Goal: Task Accomplishment & Management: Use online tool/utility

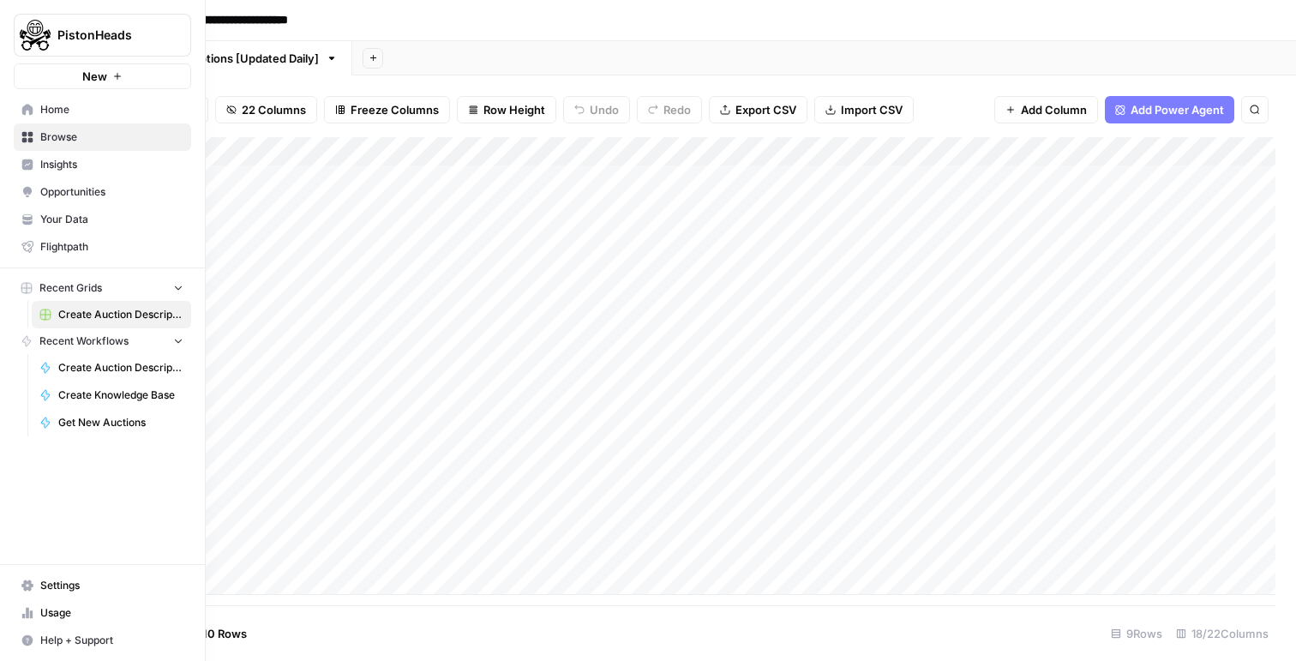
click at [50, 175] on link "Insights" at bounding box center [102, 164] width 177 height 27
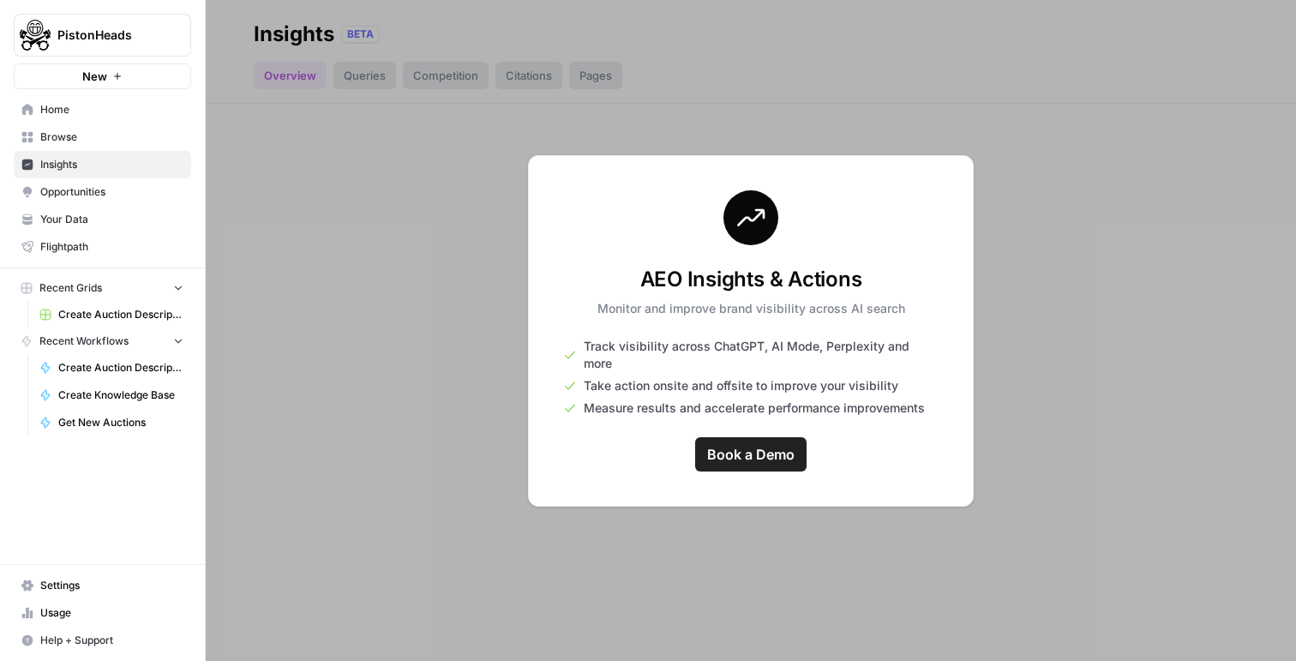
click at [117, 19] on button "PistonHeads" at bounding box center [102, 35] width 177 height 43
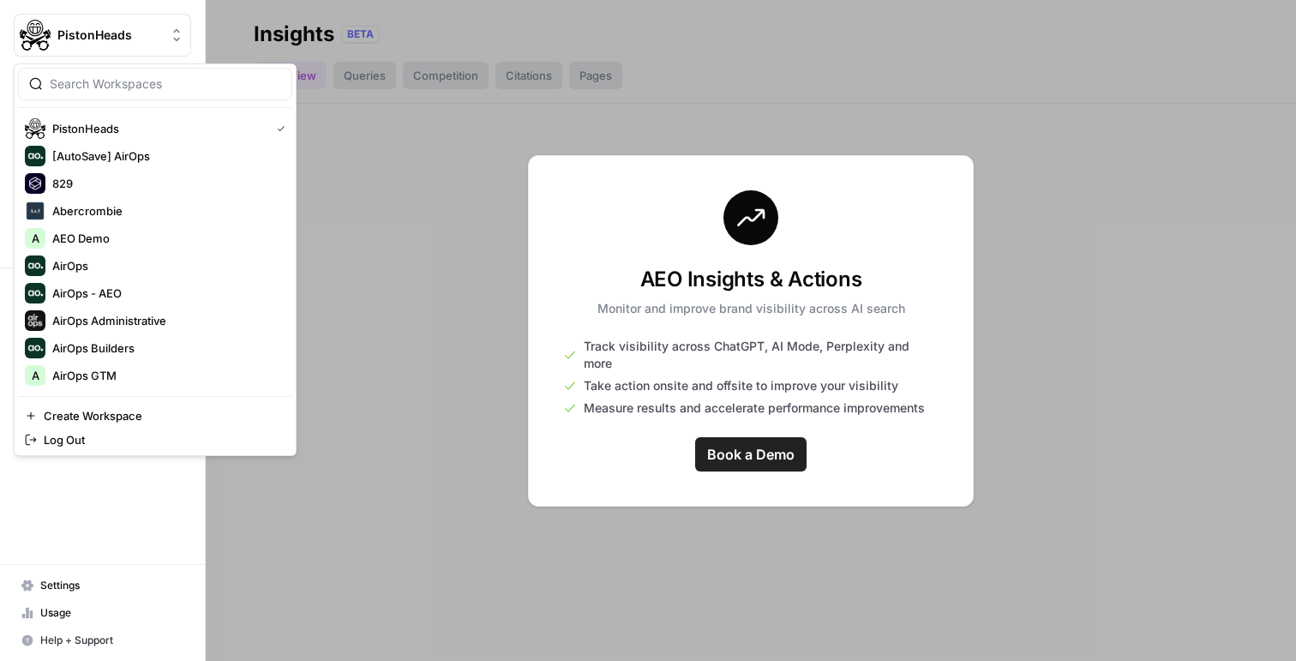
click at [137, 36] on span "PistonHeads" at bounding box center [109, 35] width 104 height 17
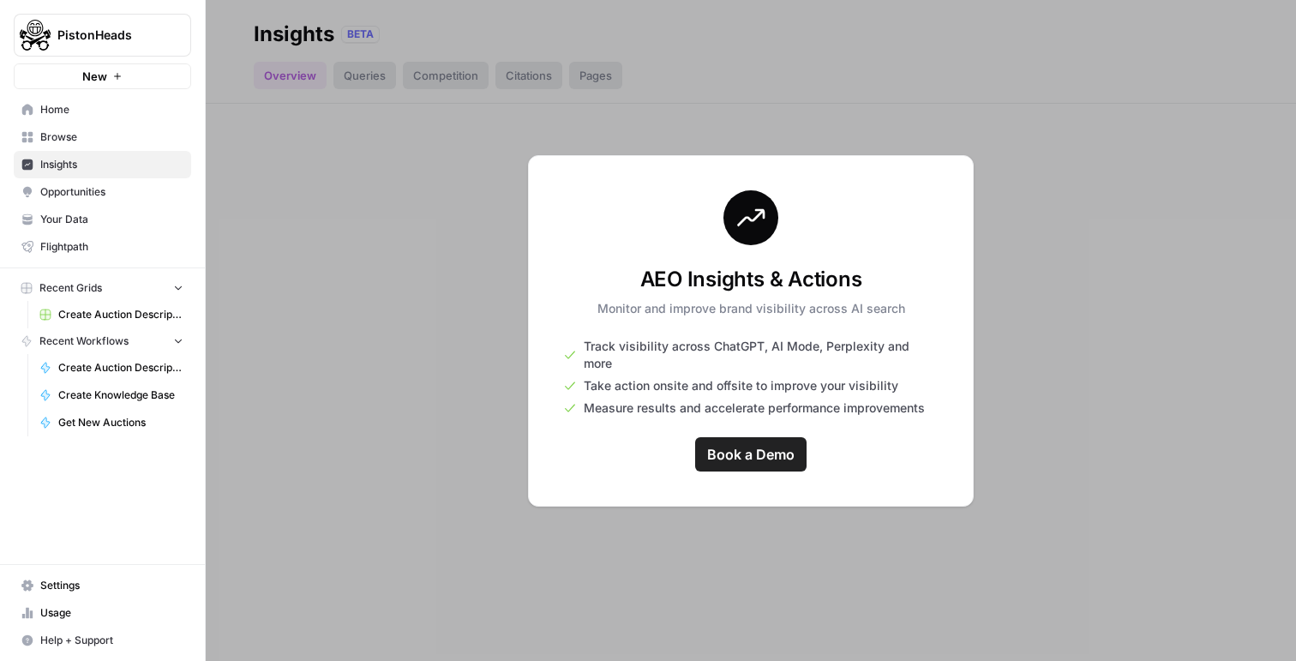
click at [86, 132] on span "Browse" at bounding box center [111, 136] width 143 height 15
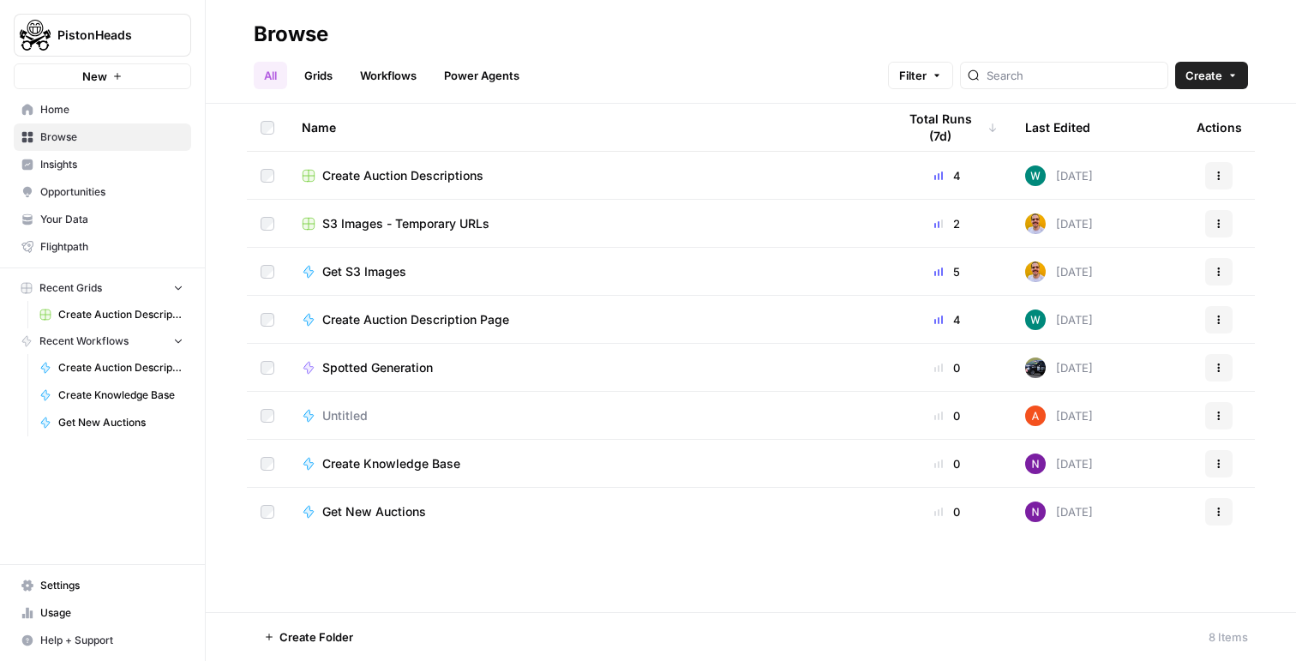
click at [134, 37] on span "PistonHeads" at bounding box center [109, 35] width 104 height 17
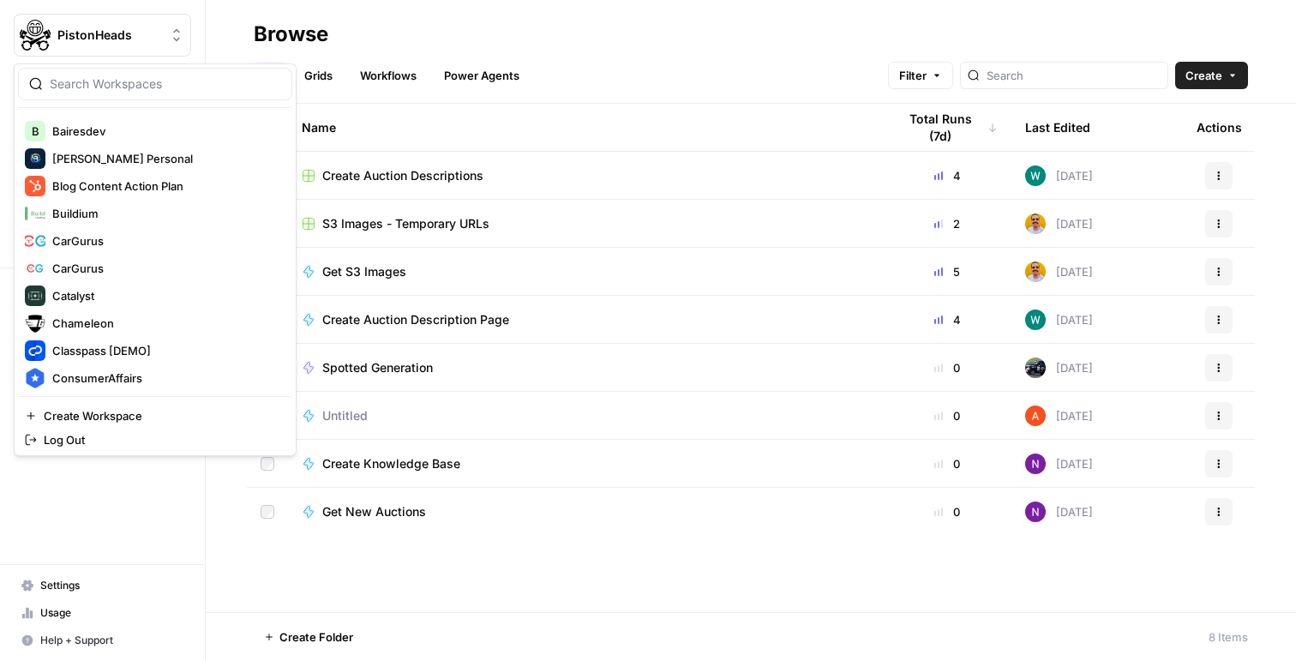
scroll to position [490, 0]
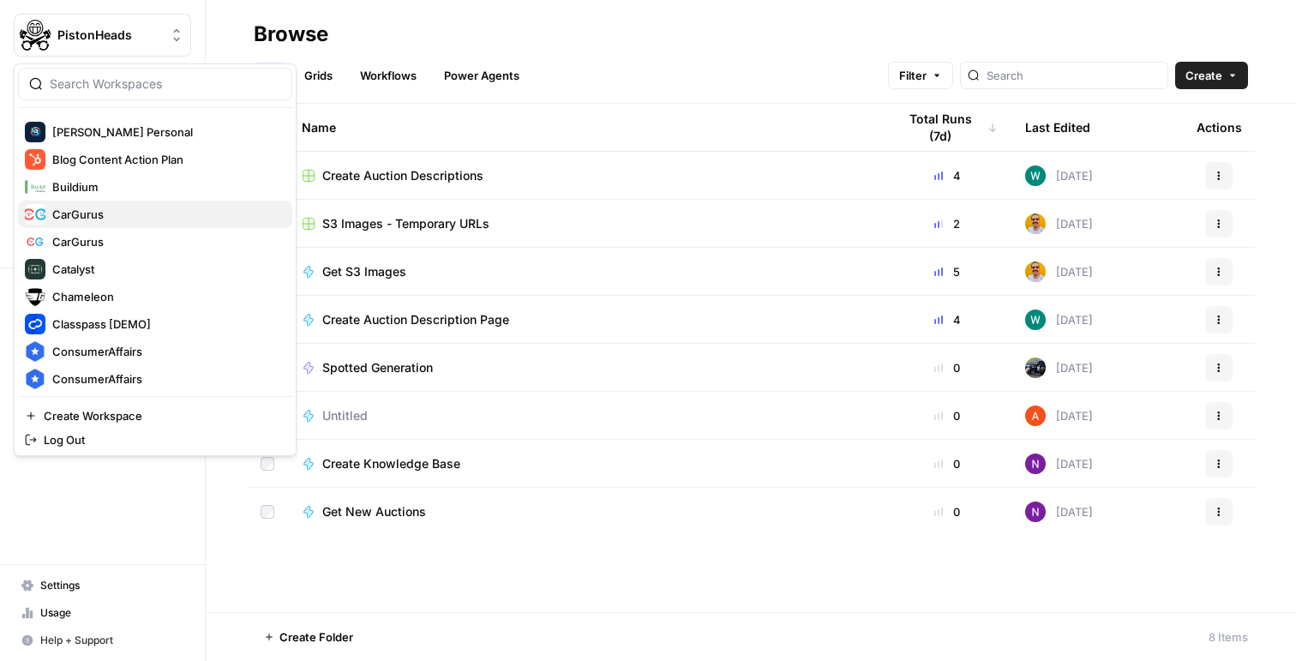
click at [94, 222] on span "CarGurus" at bounding box center [165, 214] width 226 height 17
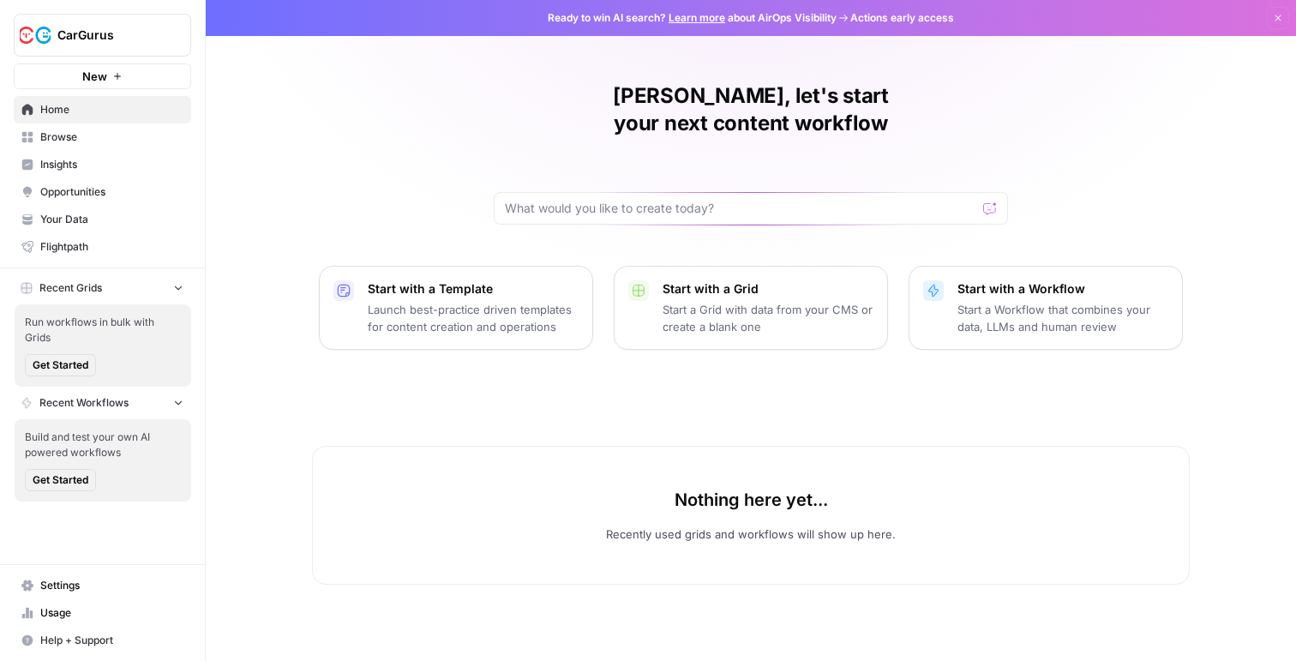
click at [73, 69] on button "New" at bounding box center [102, 76] width 177 height 26
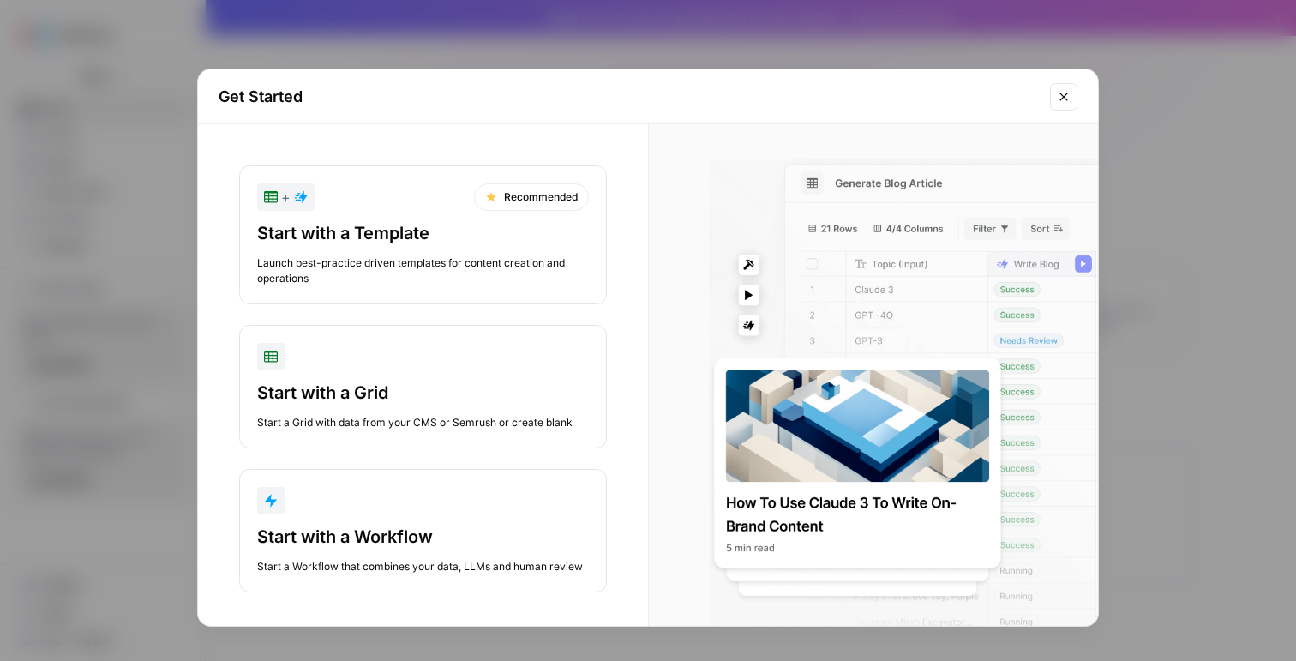
click at [121, 44] on div "Get Started + Recommended Start with a Template Launch best-practice driven tem…" at bounding box center [648, 330] width 1296 height 661
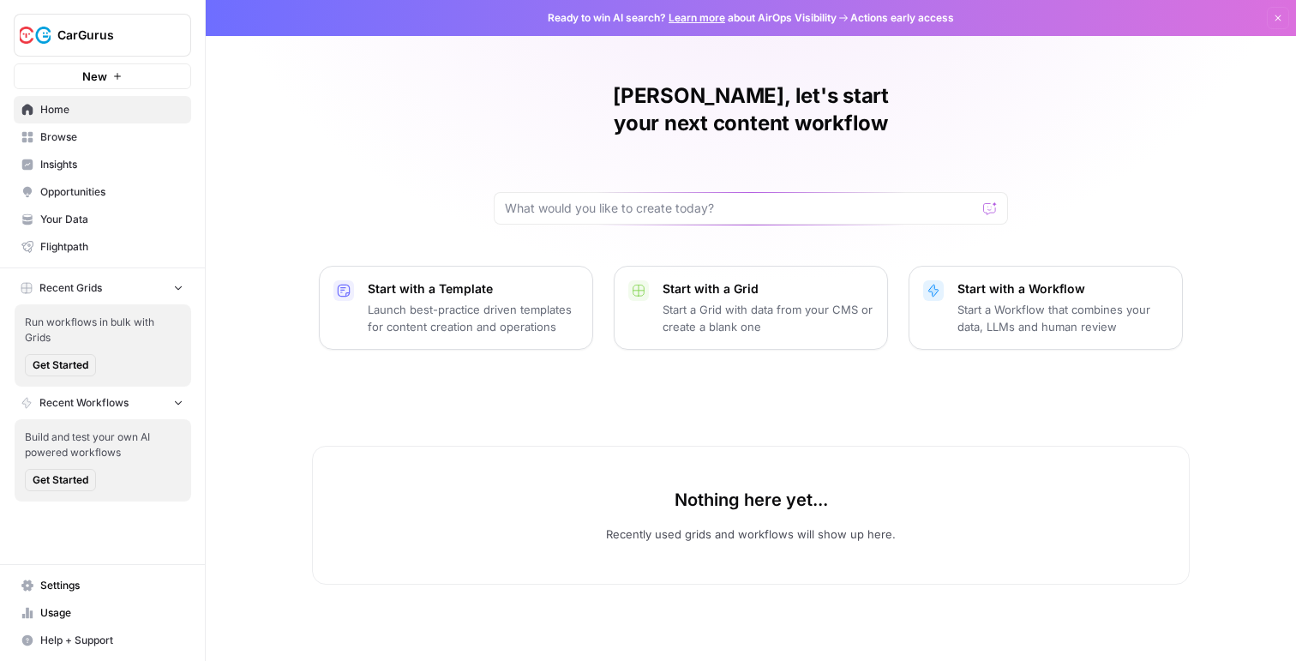
click at [75, 40] on span "CarGurus" at bounding box center [109, 35] width 104 height 17
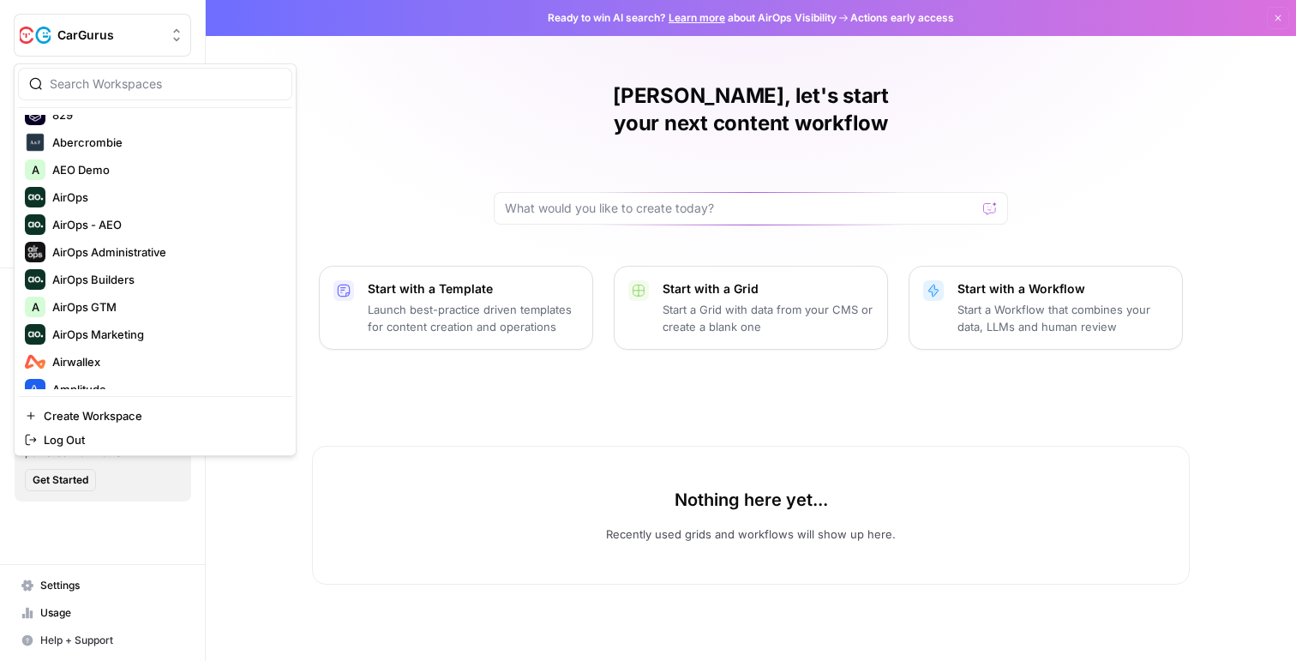
scroll to position [157, 0]
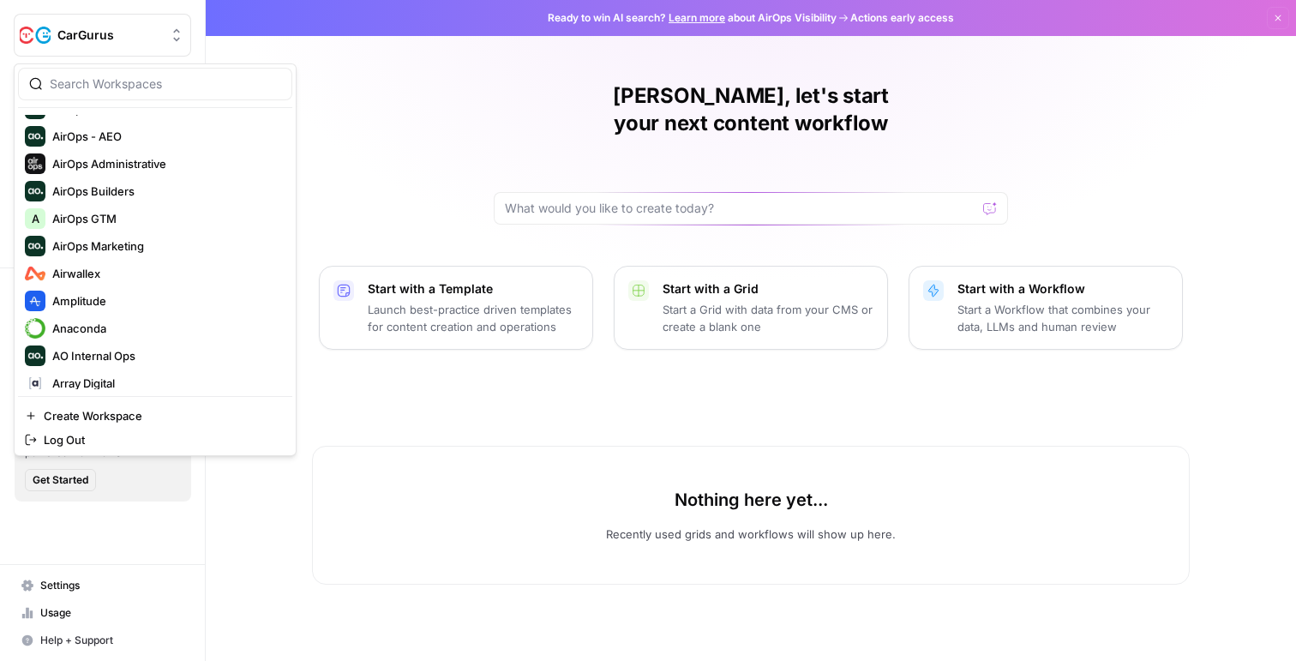
click at [119, 69] on div at bounding box center [155, 84] width 274 height 33
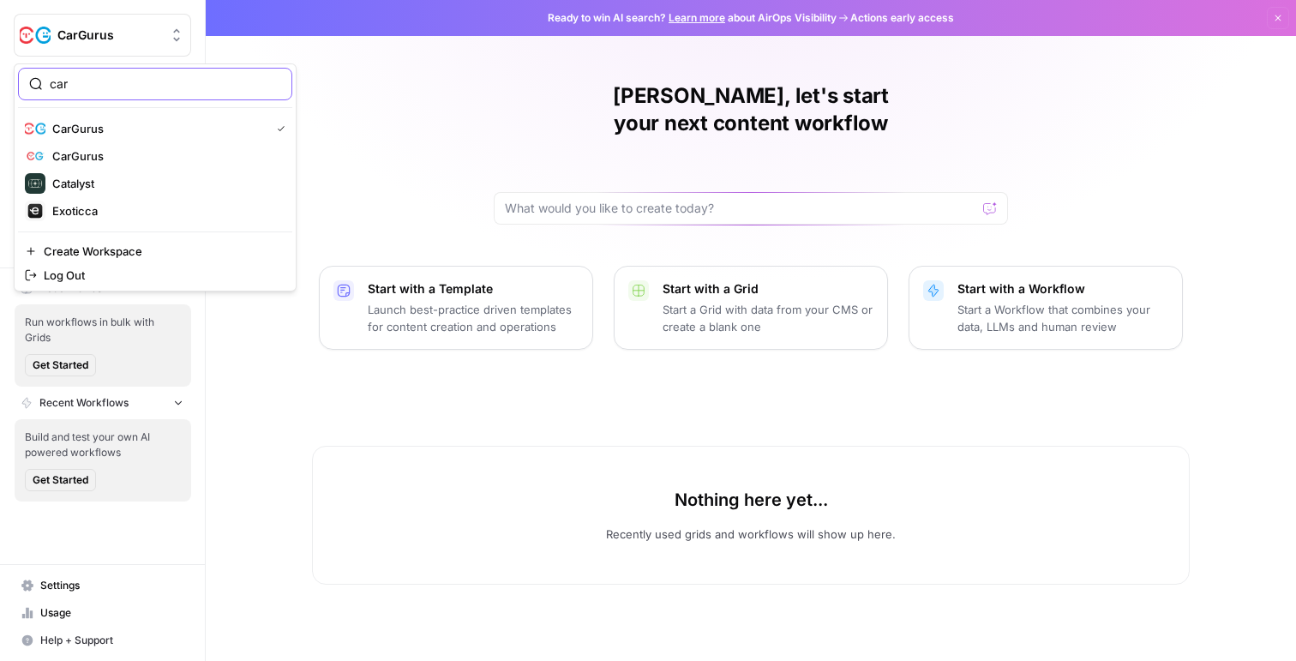
scroll to position [0, 0]
type input "car"
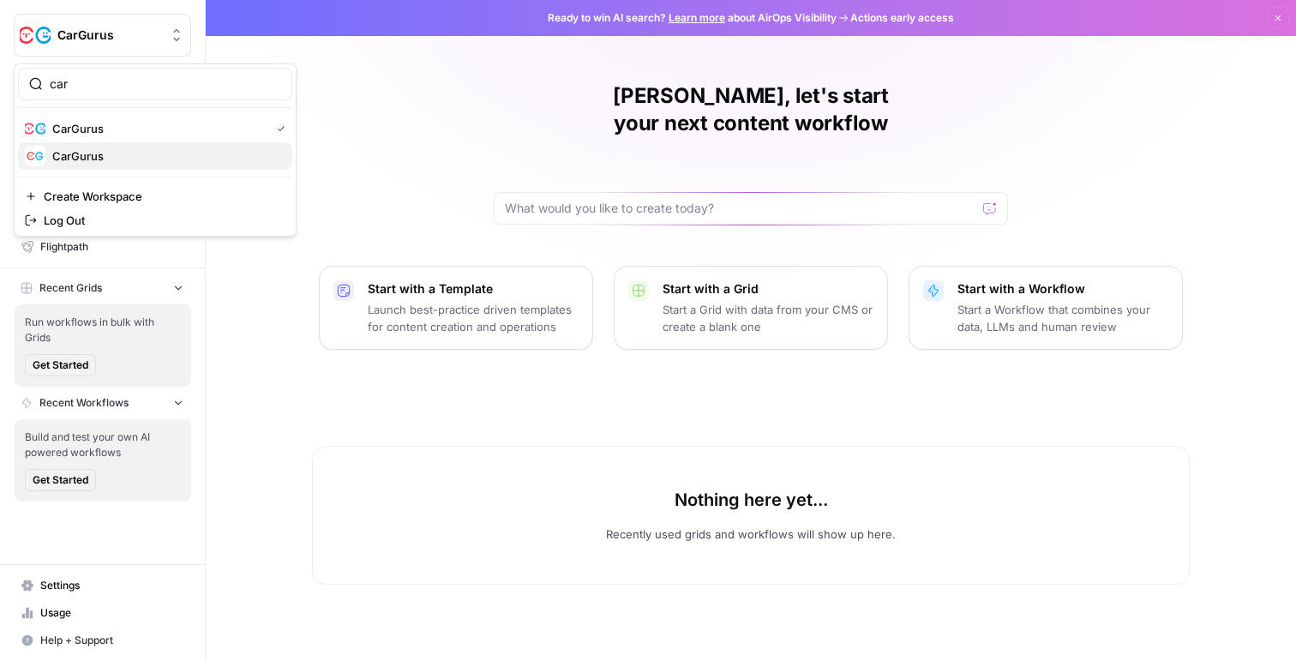
click at [94, 152] on span "CarGurus" at bounding box center [165, 155] width 226 height 17
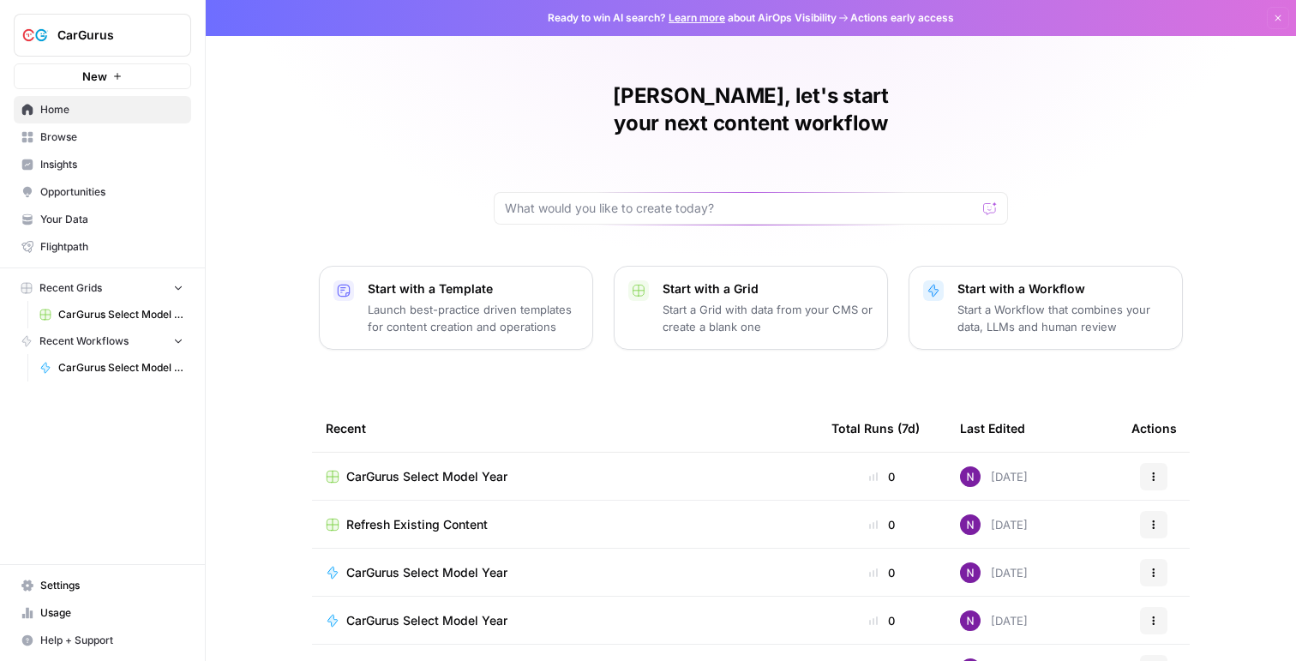
click at [77, 148] on link "Browse" at bounding box center [102, 136] width 177 height 27
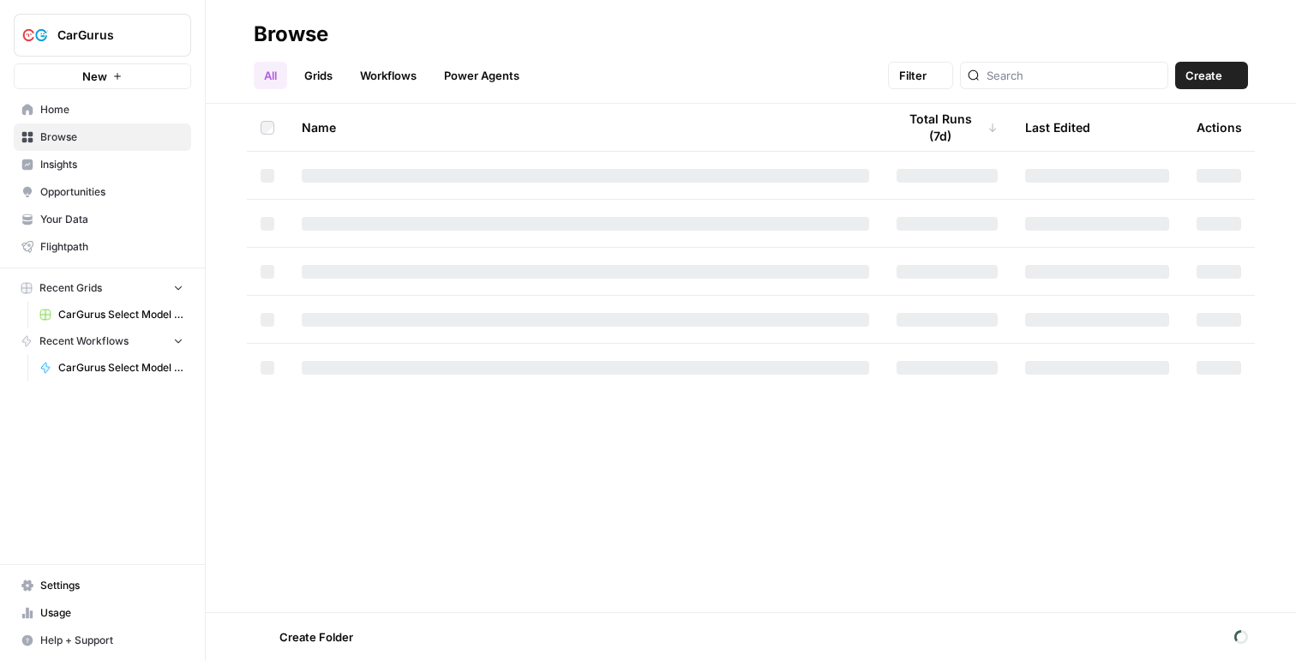
click at [77, 169] on span "Insights" at bounding box center [111, 164] width 143 height 15
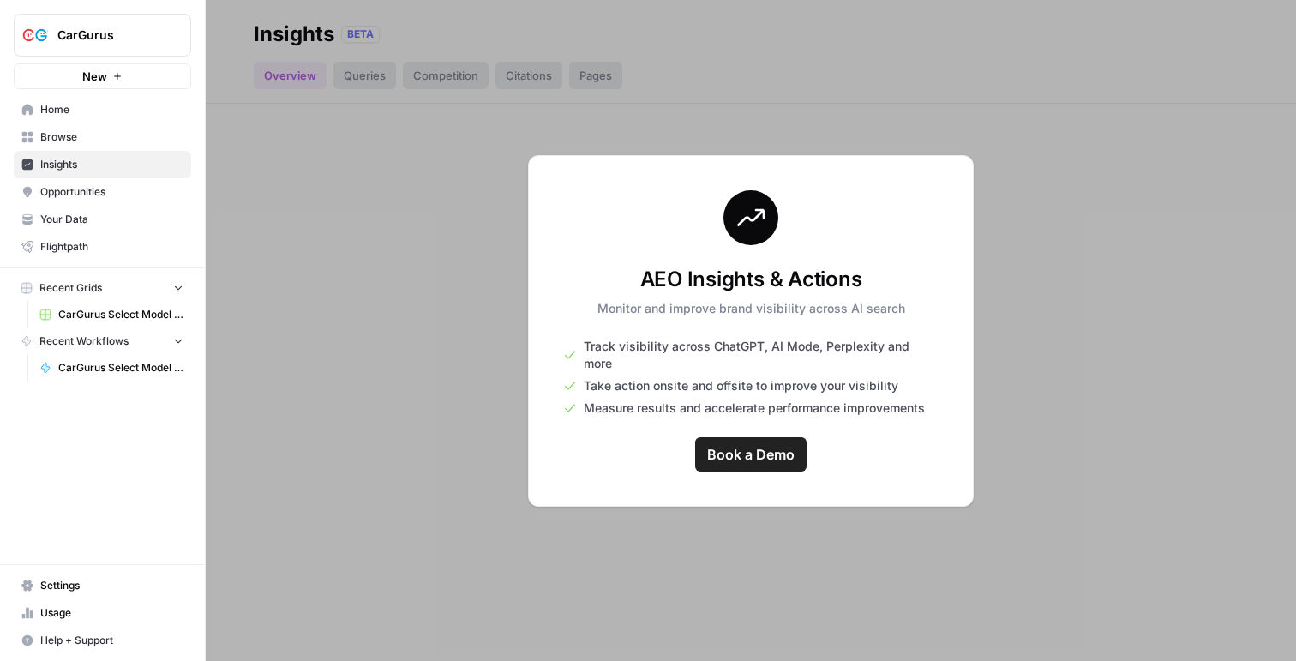
click at [219, 155] on div at bounding box center [751, 330] width 1090 height 661
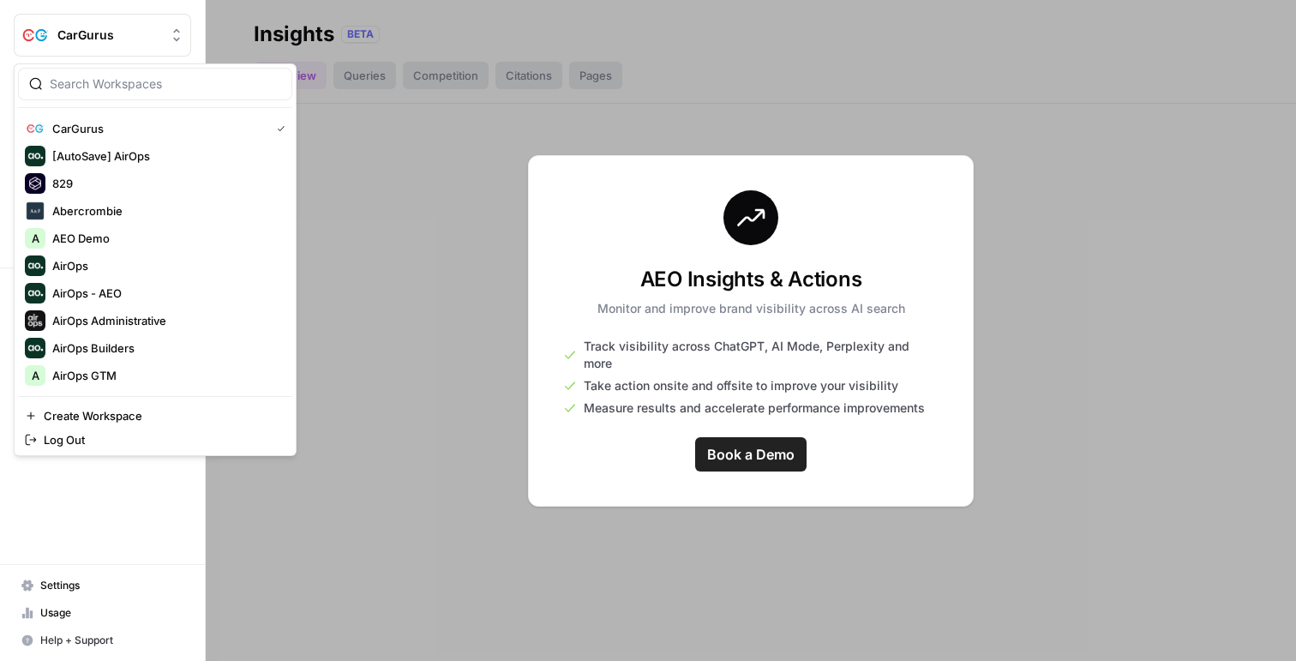
click at [118, 29] on span "CarGurus" at bounding box center [109, 35] width 104 height 17
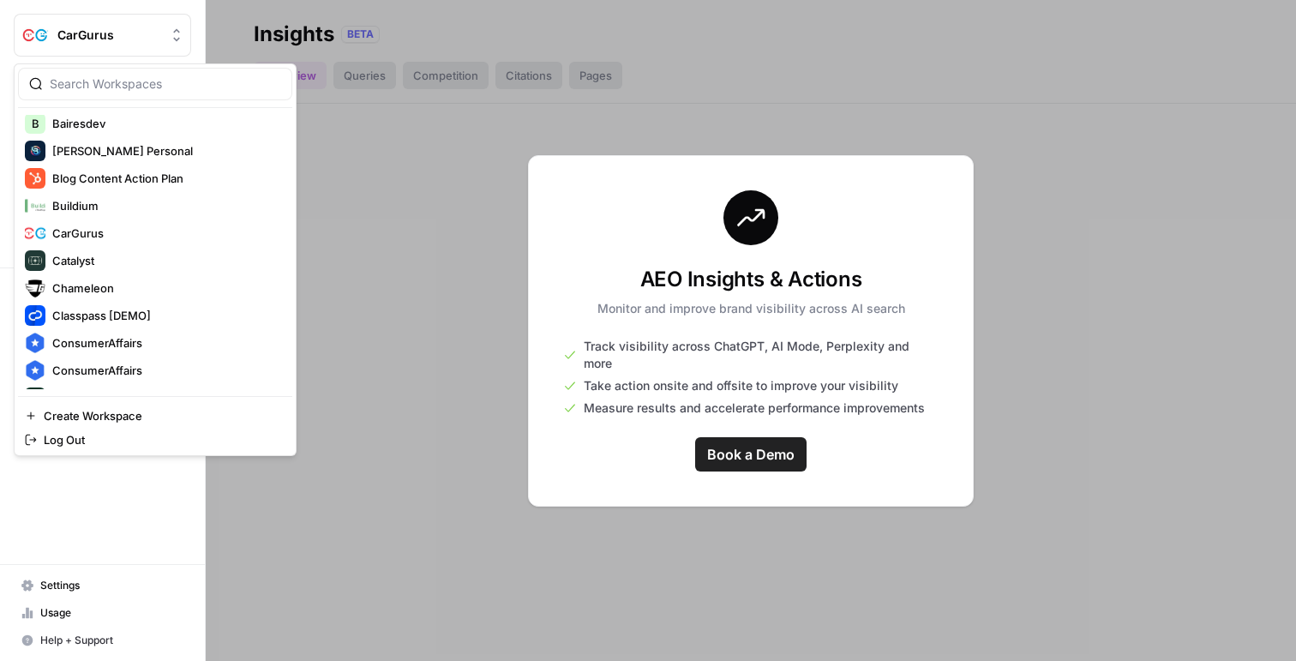
scroll to position [452, 0]
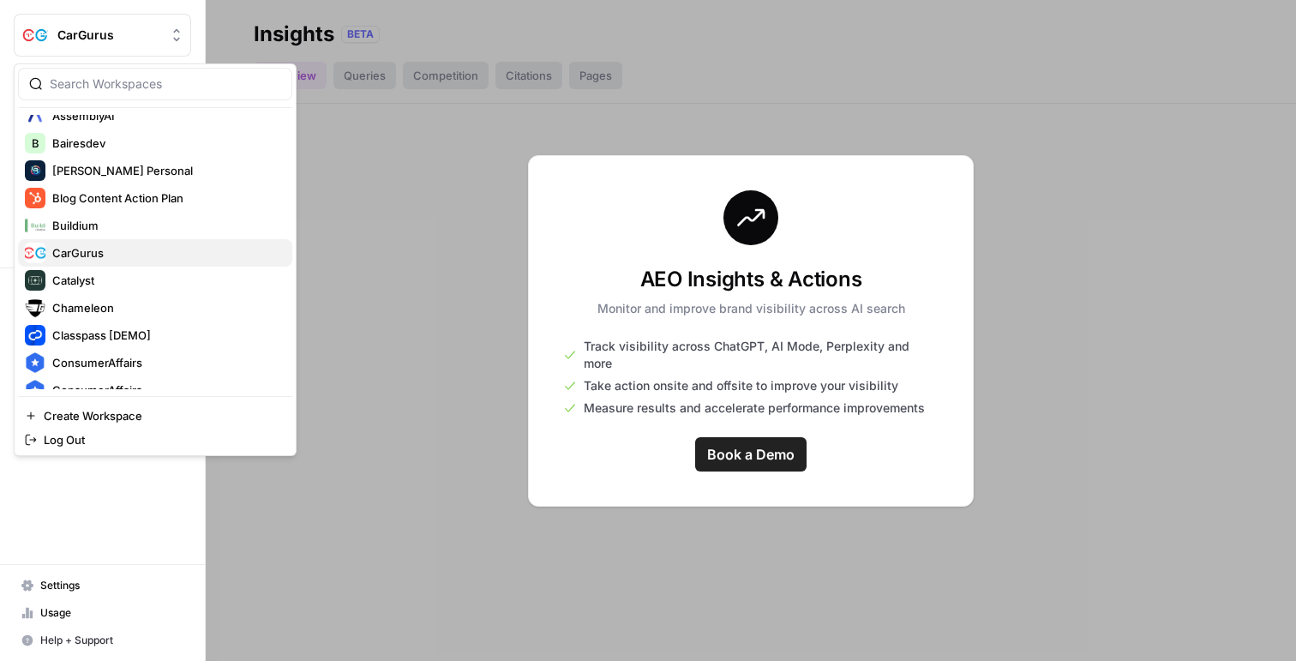
click at [78, 255] on span "CarGurus" at bounding box center [165, 252] width 226 height 17
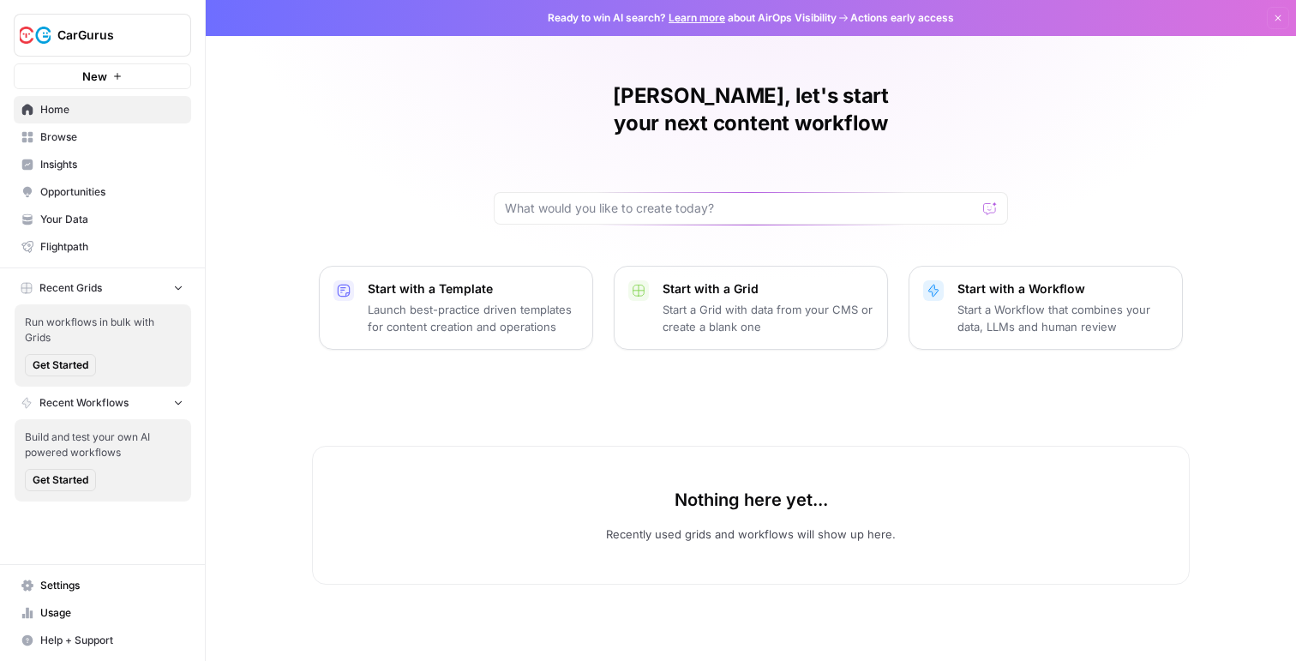
click at [101, 157] on span "Insights" at bounding box center [111, 164] width 143 height 15
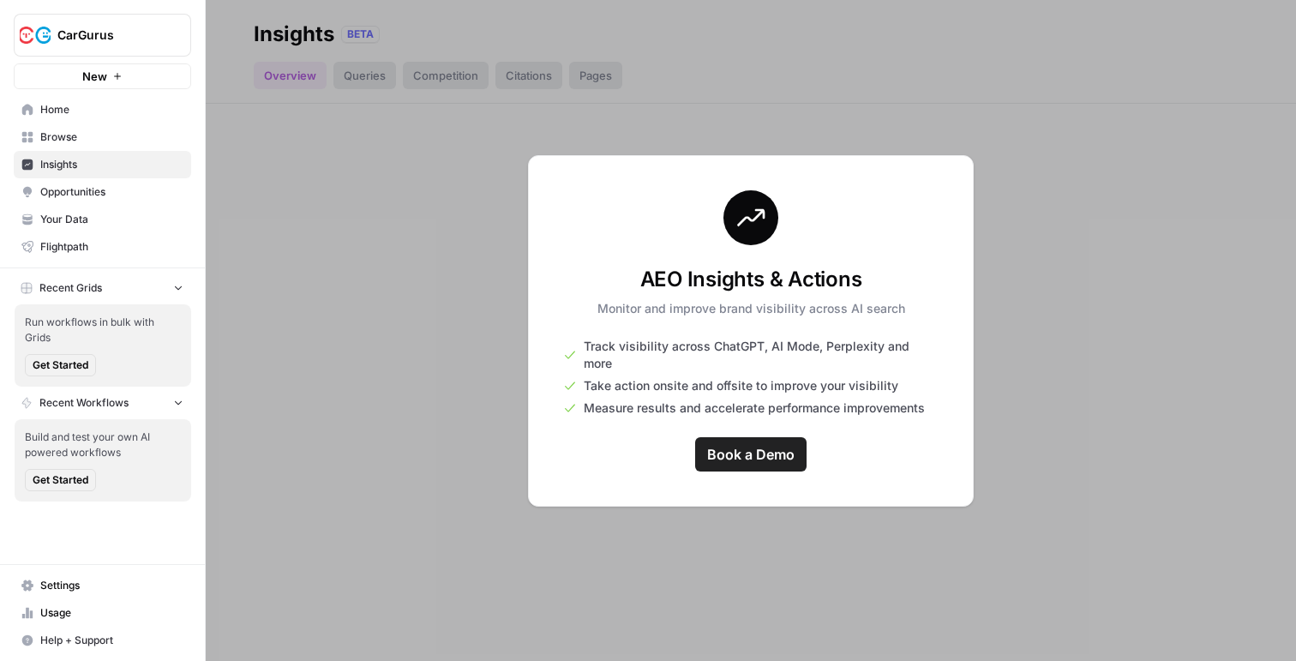
click at [71, 43] on span "CarGurus" at bounding box center [109, 35] width 104 height 17
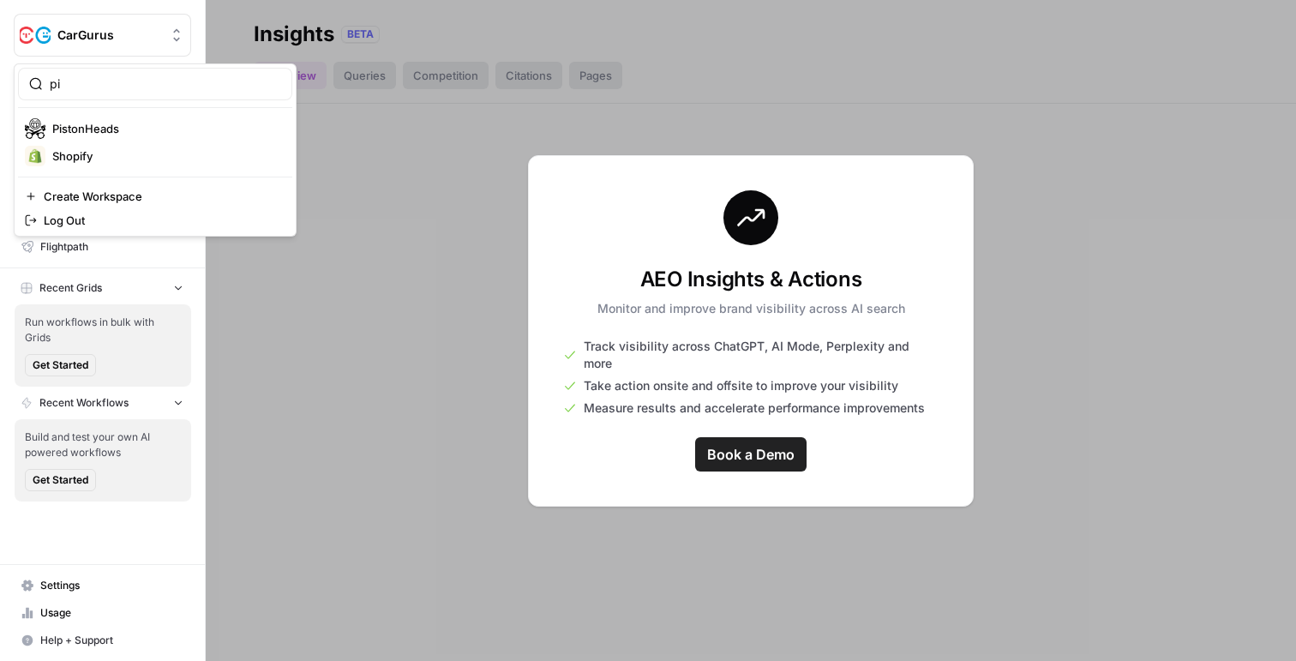
type input "pi"
click at [53, 129] on span "PistonHeads" at bounding box center [165, 128] width 226 height 17
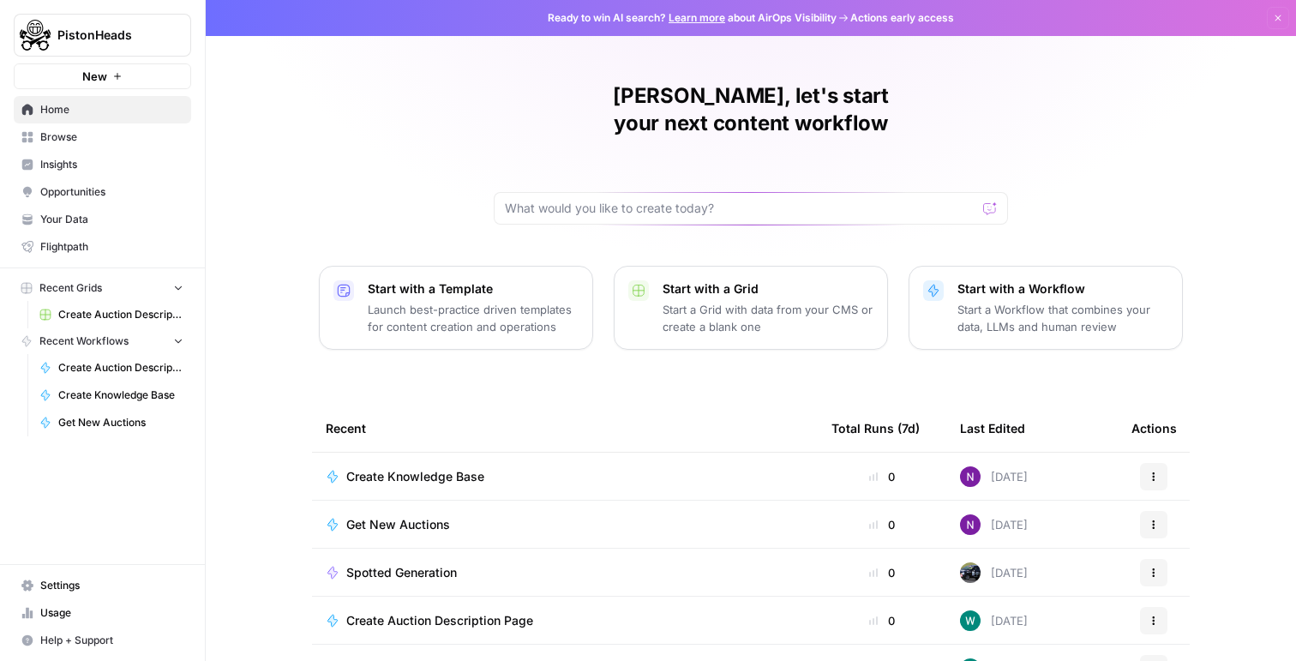
click at [65, 160] on span "Insights" at bounding box center [111, 164] width 143 height 15
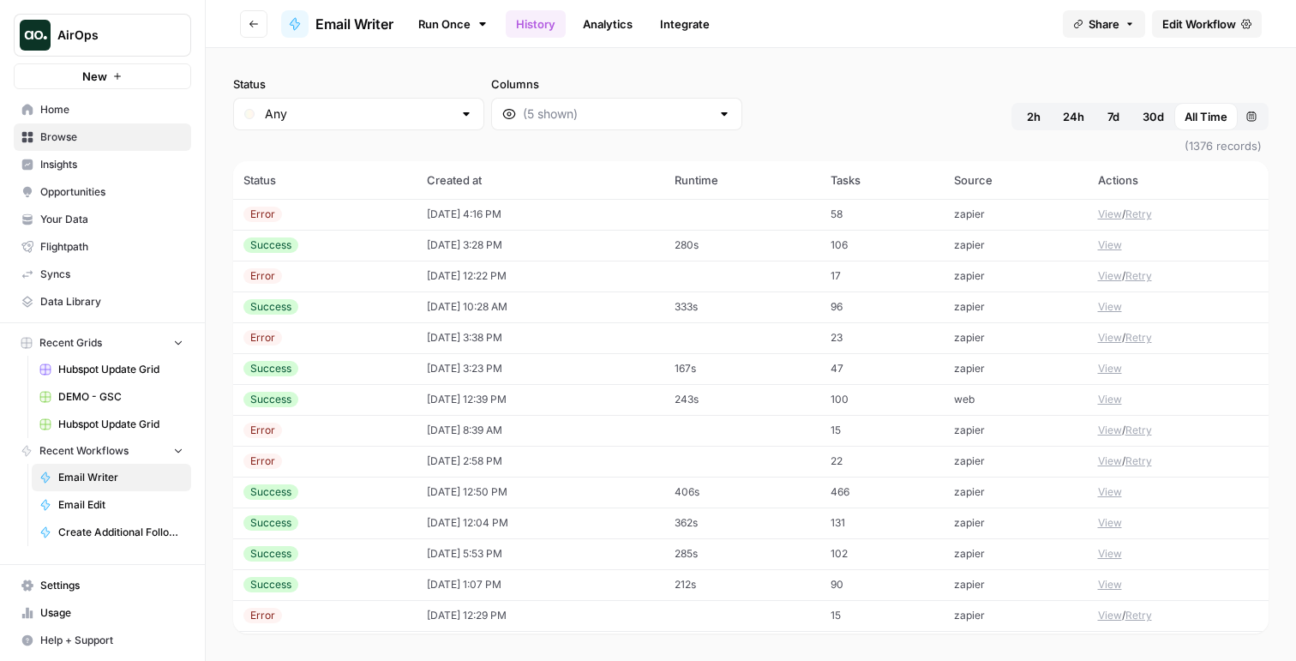
click at [1109, 213] on button "View" at bounding box center [1110, 214] width 24 height 15
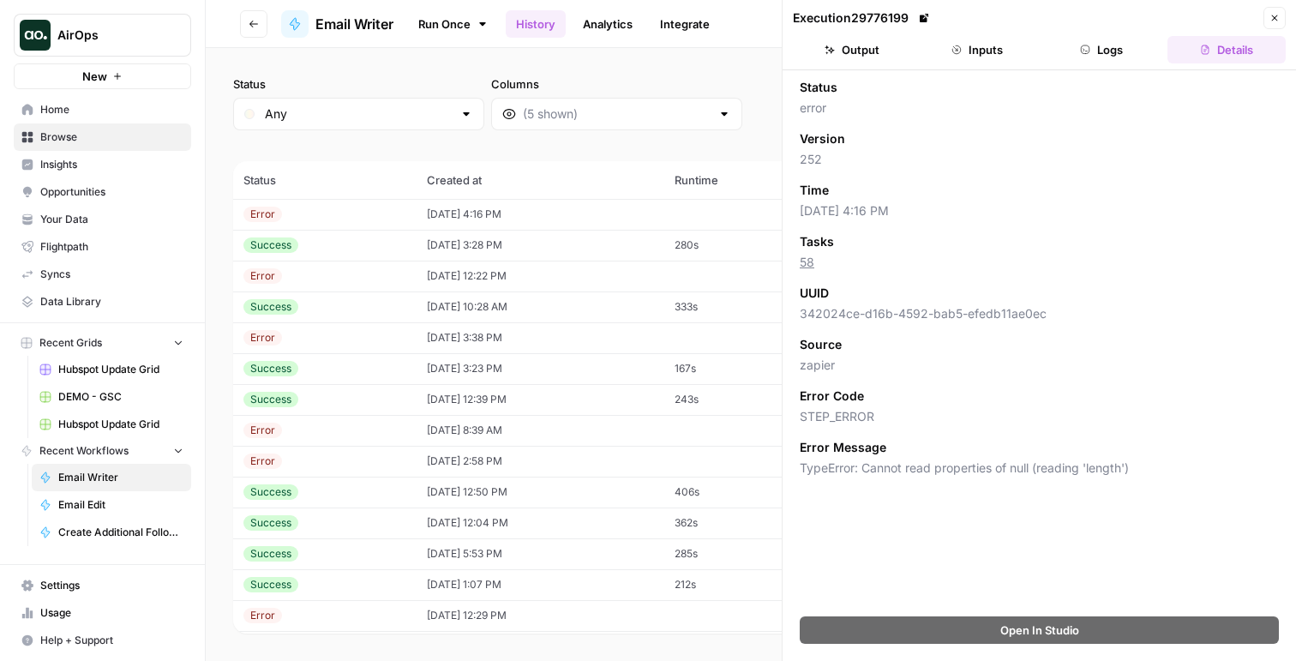
click at [1080, 32] on header "Execution 29776199 Close Output Inputs Logs Details" at bounding box center [1039, 35] width 513 height 70
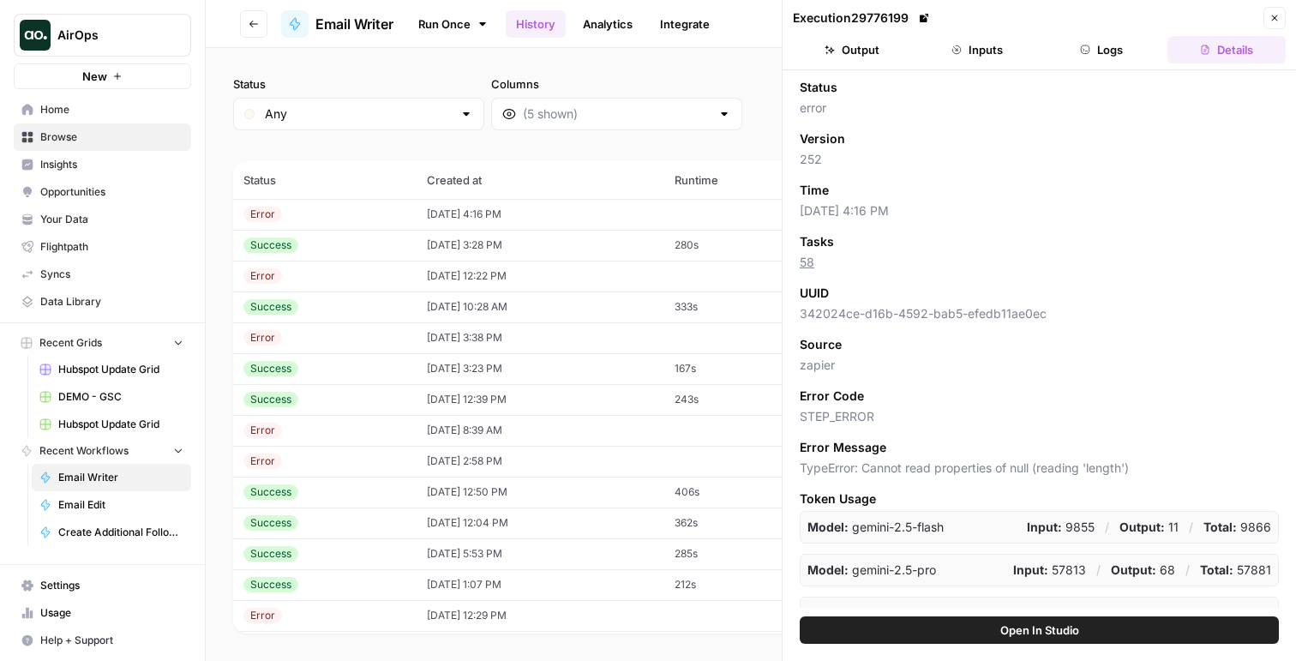
click at [1084, 45] on icon "button" at bounding box center [1085, 50] width 10 height 10
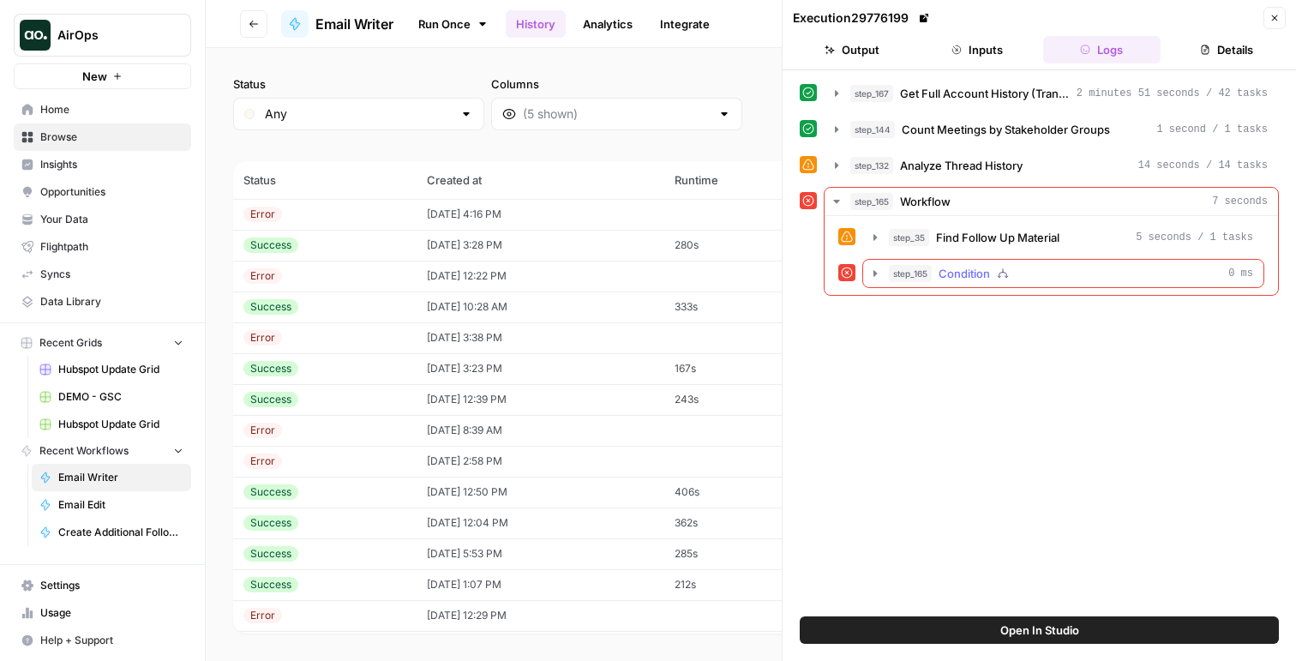
click at [898, 273] on span "step_165" at bounding box center [910, 273] width 43 height 17
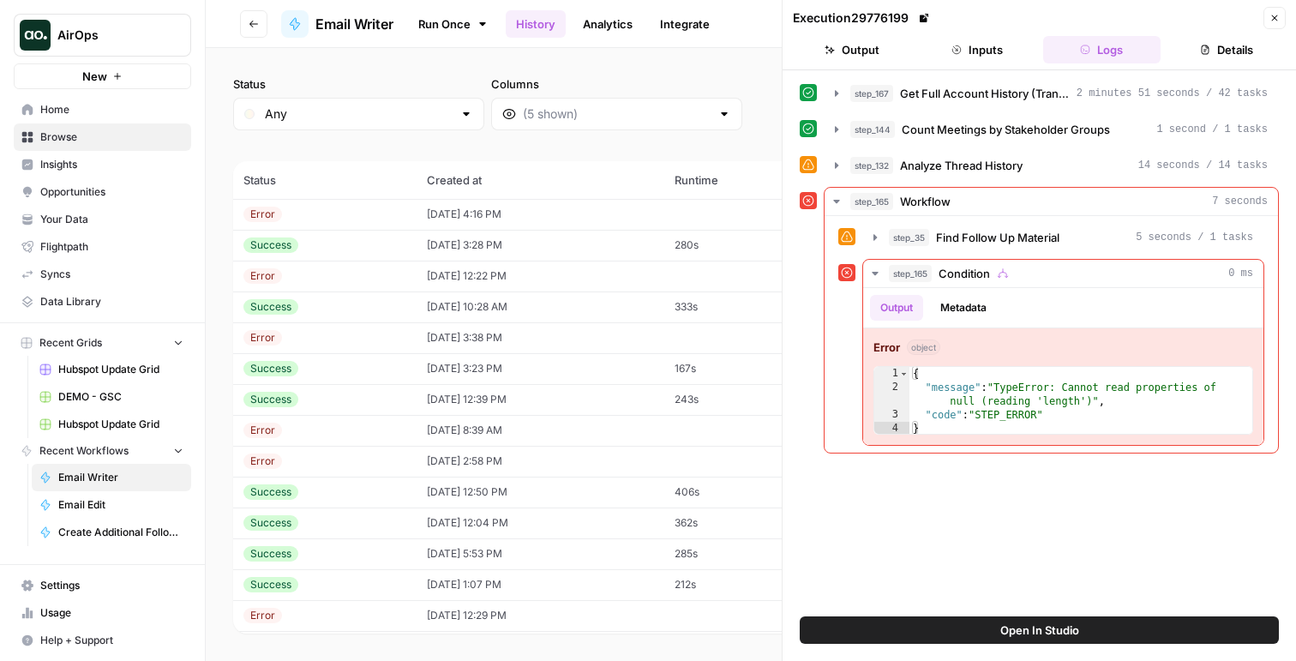
click at [878, 615] on div "step_167 Get Full Account History (Transcripts + Emails + Hubspot) 2 minutes 51…" at bounding box center [1039, 343] width 513 height 546
click at [858, 621] on button "Open In Studio" at bounding box center [1039, 629] width 479 height 27
click at [959, 44] on button "Inputs" at bounding box center [977, 49] width 118 height 27
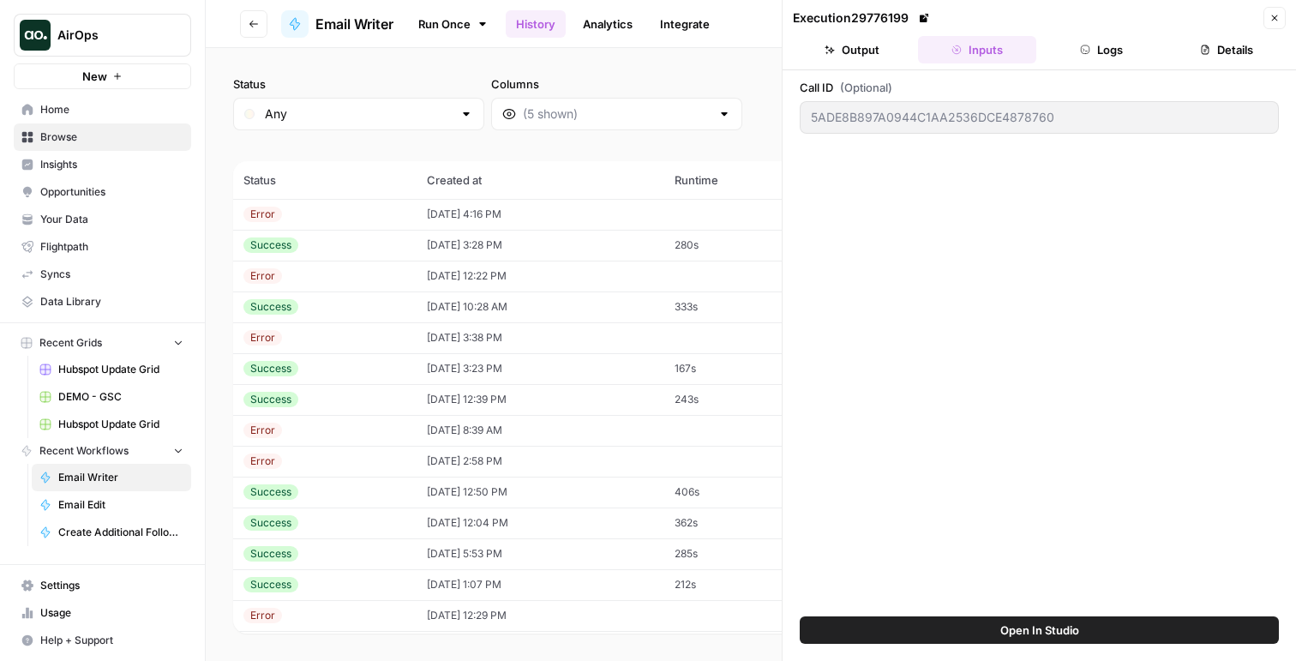
click at [424, 24] on link "Run Once" at bounding box center [453, 23] width 92 height 29
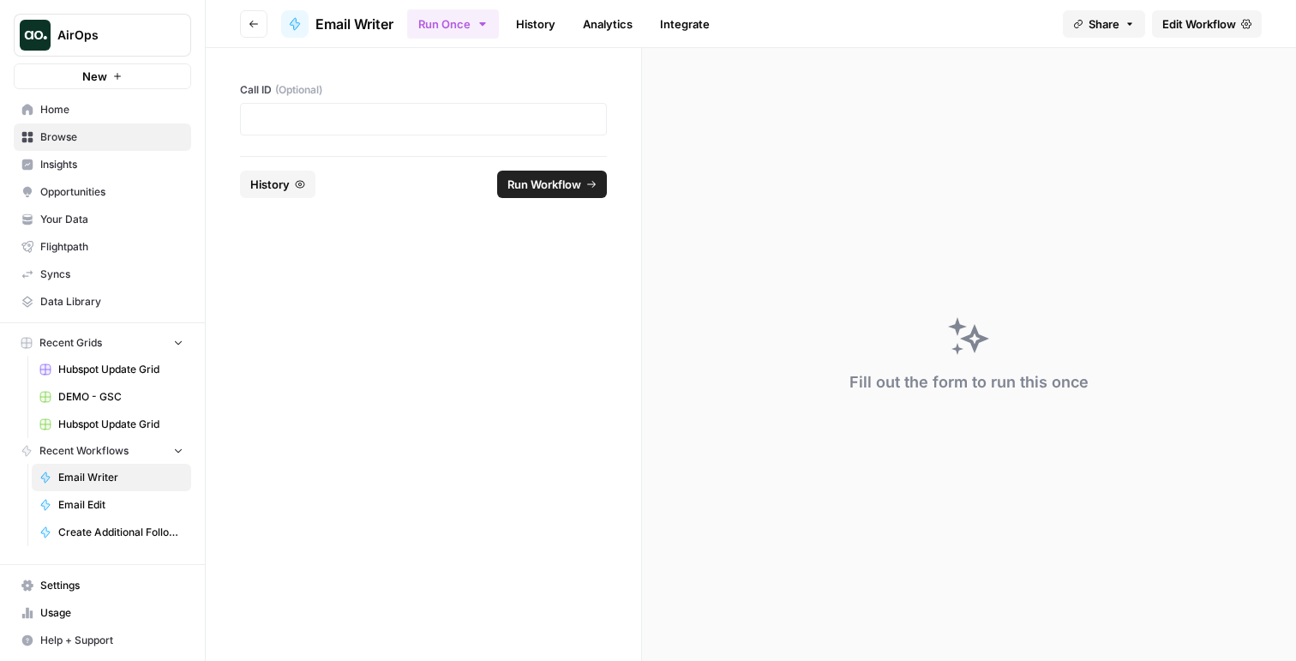
click at [440, 138] on div "Call ID (Optional)" at bounding box center [423, 102] width 435 height 108
click at [434, 122] on p at bounding box center [423, 119] width 345 height 17
click at [526, 188] on span "Run Workflow" at bounding box center [544, 184] width 74 height 17
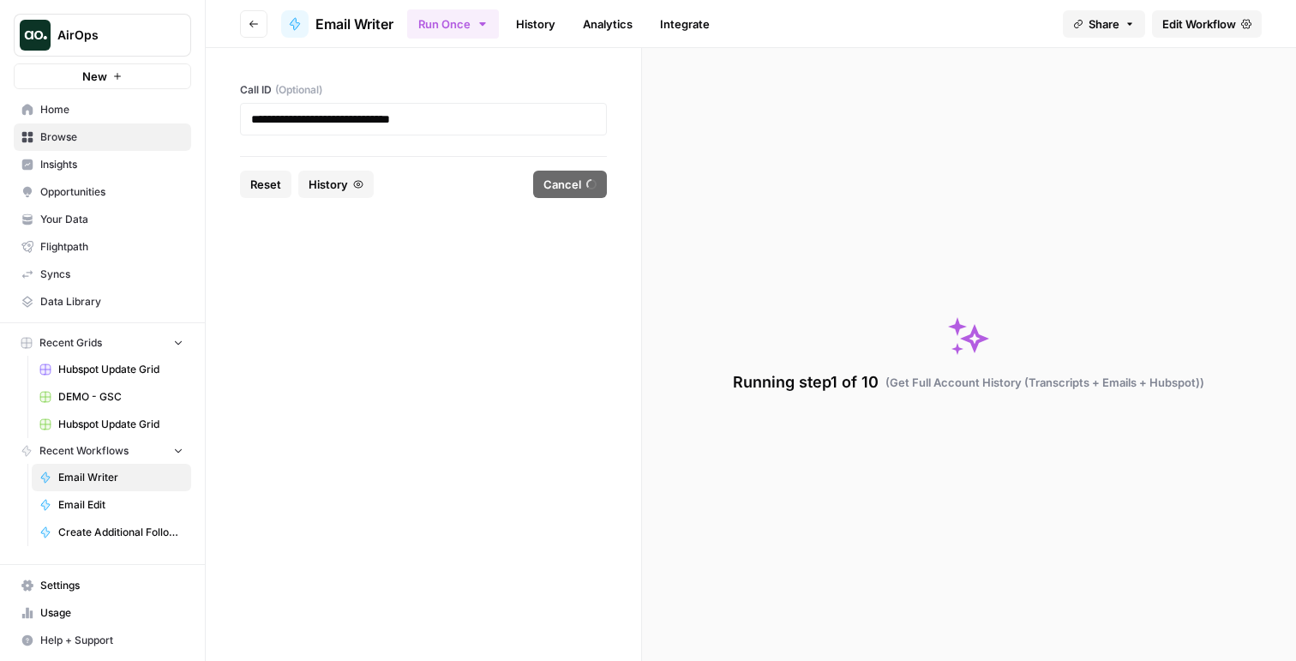
click at [532, 23] on link "History" at bounding box center [536, 23] width 60 height 27
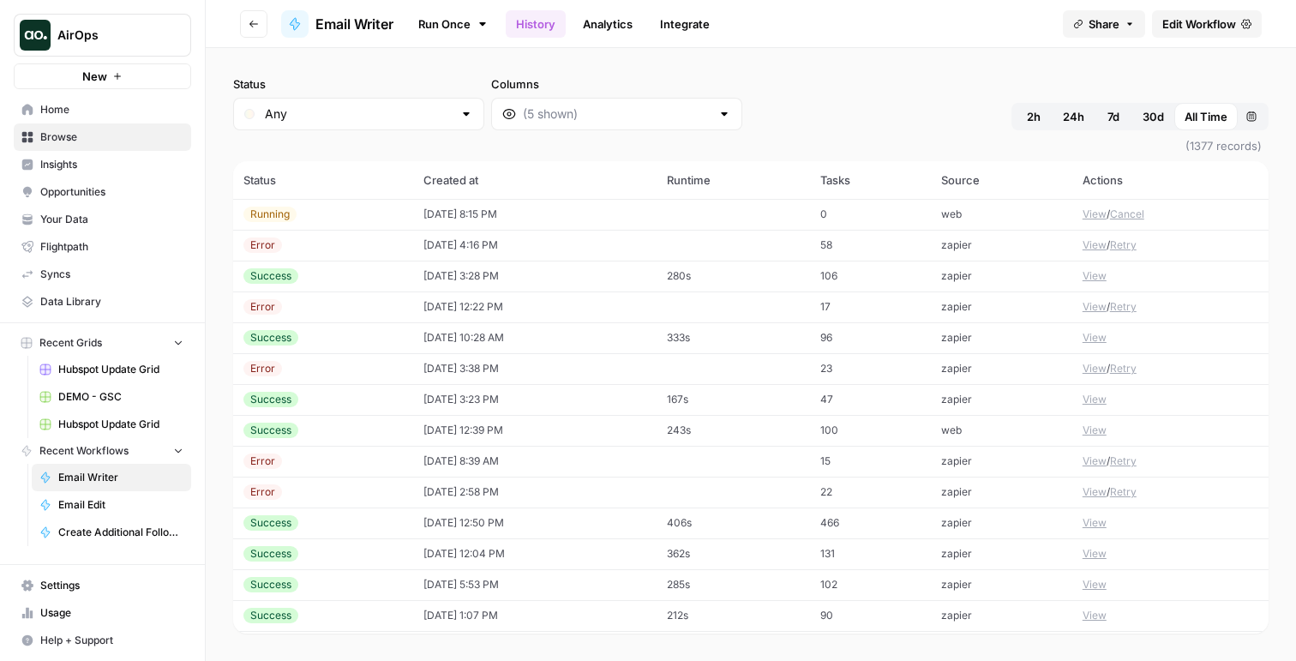
click at [1092, 237] on button "View" at bounding box center [1095, 244] width 24 height 15
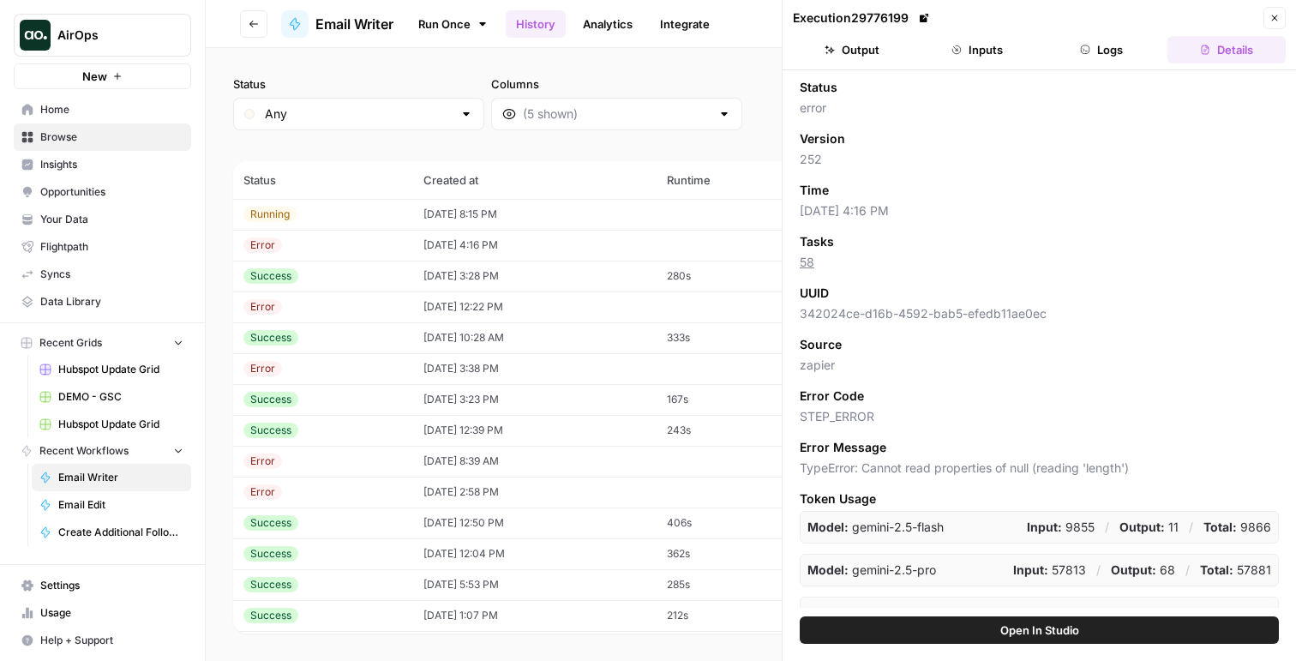
click at [1086, 45] on icon "button" at bounding box center [1085, 50] width 10 height 10
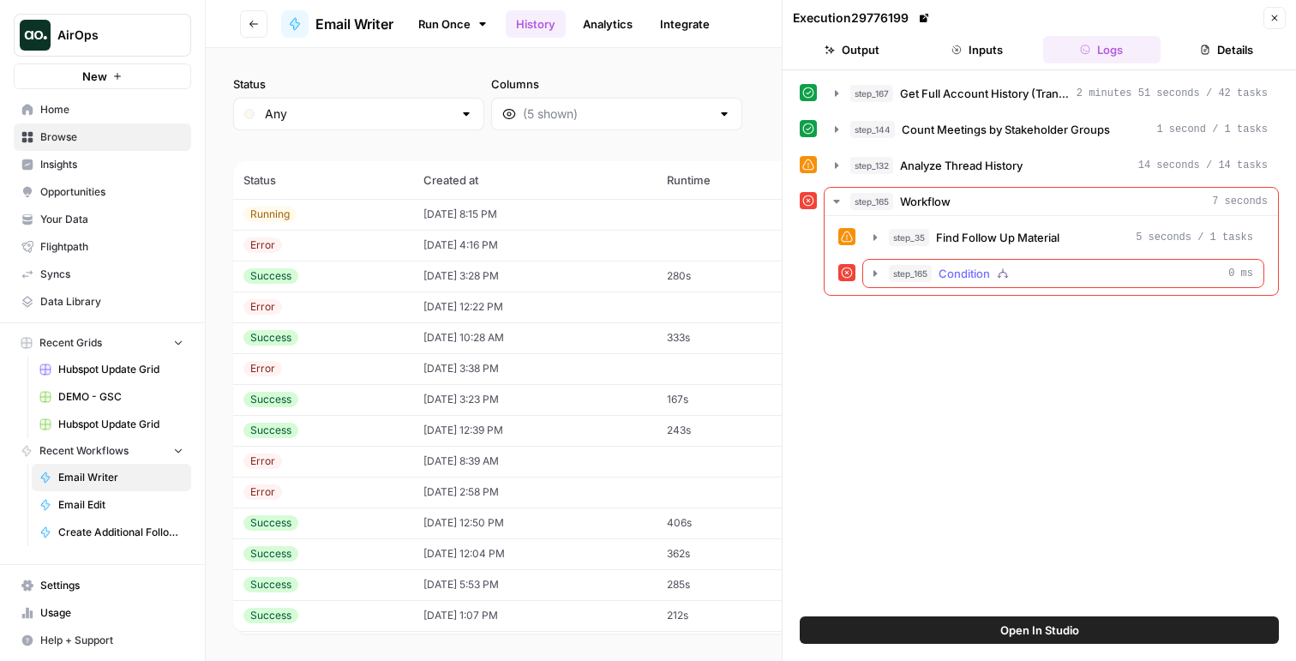
click at [980, 266] on span "Condition" at bounding box center [964, 273] width 51 height 17
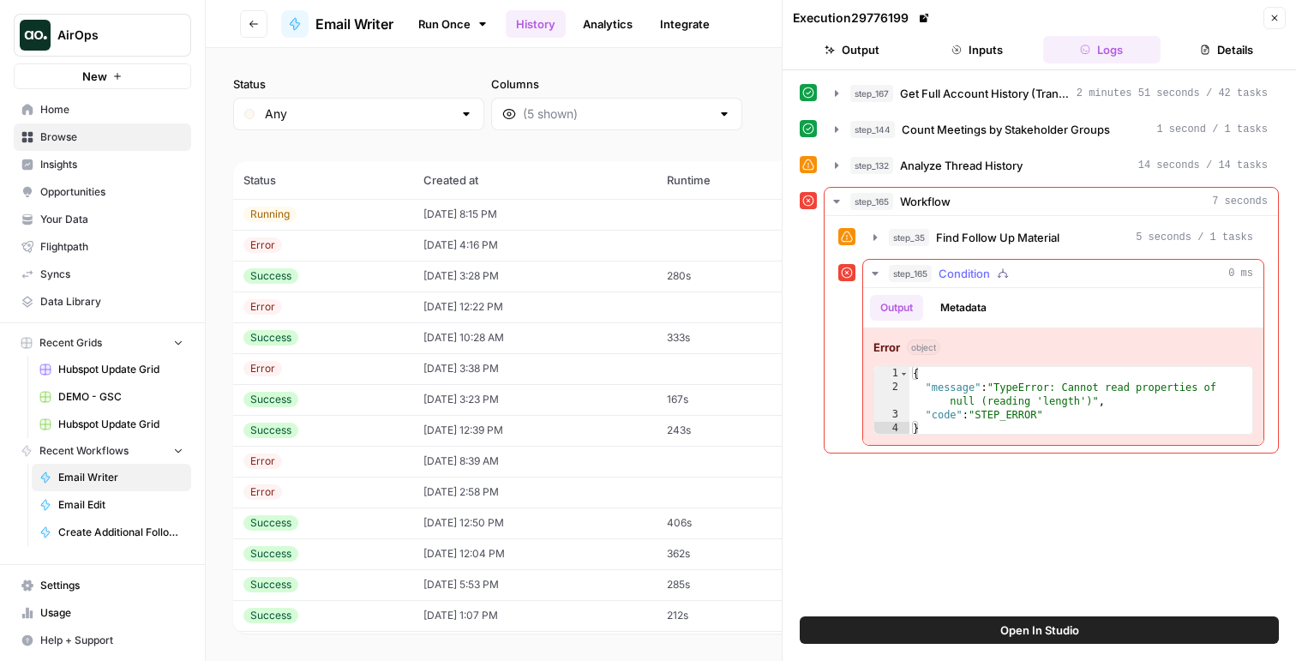
click at [940, 295] on button "Metadata" at bounding box center [963, 308] width 67 height 26
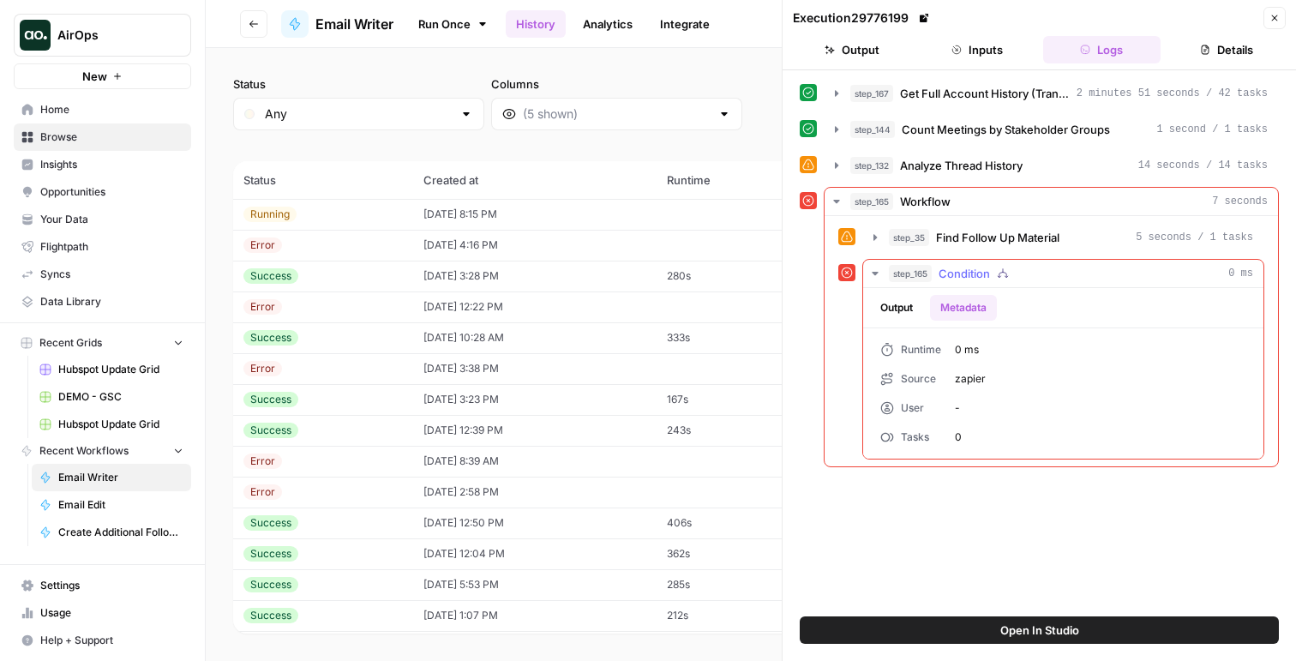
click at [908, 290] on div "Output Metadata" at bounding box center [1063, 307] width 400 height 39
click at [906, 305] on button "Output" at bounding box center [896, 308] width 53 height 26
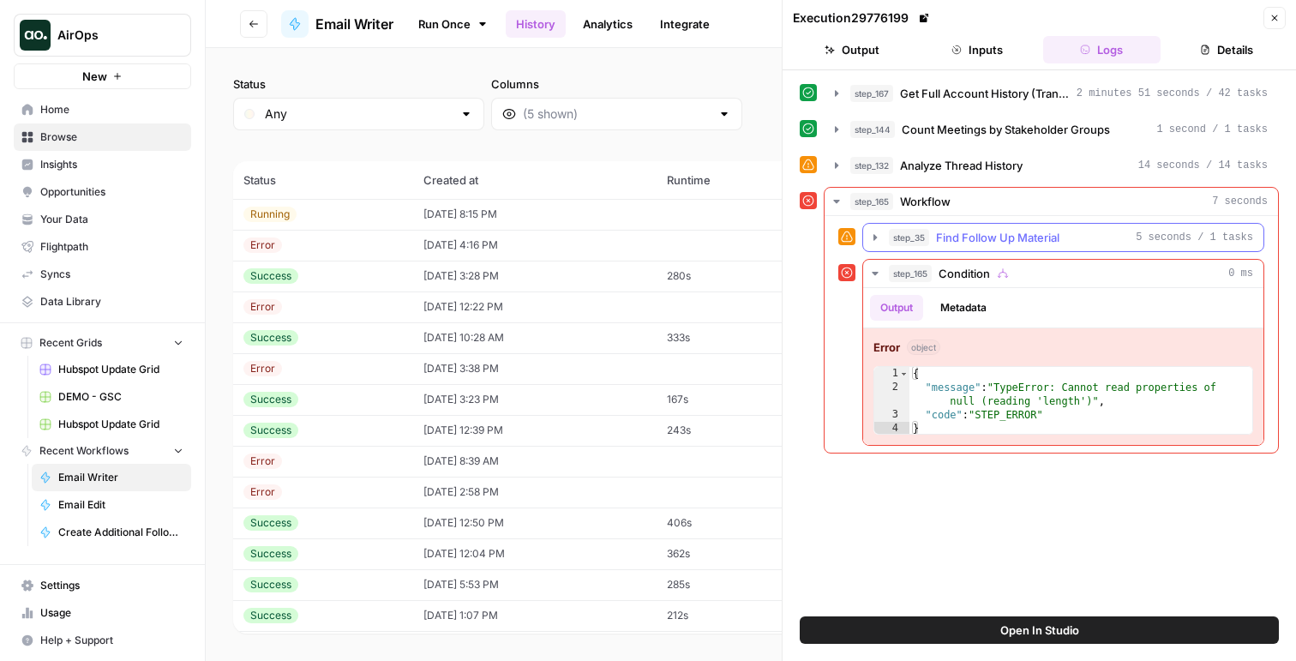
click at [937, 238] on span "Find Follow Up Material" at bounding box center [997, 237] width 123 height 17
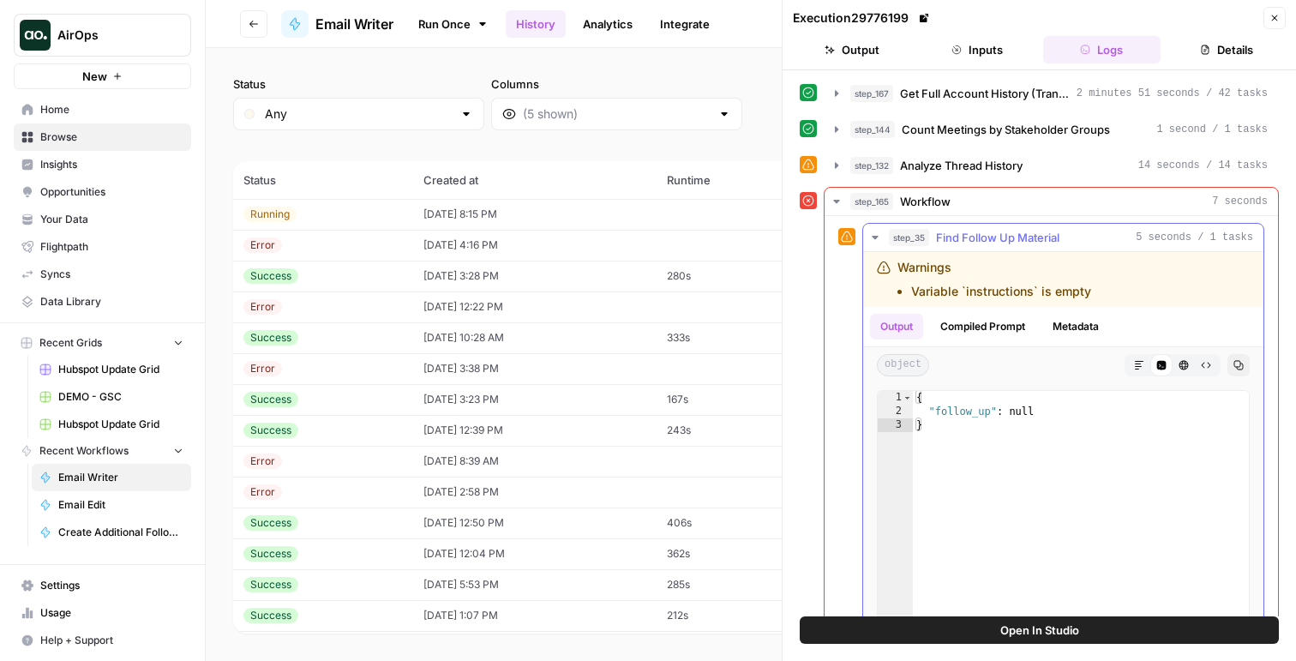
click at [937, 238] on span "Find Follow Up Material" at bounding box center [997, 237] width 123 height 17
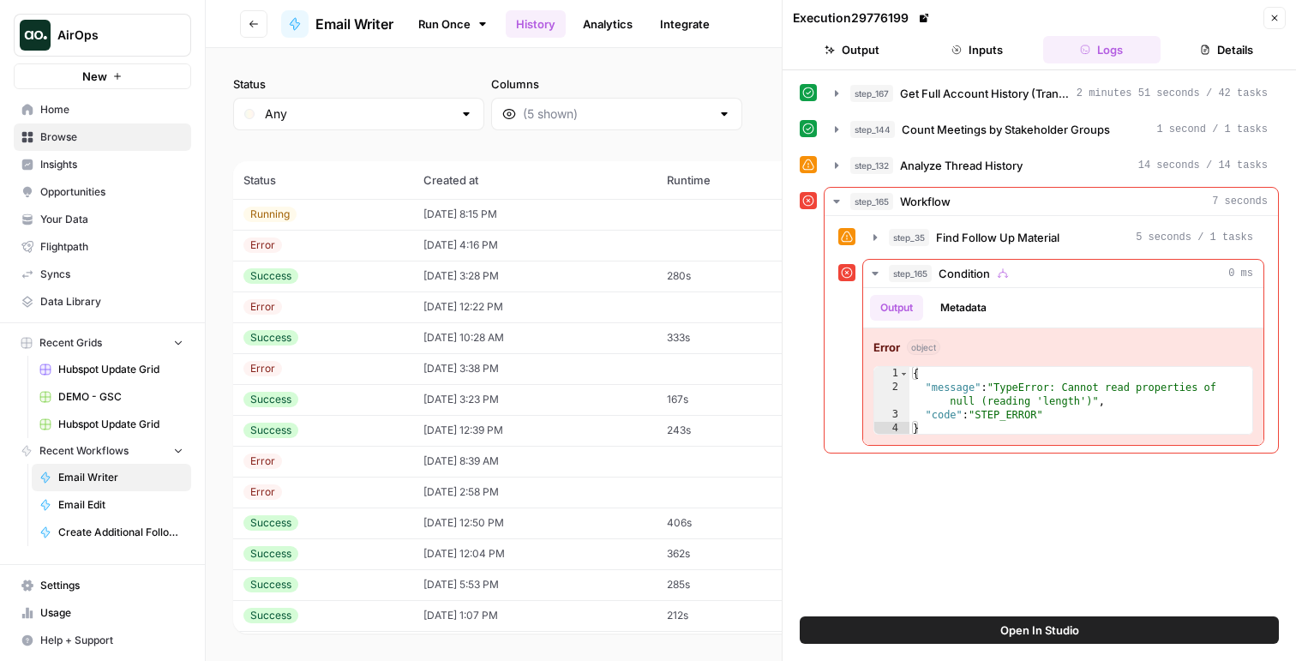
click at [1275, 8] on button "Close" at bounding box center [1274, 18] width 22 height 22
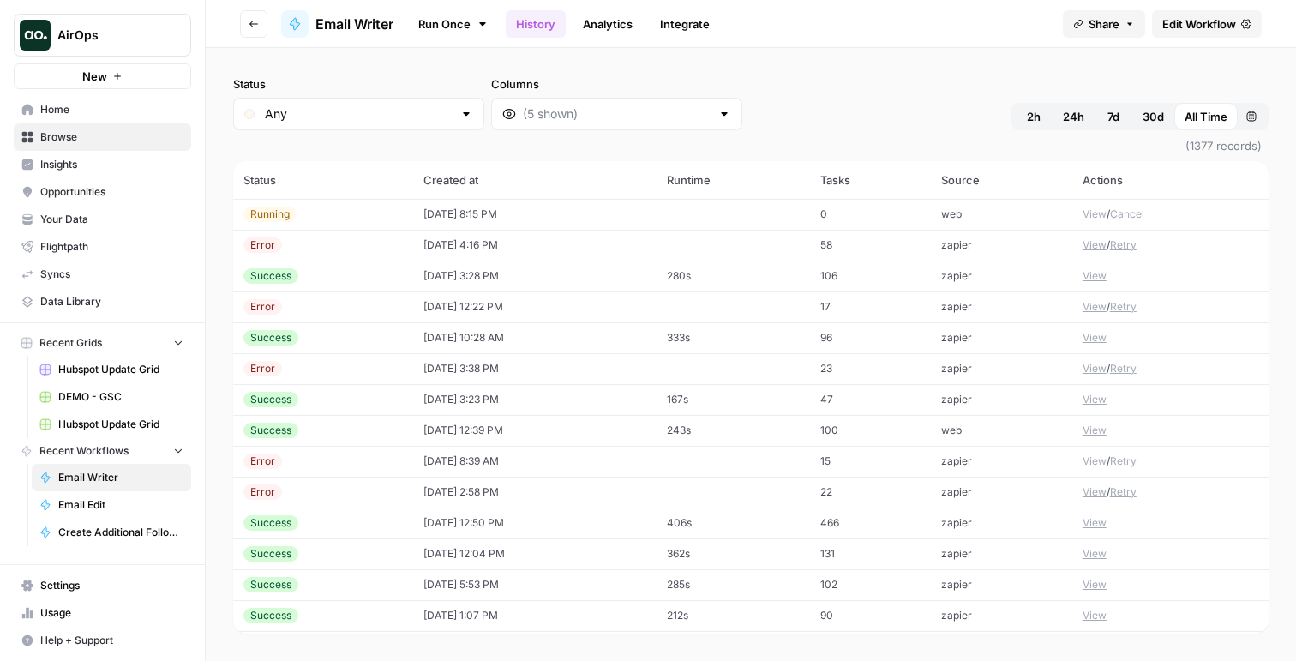
click at [1144, 211] on button "Cancel" at bounding box center [1127, 214] width 34 height 15
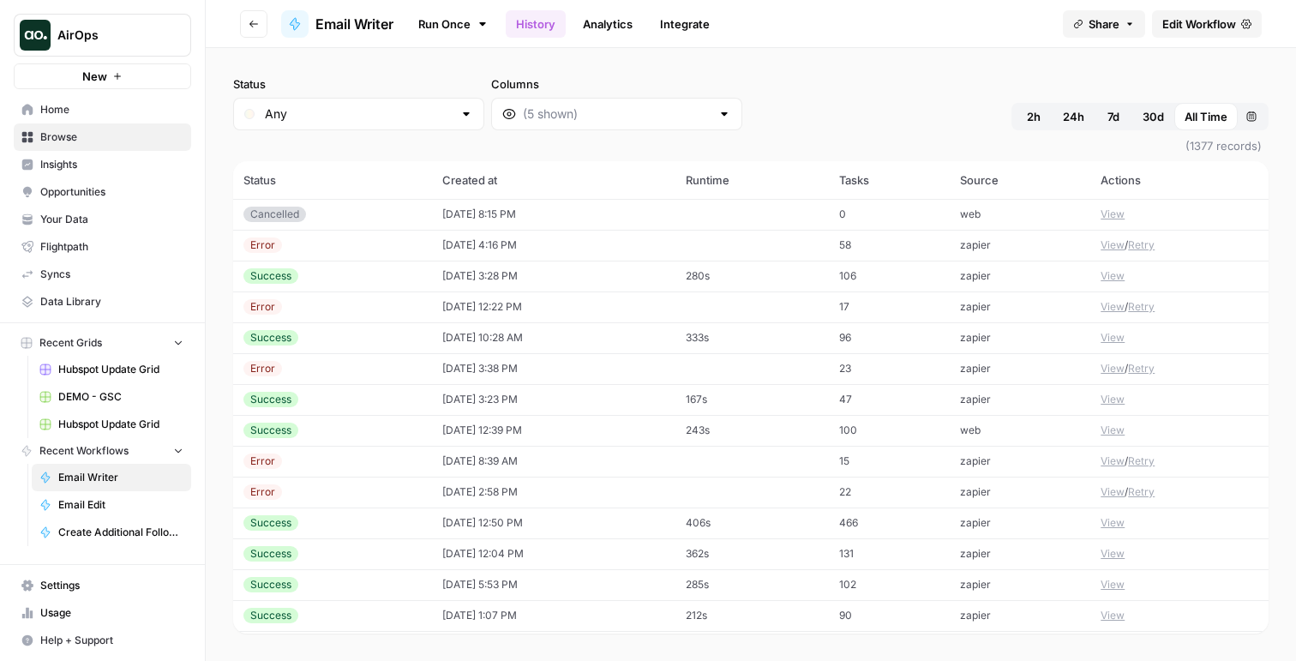
click at [1111, 213] on button "View" at bounding box center [1113, 214] width 24 height 15
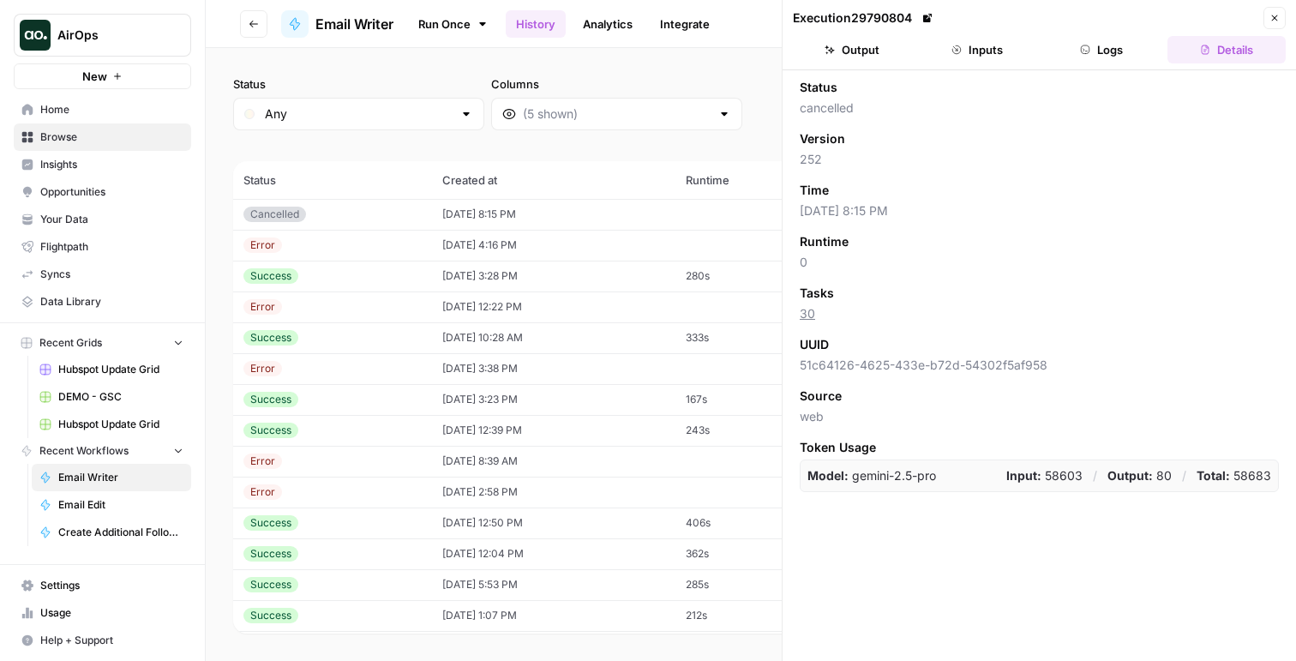
click at [925, 15] on icon at bounding box center [927, 18] width 10 height 10
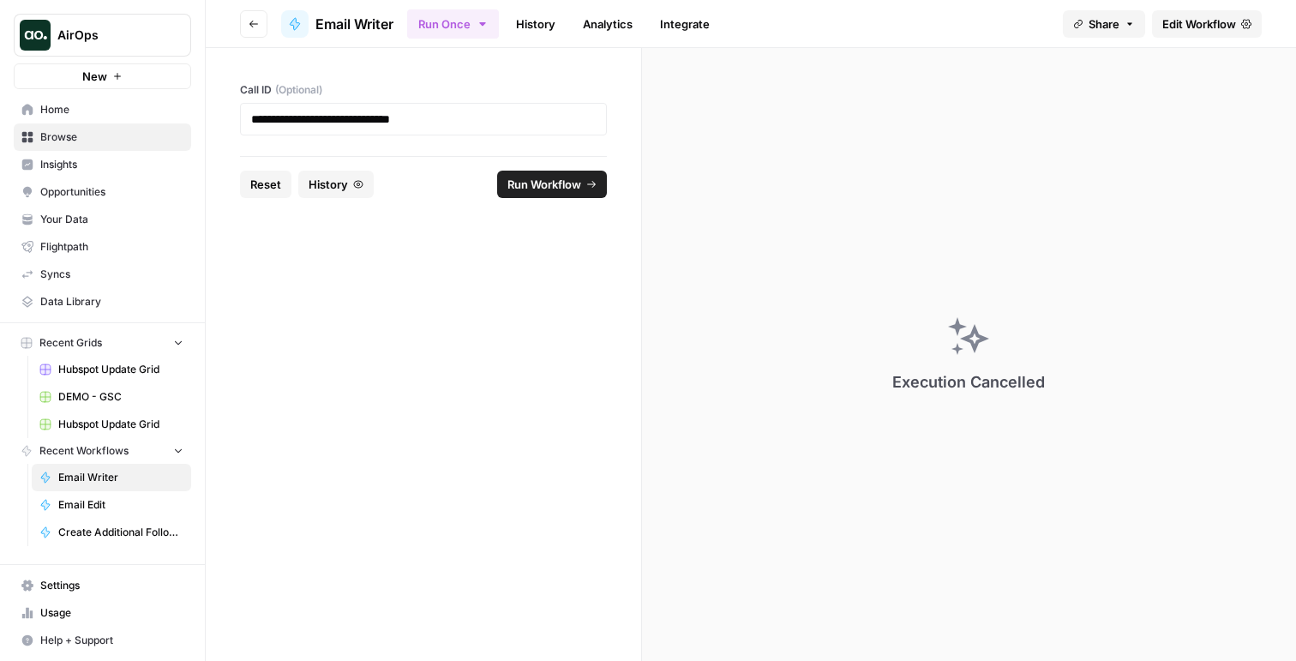
click at [517, 180] on span "Run Workflow" at bounding box center [544, 184] width 74 height 17
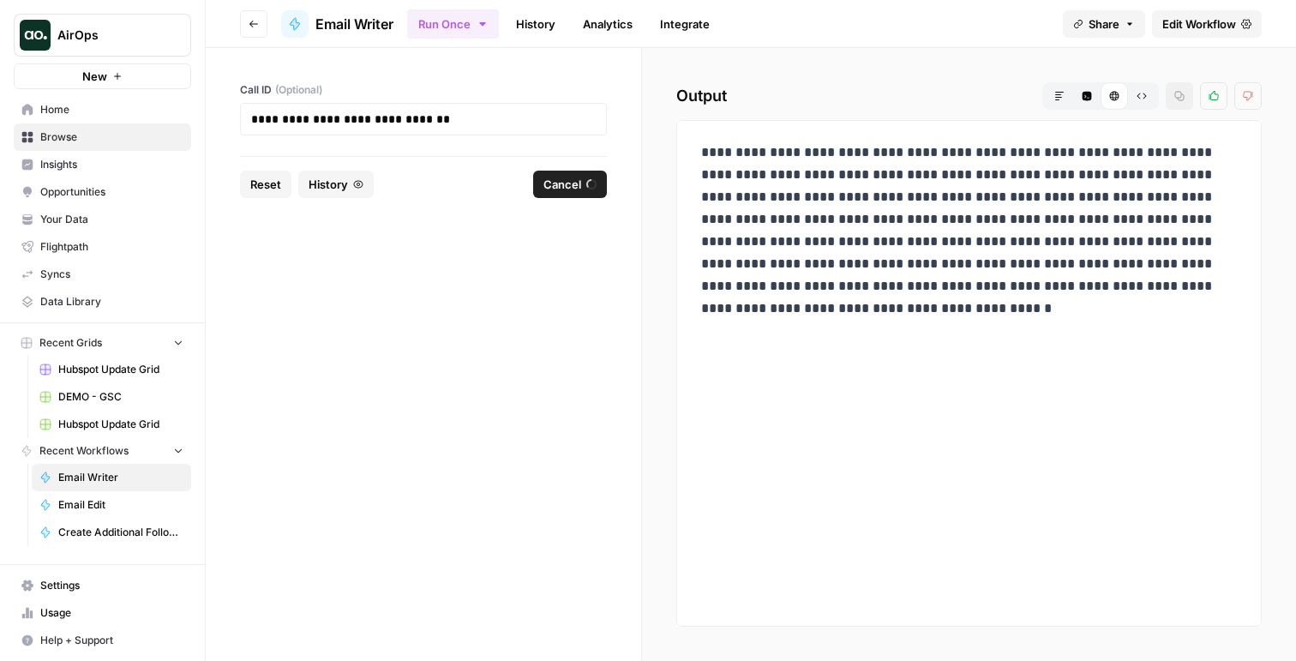
click at [543, 31] on link "History" at bounding box center [536, 23] width 60 height 27
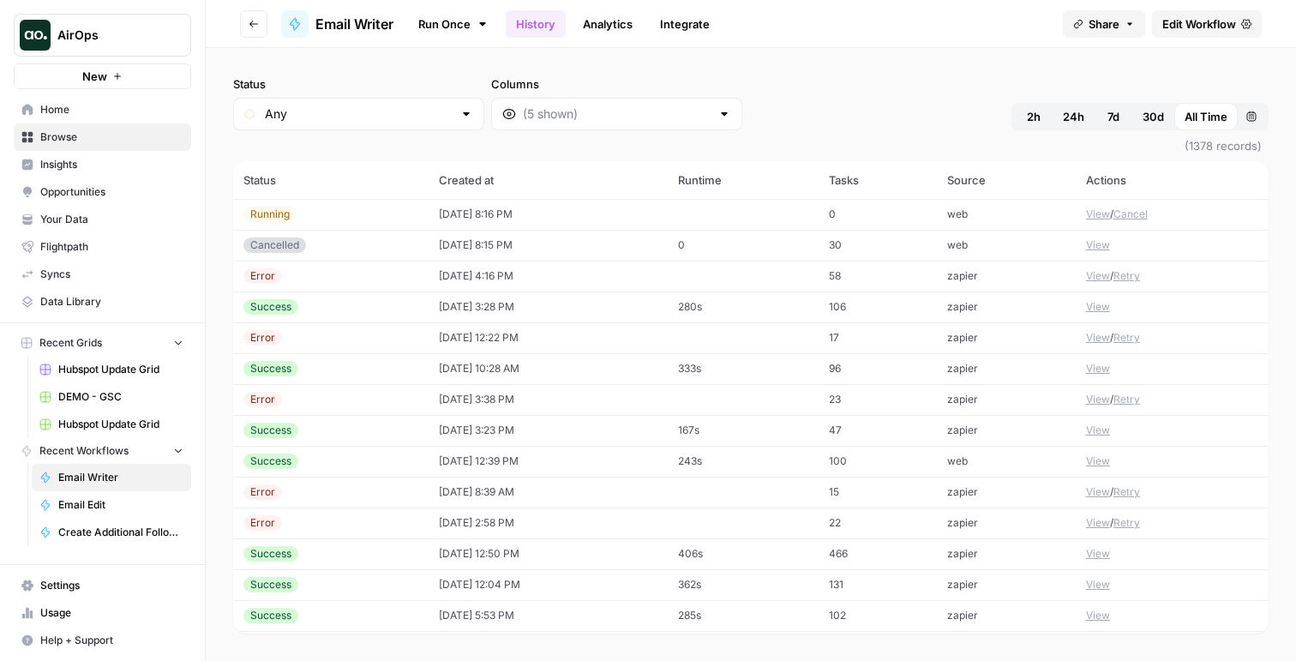
click at [513, 209] on td "[DATE] 8:16 PM" at bounding box center [548, 214] width 239 height 31
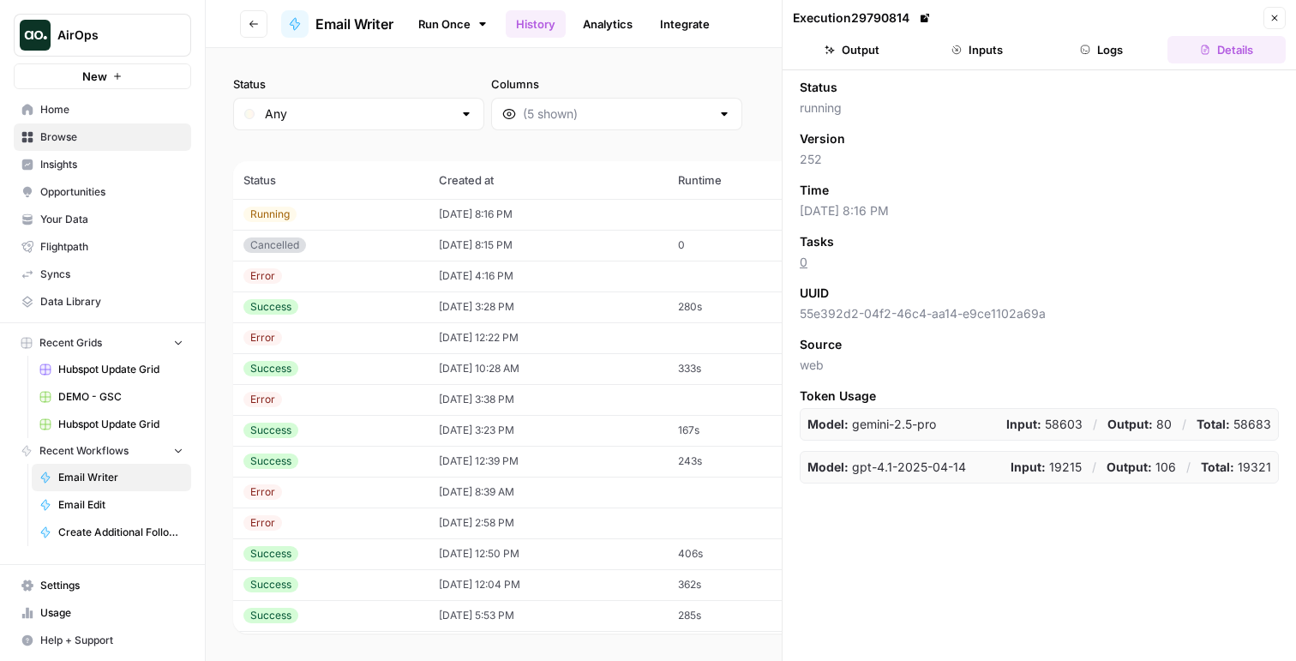
click at [1085, 50] on icon "button" at bounding box center [1085, 50] width 10 height 10
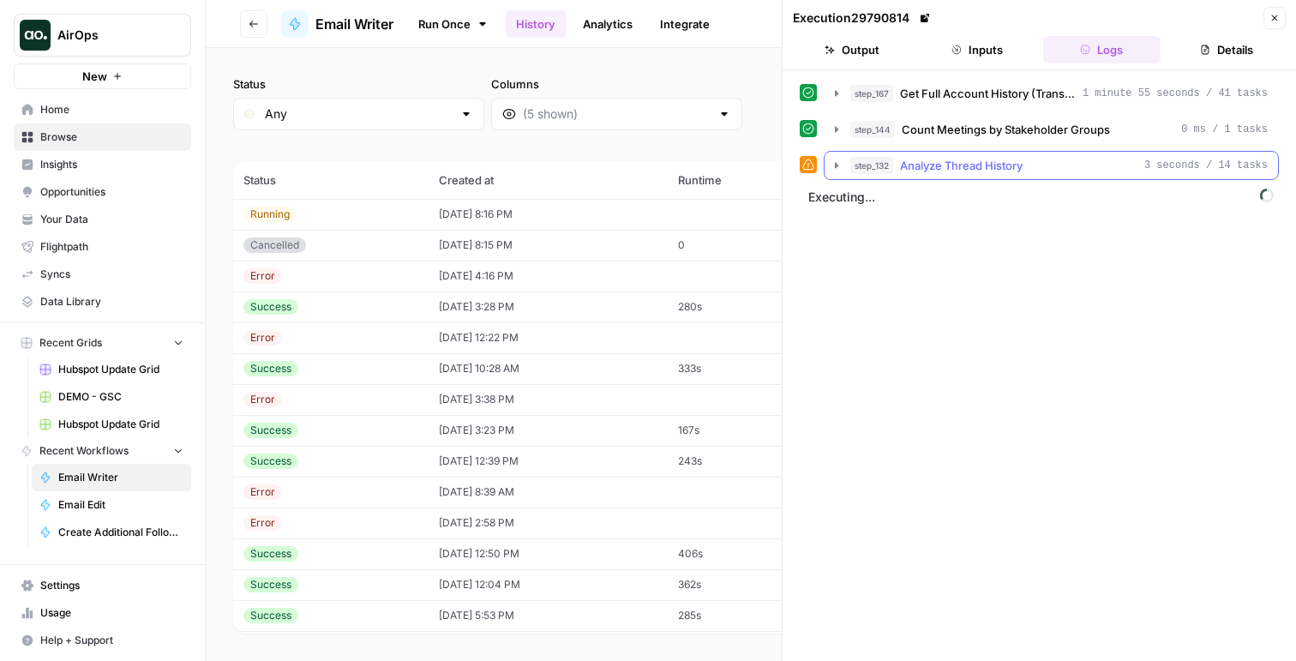
click at [933, 175] on button "step_132 Analyze Thread History 3 seconds / 14 tasks" at bounding box center [1051, 165] width 453 height 27
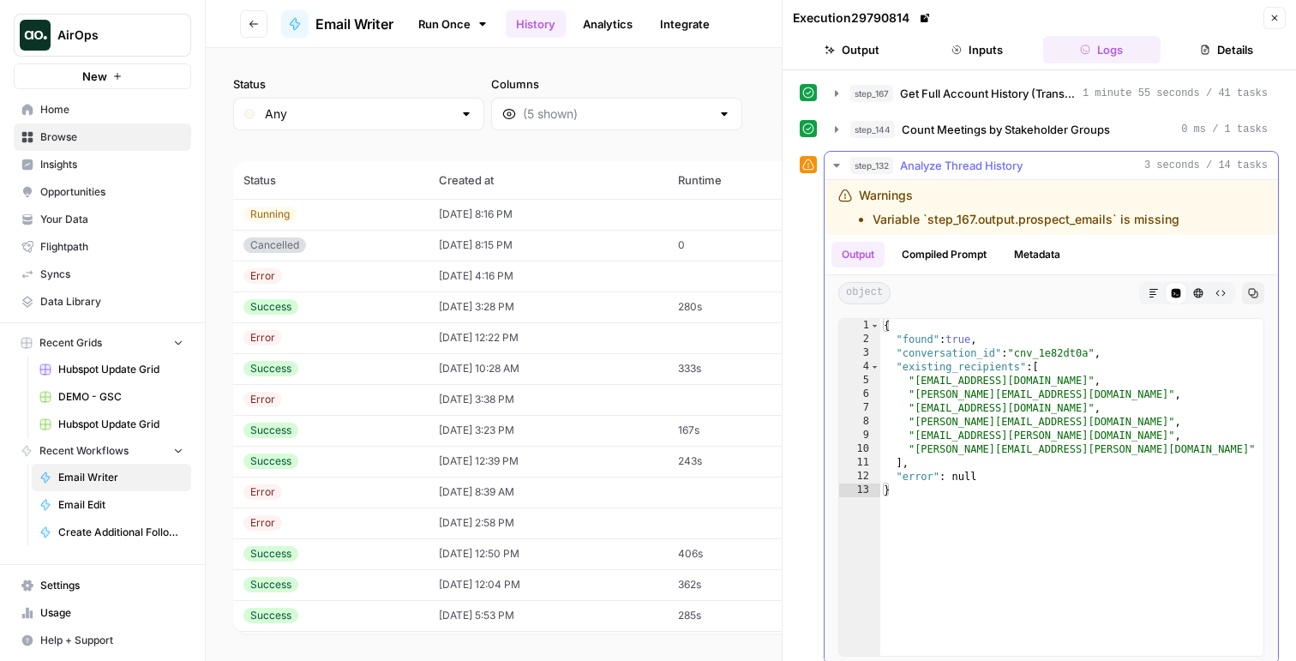
click at [933, 175] on button "step_132 Analyze Thread History 3 seconds / 14 tasks" at bounding box center [1051, 165] width 453 height 27
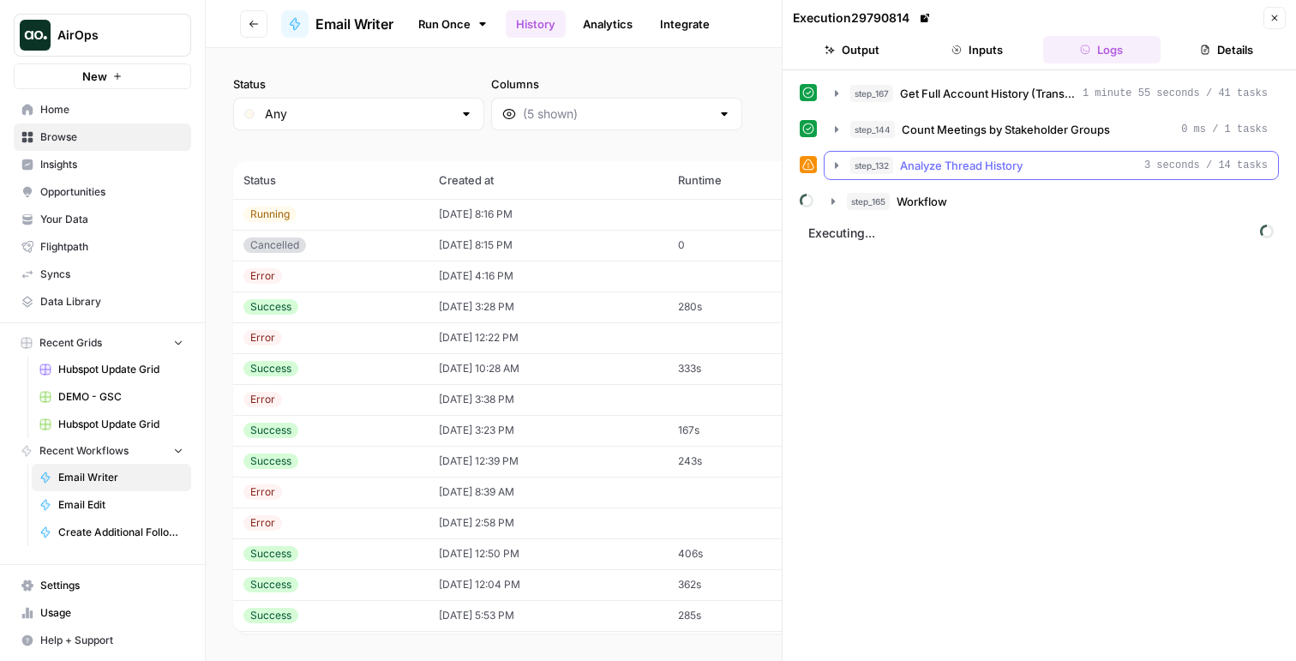
click at [921, 156] on button "step_132 Analyze Thread History 3 seconds / 14 tasks" at bounding box center [1051, 165] width 453 height 27
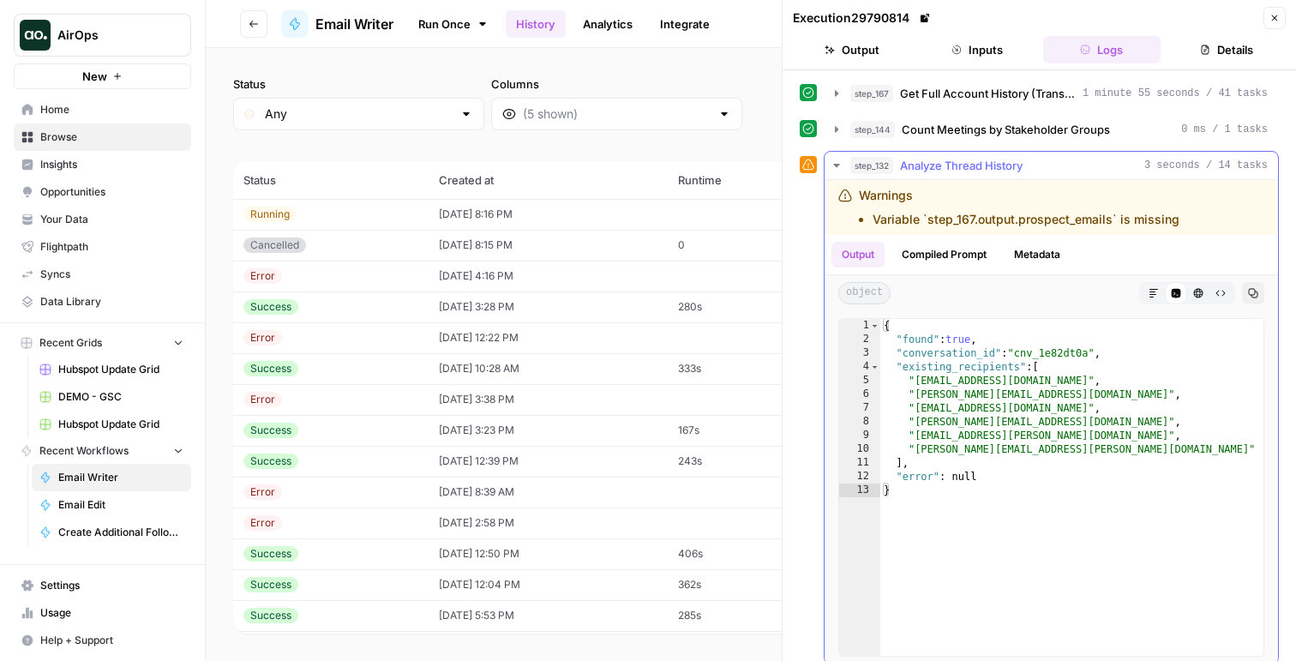
click at [930, 170] on span "Analyze Thread History" at bounding box center [961, 165] width 123 height 17
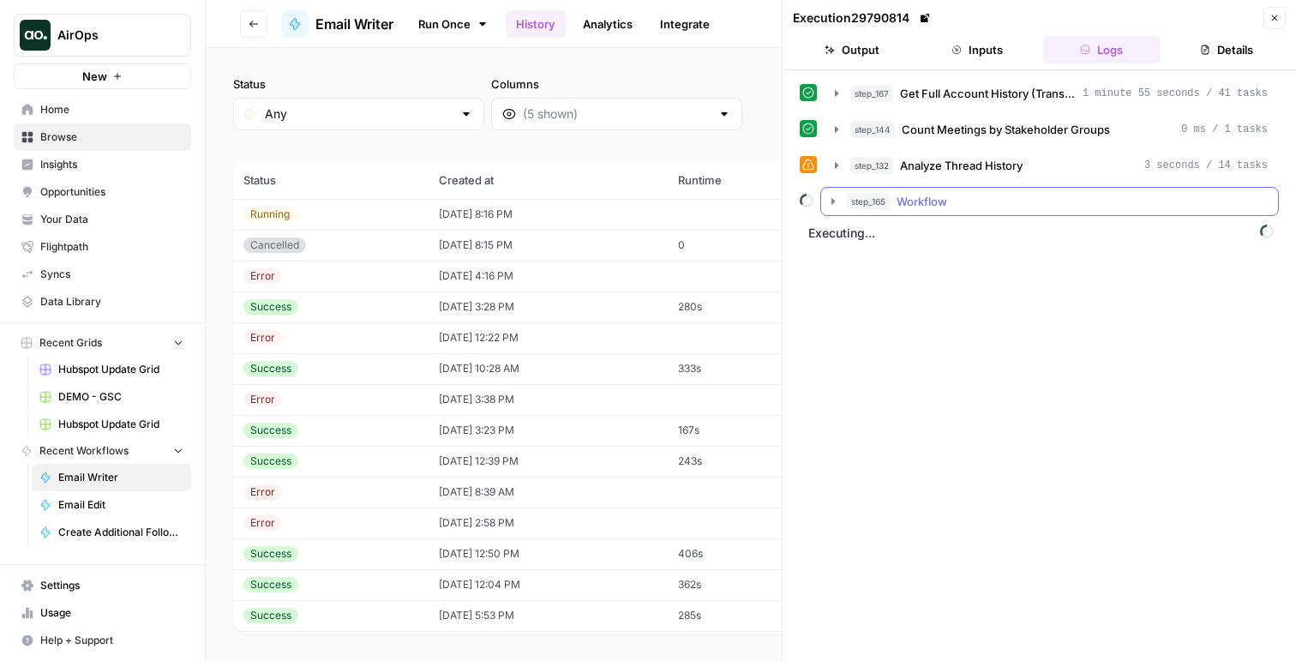
click at [908, 203] on span "Workflow" at bounding box center [922, 201] width 51 height 17
click at [920, 224] on button "step_35 Find Follow Up Material 20 seconds / 5 tasks" at bounding box center [1062, 237] width 404 height 27
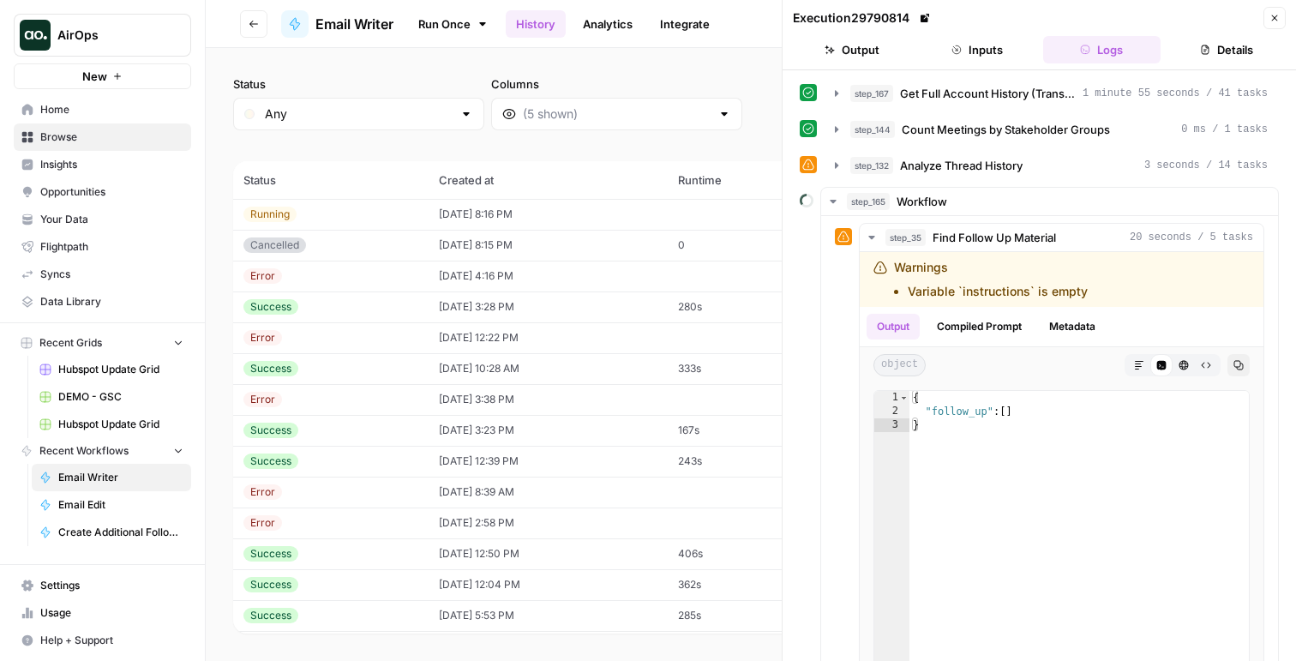
click at [540, 304] on td "09/22/25 at 3:28 PM" at bounding box center [548, 306] width 239 height 31
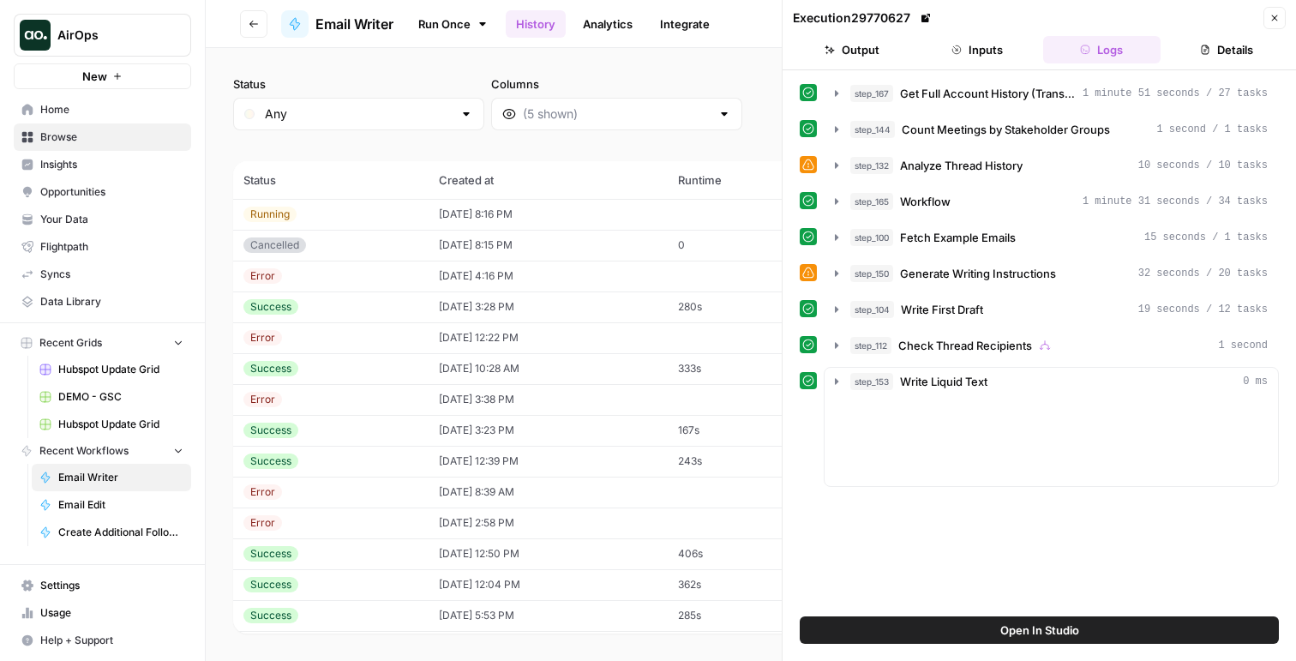
click at [570, 331] on td "09/22/25 at 12:22 PM" at bounding box center [548, 337] width 239 height 31
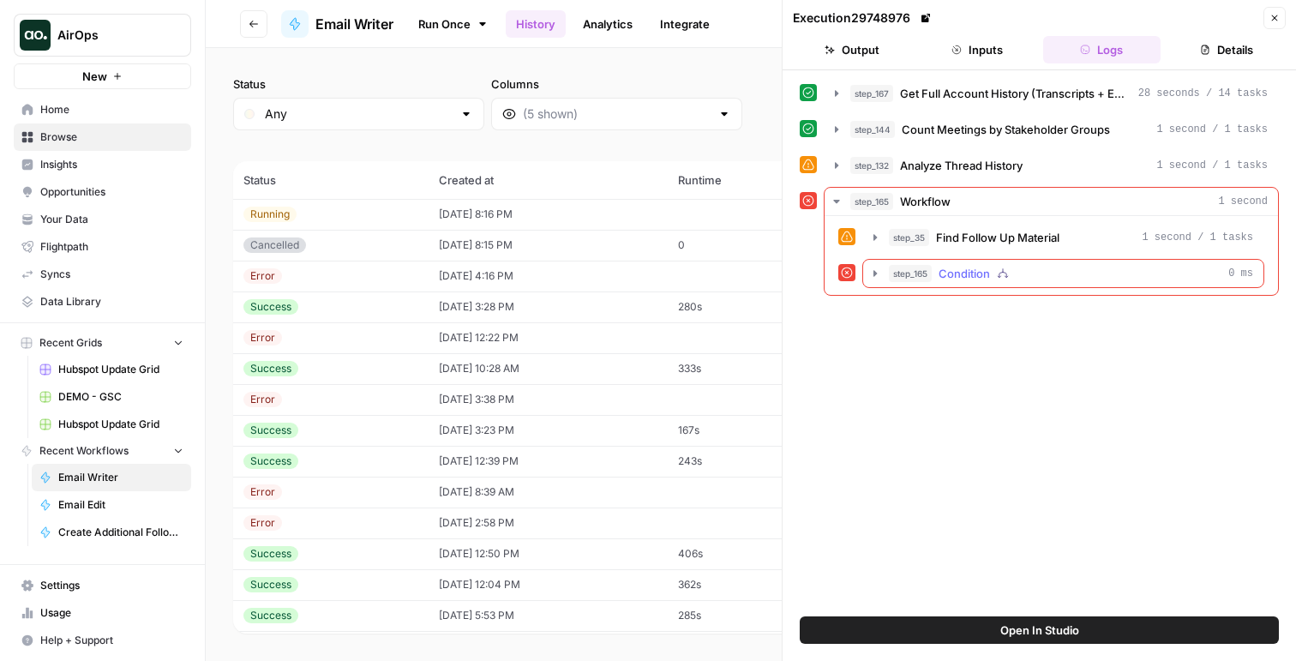
click at [965, 277] on span "Condition" at bounding box center [964, 273] width 51 height 17
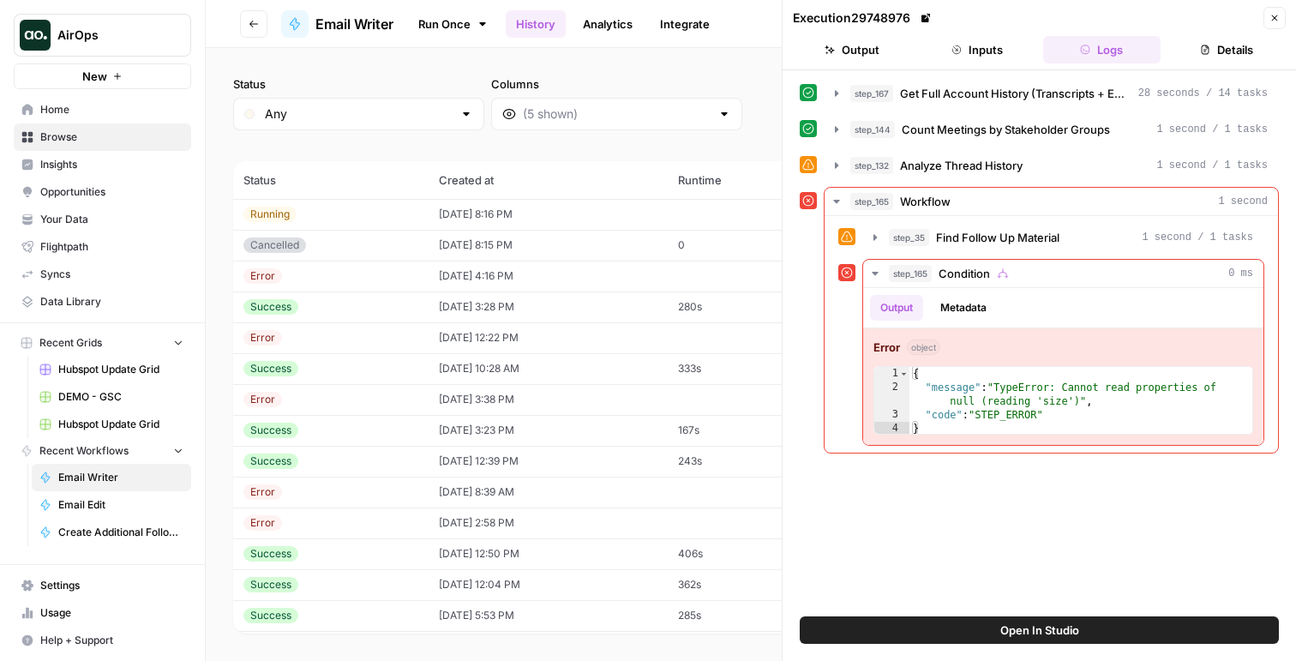
click at [969, 50] on button "Inputs" at bounding box center [977, 49] width 118 height 27
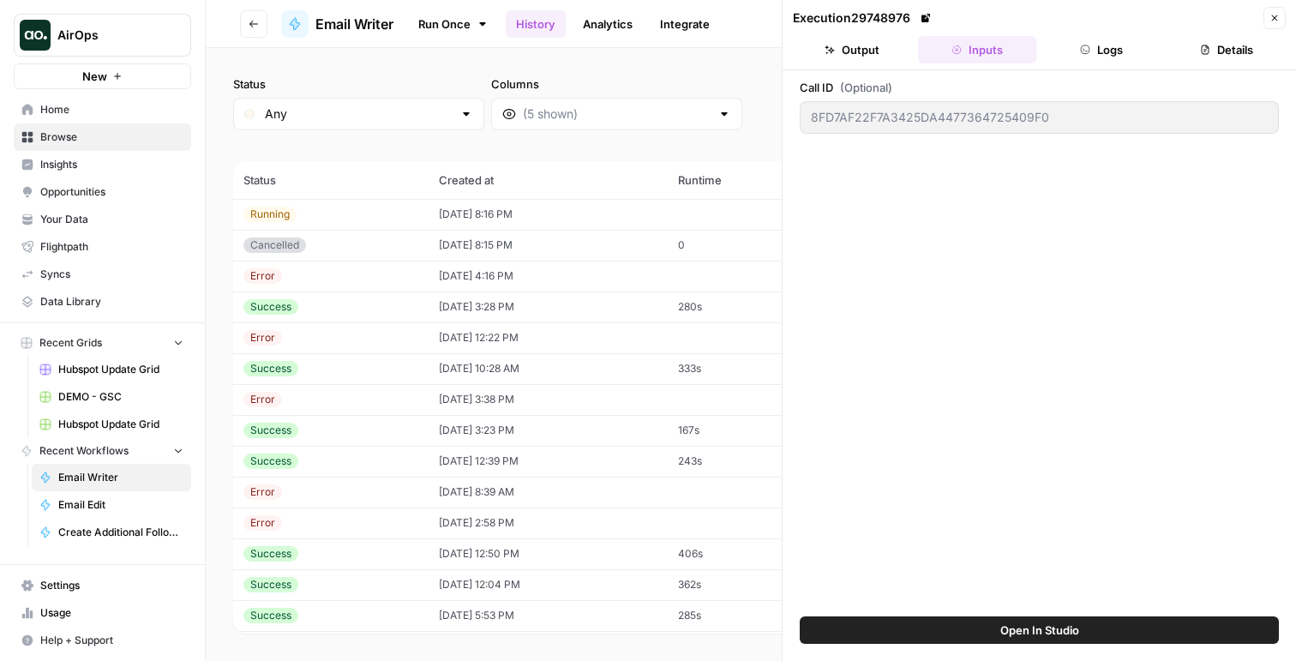
click at [429, 16] on link "Run Once" at bounding box center [453, 23] width 92 height 29
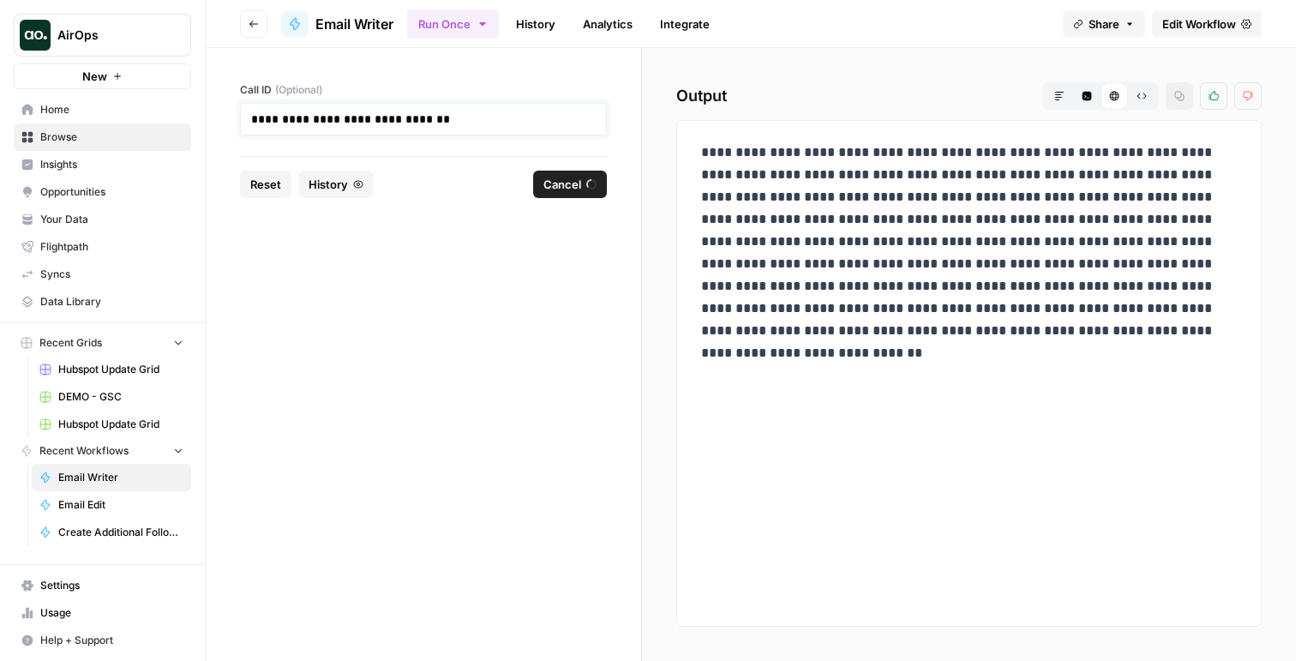
click at [435, 113] on p "**********" at bounding box center [423, 119] width 345 height 17
click at [279, 181] on span "Reset" at bounding box center [265, 184] width 31 height 17
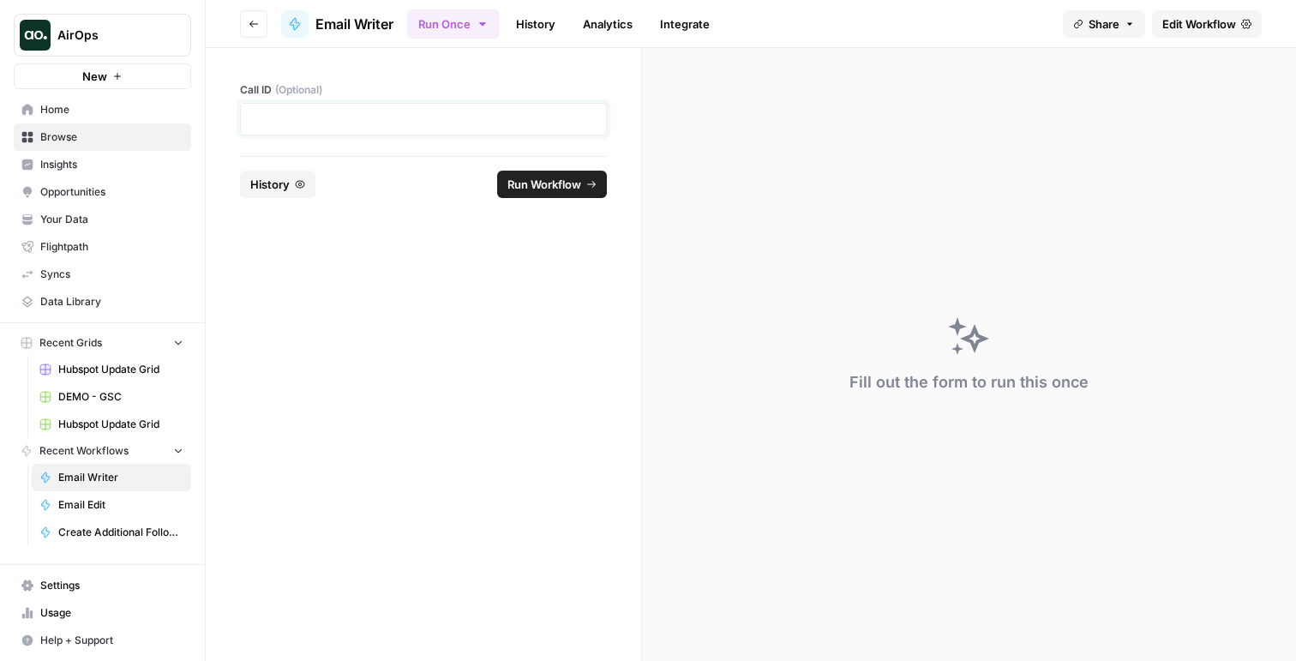
click at [343, 124] on p at bounding box center [423, 119] width 345 height 17
click at [529, 174] on button "Run Workflow" at bounding box center [552, 184] width 110 height 27
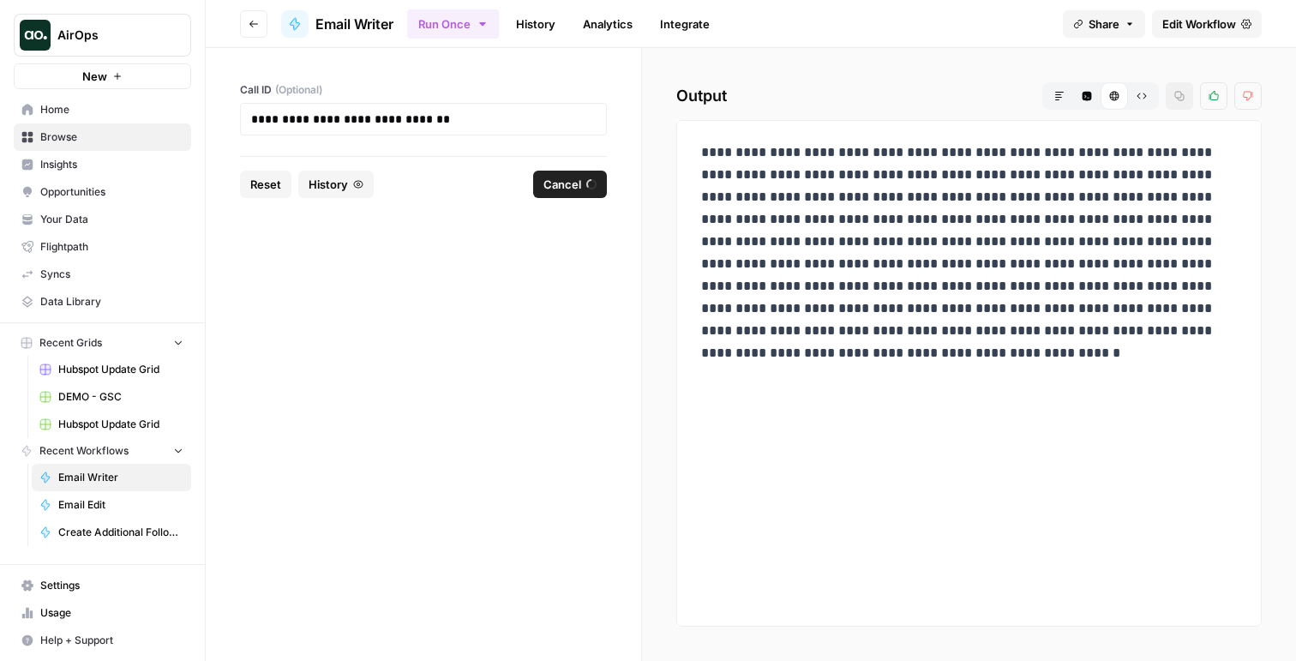
click at [536, 18] on link "History" at bounding box center [536, 23] width 60 height 27
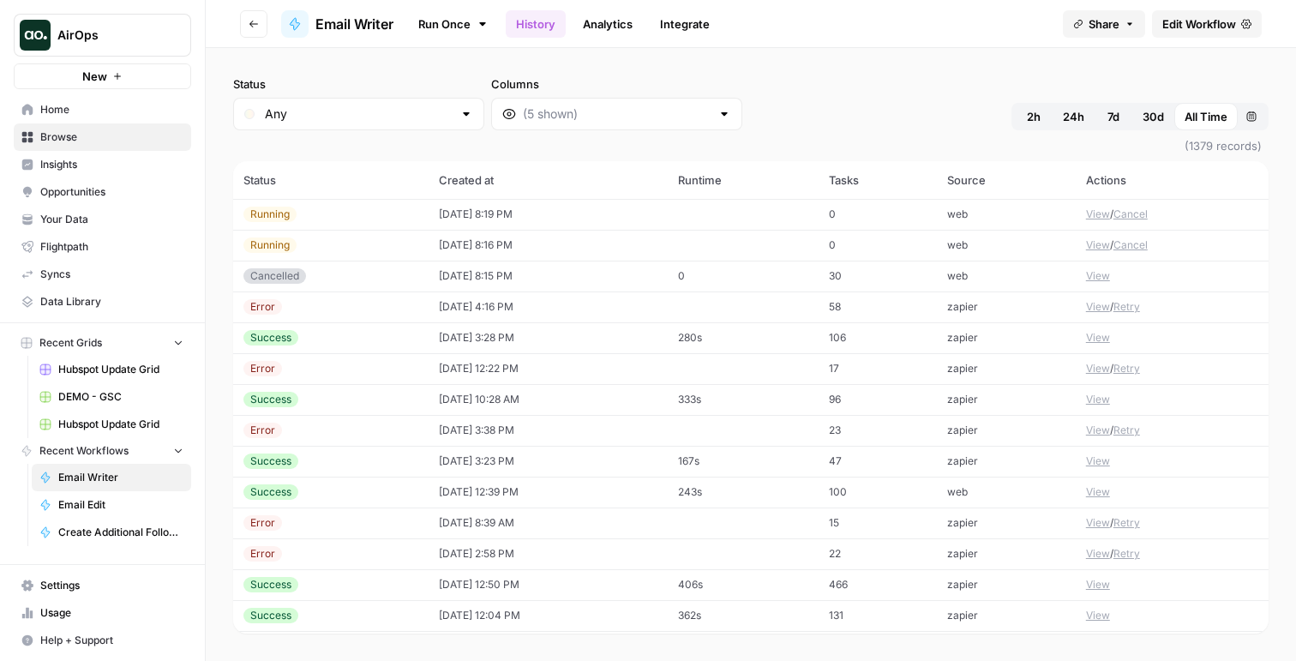
click at [537, 212] on td "09/22/25 at 8:19 PM" at bounding box center [548, 214] width 239 height 31
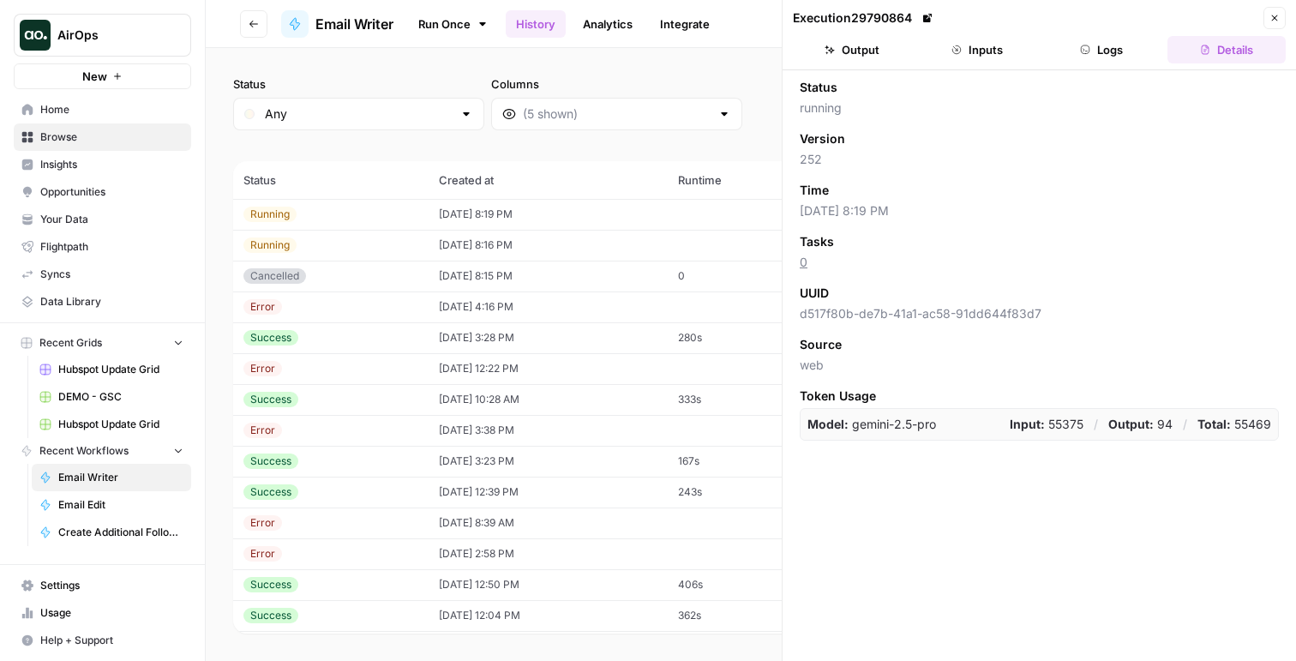
click at [561, 254] on td "[DATE] 8:16 PM" at bounding box center [548, 245] width 239 height 31
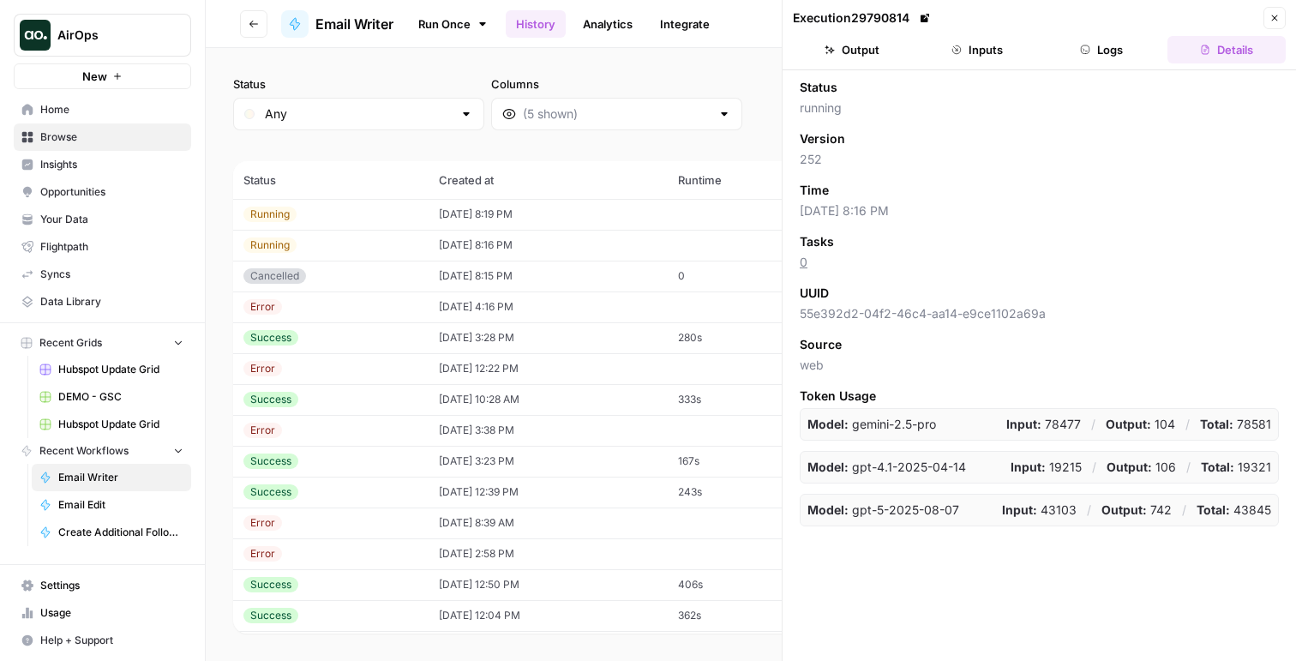
click at [1119, 43] on button "Logs" at bounding box center [1102, 49] width 118 height 27
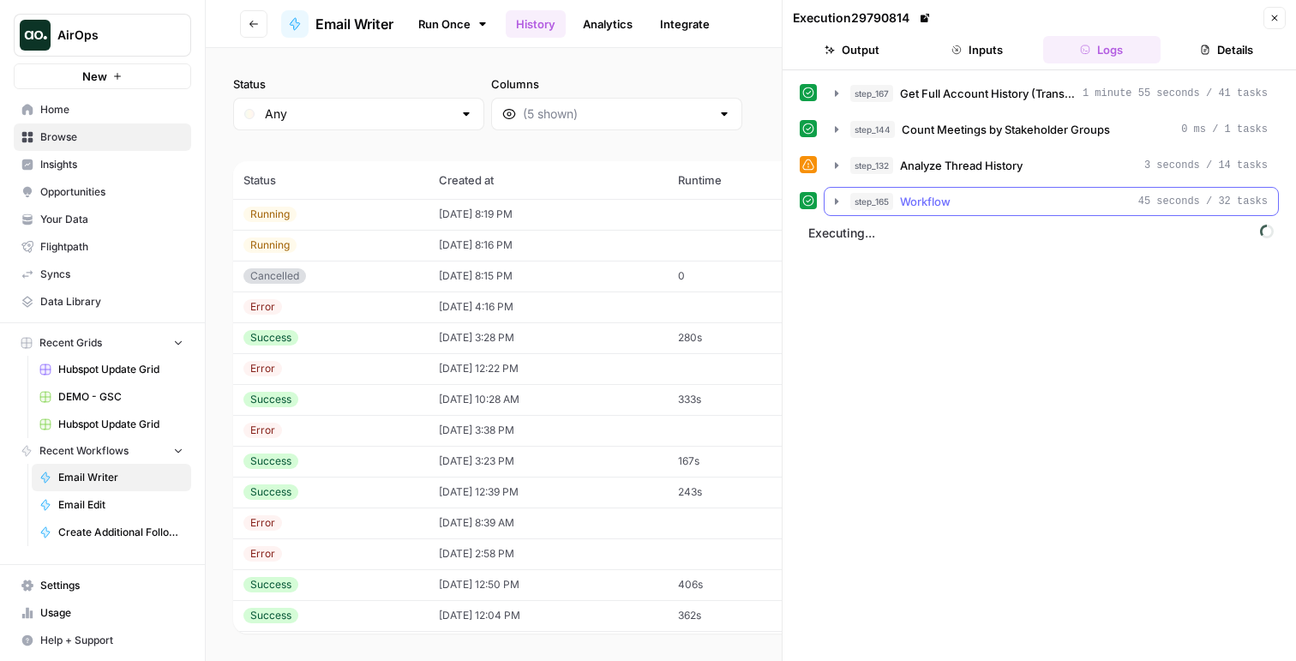
click at [963, 209] on div "step_165 Workflow 45 seconds / 32 tasks" at bounding box center [1058, 201] width 417 height 17
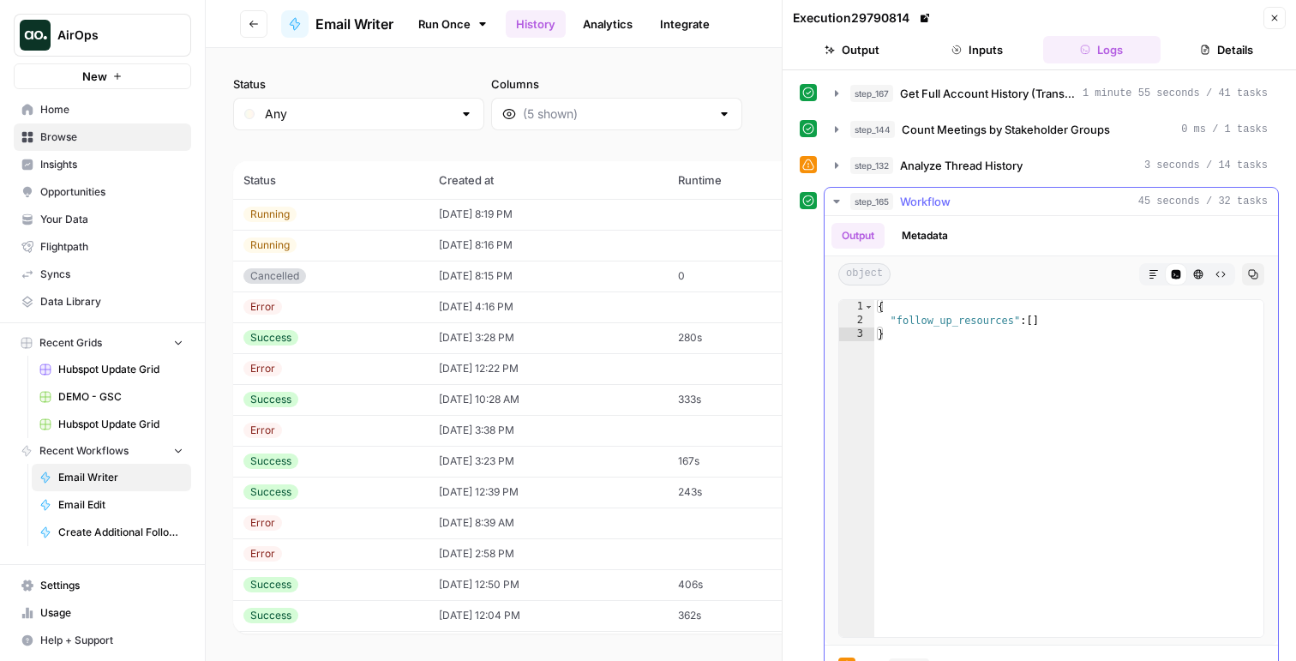
click at [918, 234] on button "Metadata" at bounding box center [924, 236] width 67 height 26
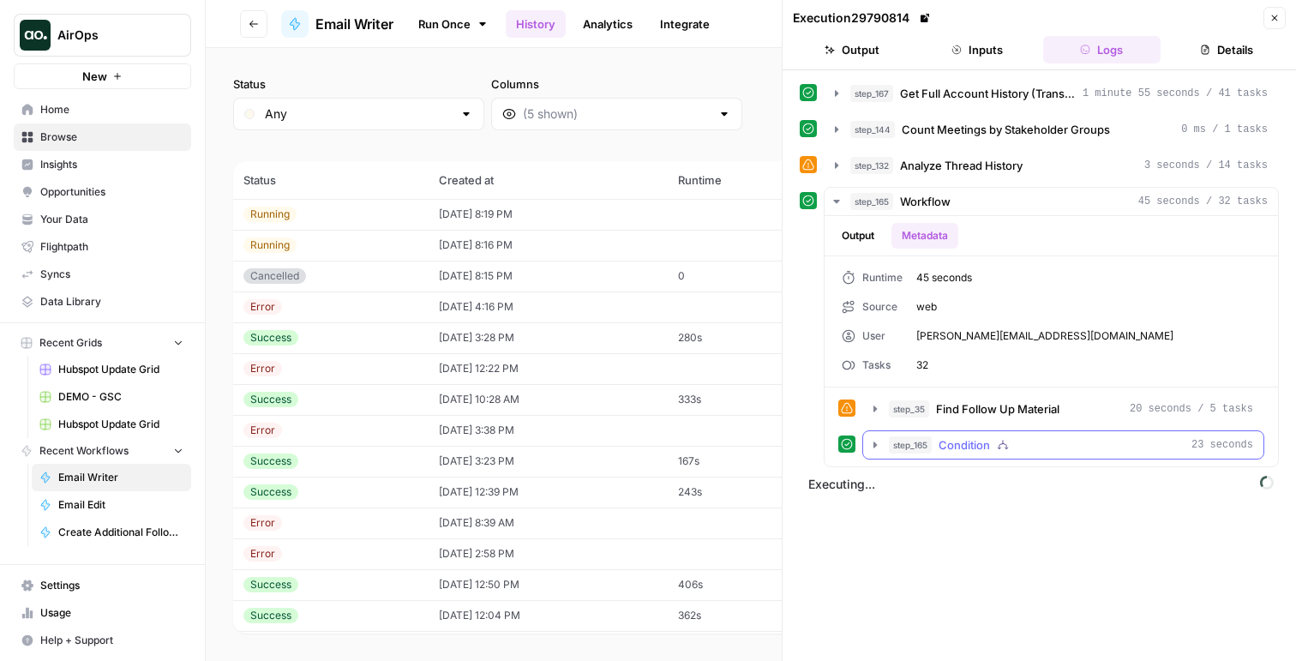
click at [926, 435] on button "step_165 Condition 23 seconds" at bounding box center [1063, 444] width 400 height 27
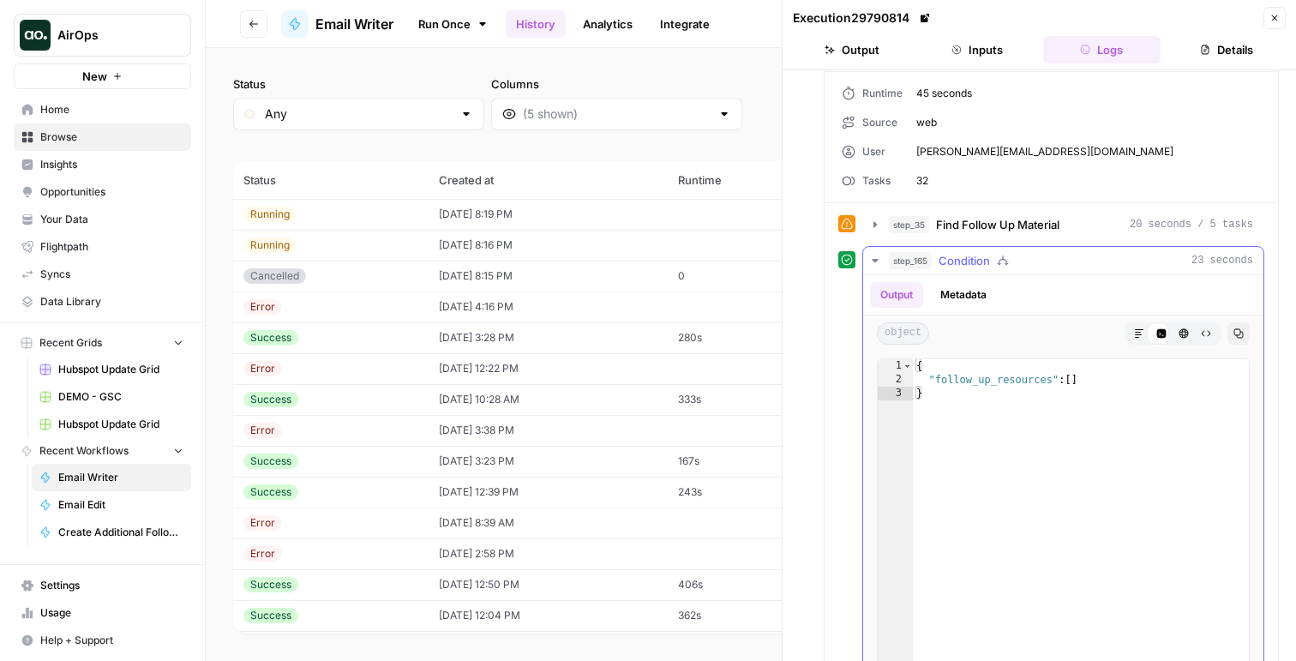
scroll to position [216, 0]
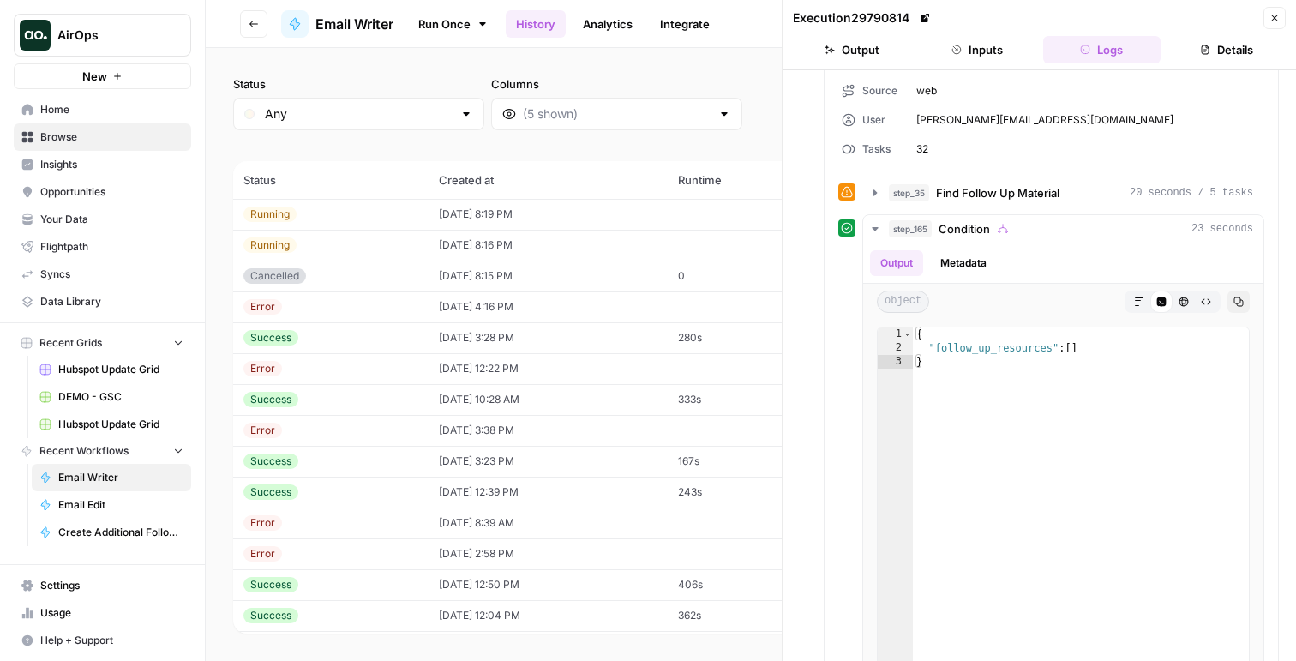
click at [300, 204] on td "Running" at bounding box center [330, 214] width 195 height 31
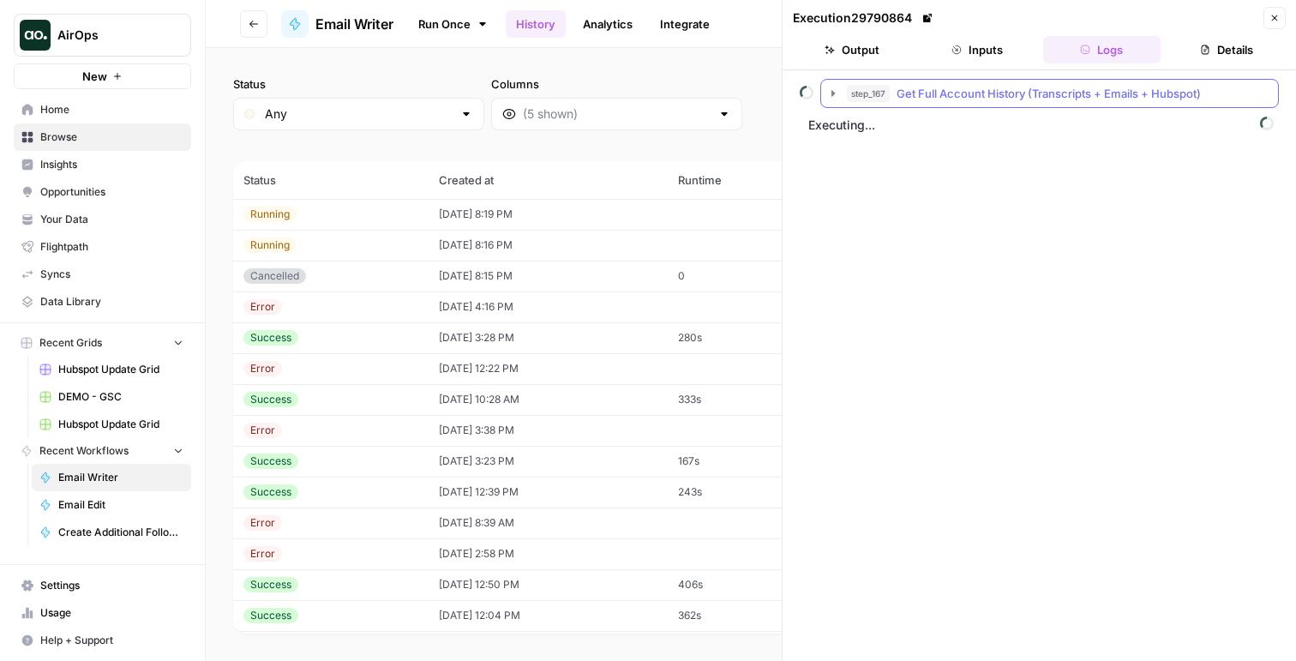
click at [1043, 93] on span "Get Full Account History (Transcripts + Emails + Hubspot)" at bounding box center [1049, 93] width 304 height 17
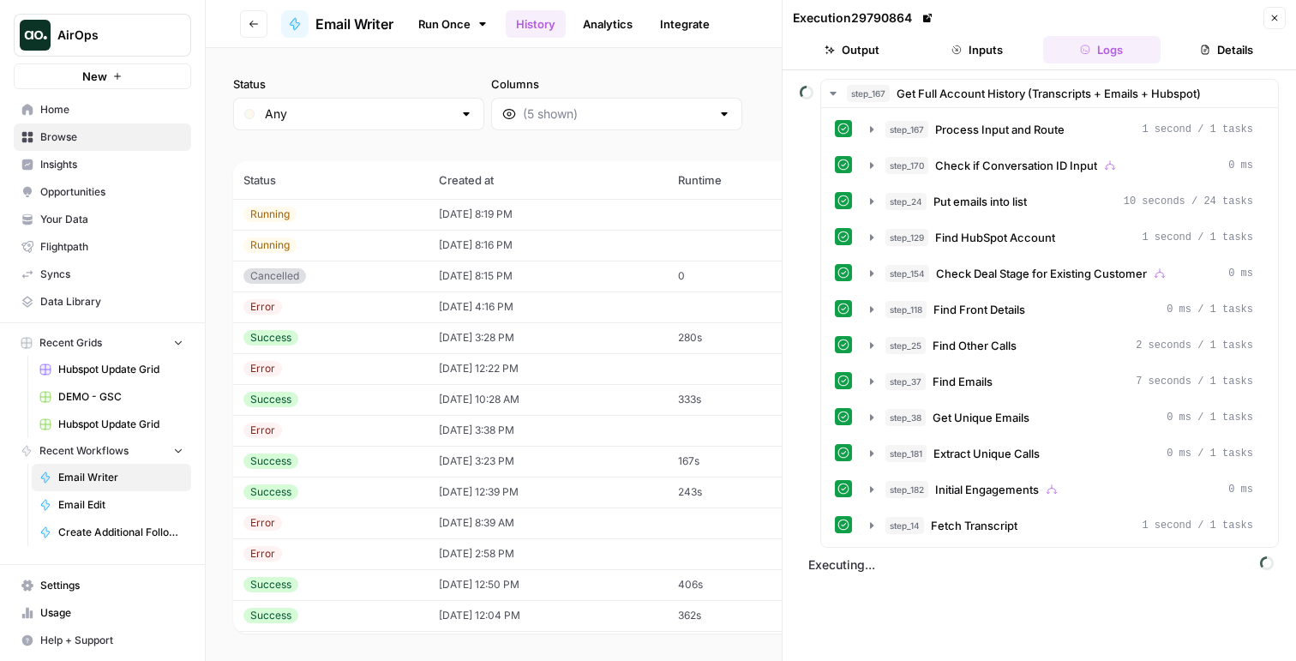
click at [475, 372] on td "09/22/25 at 12:22 PM" at bounding box center [548, 368] width 239 height 31
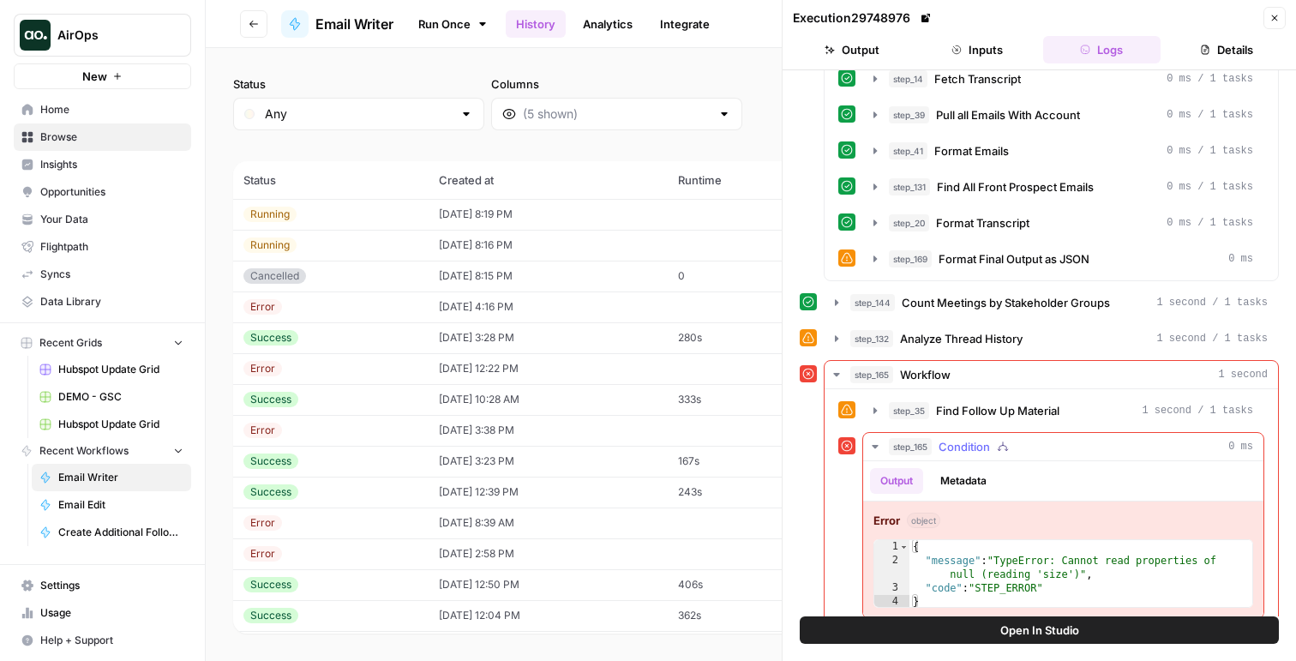
scroll to position [931, 0]
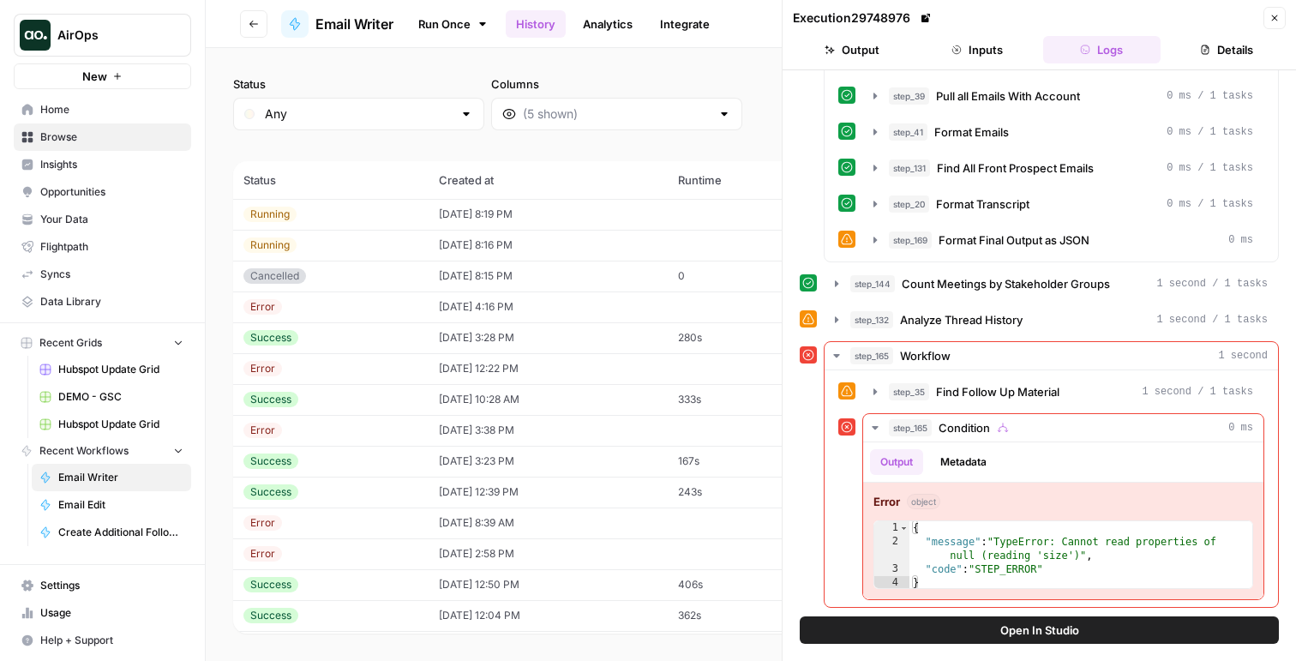
click at [584, 366] on td "09/22/25 at 12:22 PM" at bounding box center [548, 368] width 239 height 31
click at [957, 50] on icon "button" at bounding box center [956, 50] width 10 height 10
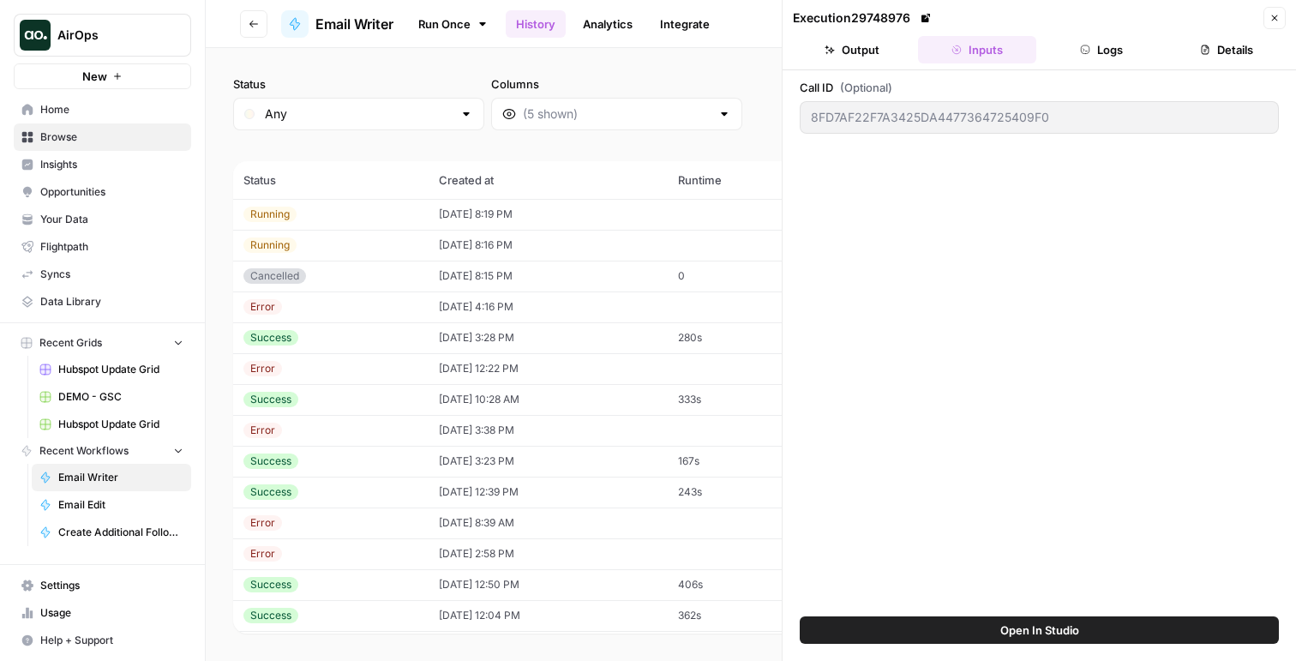
click at [439, 13] on link "Run Once" at bounding box center [453, 23] width 92 height 29
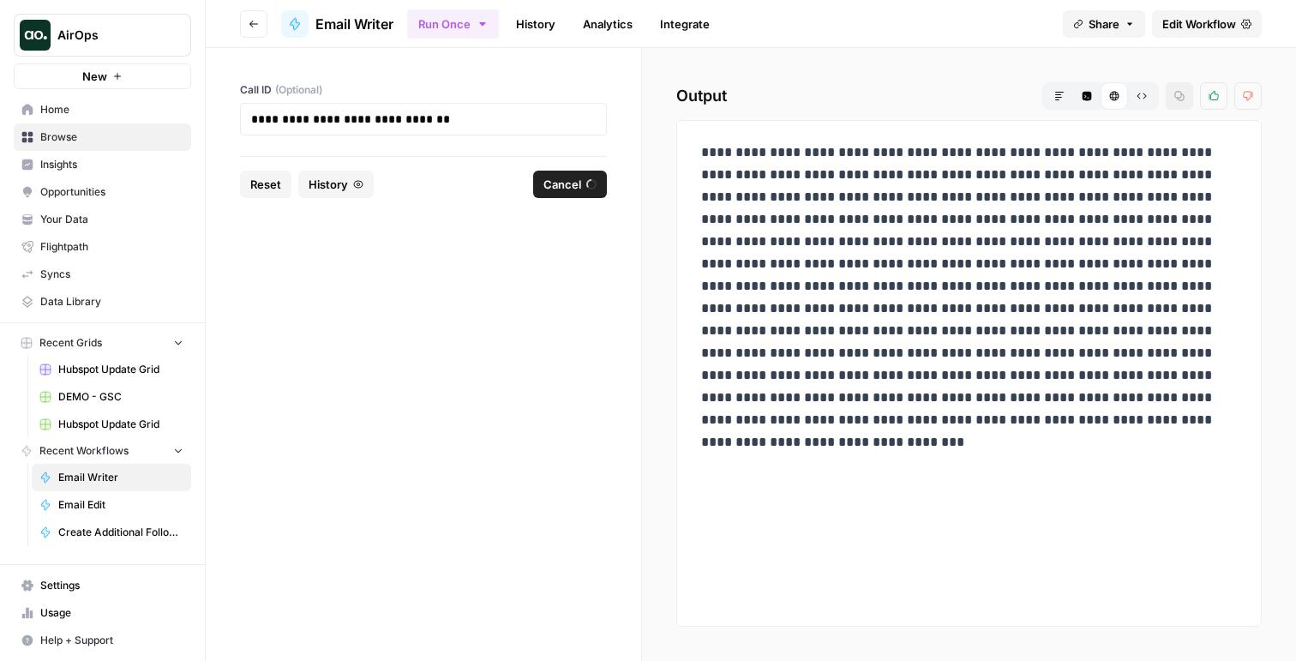
click at [266, 195] on button "Reset" at bounding box center [265, 184] width 51 height 27
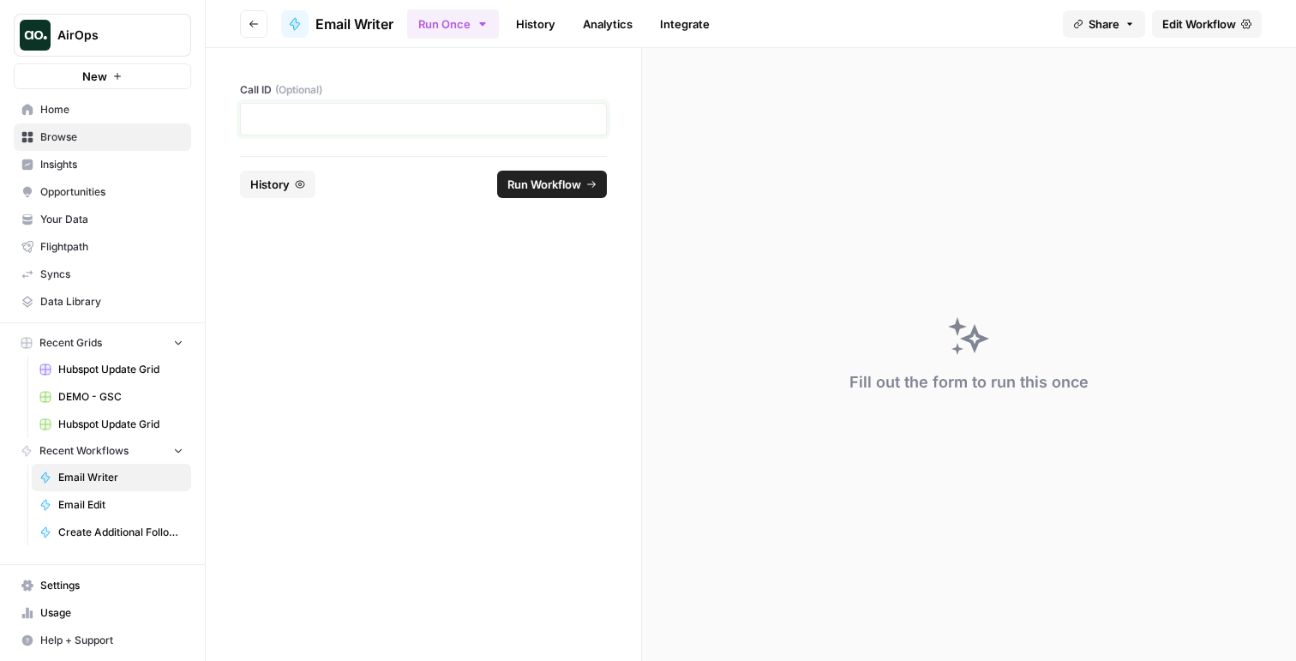
click at [365, 118] on p at bounding box center [423, 119] width 345 height 17
click at [533, 196] on button "Run Workflow" at bounding box center [552, 184] width 110 height 27
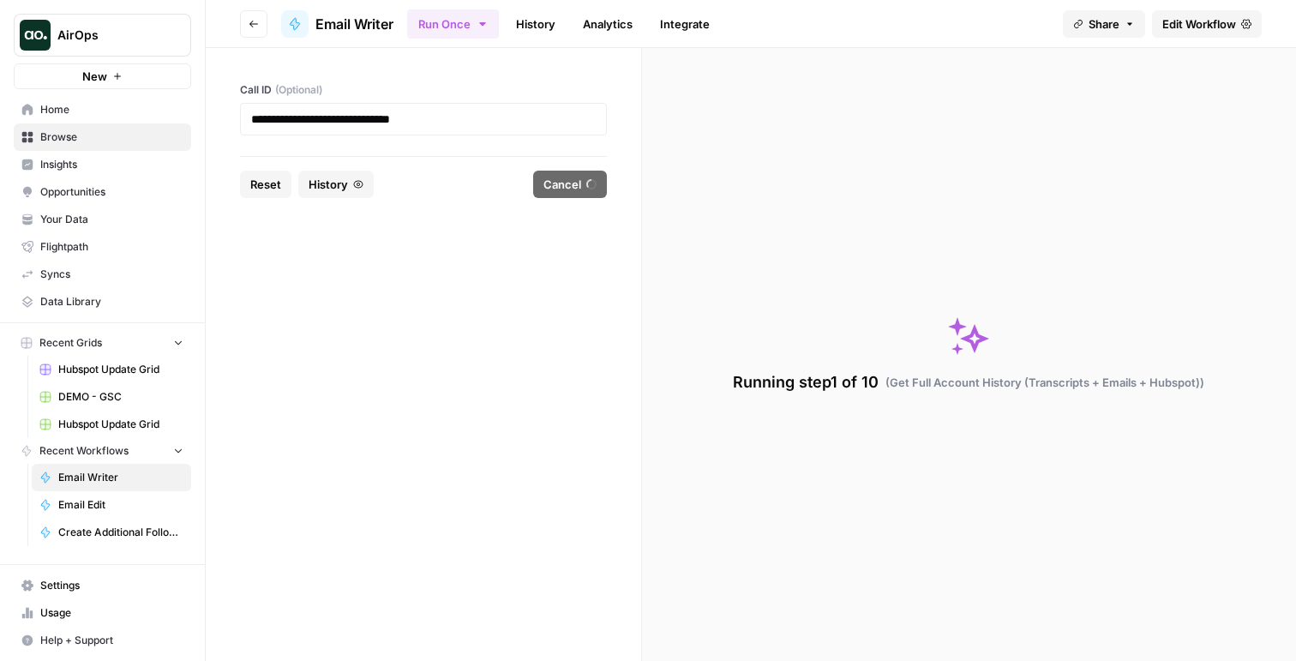
click at [549, 24] on link "History" at bounding box center [536, 23] width 60 height 27
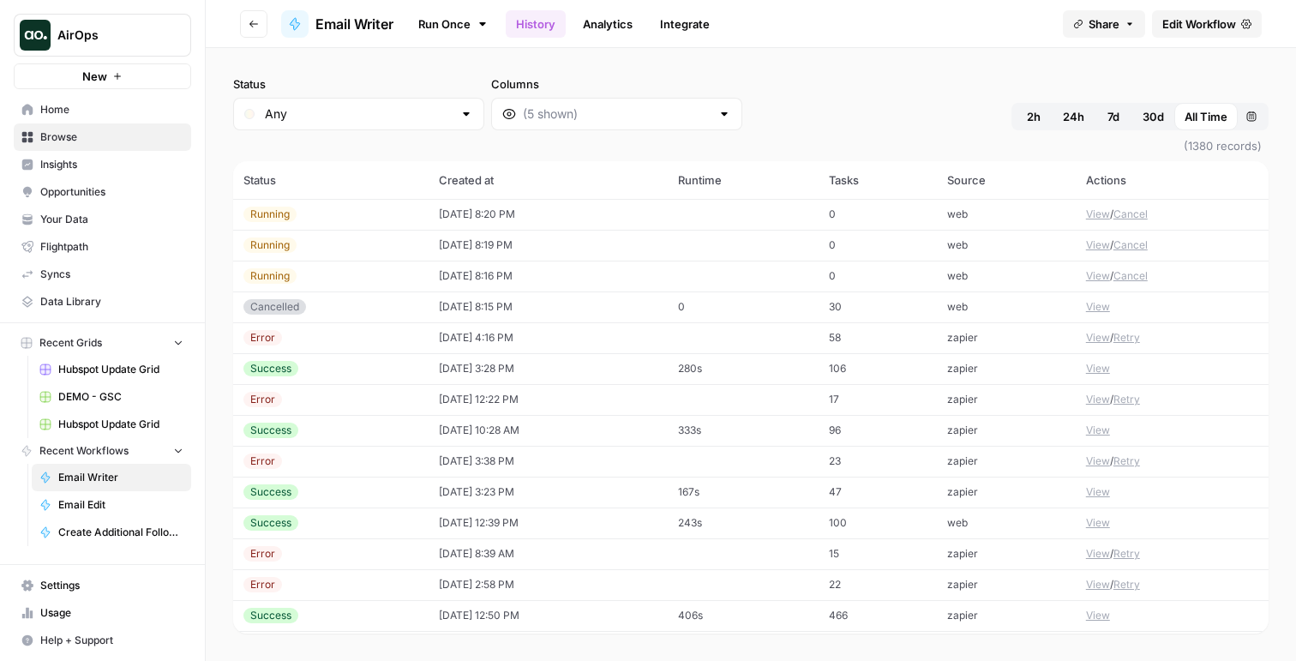
click at [346, 549] on div "Error" at bounding box center [330, 553] width 175 height 15
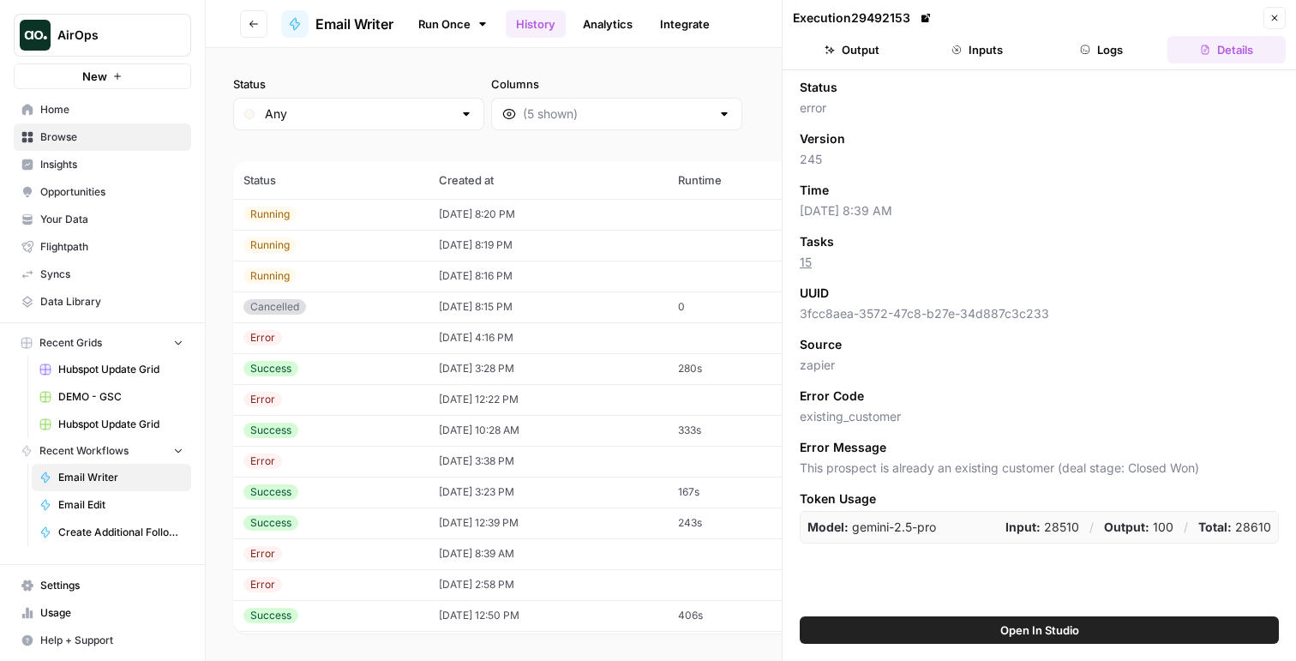
click at [983, 39] on button "Inputs" at bounding box center [977, 49] width 118 height 27
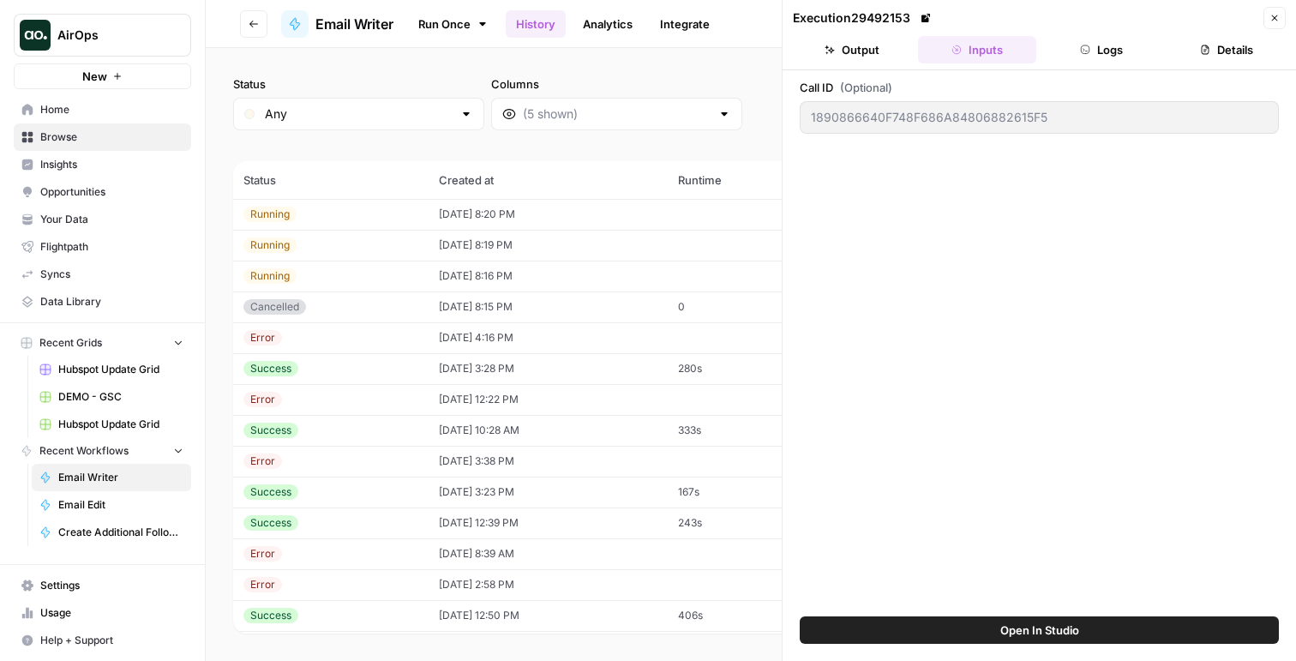
click at [432, 14] on link "Run Once" at bounding box center [453, 23] width 92 height 29
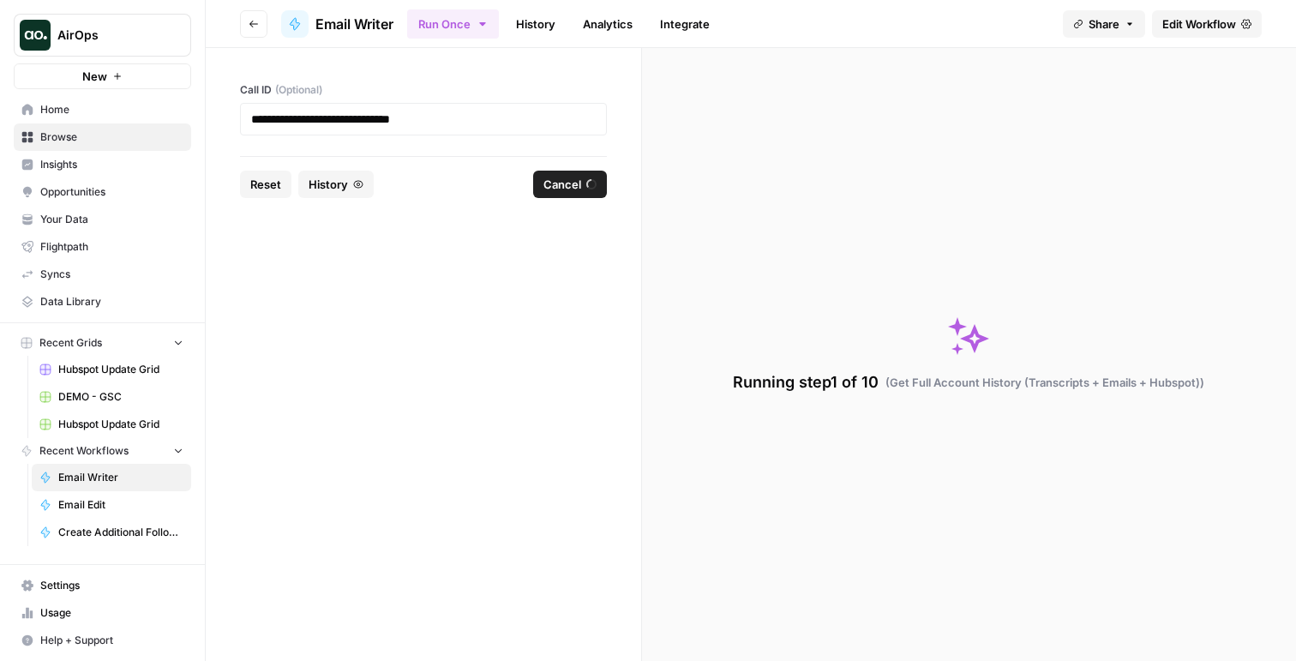
click at [269, 186] on span "Reset" at bounding box center [265, 184] width 31 height 17
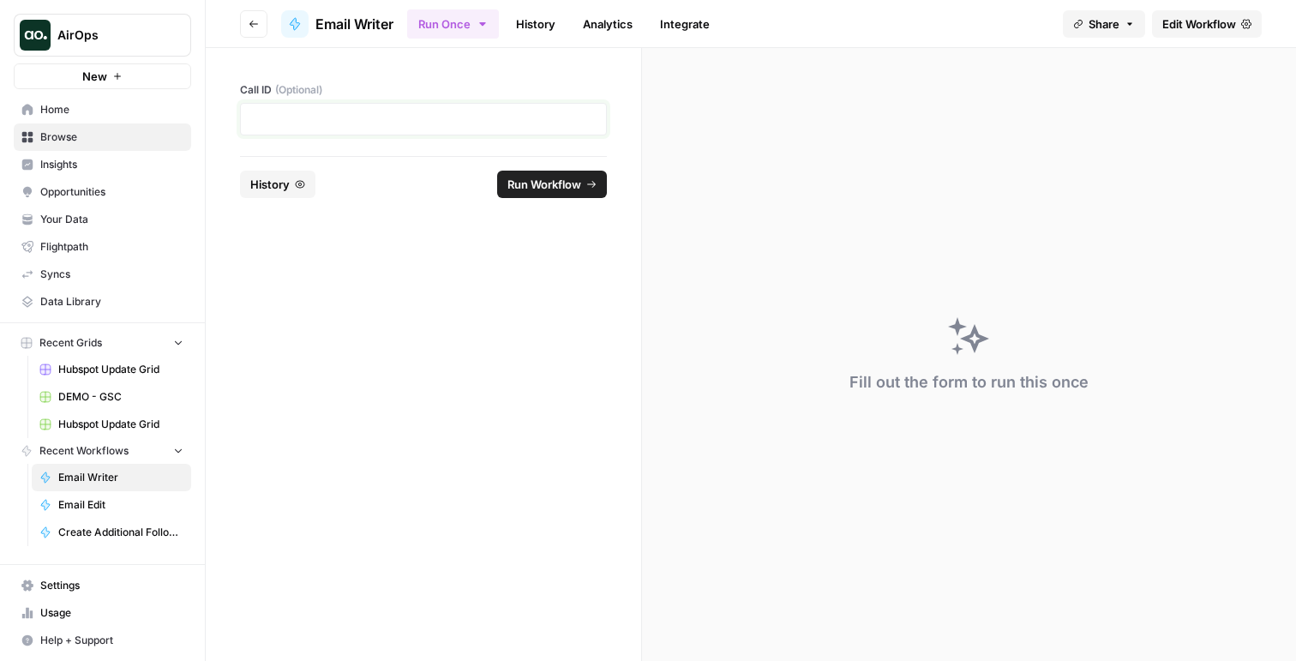
click at [317, 111] on p at bounding box center [423, 119] width 345 height 17
click at [537, 166] on footer "Reset History Run Workflow" at bounding box center [423, 184] width 367 height 56
click at [537, 177] on span "Run Workflow" at bounding box center [544, 184] width 74 height 17
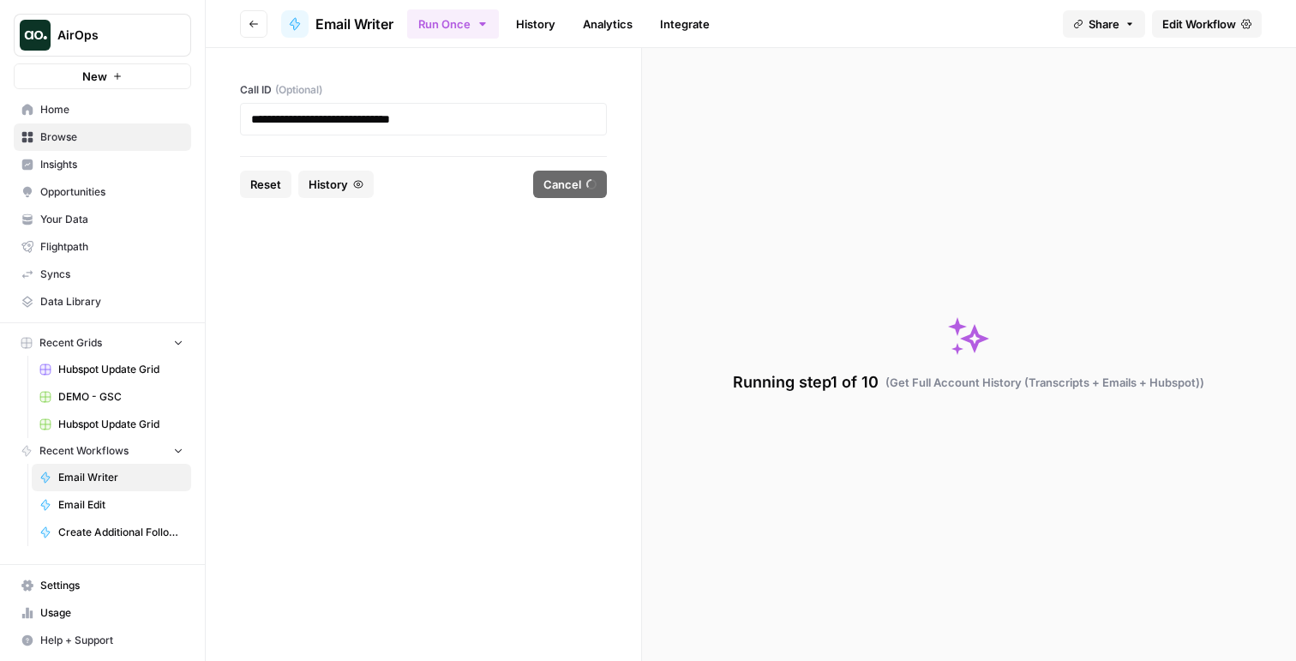
click at [545, 16] on link "History" at bounding box center [536, 23] width 60 height 27
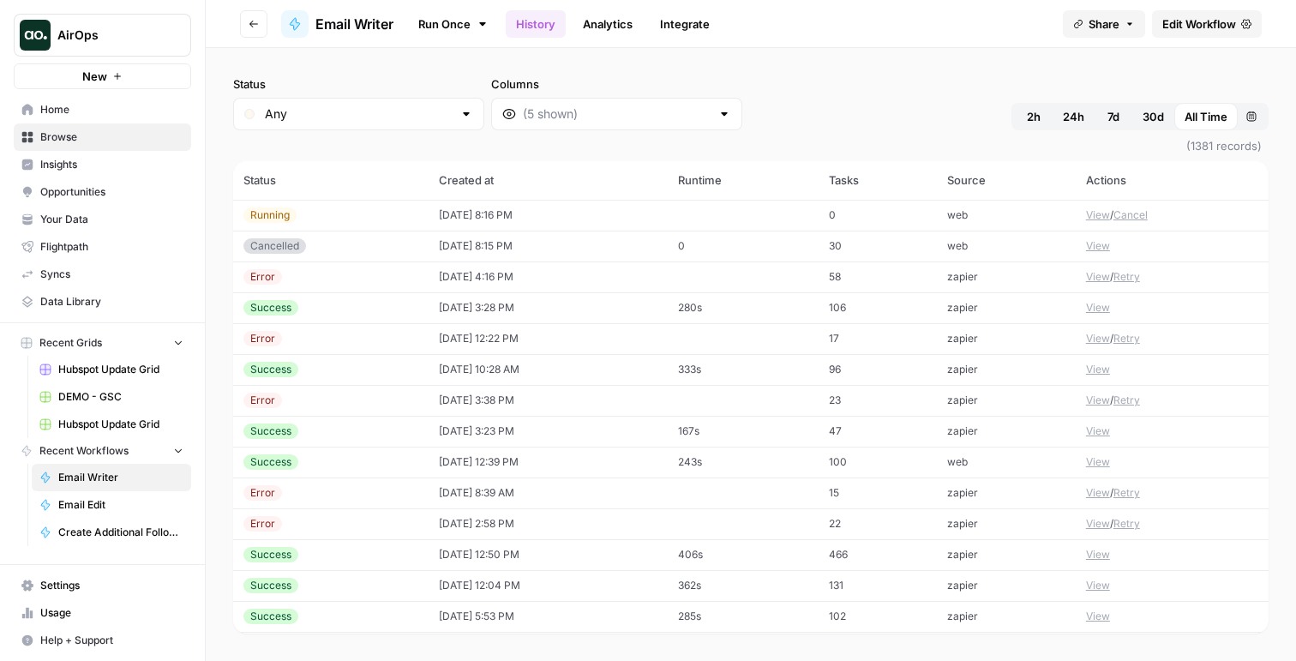
scroll to position [92, 0]
click at [476, 341] on td "09/22/25 at 12:22 PM" at bounding box center [548, 338] width 239 height 31
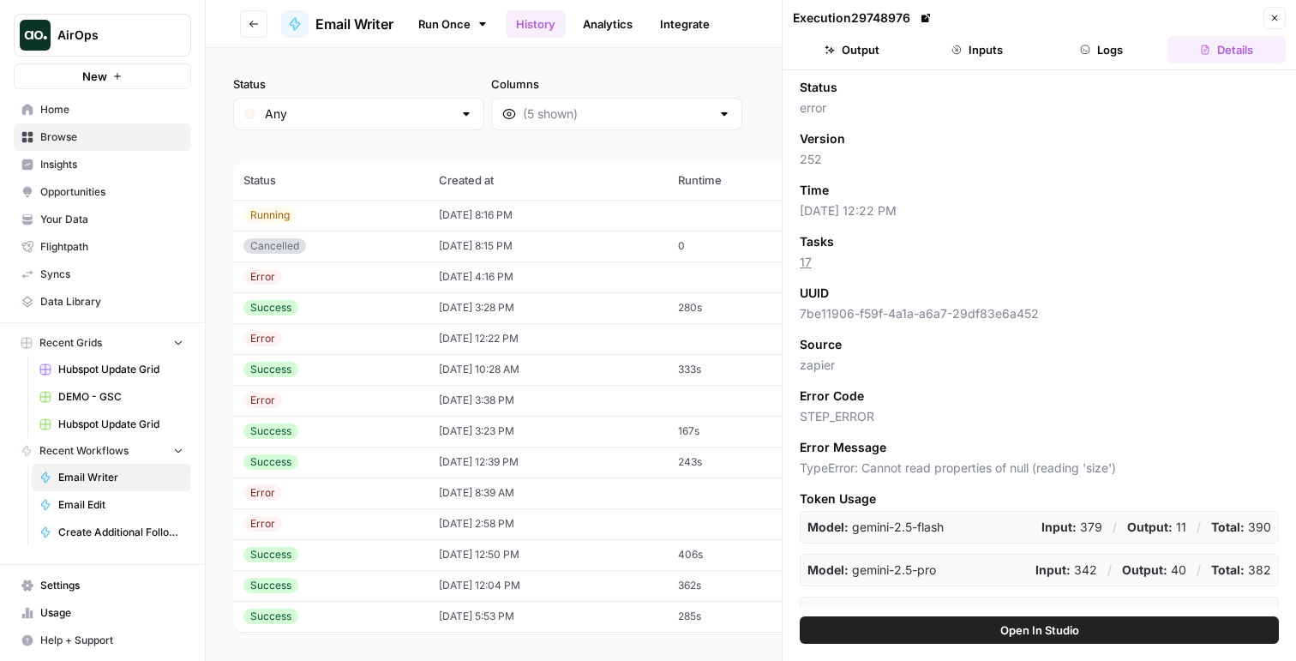
click at [465, 369] on td "09/22/25 at 10:28 AM" at bounding box center [548, 369] width 239 height 31
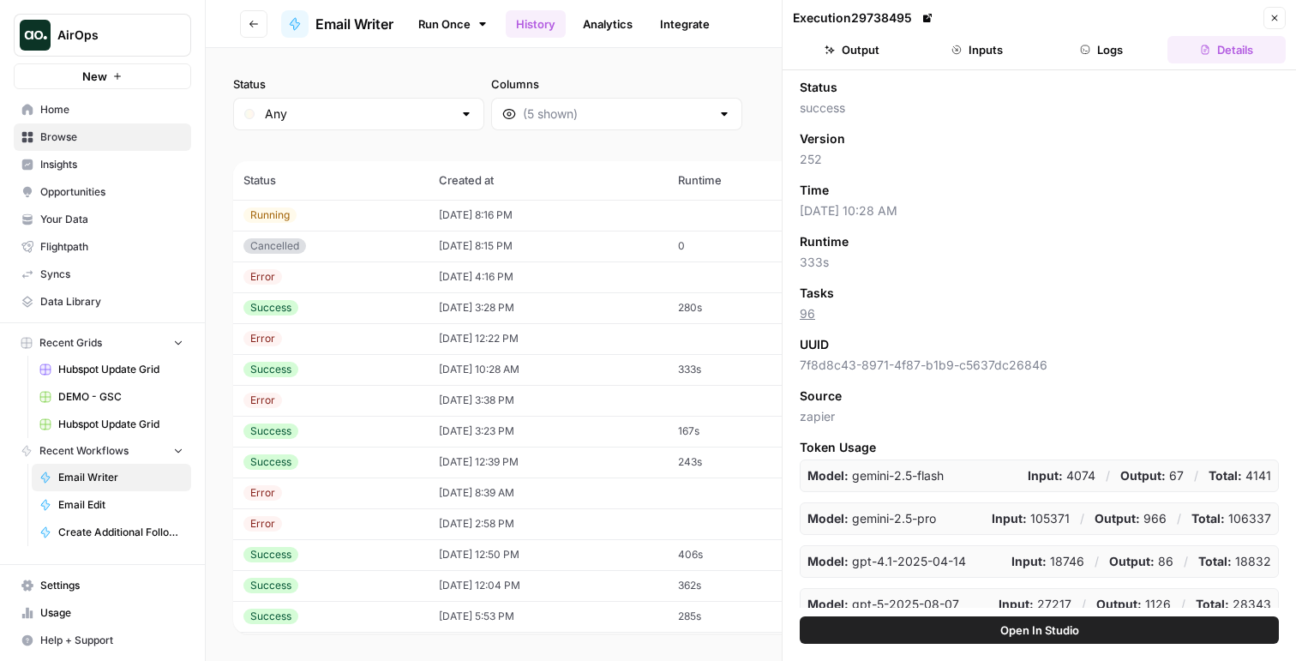
click at [1111, 45] on button "Logs" at bounding box center [1102, 49] width 118 height 27
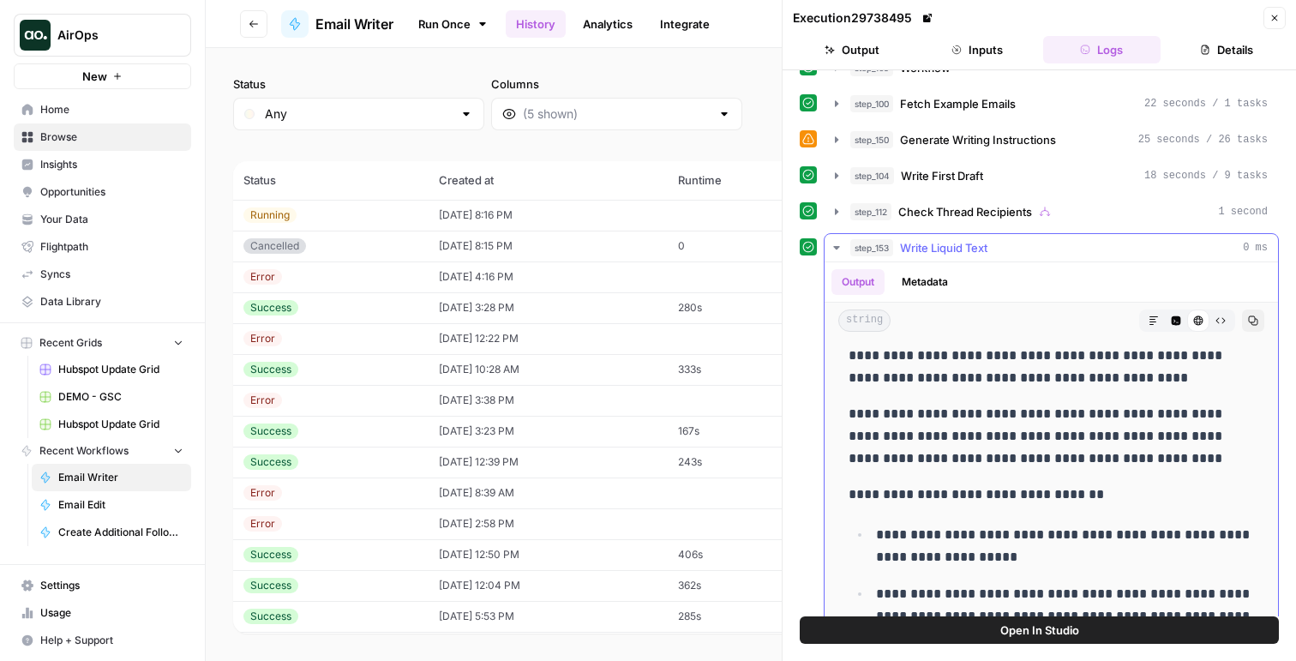
scroll to position [244, 0]
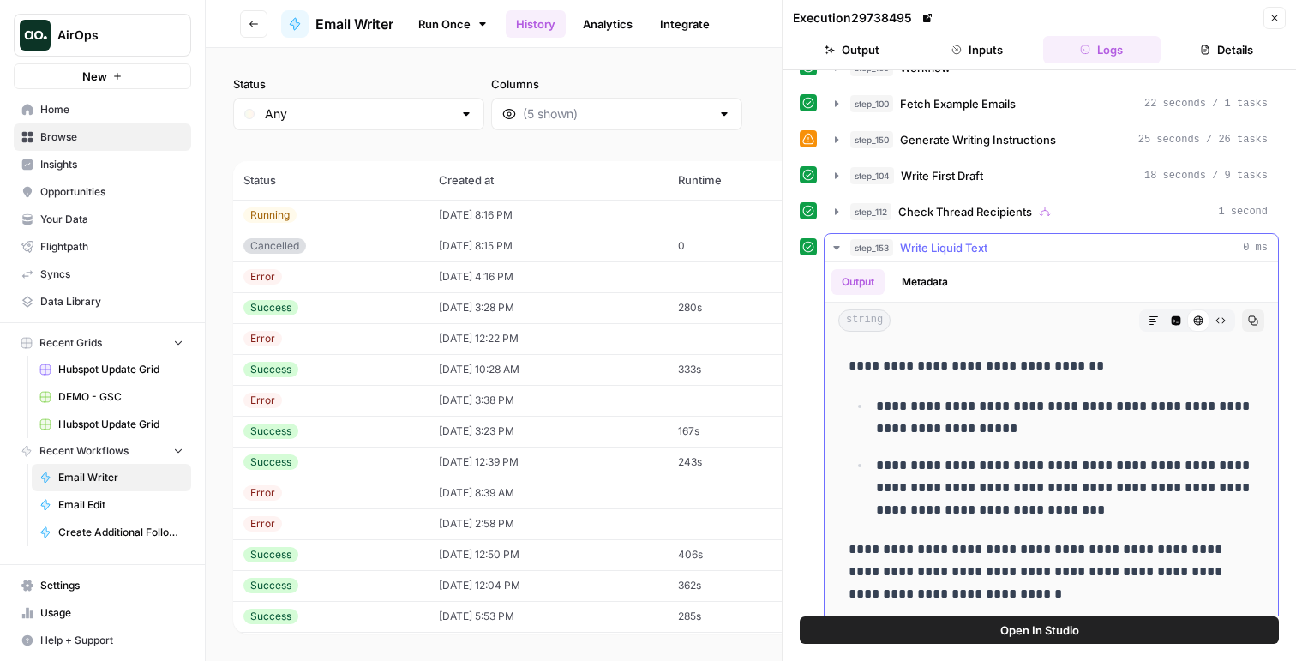
drag, startPoint x: 847, startPoint y: 375, endPoint x: 867, endPoint y: 424, distance: 52.7
click at [867, 424] on div "**********" at bounding box center [1051, 392] width 426 height 583
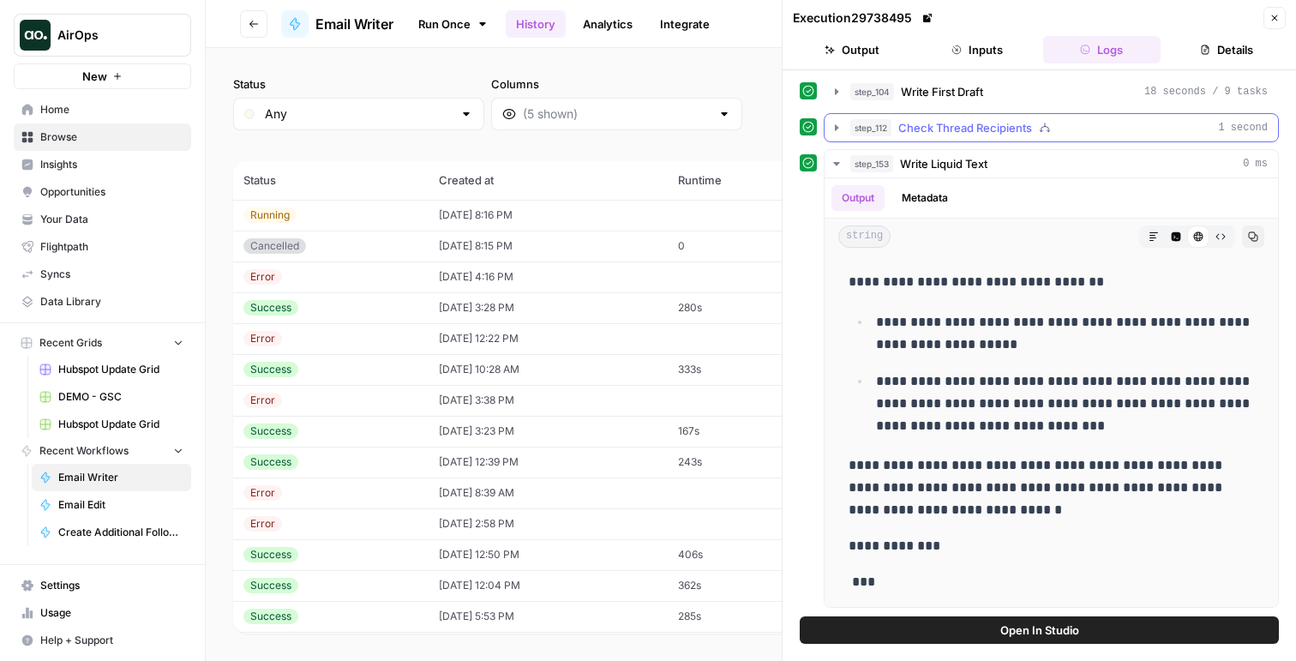
click at [950, 139] on button "step_112 Check Thread Recipients 1 second" at bounding box center [1051, 127] width 453 height 27
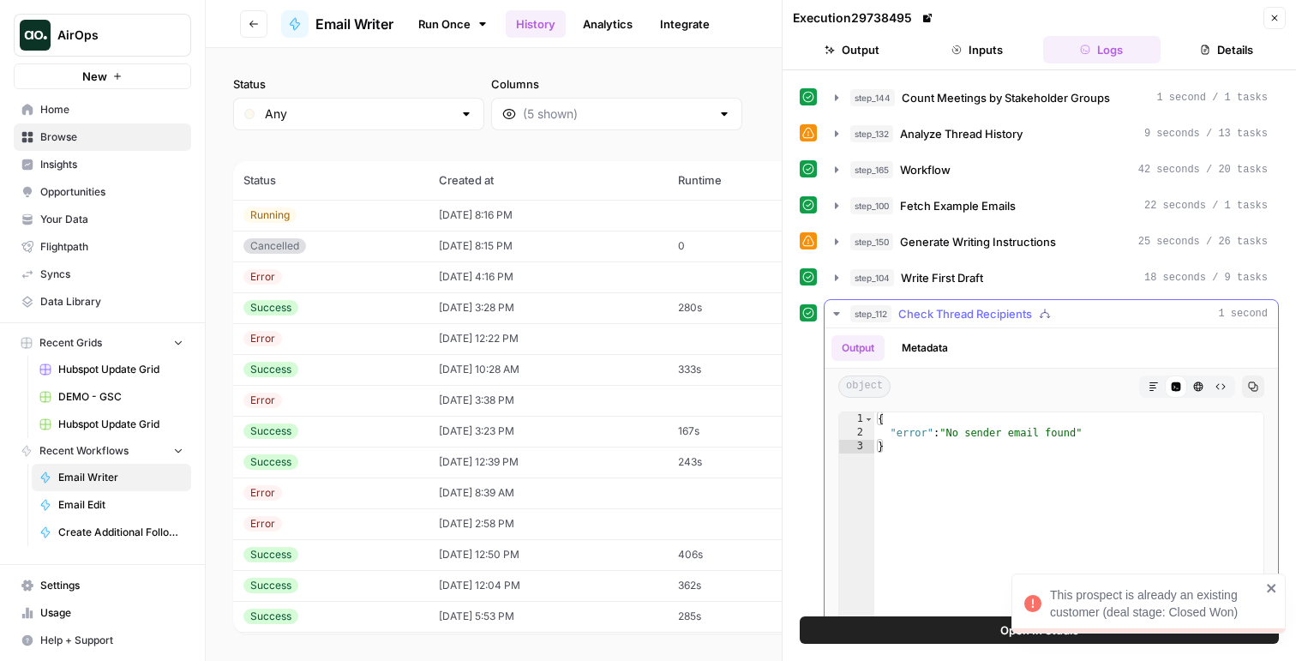
scroll to position [0, 0]
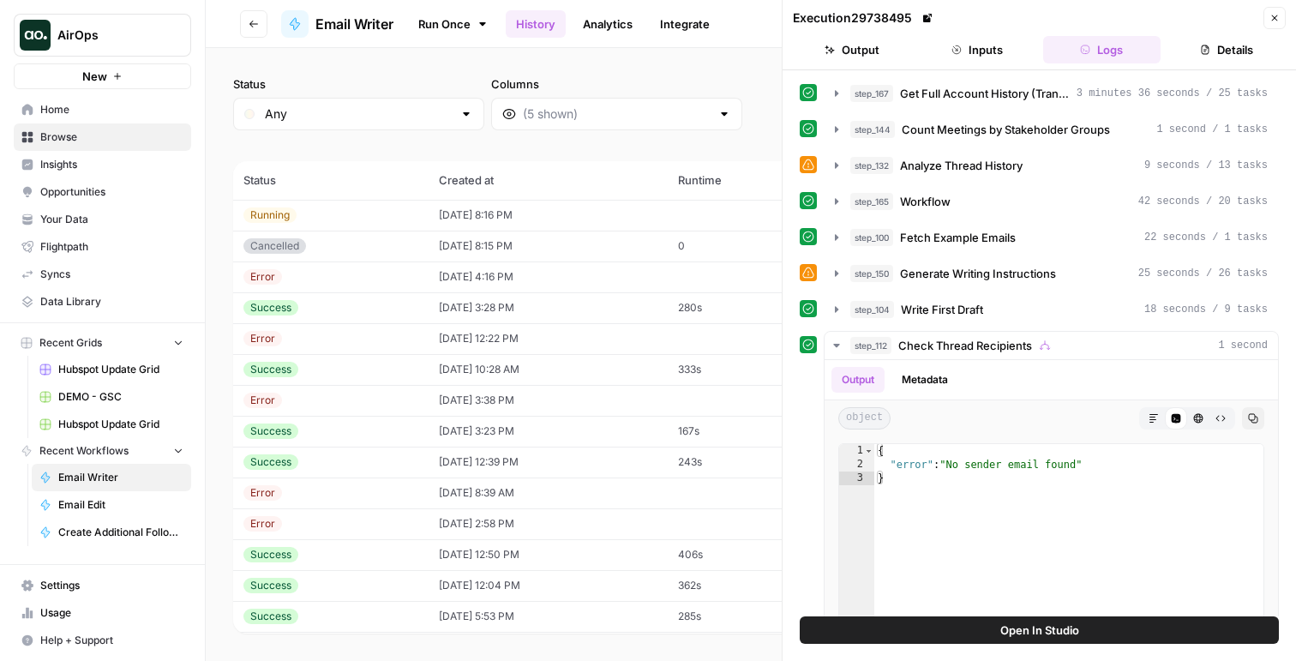
click at [896, 623] on button "Open In Studio" at bounding box center [1039, 629] width 479 height 27
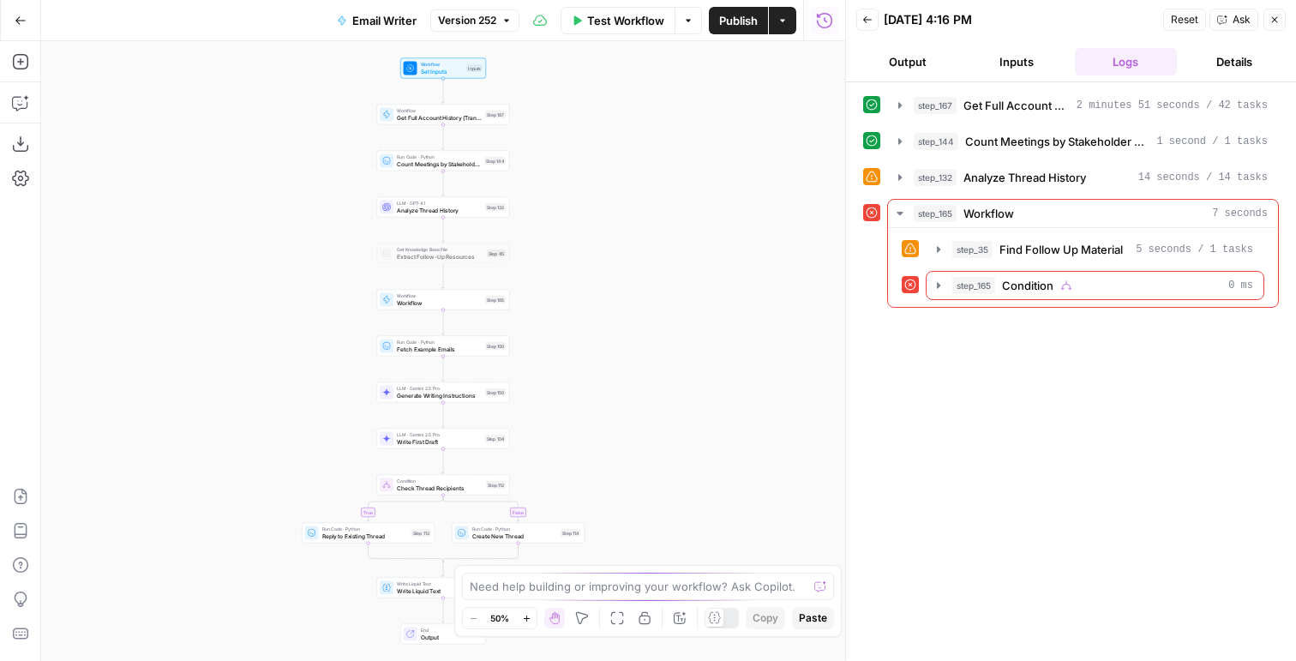
click at [821, 19] on icon "button" at bounding box center [824, 20] width 17 height 17
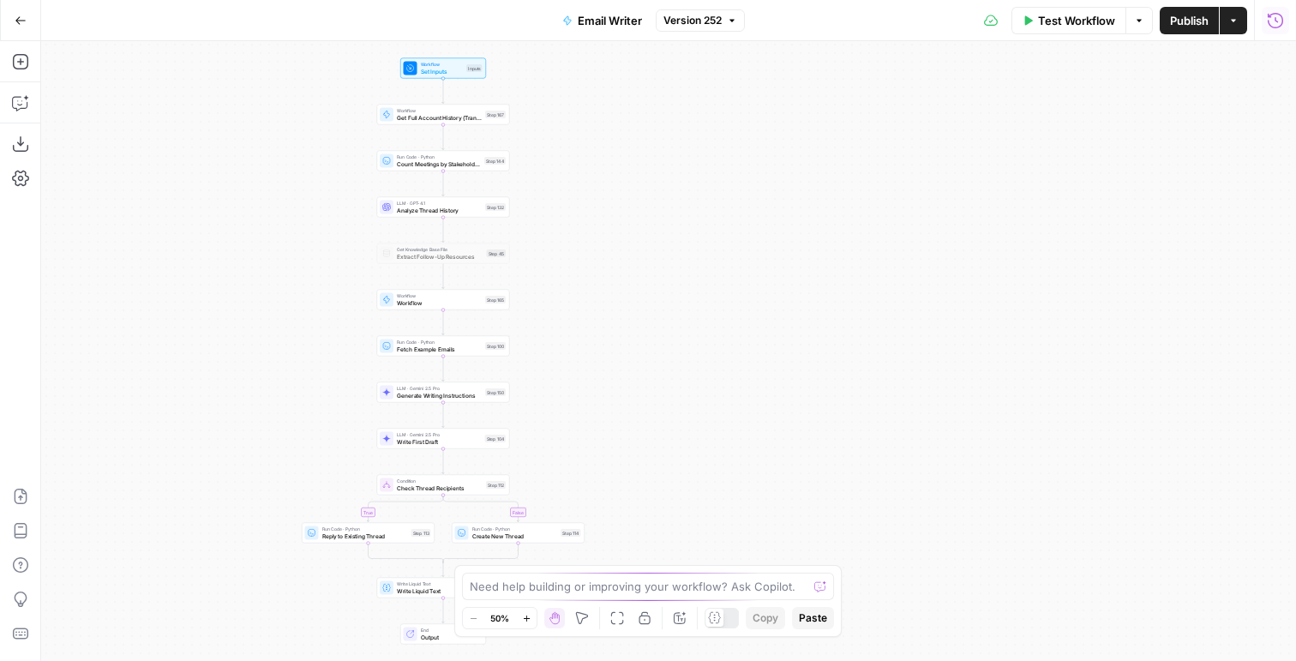
click at [1271, 14] on icon "button" at bounding box center [1275, 19] width 15 height 15
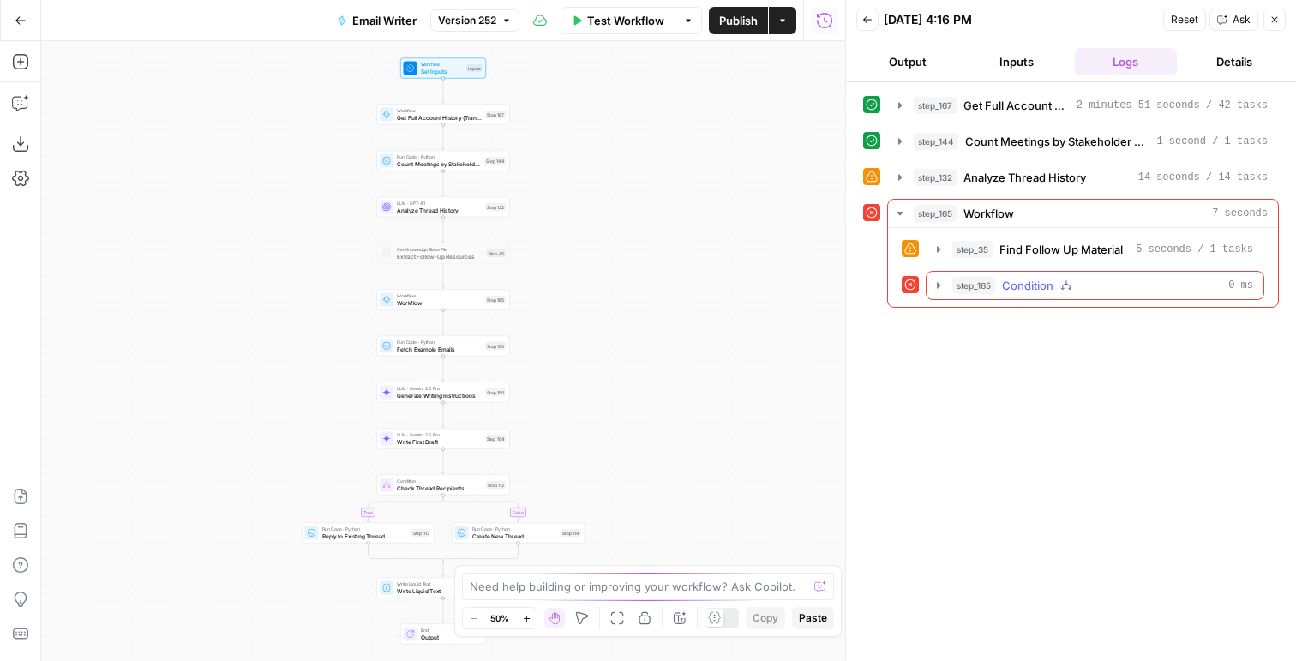
click at [1035, 291] on span "Condition" at bounding box center [1027, 285] width 51 height 17
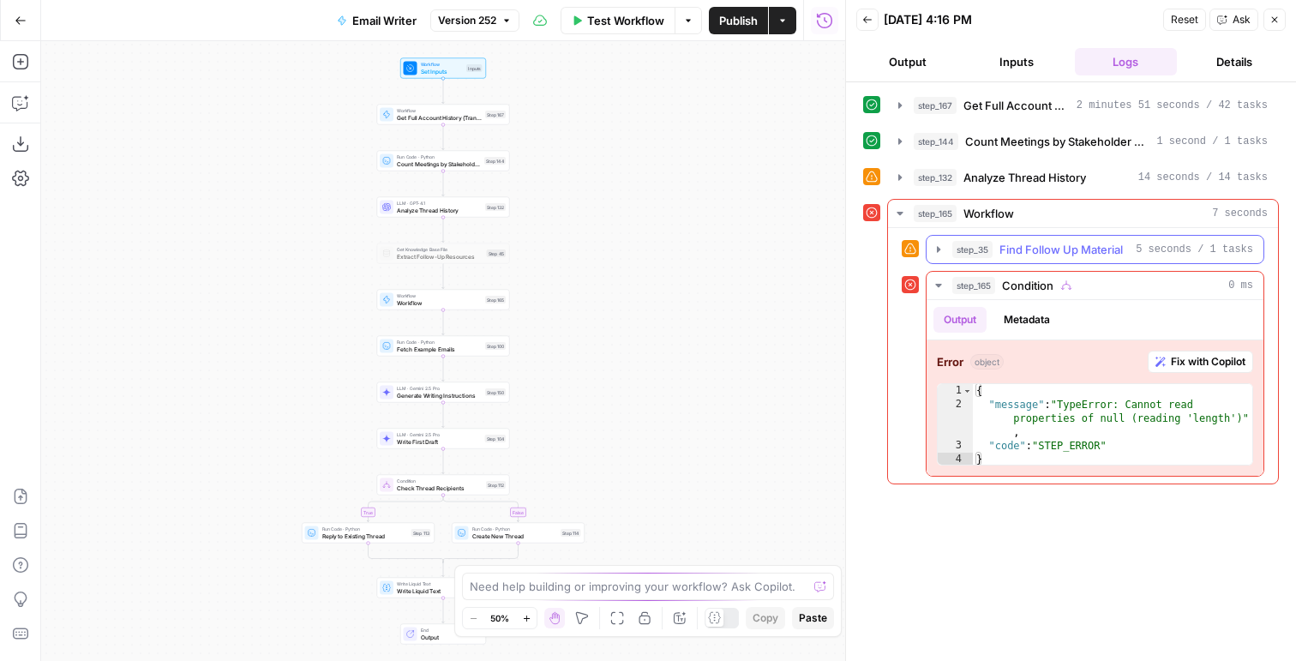
click at [1037, 247] on span "Find Follow Up Material" at bounding box center [1060, 249] width 123 height 17
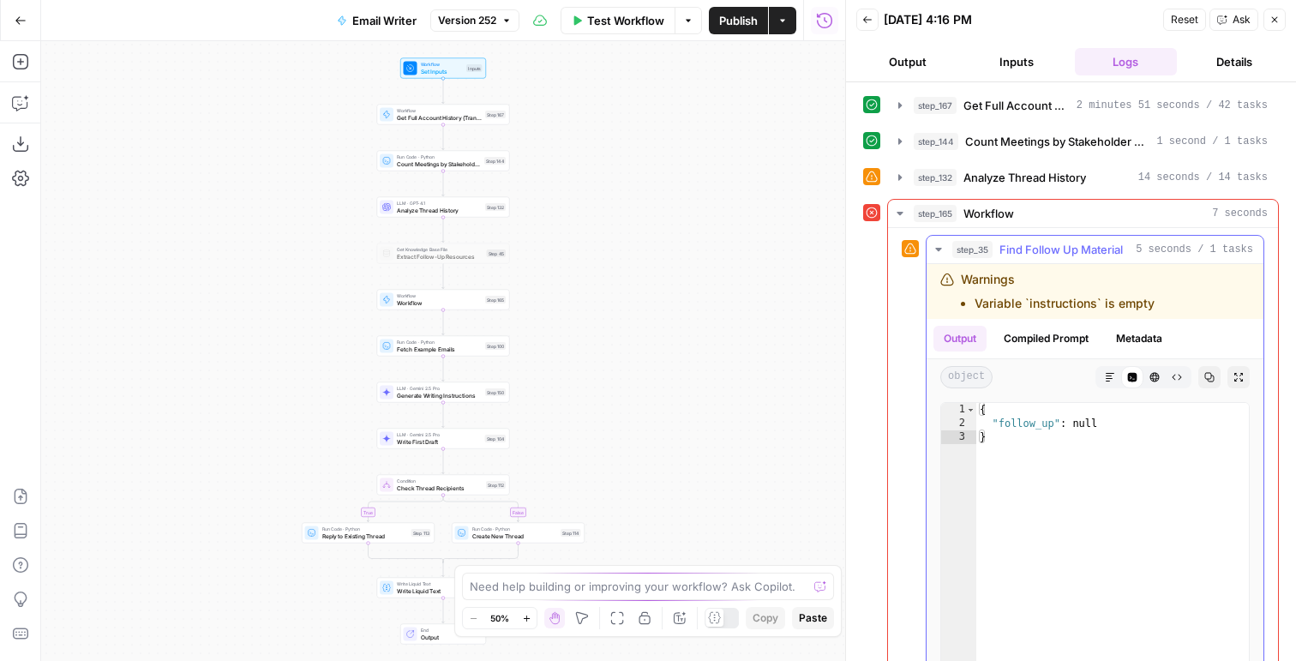
scroll to position [25, 0]
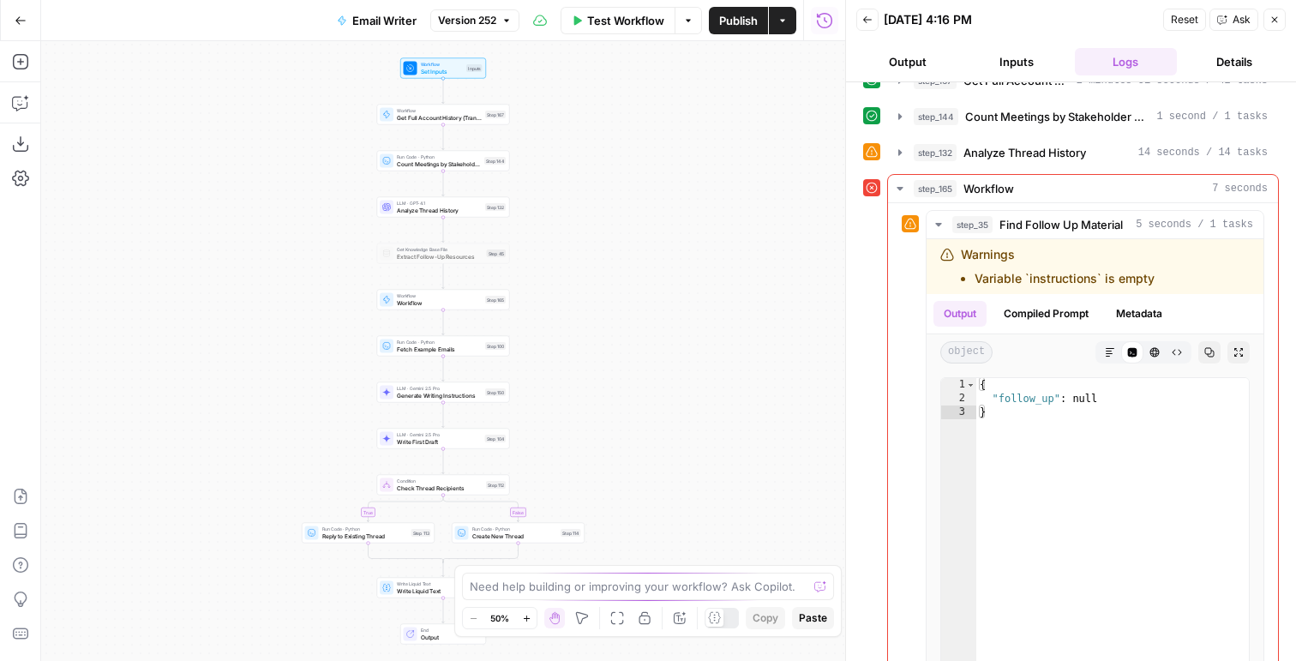
click at [1021, 170] on div "step_167 Get Full Account History (Transcripts + Emails + Hubspot) 2 minutes 51…" at bounding box center [1071, 505] width 416 height 878
click at [1020, 162] on button "step_132 Analyze Thread History 14 seconds / 14 tasks" at bounding box center [1083, 152] width 390 height 27
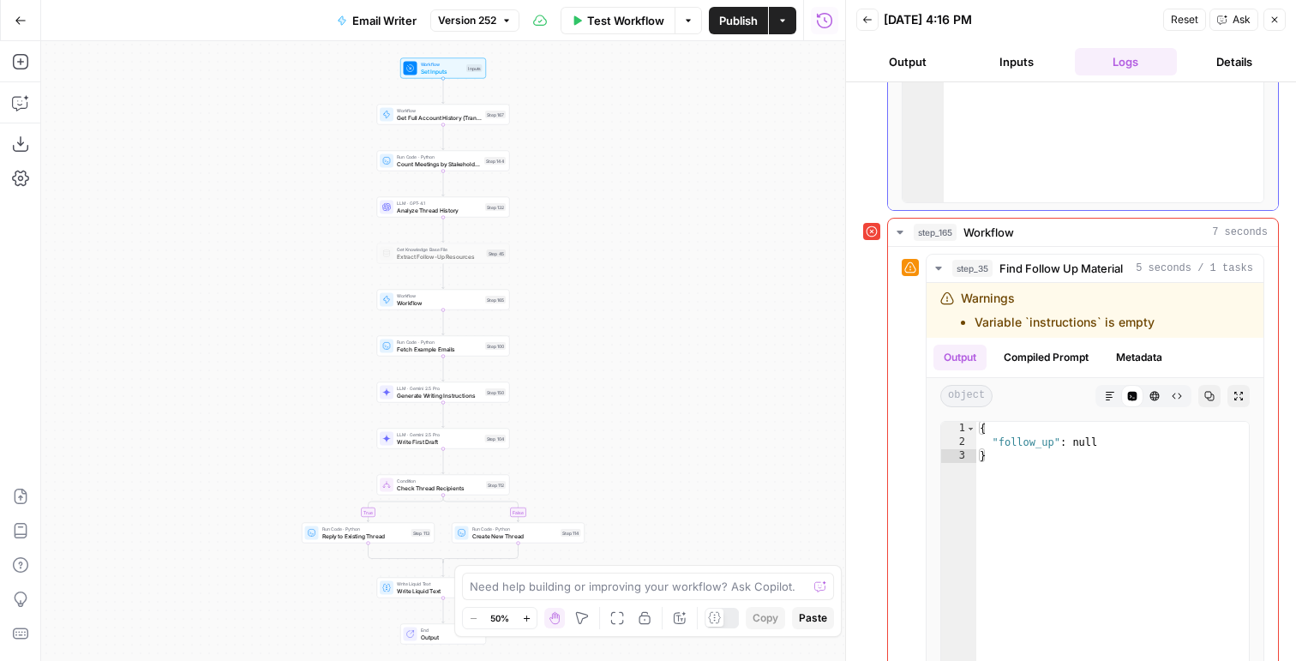
scroll to position [801, 0]
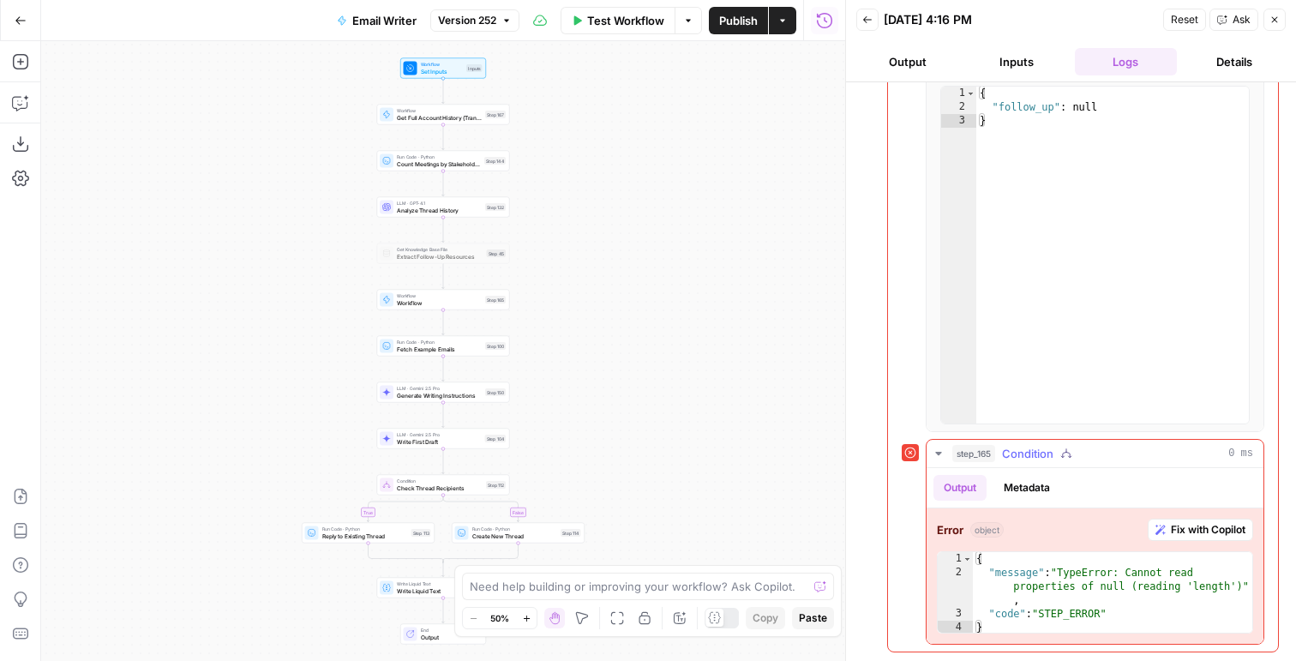
click at [1001, 476] on button "Metadata" at bounding box center [1026, 488] width 67 height 26
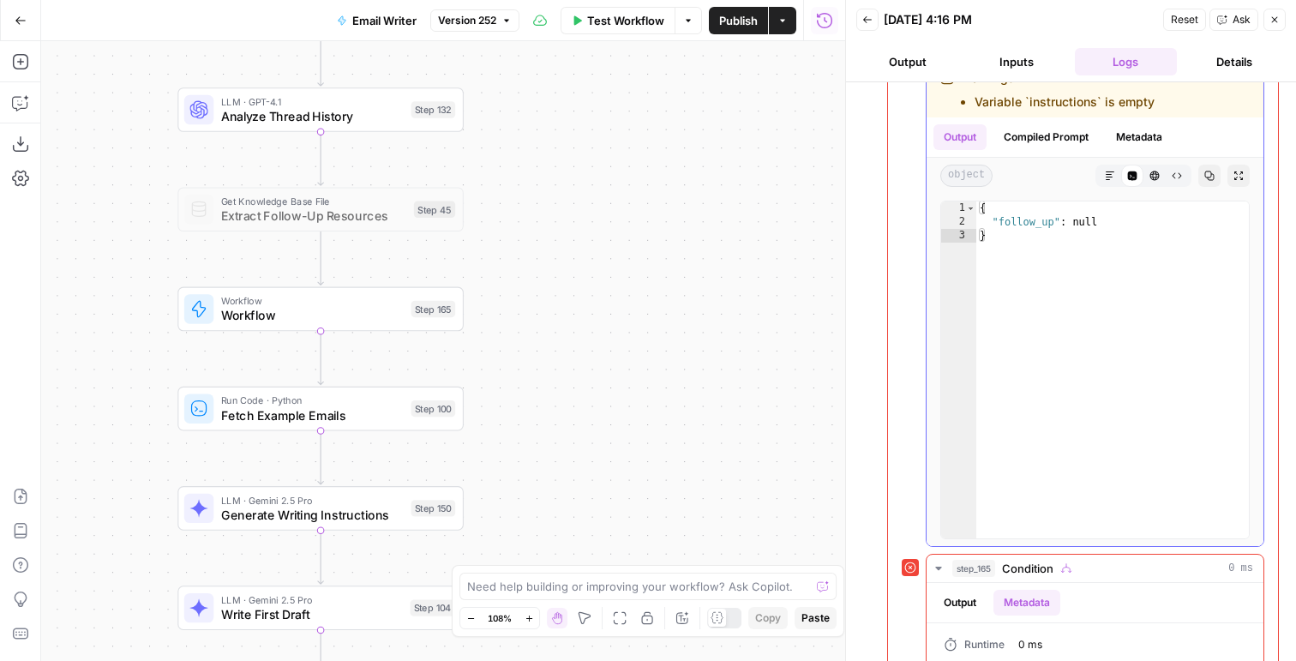
scroll to position [795, 0]
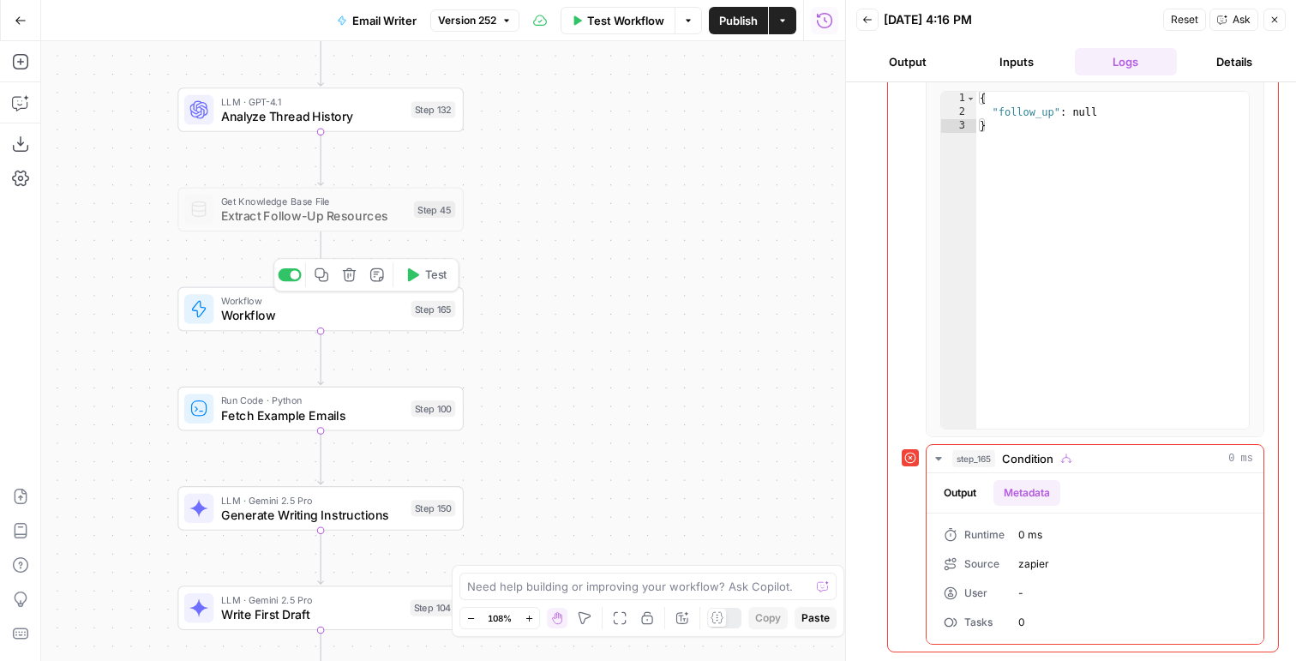
click at [323, 310] on span "Workflow" at bounding box center [312, 315] width 183 height 19
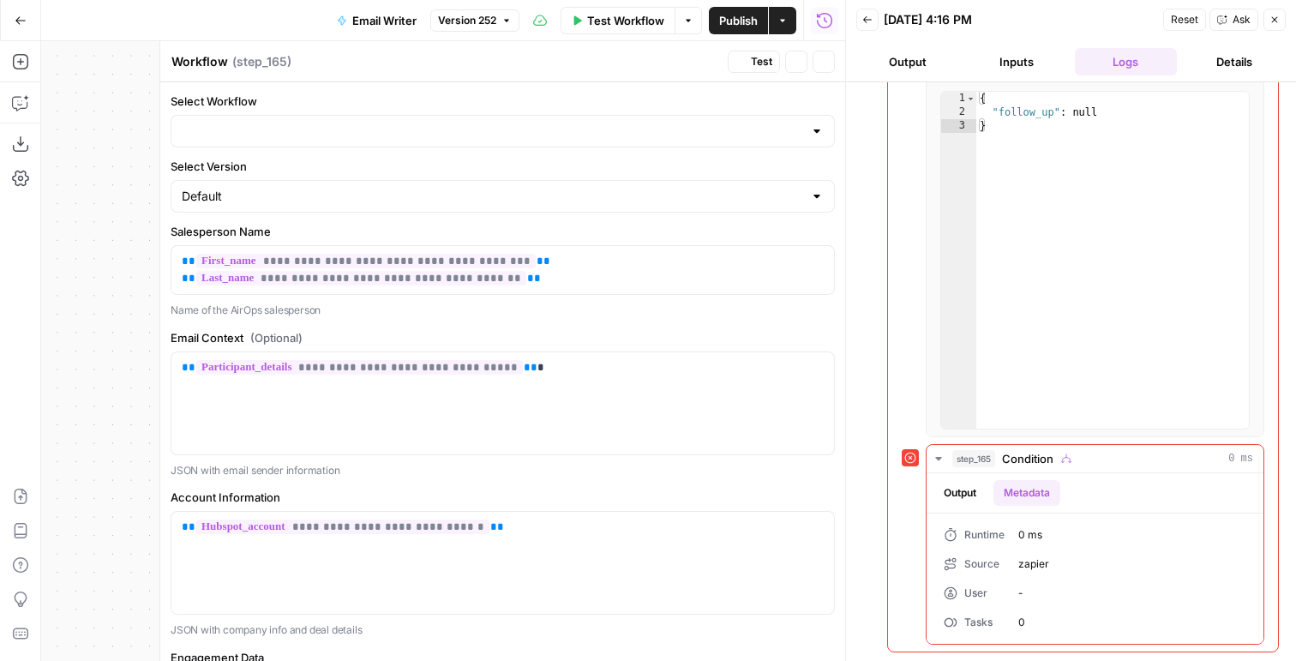
type input "Find Follow Up"
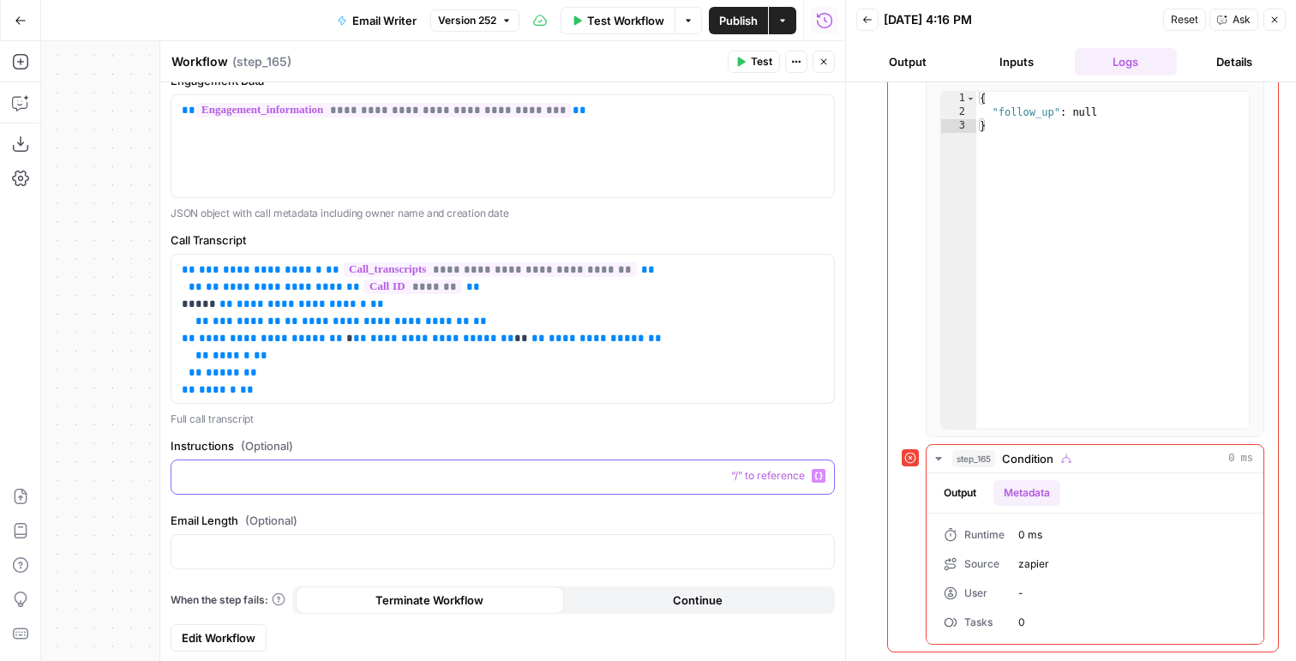
click at [288, 474] on p at bounding box center [503, 475] width 642 height 17
click at [234, 640] on span "Edit Workflow" at bounding box center [219, 637] width 74 height 17
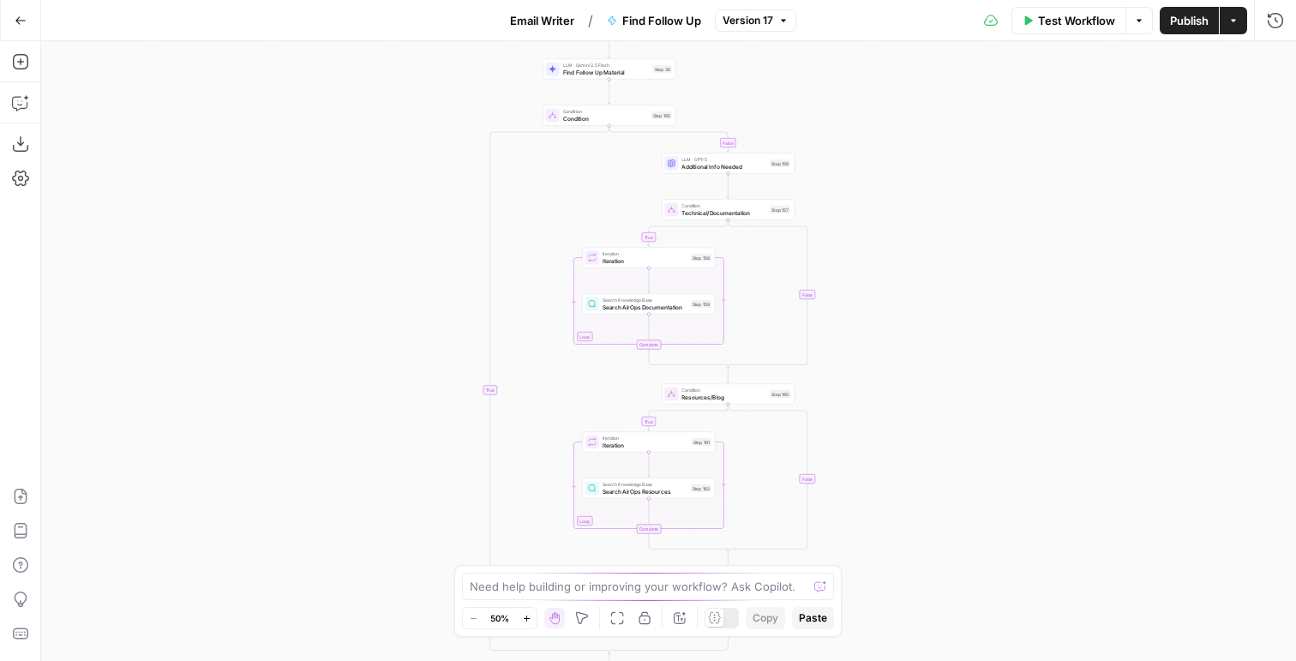
drag, startPoint x: 1069, startPoint y: 18, endPoint x: 681, endPoint y: -59, distance: 395.9
click at [681, 0] on html "AirOps New Home Browse Insights Opportunities Your Data Flightpath Syncs Data L…" at bounding box center [648, 330] width 1296 height 661
click at [554, 8] on button "Email Writer" at bounding box center [542, 20] width 85 height 27
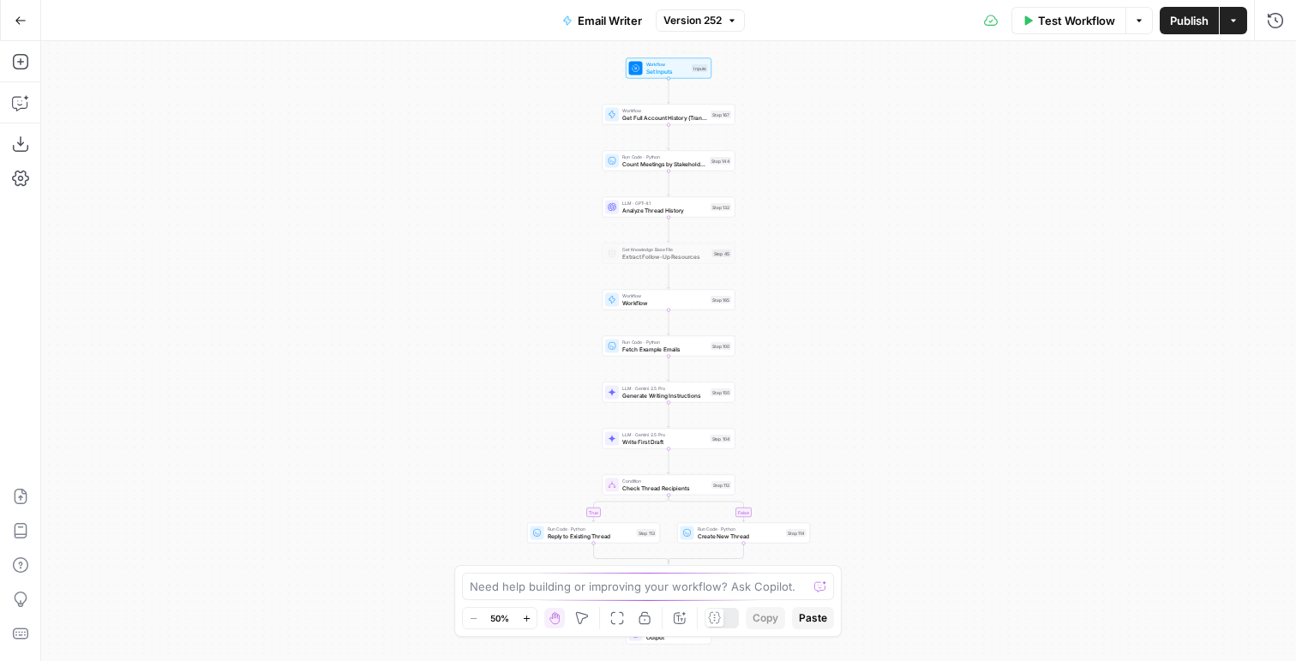
click at [681, 62] on span "Workflow" at bounding box center [667, 64] width 43 height 7
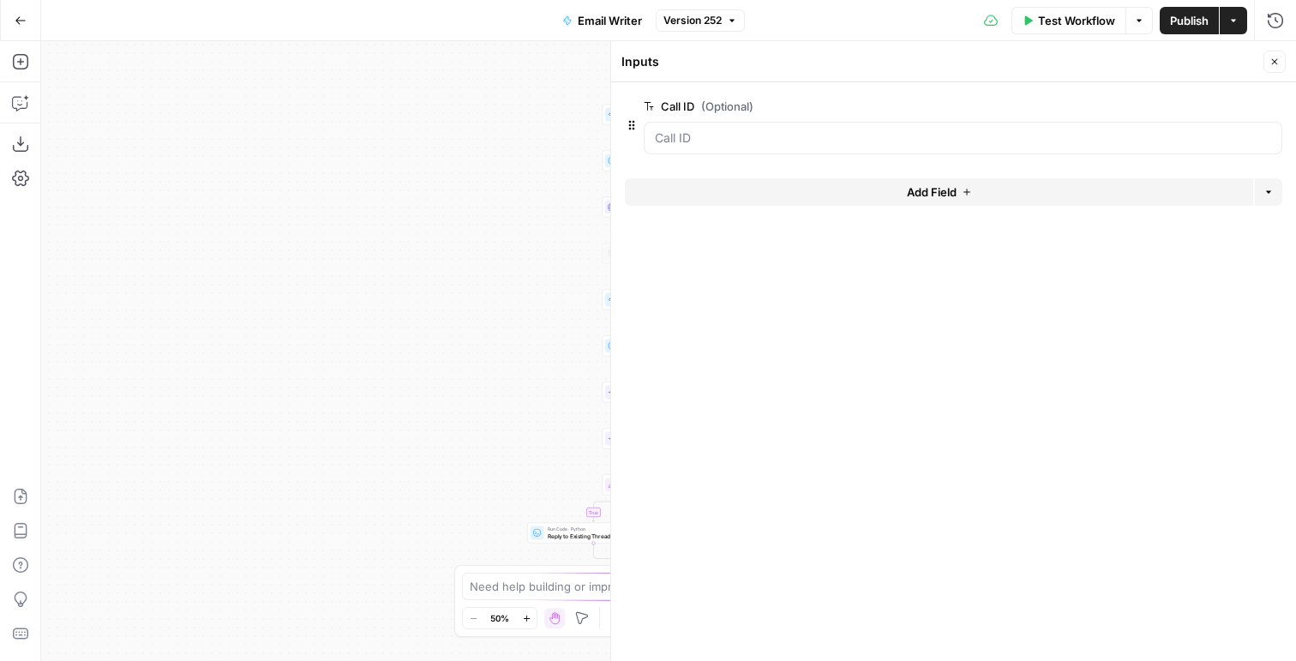
click at [1281, 47] on header "Inputs Close" at bounding box center [953, 61] width 685 height 41
click at [1281, 53] on button "Close" at bounding box center [1274, 62] width 22 height 22
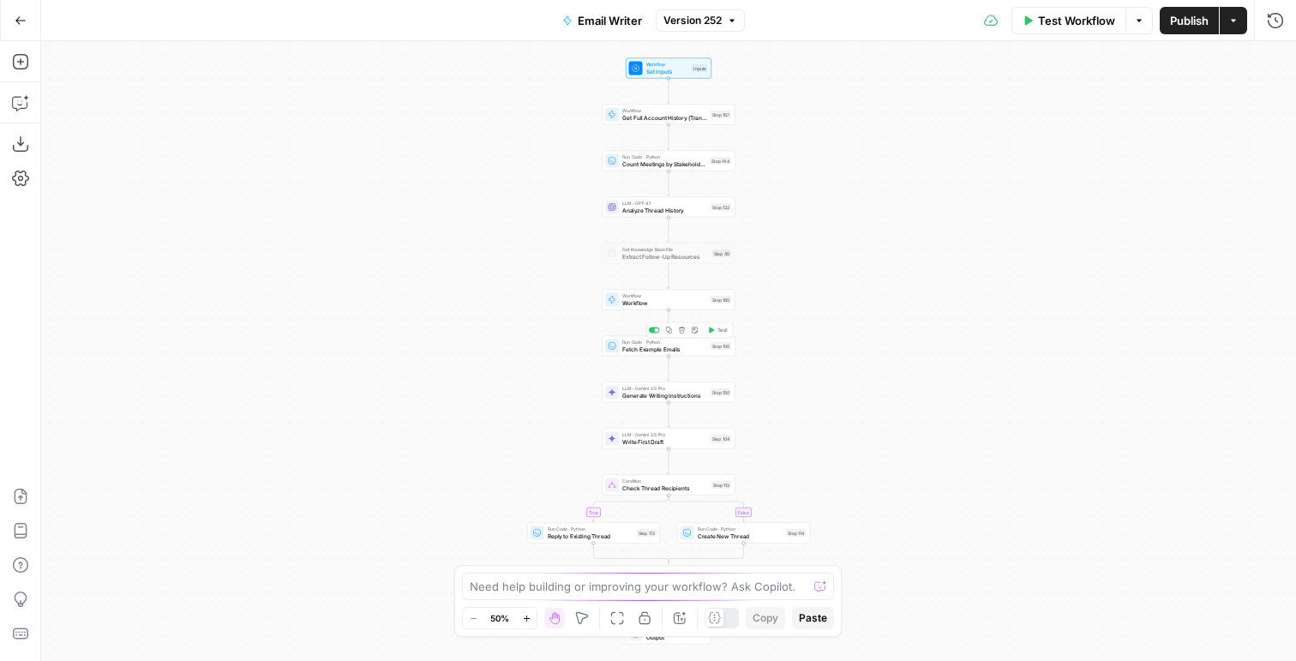
click at [646, 298] on span "Workflow" at bounding box center [664, 302] width 85 height 9
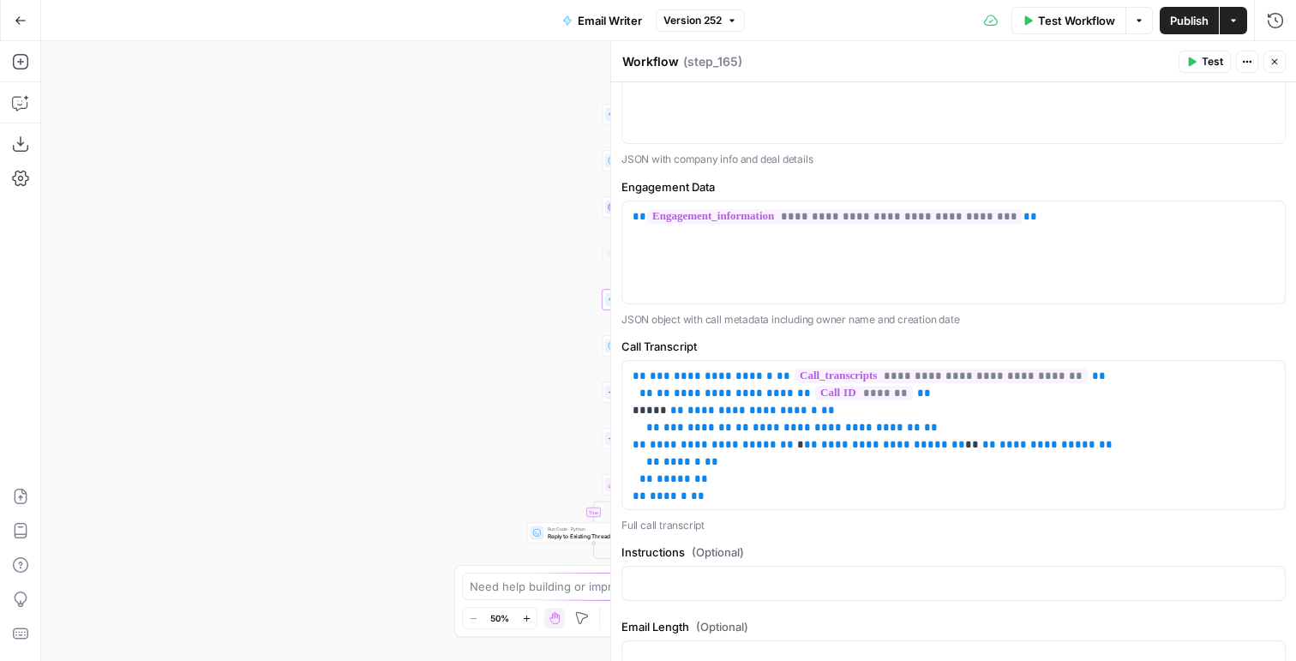
scroll to position [577, 0]
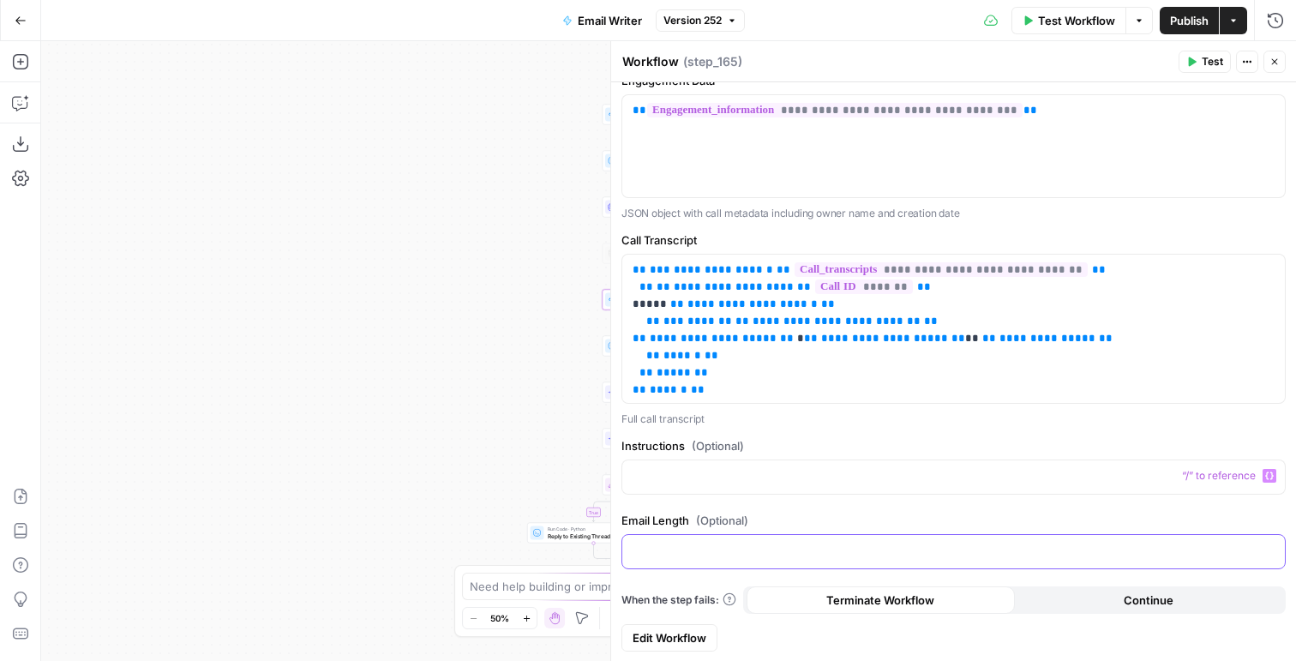
click at [659, 561] on div at bounding box center [953, 551] width 663 height 33
click at [1272, 57] on icon "button" at bounding box center [1274, 62] width 10 height 10
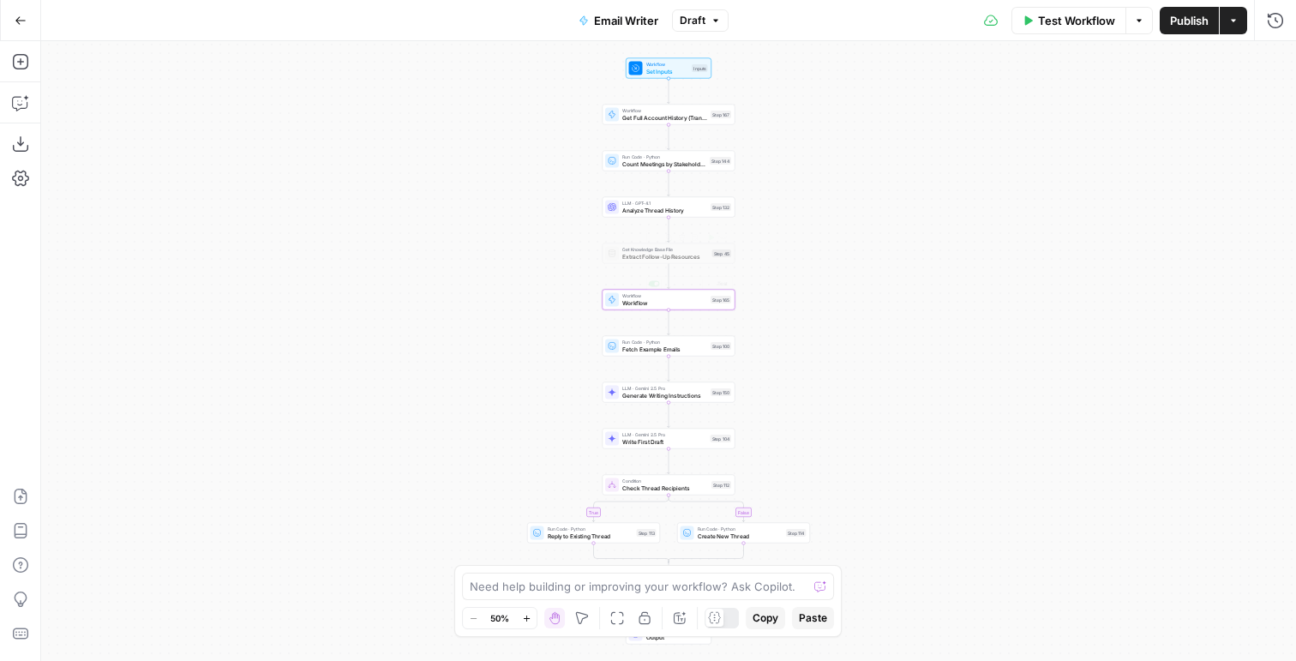
click at [633, 308] on div "Workflow Workflow Step 165 Copy step Delete step Add Note Test" at bounding box center [669, 300] width 133 height 21
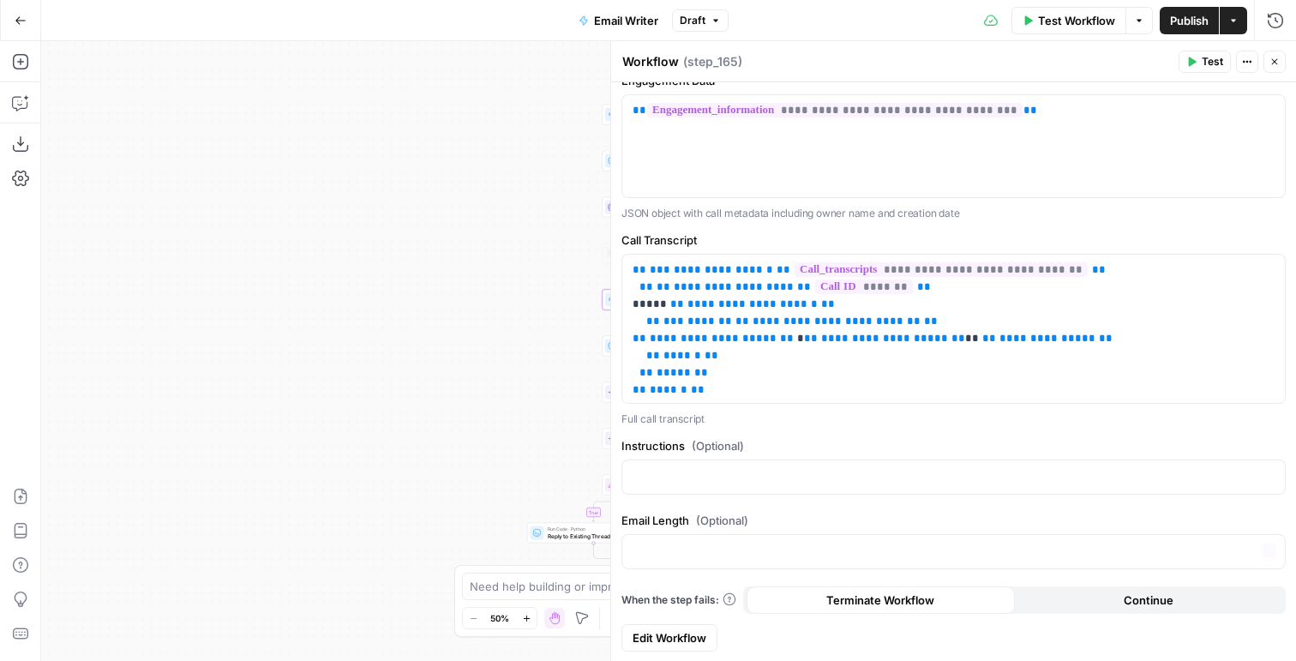
click at [633, 629] on span "Edit Workflow" at bounding box center [670, 637] width 74 height 17
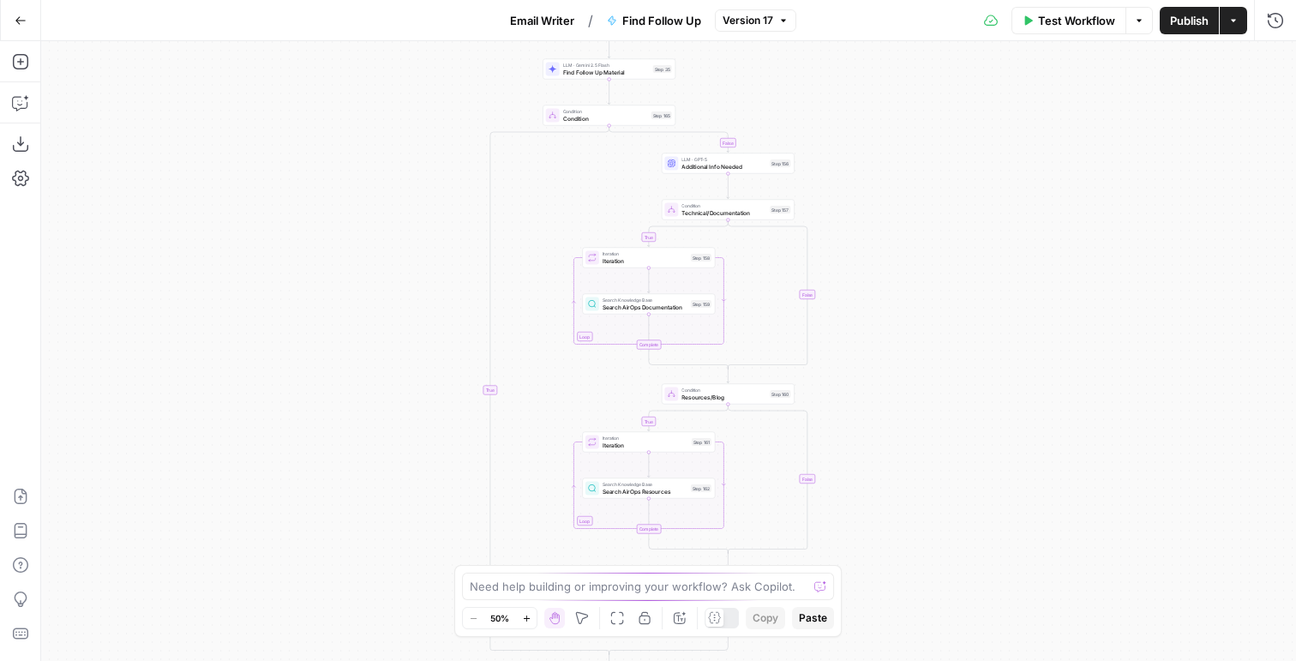
click at [609, 117] on span "Condition" at bounding box center [605, 118] width 85 height 9
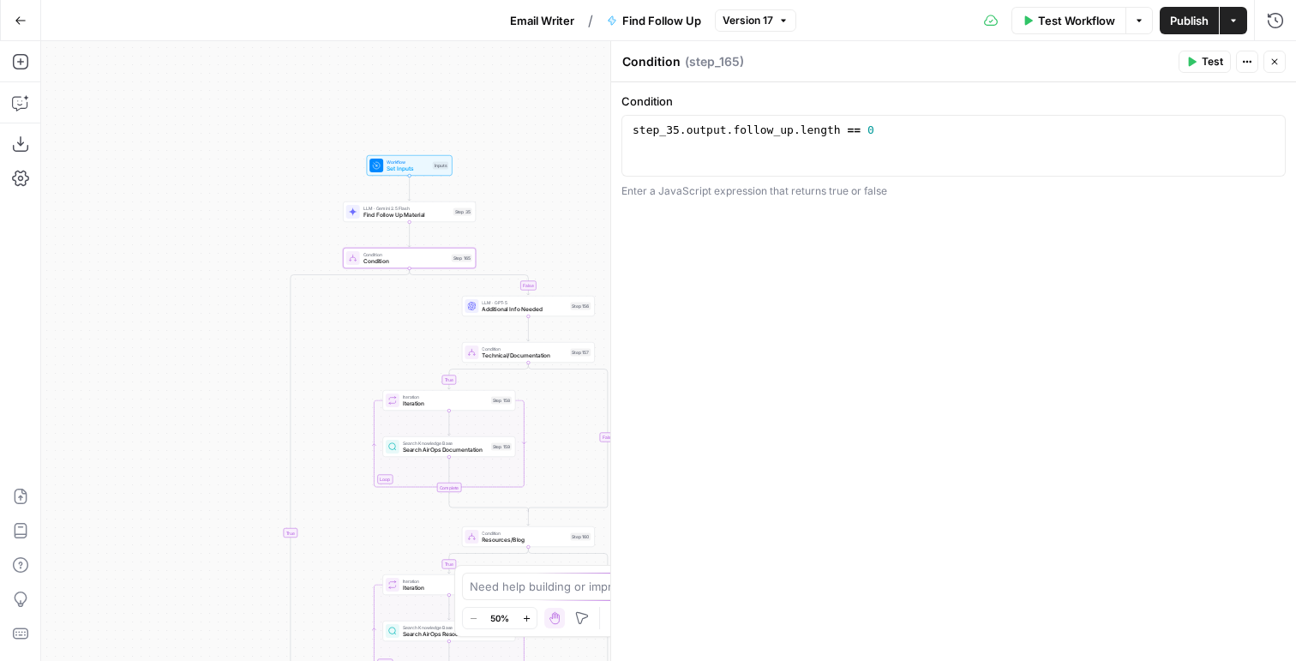
click at [450, 217] on div "LLM · Gemini 2.5 Flash Find Follow Up Material Step 35 Copy step Delete step Ad…" at bounding box center [409, 212] width 126 height 15
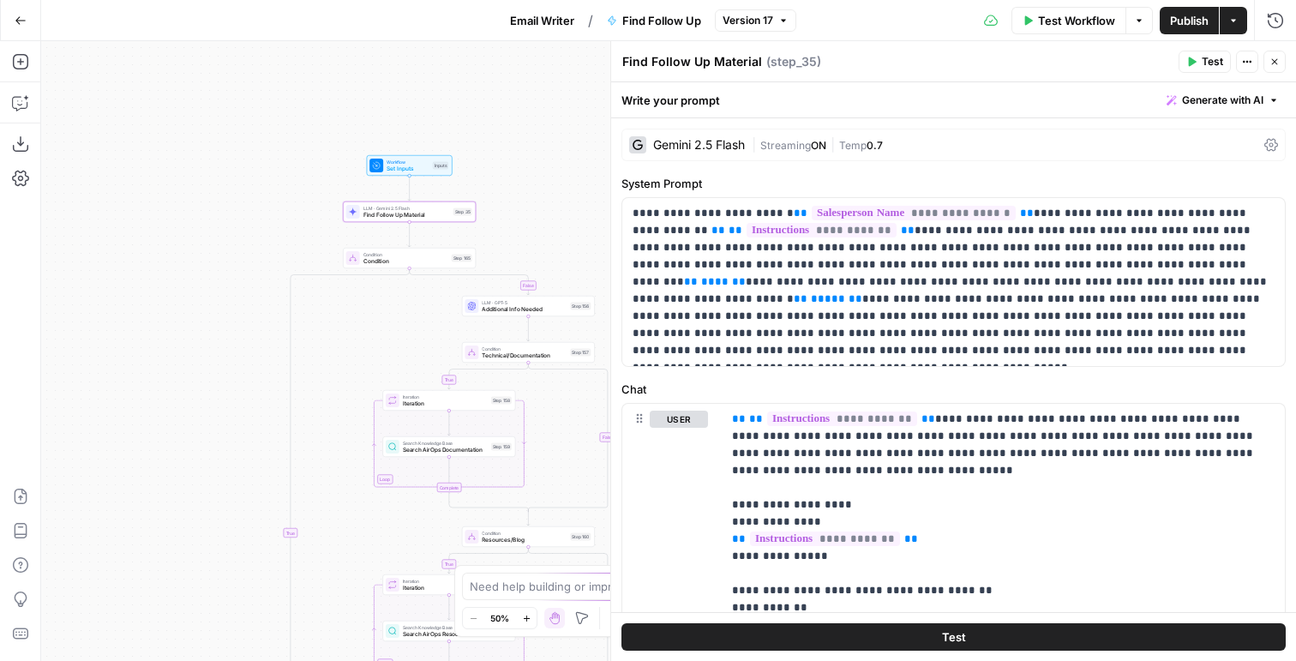
click at [788, 140] on span "Streaming" at bounding box center [785, 145] width 51 height 13
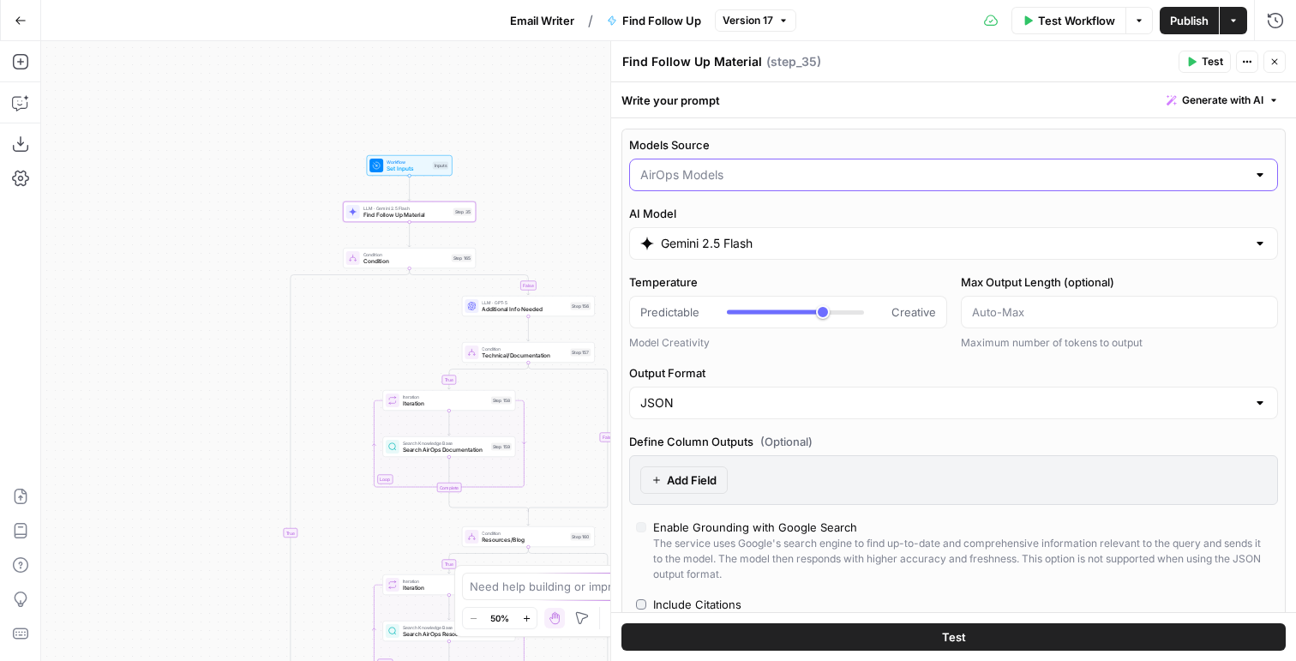
click at [736, 172] on input "Models Source" at bounding box center [943, 174] width 606 height 17
type input "AirOps Models"
click at [785, 137] on label "Models Source" at bounding box center [953, 144] width 649 height 17
click at [785, 166] on input "AirOps Models" at bounding box center [943, 174] width 606 height 17
type input "AirOps Models"
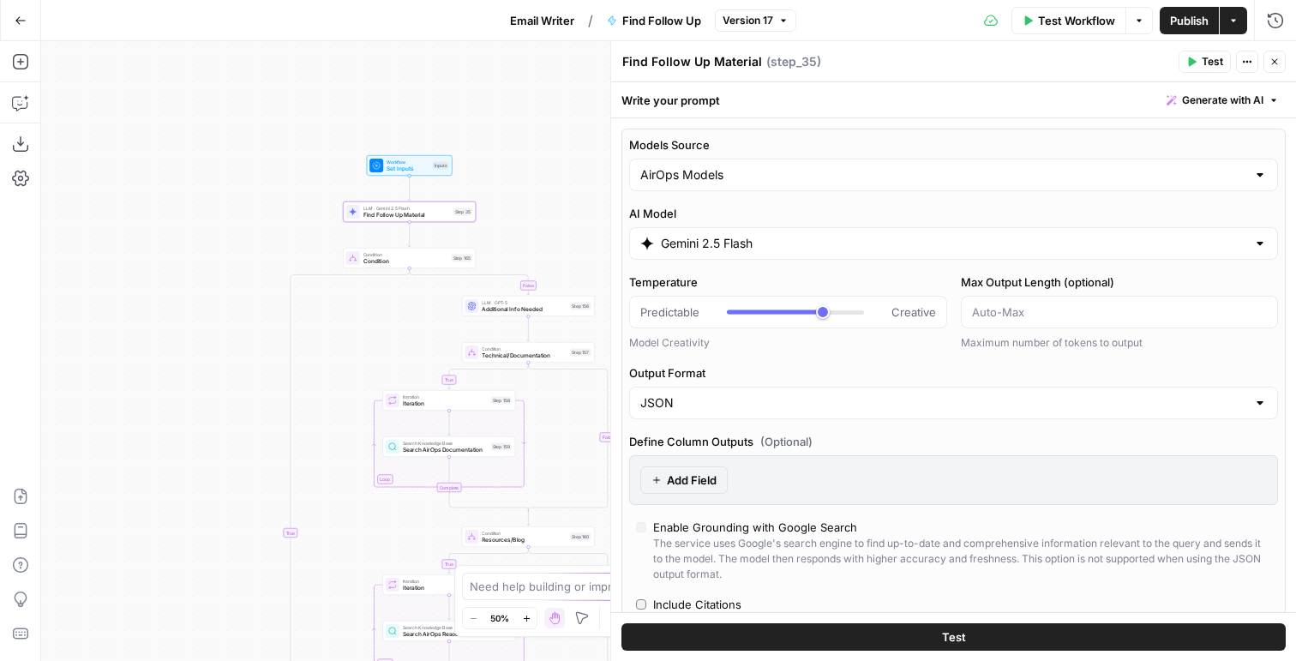
click at [710, 343] on div "Model Creativity" at bounding box center [788, 342] width 318 height 15
click at [751, 249] on input "Gemini 2.5 Flash" at bounding box center [953, 243] width 585 height 17
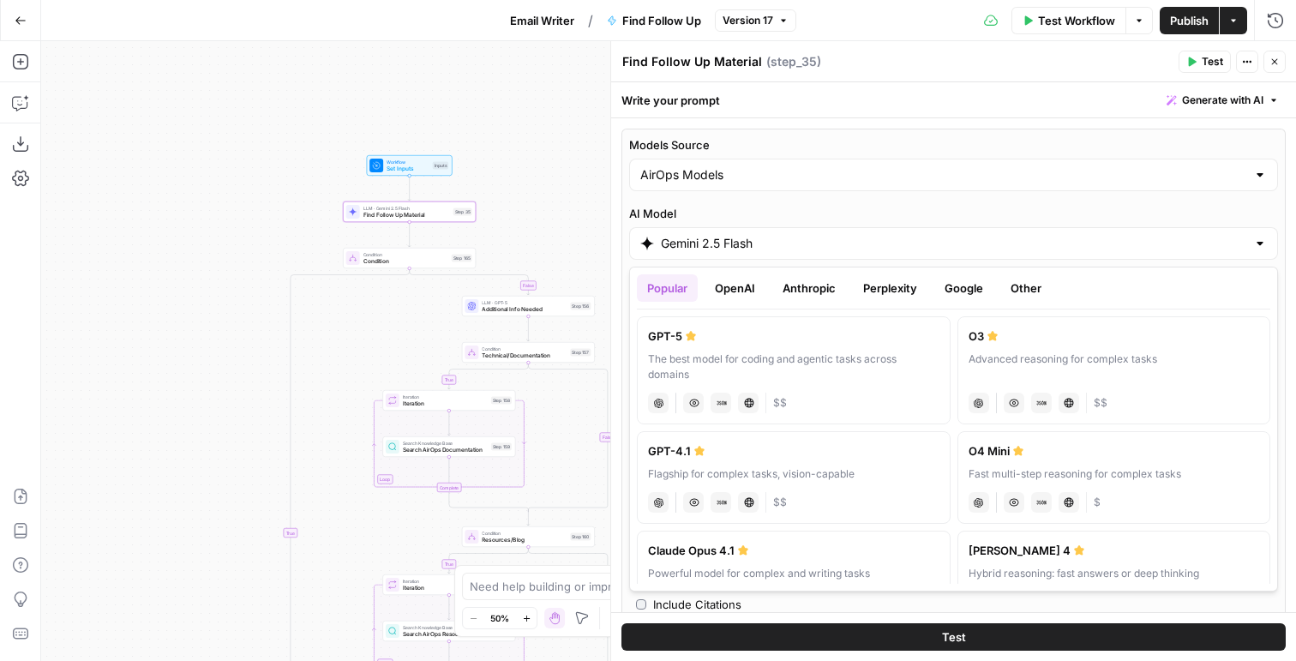
click at [733, 285] on button "OpenAI" at bounding box center [735, 287] width 61 height 27
click at [951, 283] on button "Google" at bounding box center [963, 287] width 59 height 27
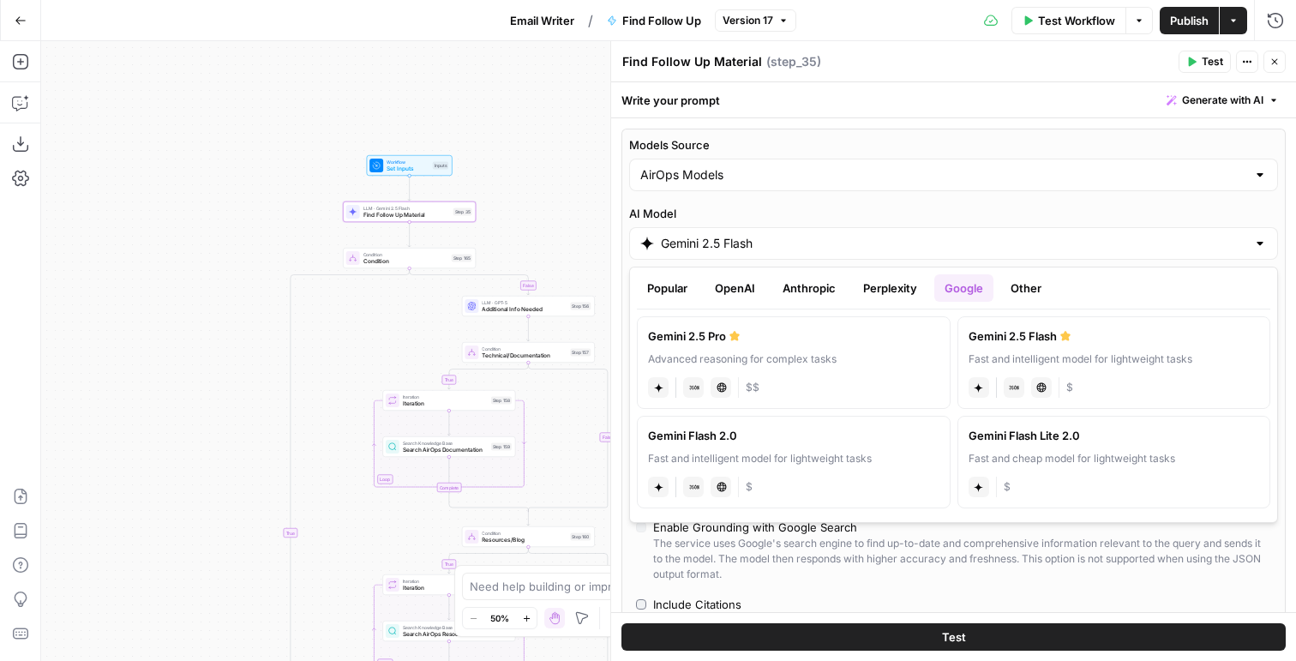
click at [759, 360] on div "Advanced reasoning for complex tasks" at bounding box center [793, 358] width 291 height 15
type input "Gemini 2.5 Pro"
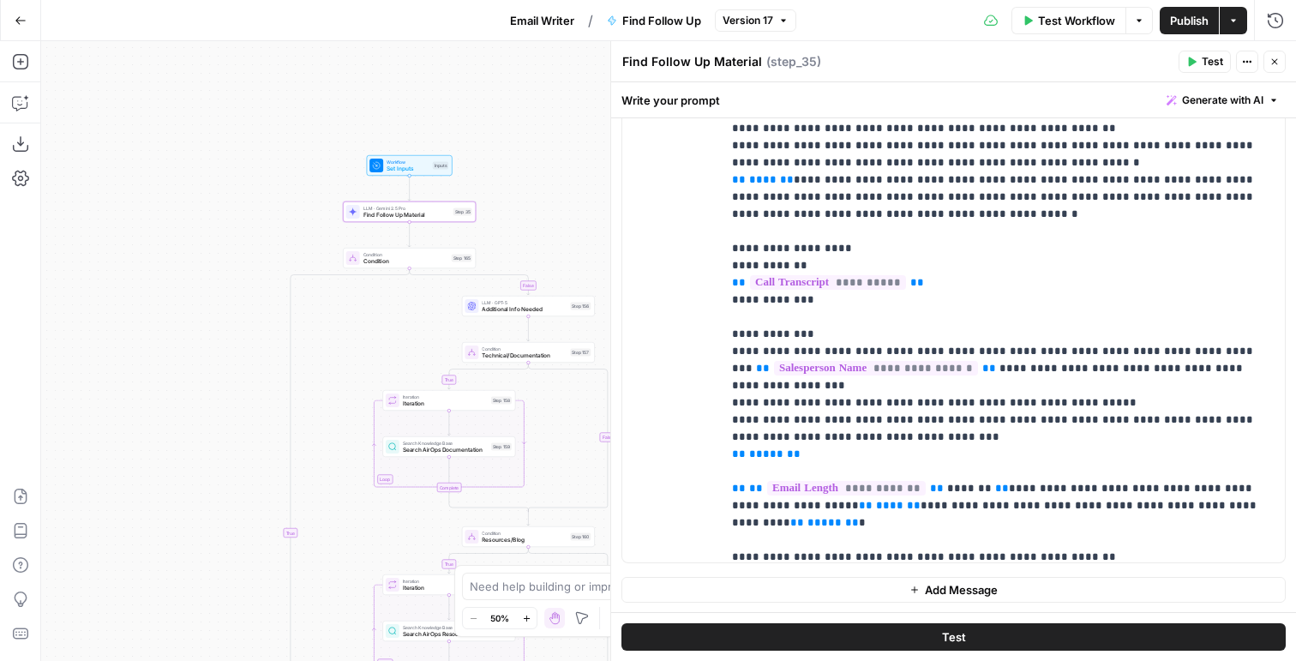
scroll to position [309, 0]
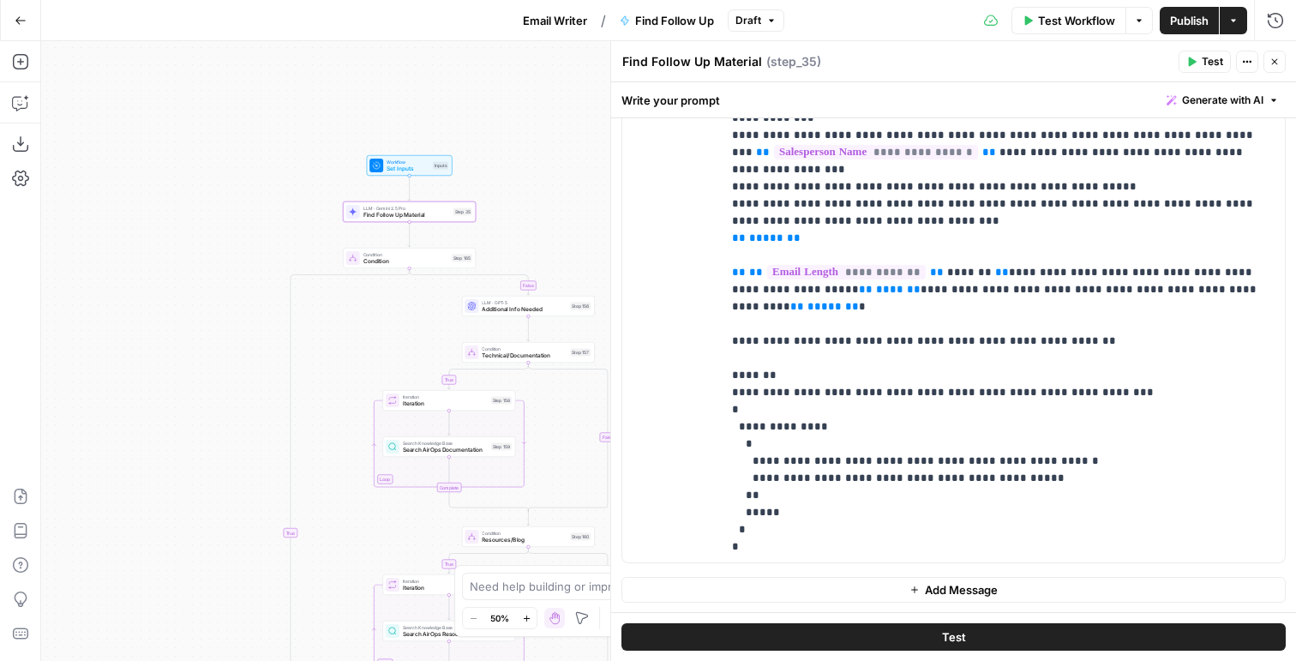
click at [1267, 57] on button "Close" at bounding box center [1274, 62] width 22 height 22
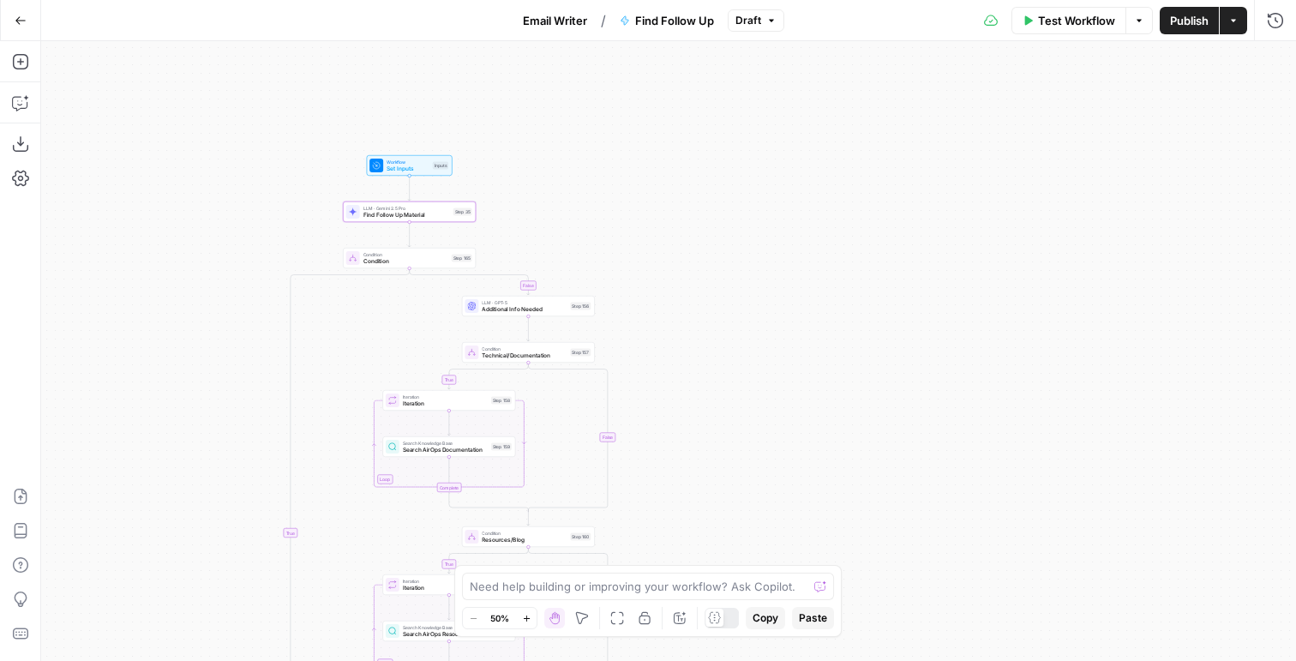
click at [1176, 13] on span "Publish" at bounding box center [1189, 20] width 39 height 17
click at [424, 214] on span "Find Follow Up Material" at bounding box center [406, 215] width 87 height 9
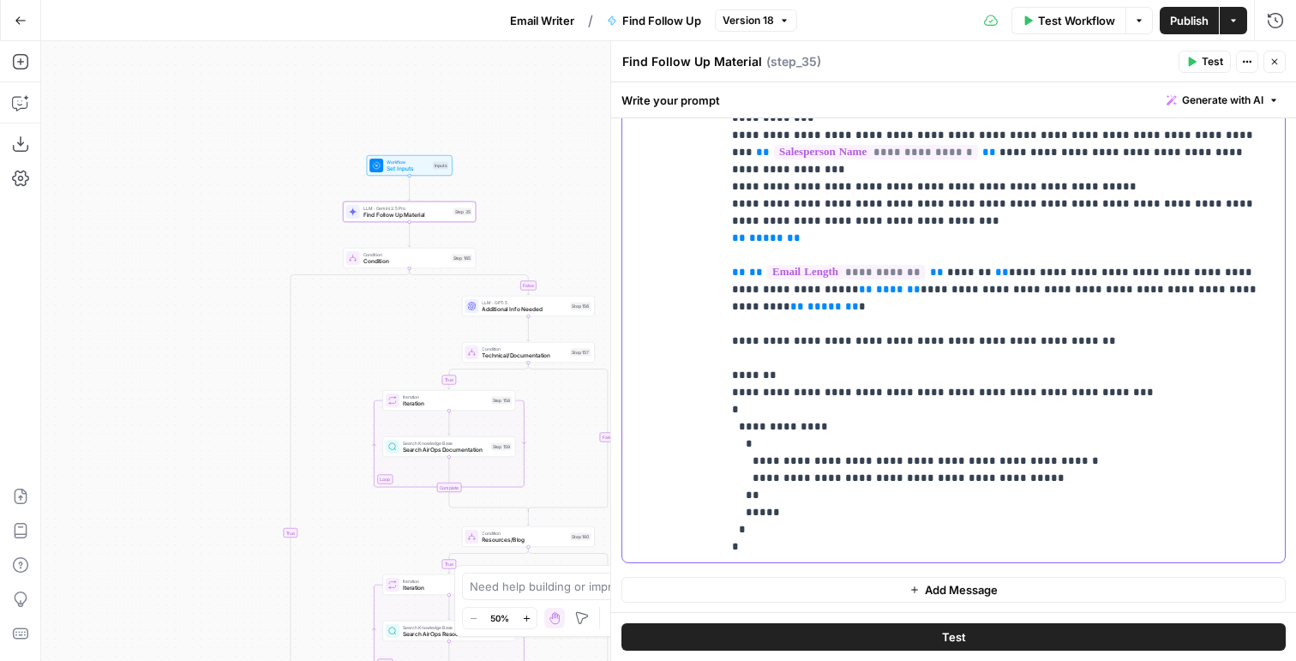
click at [1021, 542] on p "**********" at bounding box center [1003, 58] width 543 height 994
click at [391, 268] on div "true true false false false true Workflow Set Inputs Inputs LLM · Gemini 2.5 Pr…" at bounding box center [668, 351] width 1255 height 620
click at [391, 264] on span "Condition" at bounding box center [405, 261] width 85 height 9
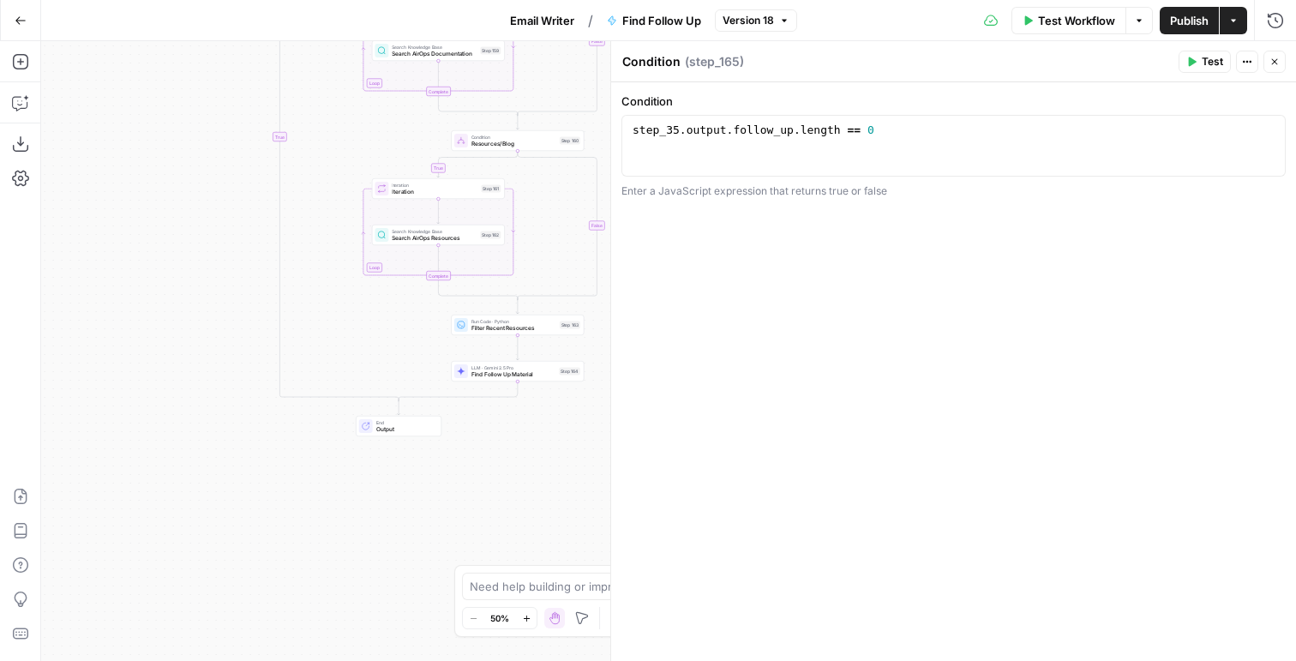
click at [838, 125] on div "step_35 . output . follow_up . length == 0" at bounding box center [953, 161] width 649 height 77
type textarea "**********"
click at [1177, 21] on span "Publish" at bounding box center [1189, 20] width 39 height 17
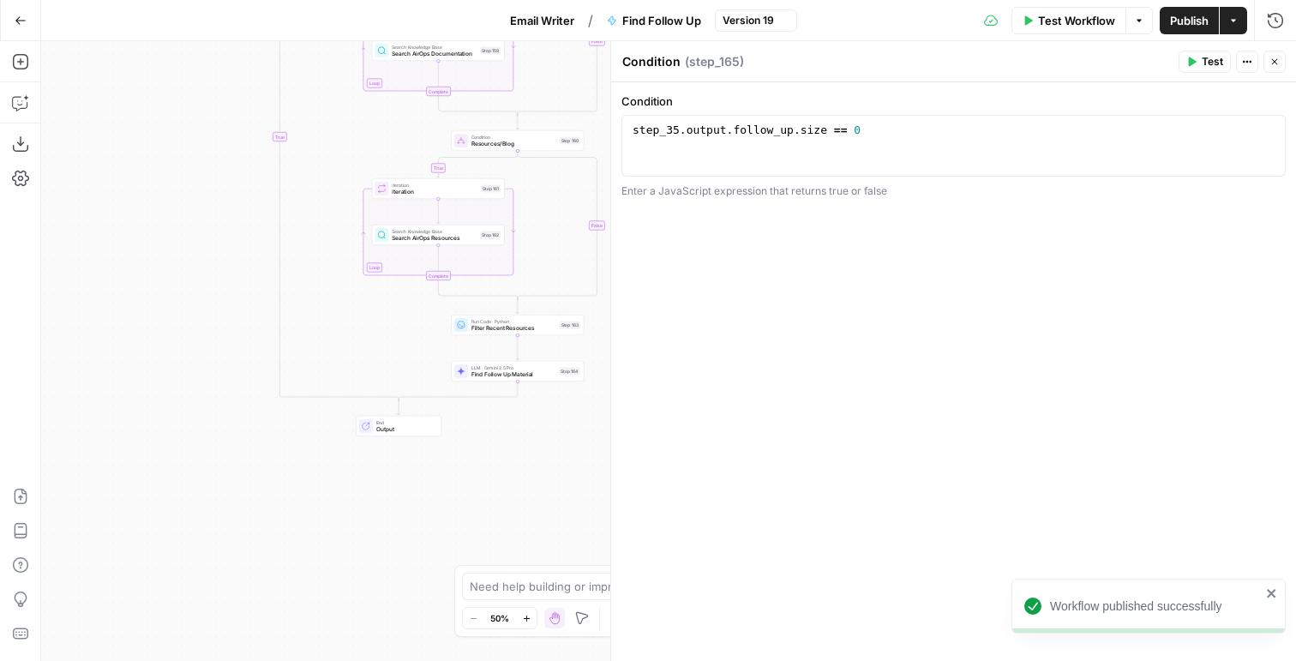
click at [530, 14] on span "Email Writer" at bounding box center [542, 20] width 64 height 17
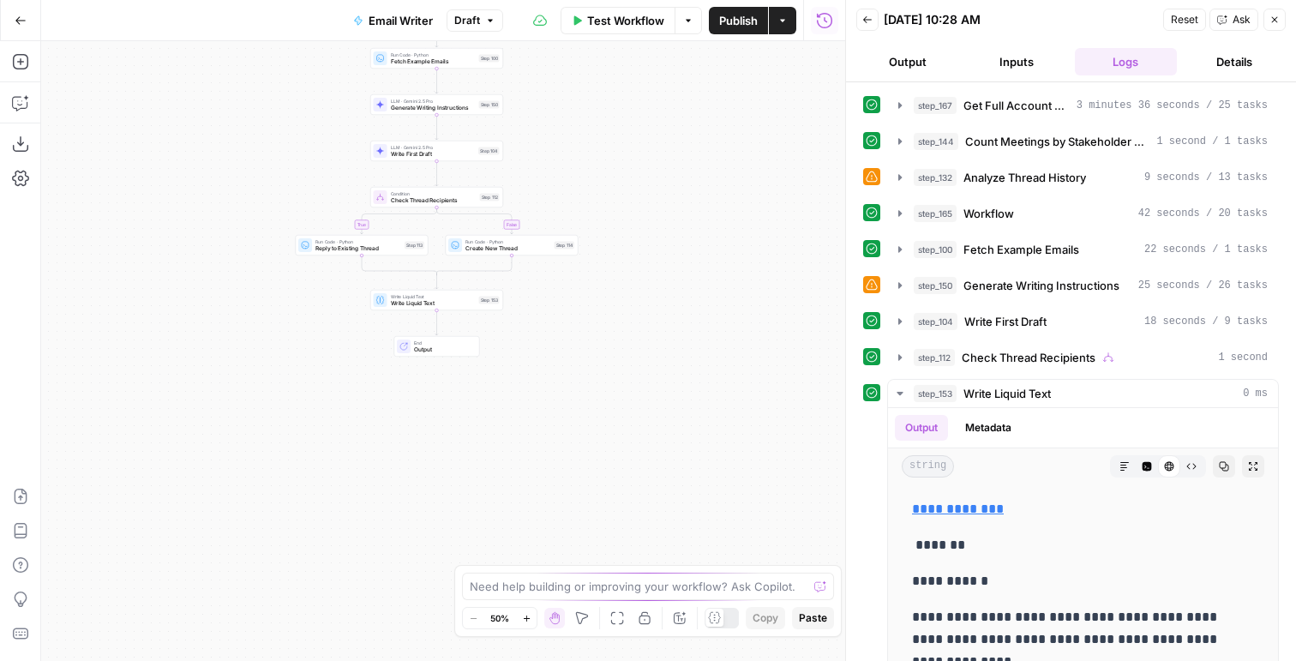
click at [356, 247] on span "Reply to Existing Thread" at bounding box center [358, 248] width 86 height 9
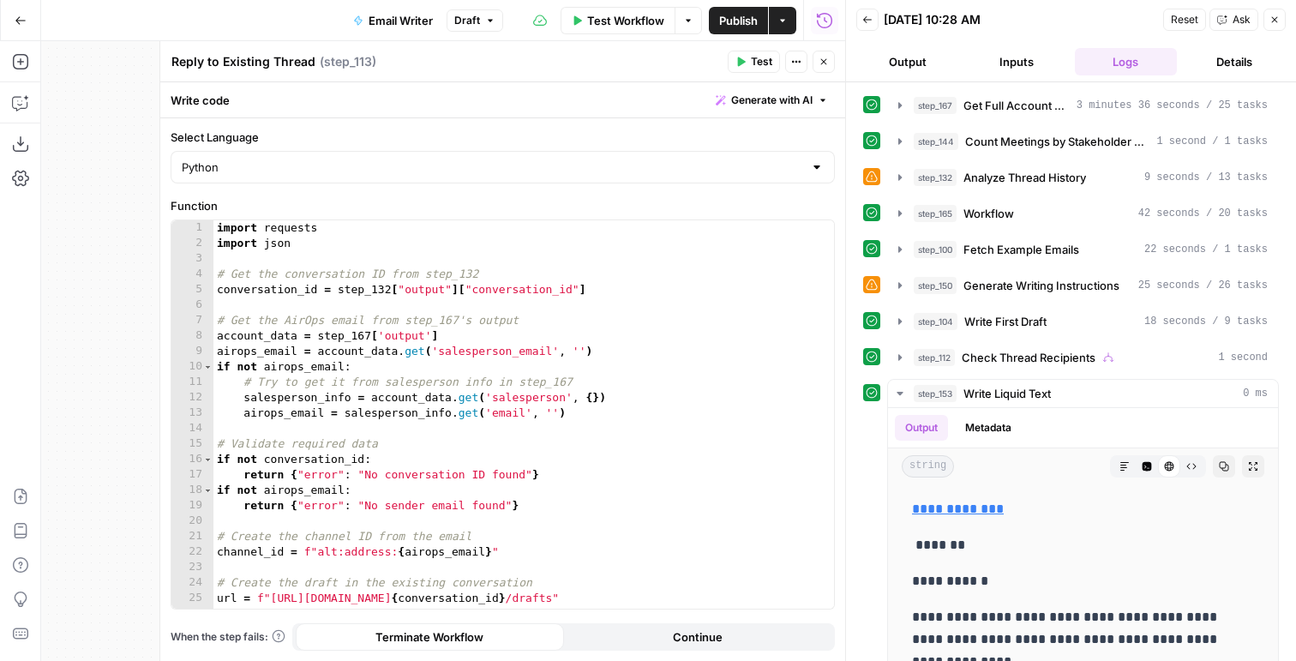
type textarea "**********"
click at [417, 321] on div "import requests import json # Get the conversation ID from step_132 conversatio…" at bounding box center [523, 429] width 621 height 419
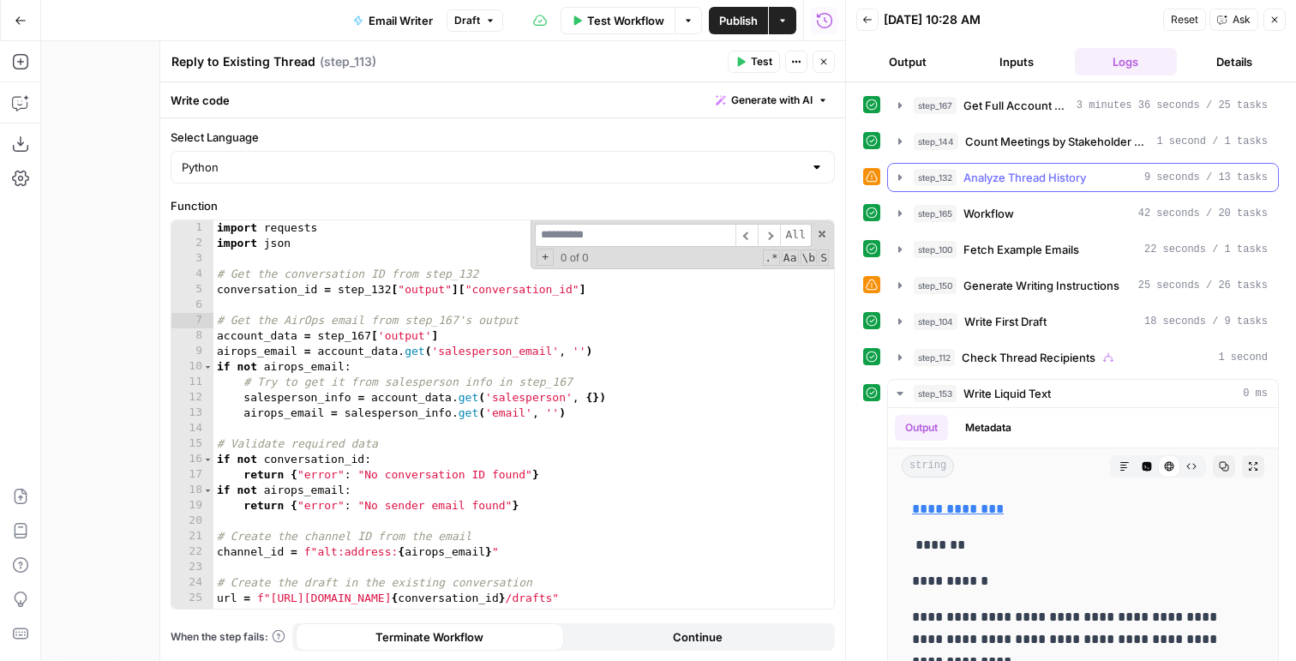
click at [950, 179] on span "step_132" at bounding box center [935, 177] width 43 height 17
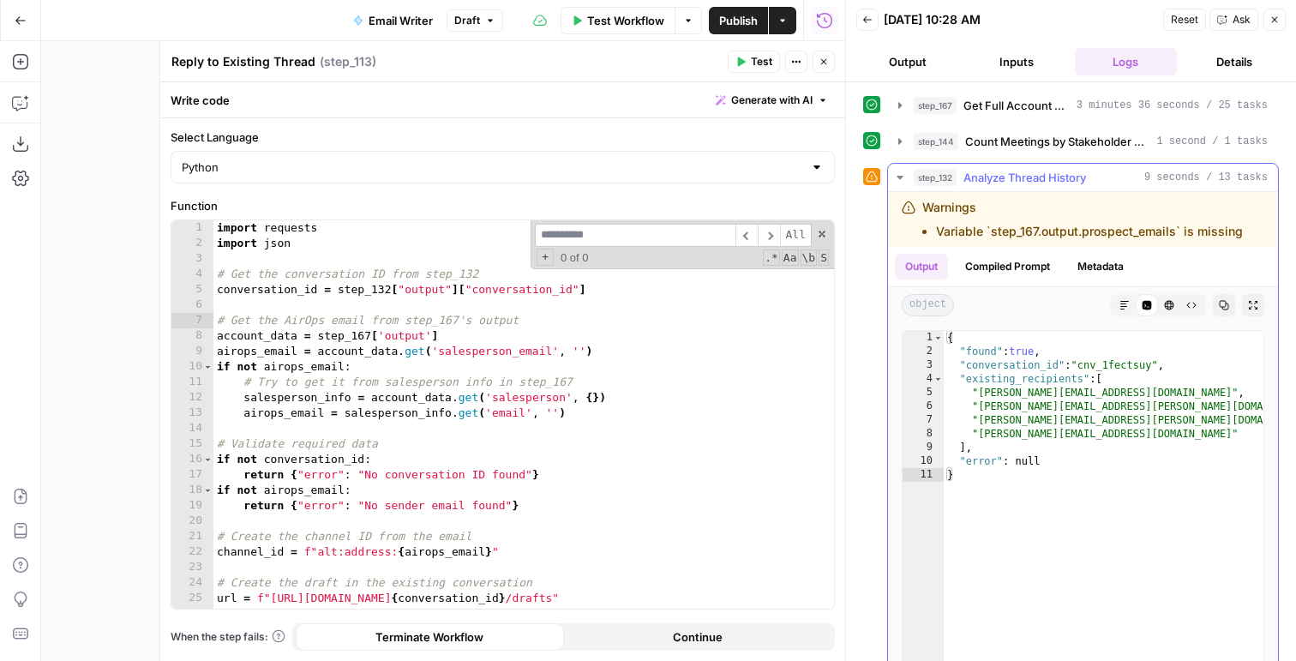
click at [950, 178] on span "step_132" at bounding box center [935, 177] width 43 height 17
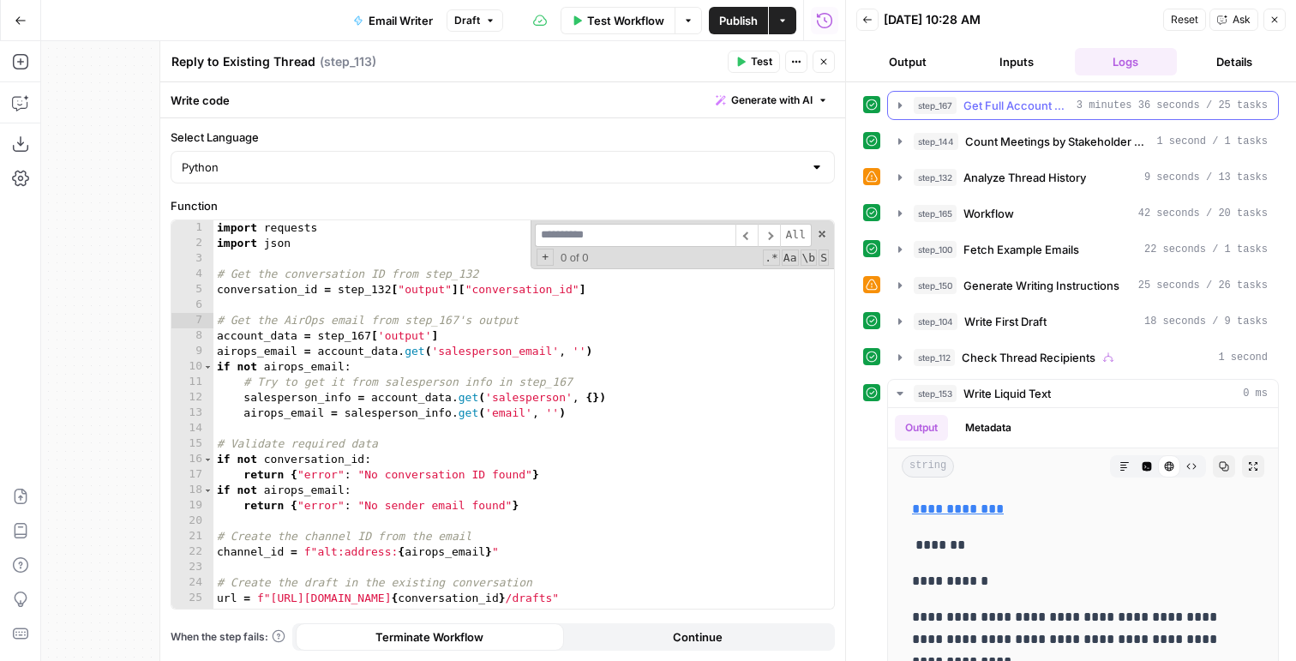
click at [952, 111] on span "step_167" at bounding box center [935, 105] width 43 height 17
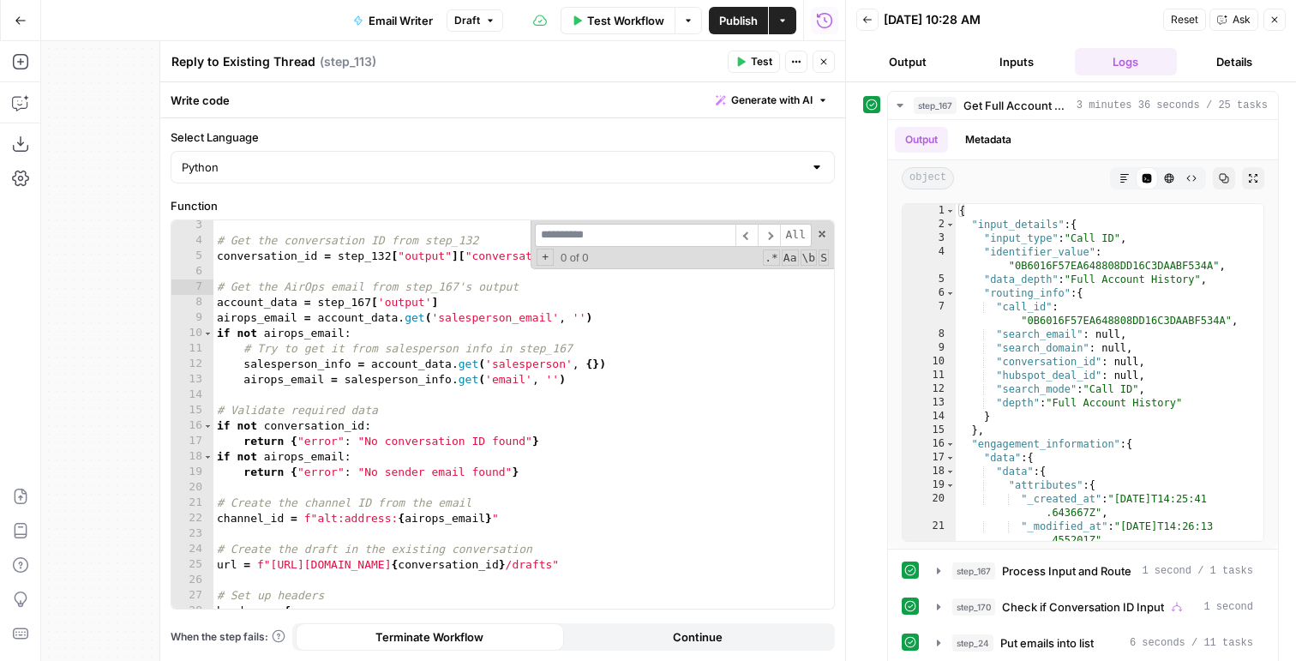
scroll to position [33, 0]
type textarea "**********"
click at [1061, 274] on div "{ "input_details" : { "input_type" : "Call ID" , "identifier_value" : "0B6016F5…" at bounding box center [1110, 386] width 308 height 364
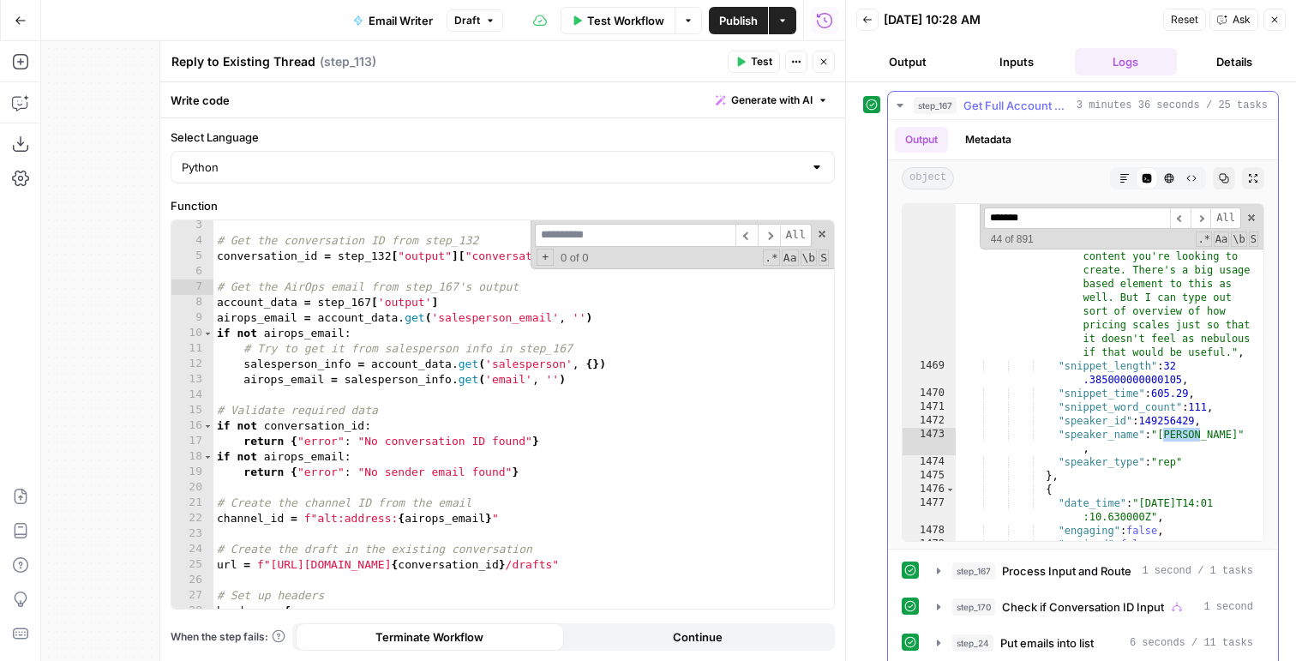
scroll to position [4548, 0]
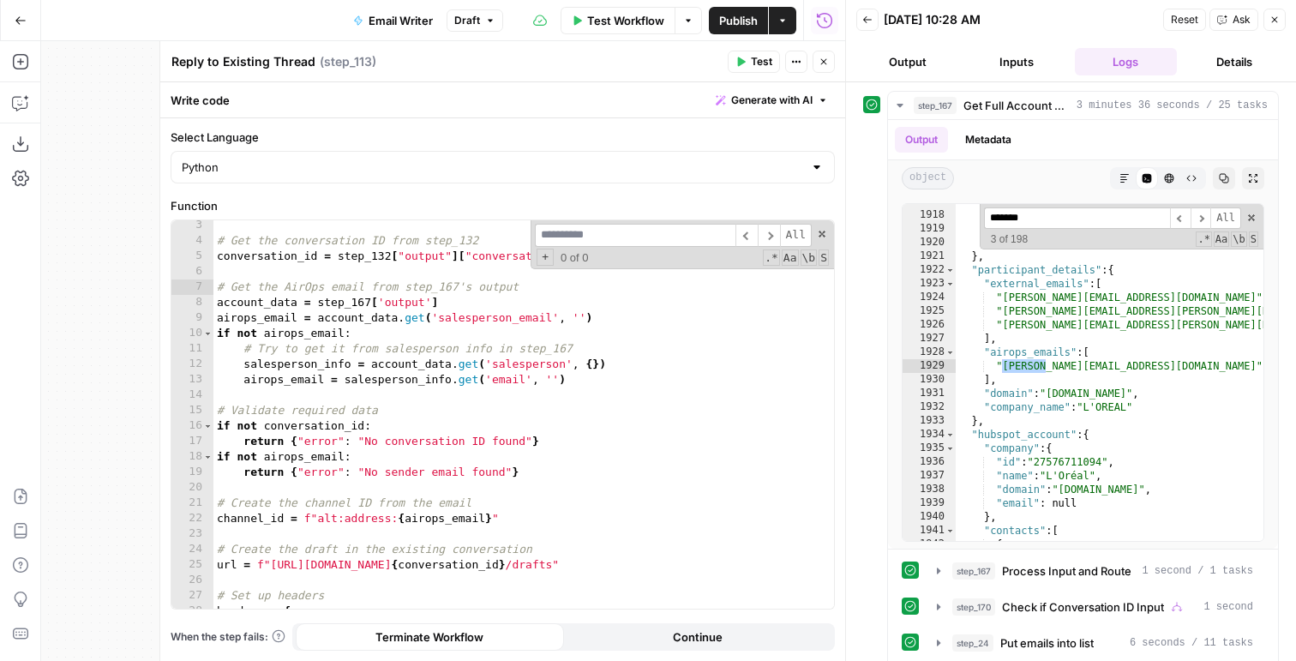
type input "*******"
click at [461, 327] on div "# Get the conversation ID from step_132 conversation_id = step_132 [ "output" ]…" at bounding box center [523, 427] width 621 height 419
click at [462, 317] on div "# Get the conversation ID from step_132 conversation_id = step_132 [ "output" ]…" at bounding box center [523, 427] width 621 height 419
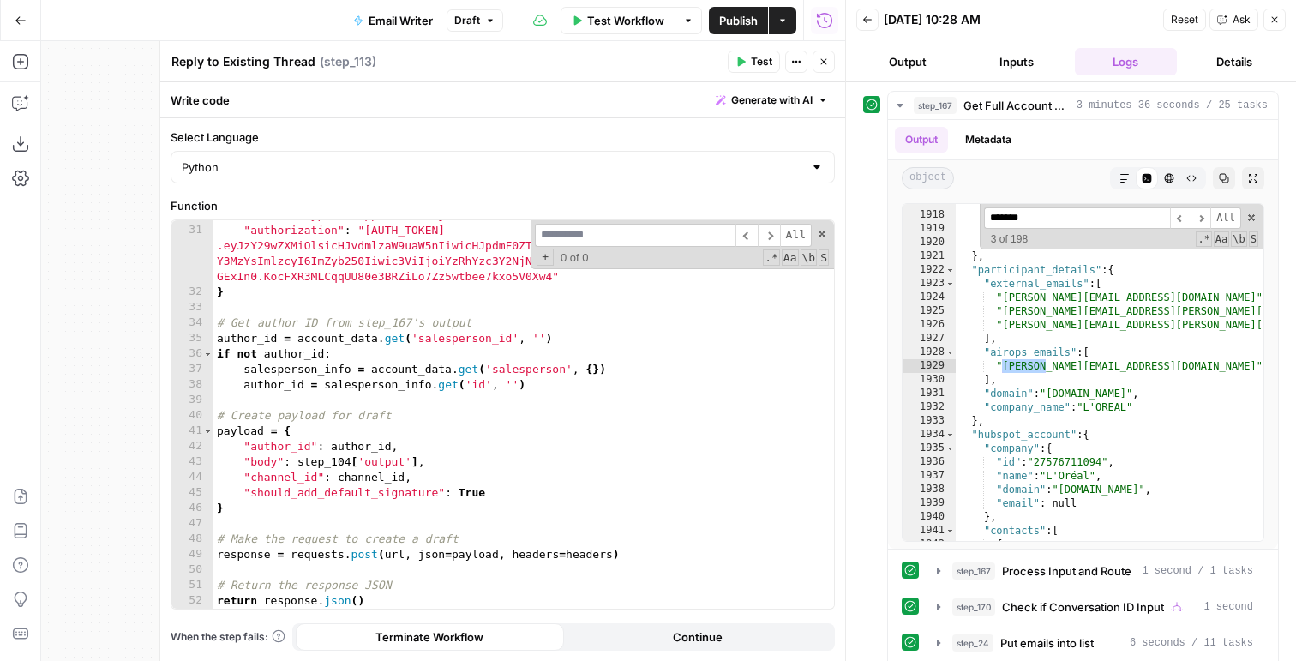
scroll to position [460, 0]
type textarea "**********"
click at [674, 239] on input at bounding box center [635, 235] width 201 height 23
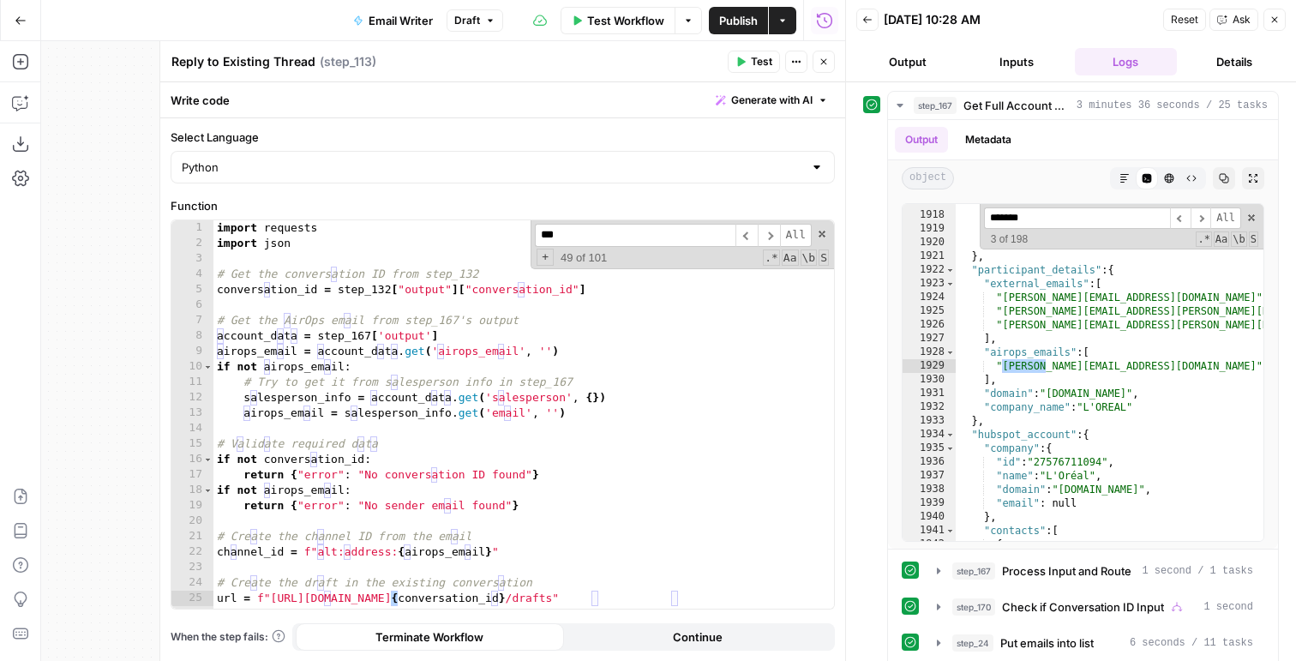
scroll to position [0, 0]
type input "*"
type input "*****"
type textarea "**********"
click at [1180, 321] on div ""id" : "0B6016F57EA648808DD16C3DAABF534A" , "type" : "recording" } } } , "parti…" at bounding box center [1110, 370] width 308 height 378
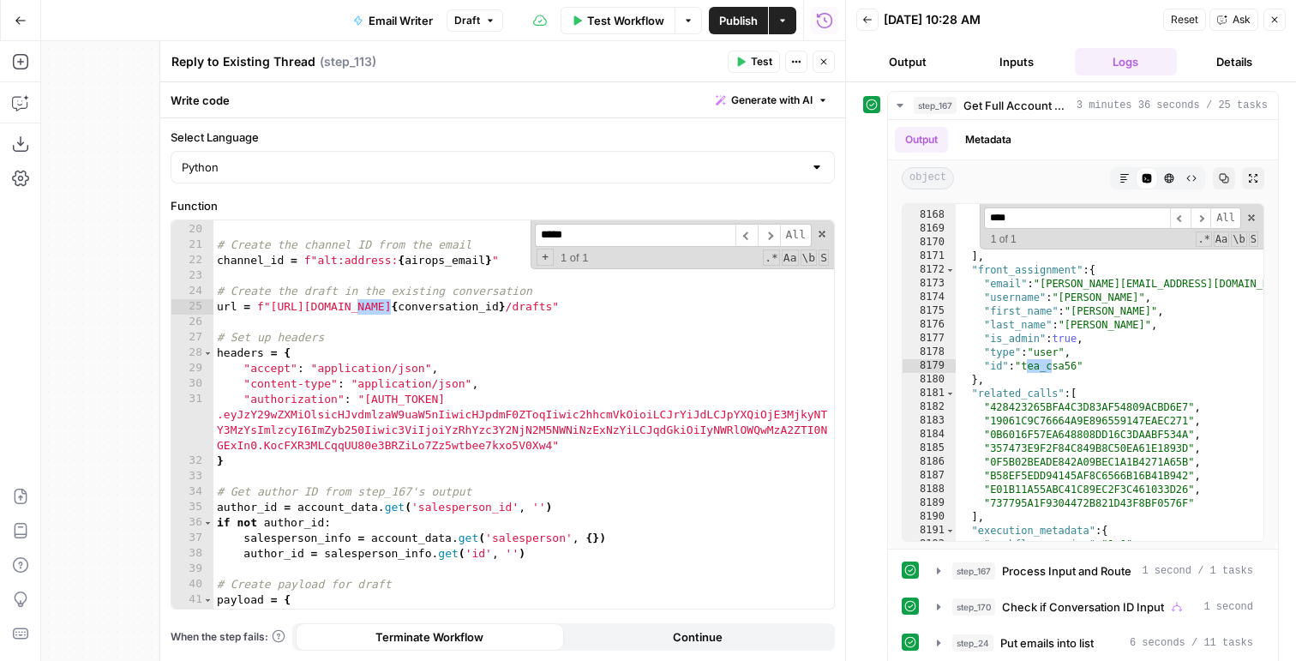
scroll to position [326, 0]
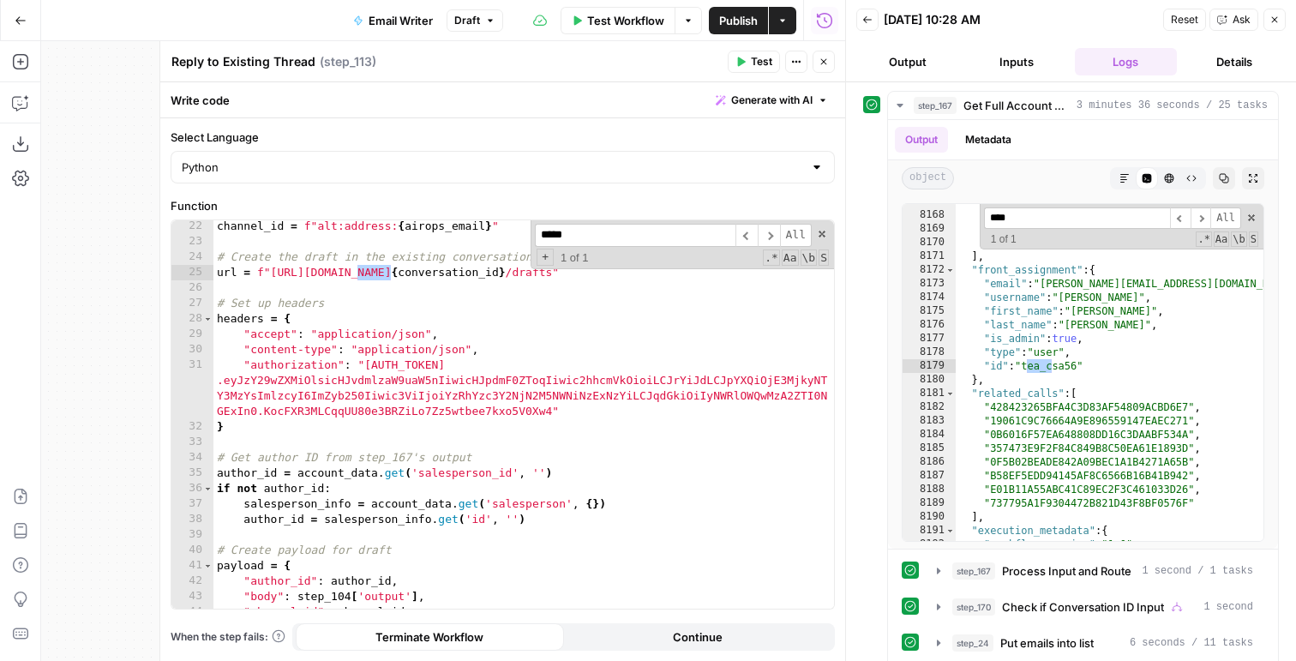
type input "****"
drag, startPoint x: 512, startPoint y: 471, endPoint x: 467, endPoint y: 475, distance: 44.8
click at [467, 474] on div "channel_id = f"alt:address: { airops_email } " # Create the draft in the existi…" at bounding box center [523, 428] width 621 height 419
click at [504, 457] on div "channel_id = f"alt:address: { airops_email } " # Create the draft in the existi…" at bounding box center [523, 428] width 621 height 419
type textarea "**********"
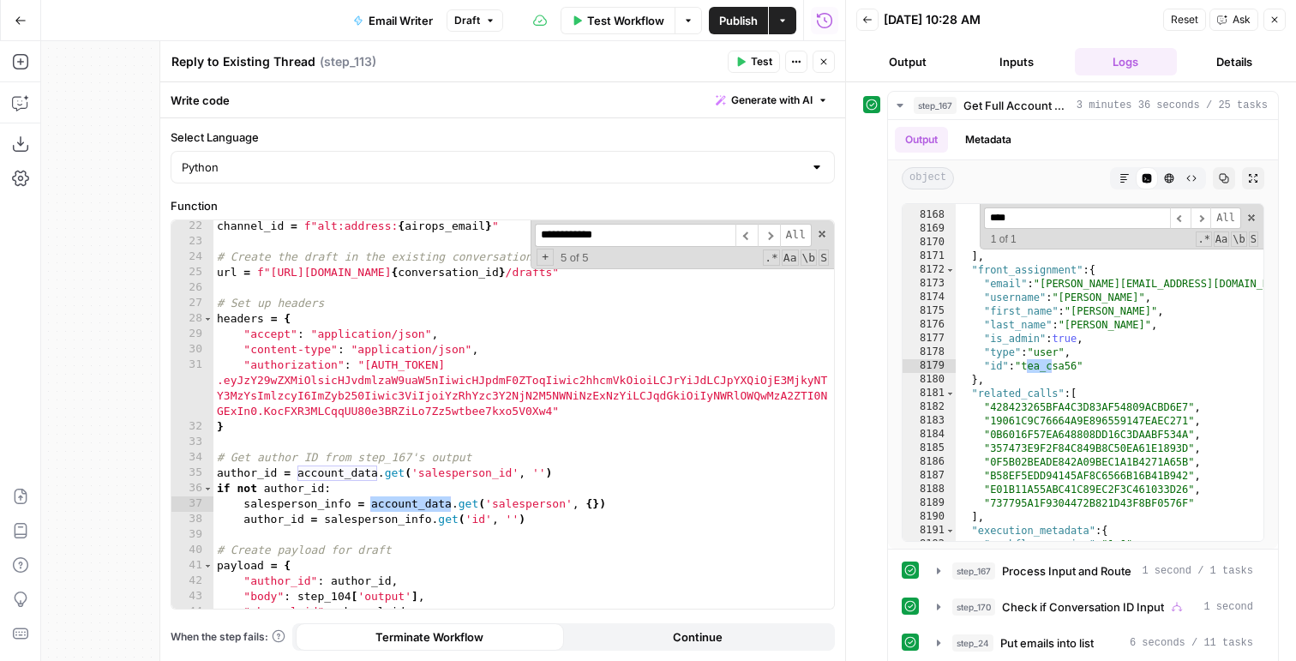
scroll to position [0, 0]
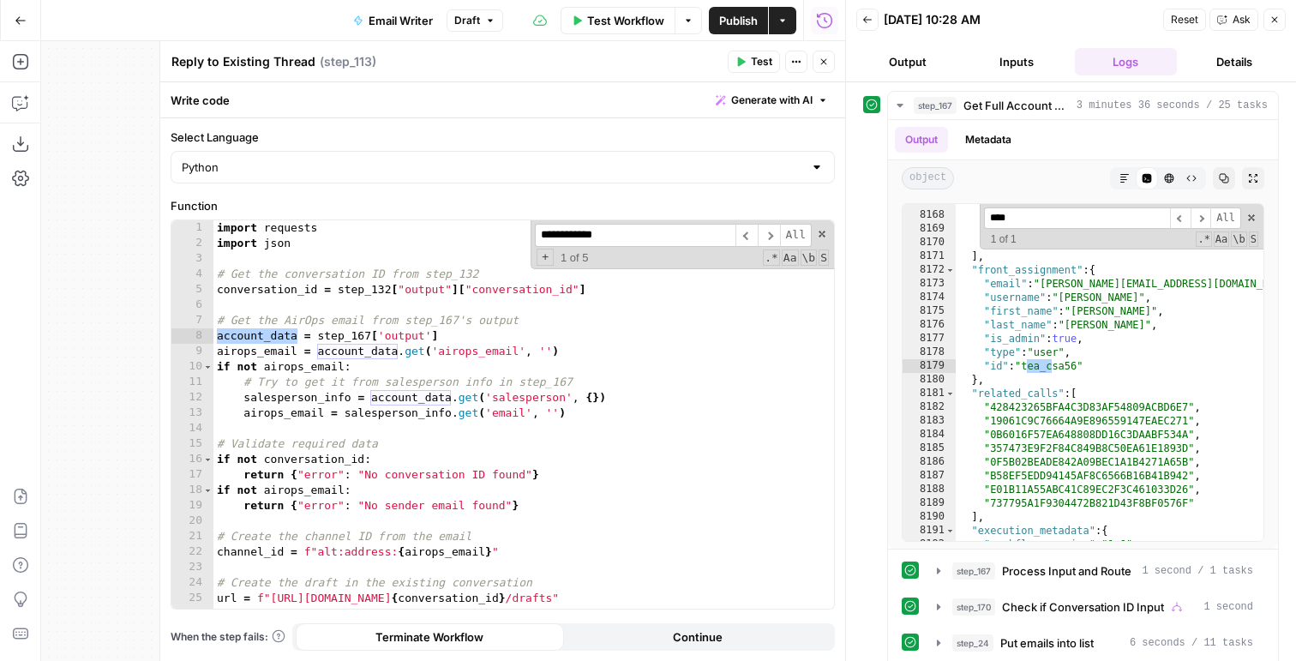
type input "**********"
type textarea "**********"
click at [403, 361] on div "import requests import json # Get the conversation ID from step_132 conversatio…" at bounding box center [523, 429] width 621 height 419
click at [16, 98] on icon "button" at bounding box center [20, 102] width 17 height 17
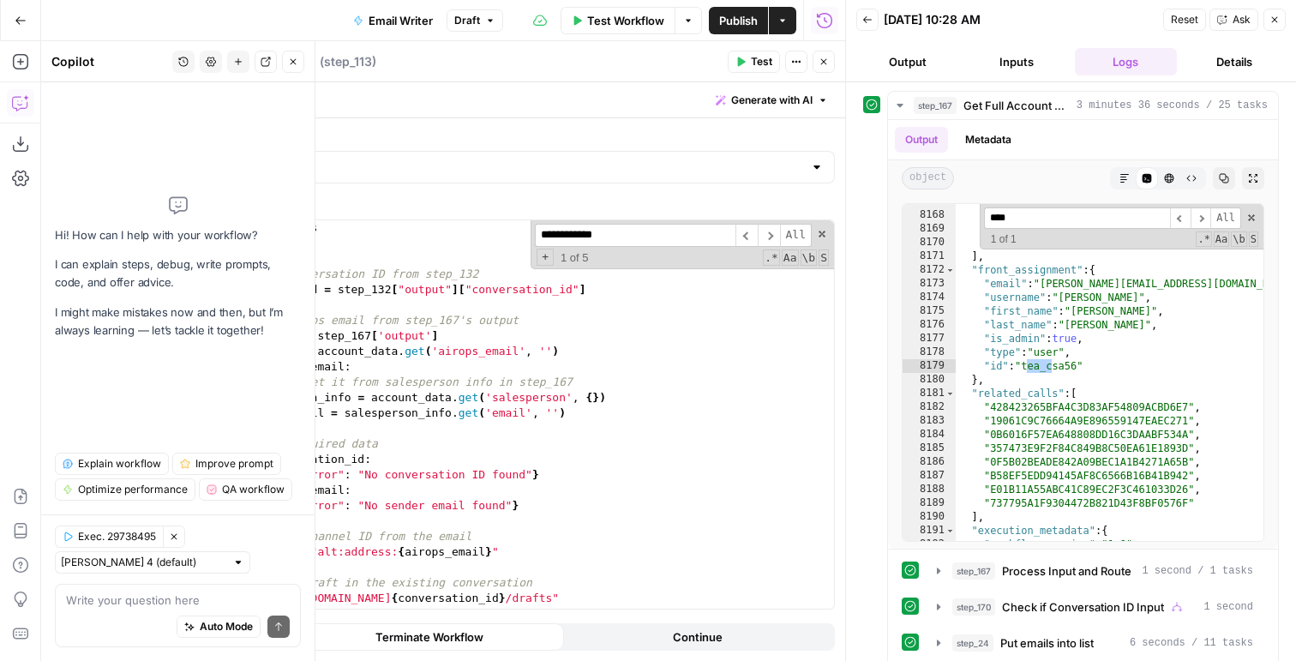
click at [121, 600] on textarea at bounding box center [178, 599] width 224 height 17
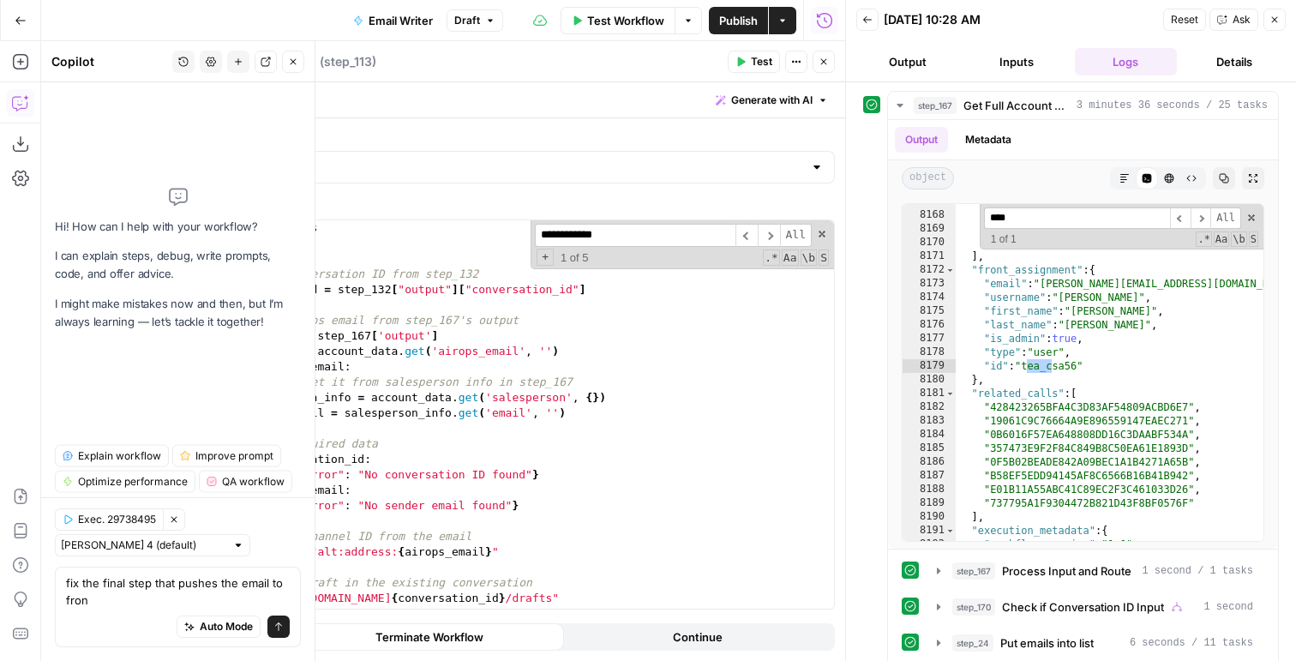
type textarea "fix the final step that pushes the email to front"
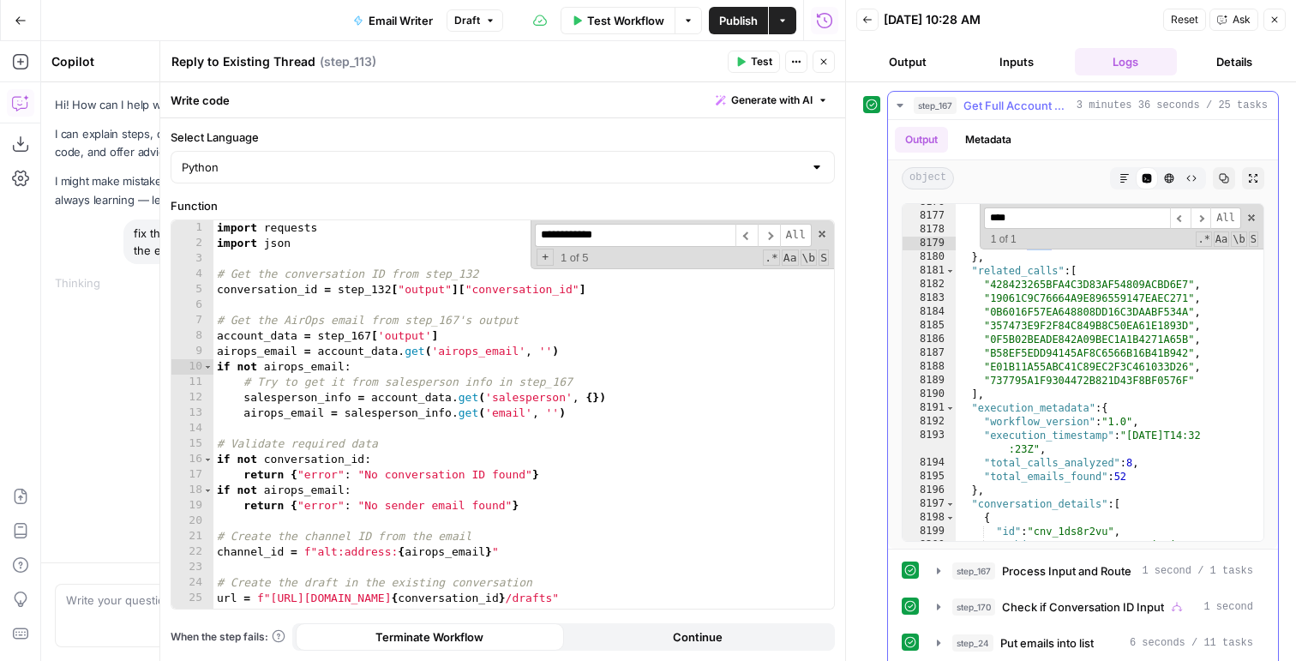
scroll to position [24648, 0]
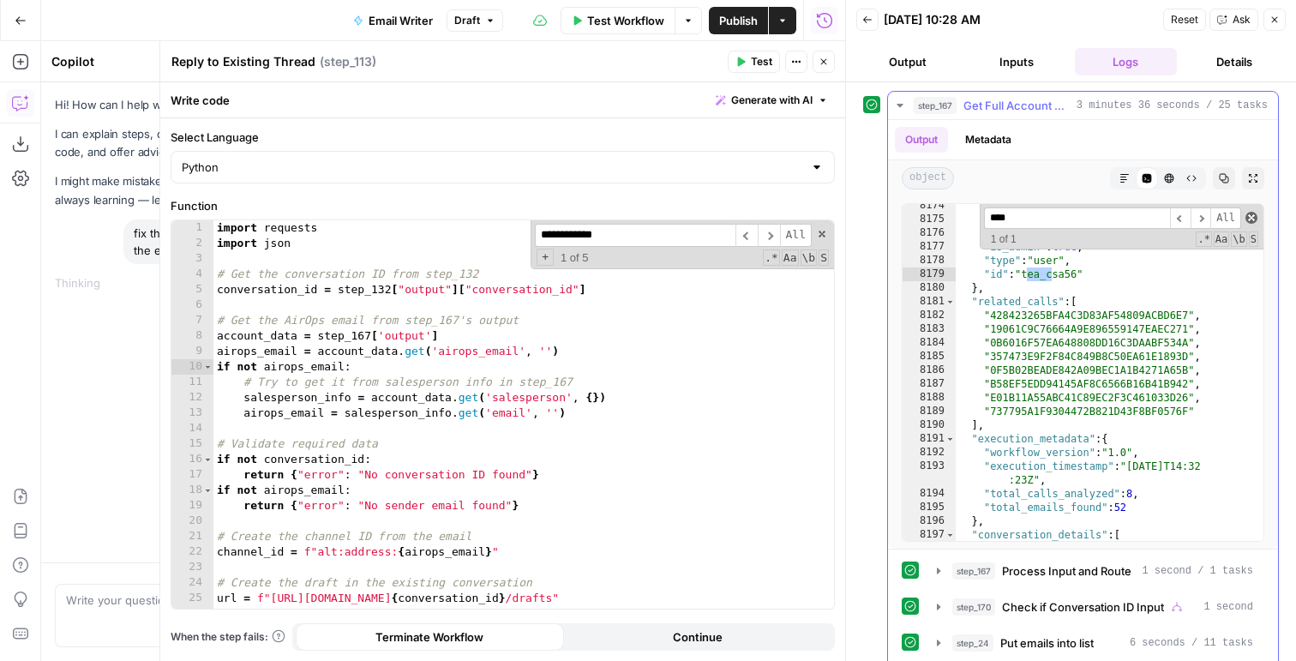
click at [1254, 217] on span at bounding box center [1251, 218] width 12 height 12
type textarea "**********"
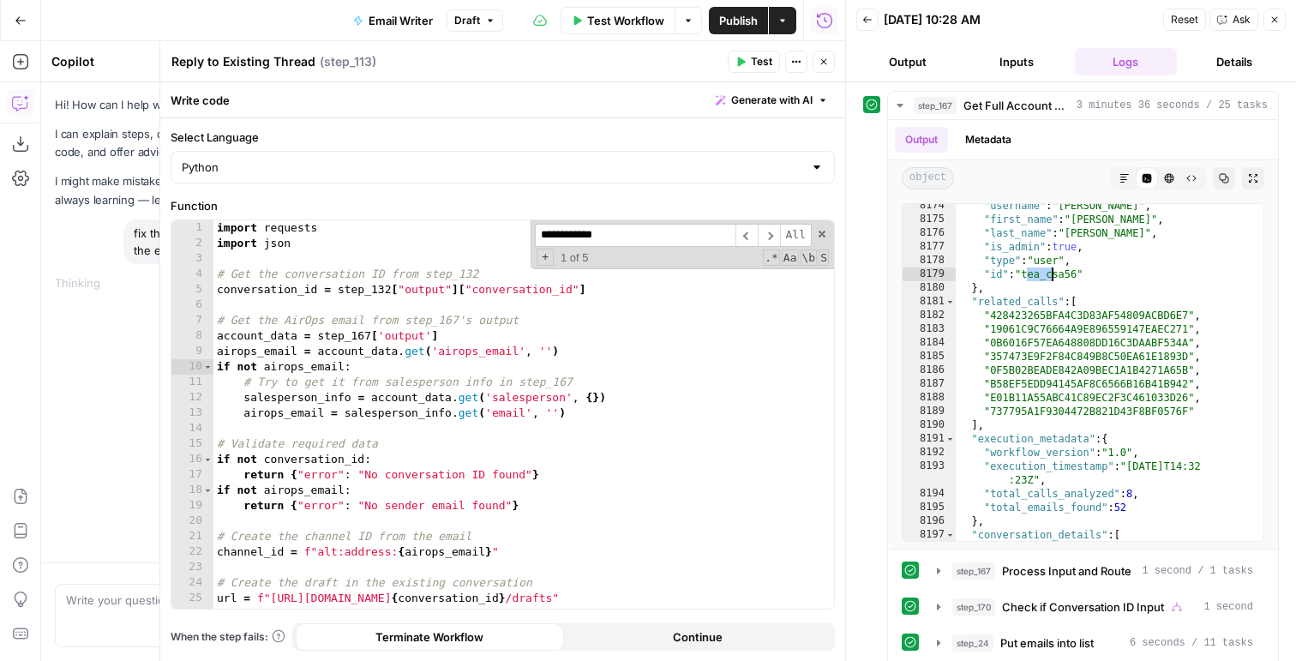
scroll to position [0, 0]
click at [490, 423] on div "import requests import json # Get the conversation ID from step_132 conversatio…" at bounding box center [523, 429] width 621 height 419
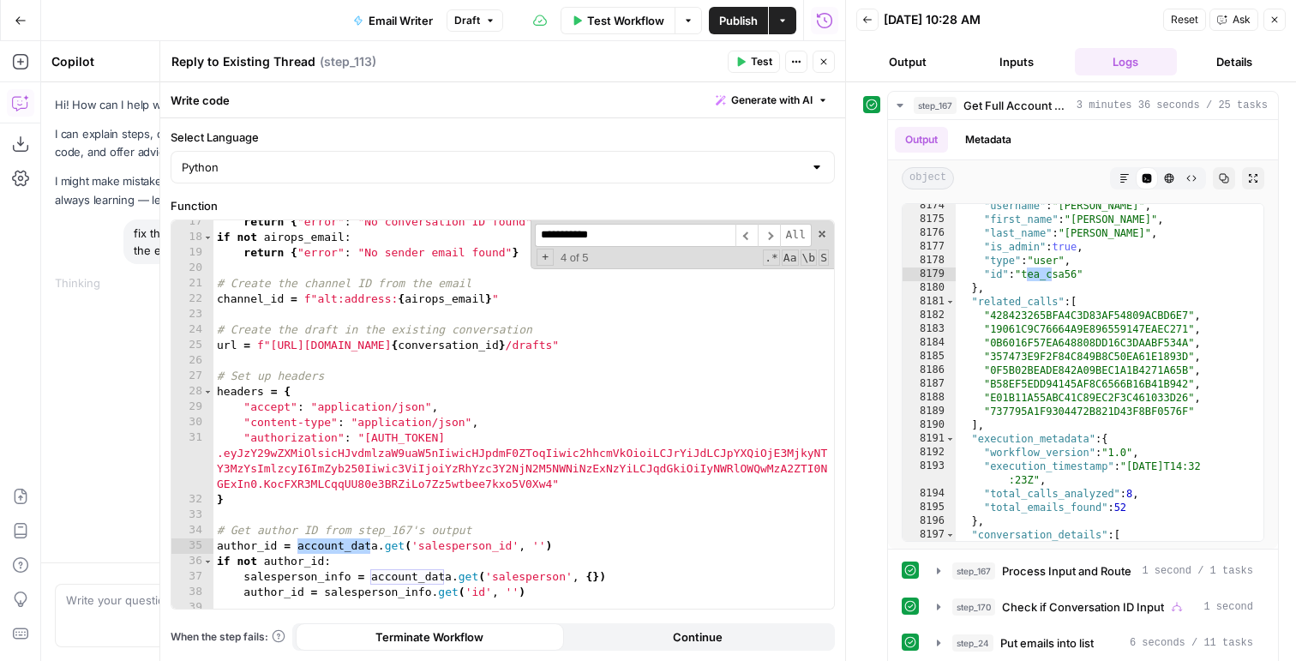
type input "**********"
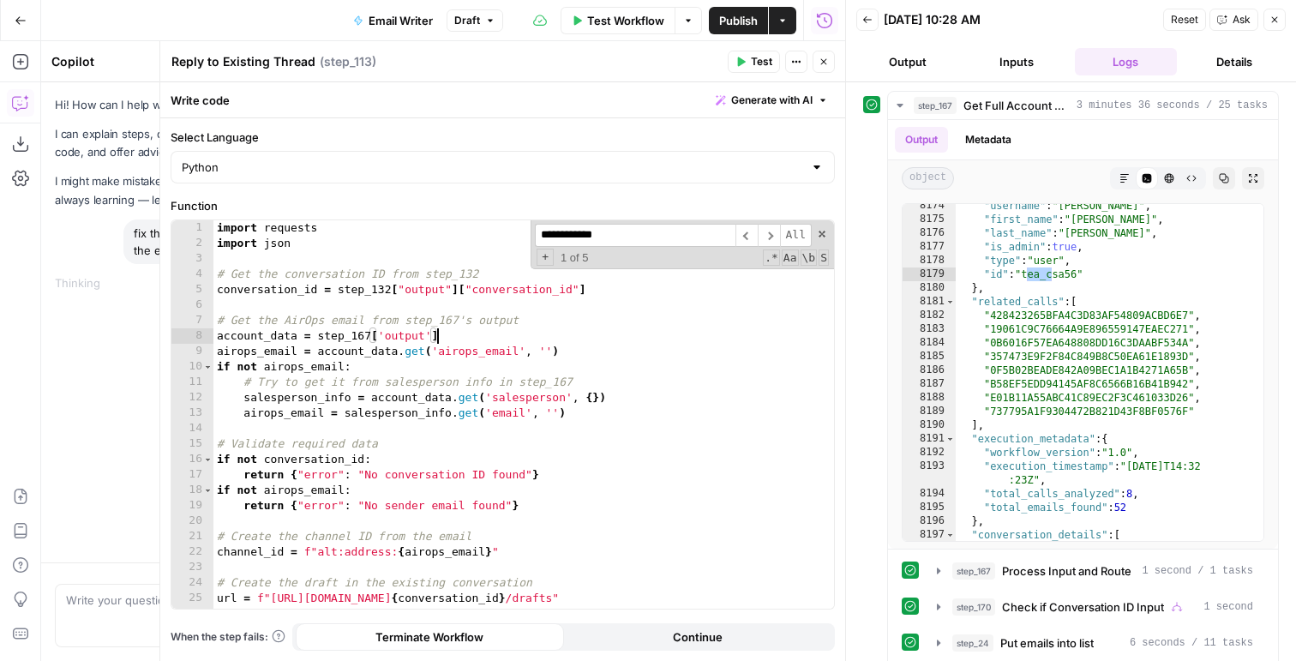
click at [477, 333] on div "import requests import json # Get the conversation ID from step_132 conversatio…" at bounding box center [523, 429] width 621 height 419
click at [495, 273] on div "import requests import json # Get the conversation ID from step_132 conversatio…" at bounding box center [523, 429] width 621 height 419
type textarea "**********"
click at [819, 223] on div "**********" at bounding box center [682, 244] width 303 height 49
click at [819, 237] on span at bounding box center [822, 234] width 12 height 12
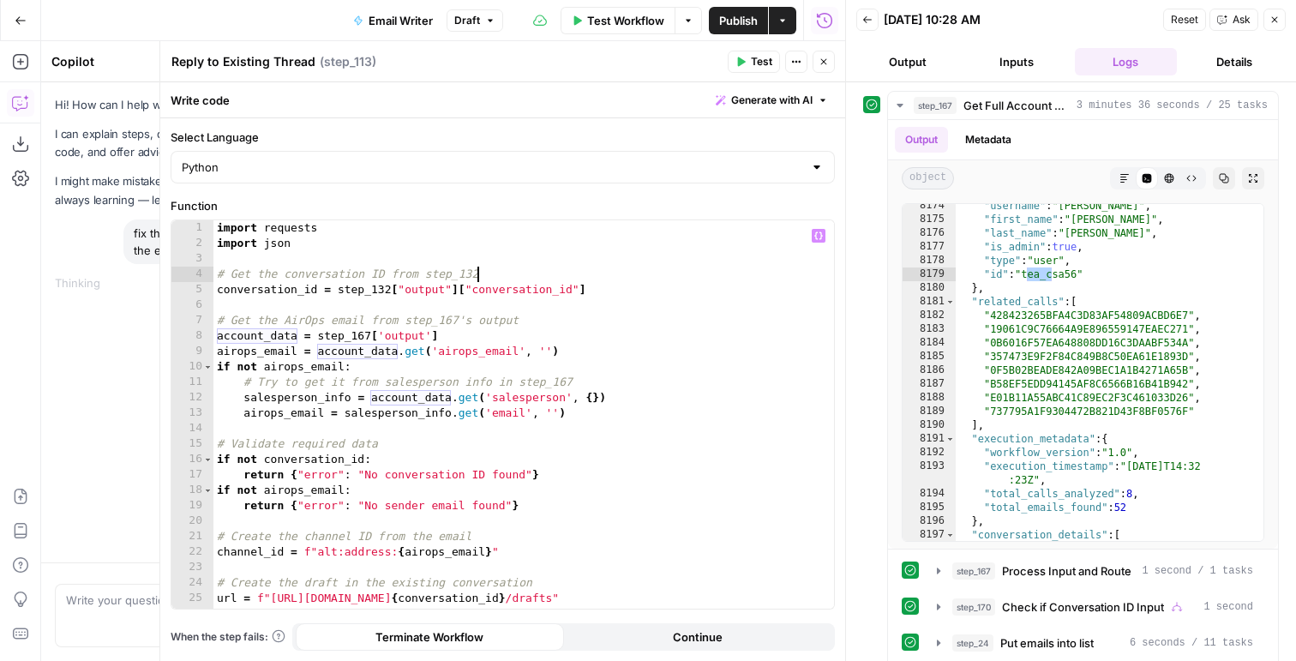
click at [1270, 27] on button "Close" at bounding box center [1274, 20] width 22 height 22
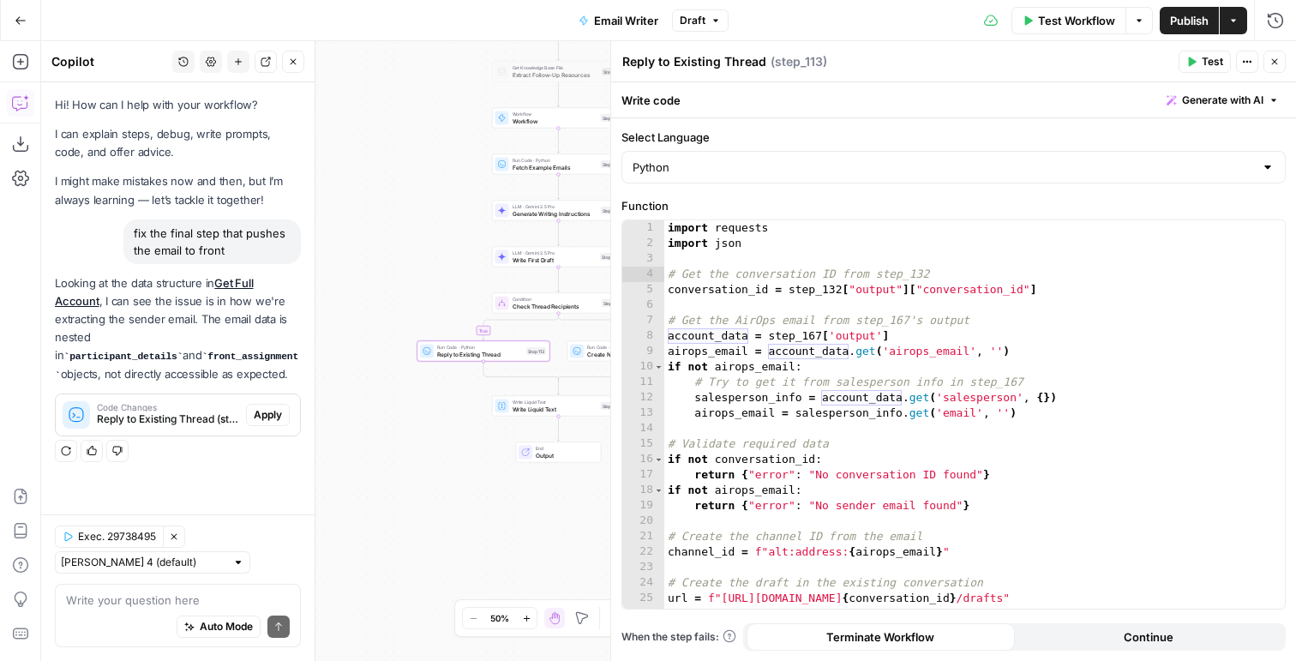
click at [265, 414] on span "Apply" at bounding box center [268, 414] width 28 height 15
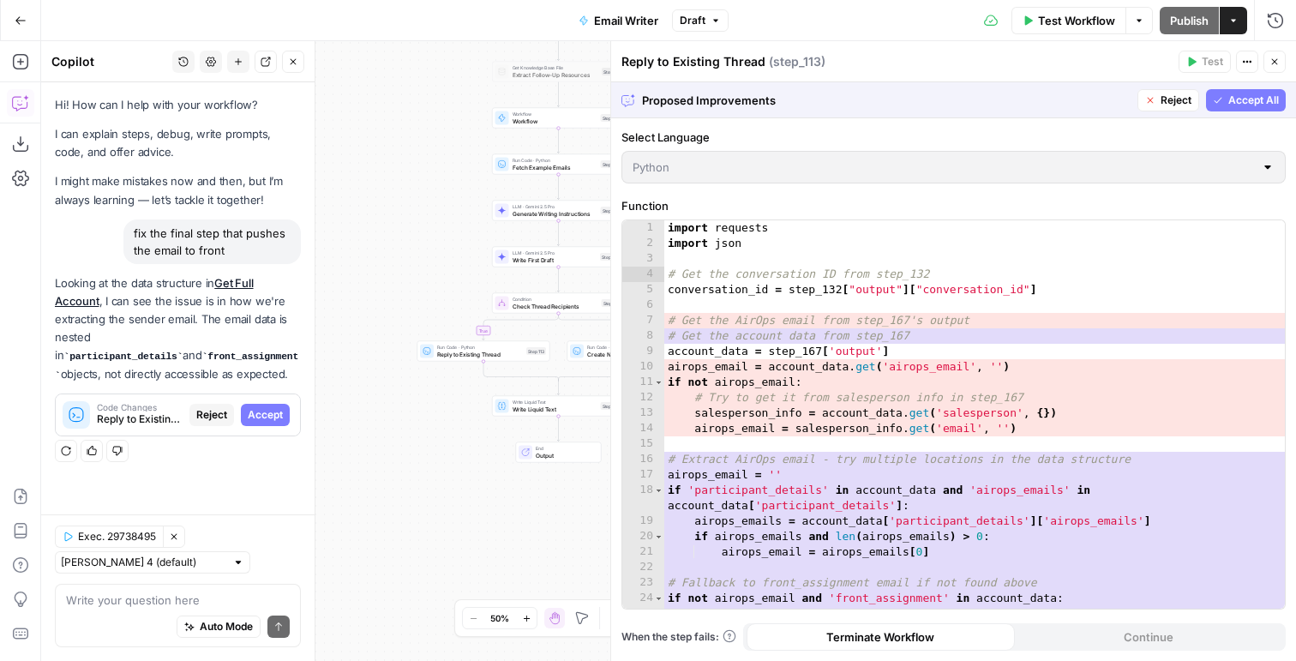
click at [1271, 105] on span "Accept All" at bounding box center [1253, 100] width 51 height 15
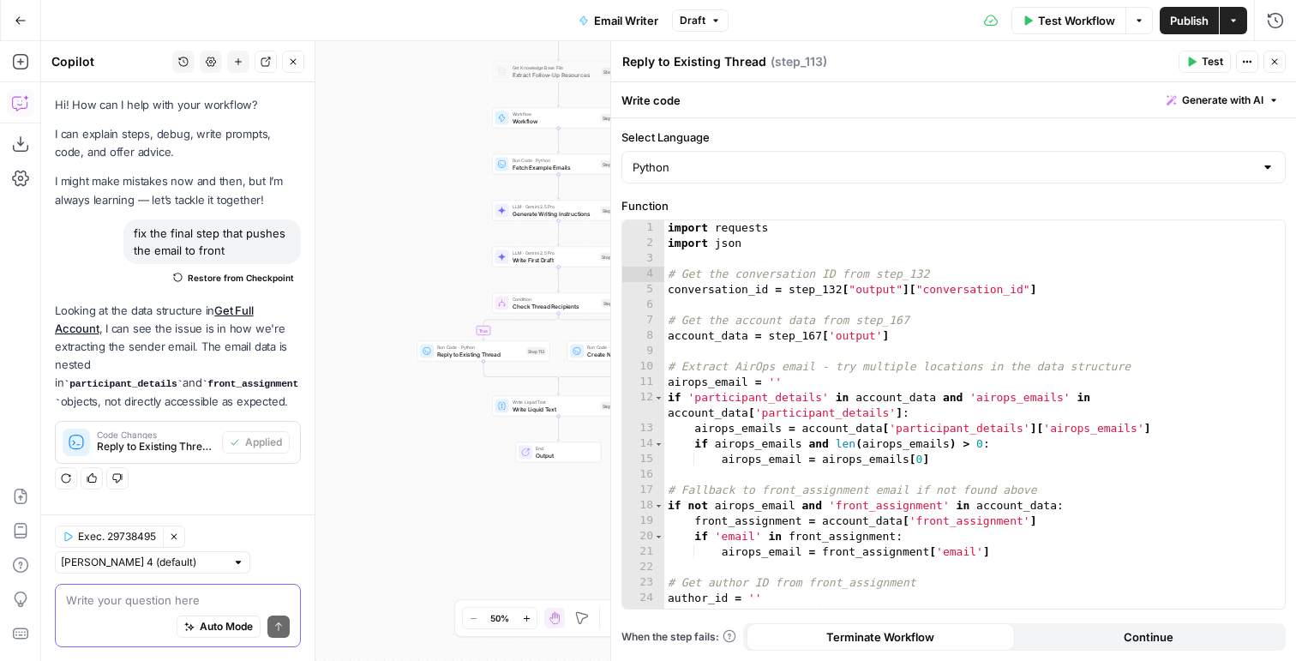
click at [96, 601] on textarea at bounding box center [178, 599] width 224 height 17
type textarea "and create new too"
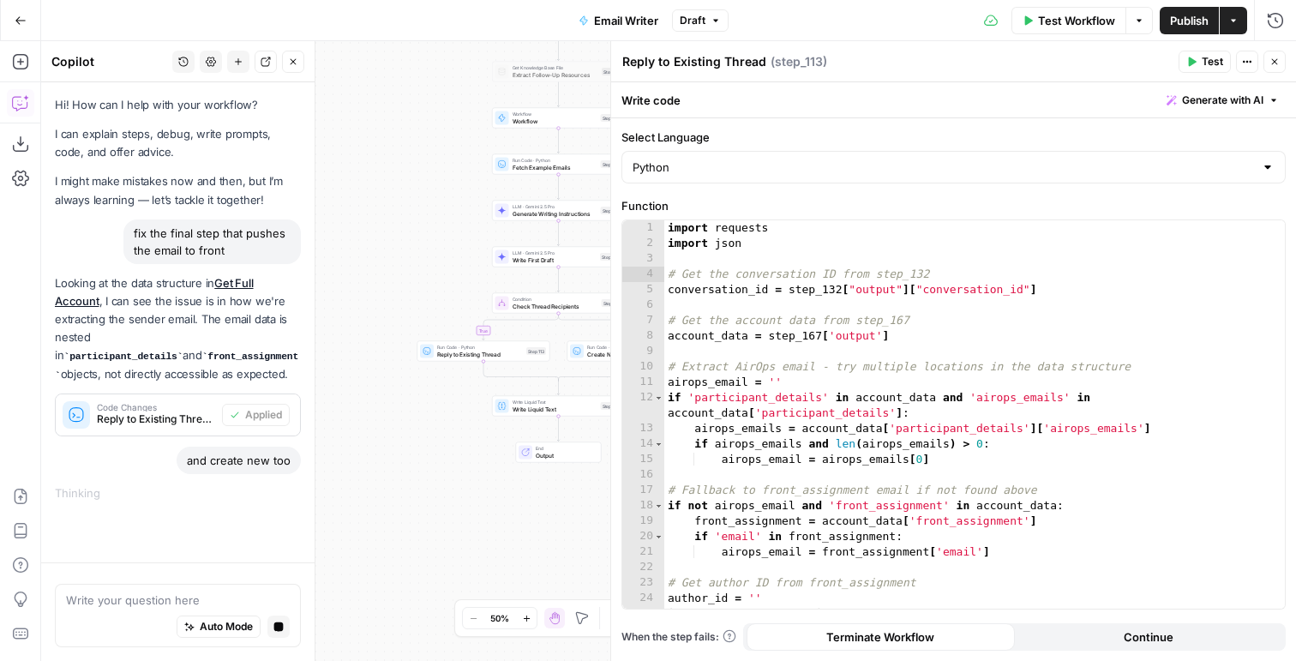
click at [1276, 70] on button "Close" at bounding box center [1274, 62] width 22 height 22
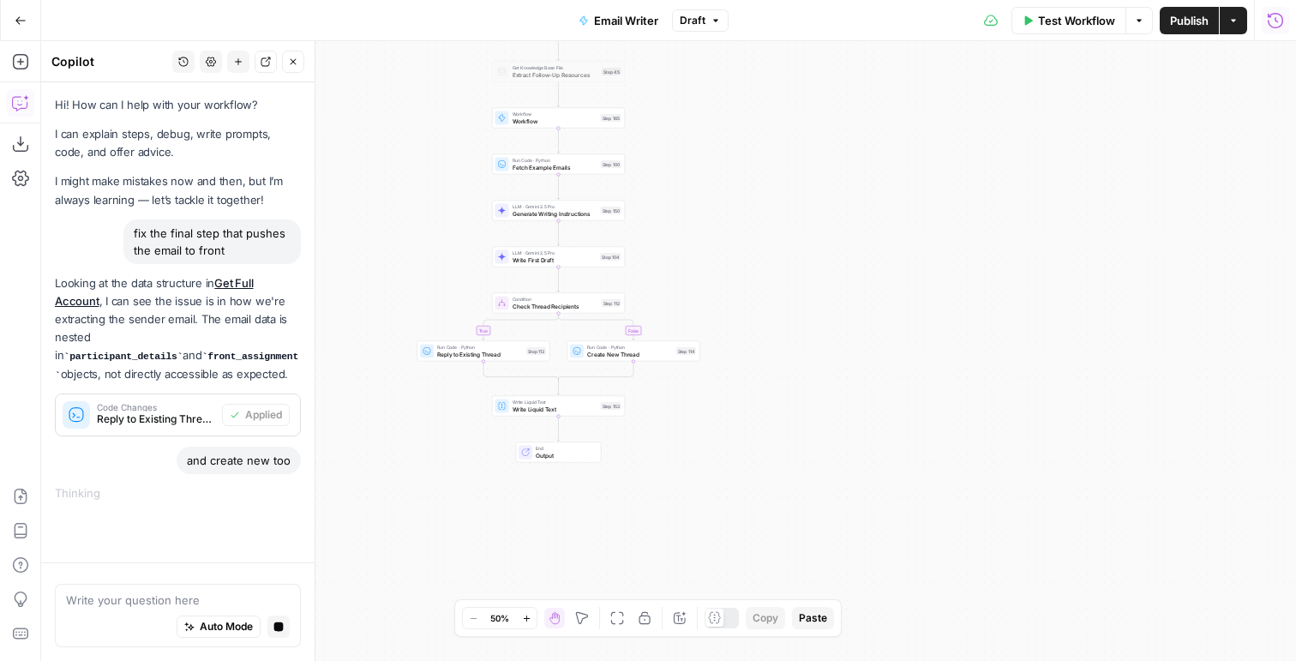
click at [1273, 17] on icon "button" at bounding box center [1275, 20] width 17 height 17
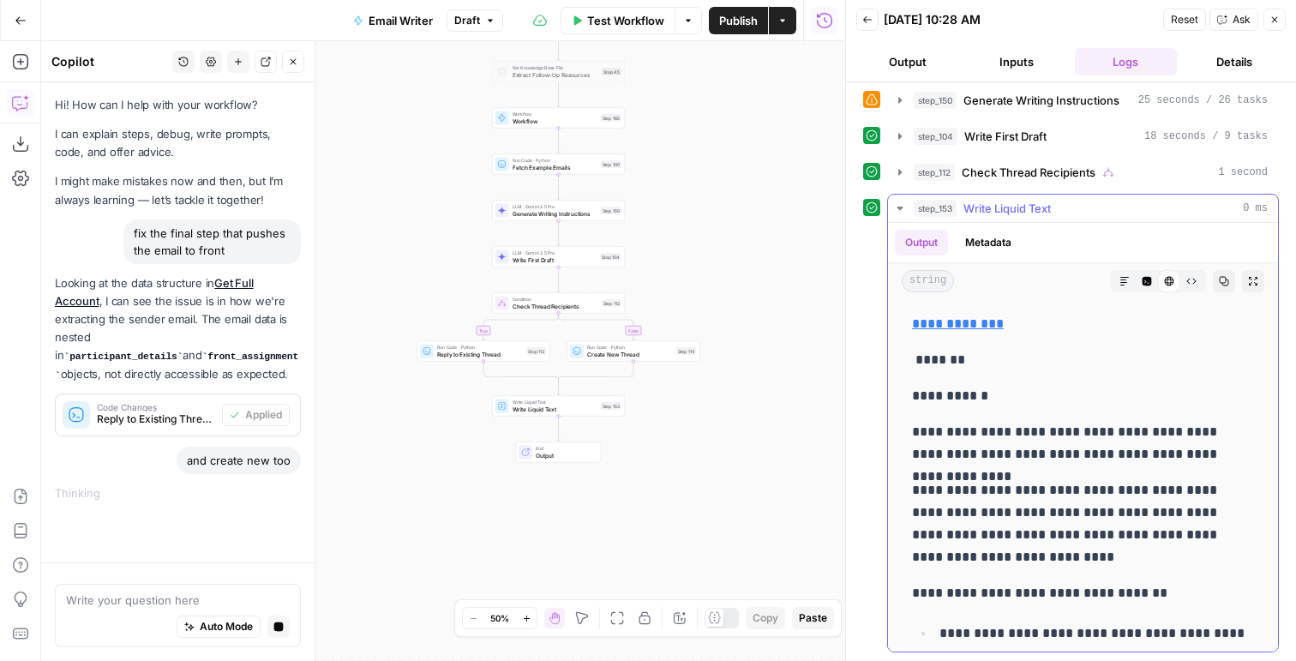
drag, startPoint x: 1019, startPoint y: 589, endPoint x: 913, endPoint y: 388, distance: 227.0
click at [913, 388] on div "**********" at bounding box center [1083, 608] width 363 height 605
copy div "**********"
click at [947, 333] on p "**********" at bounding box center [1083, 324] width 342 height 22
click at [947, 327] on link "**********" at bounding box center [958, 323] width 92 height 13
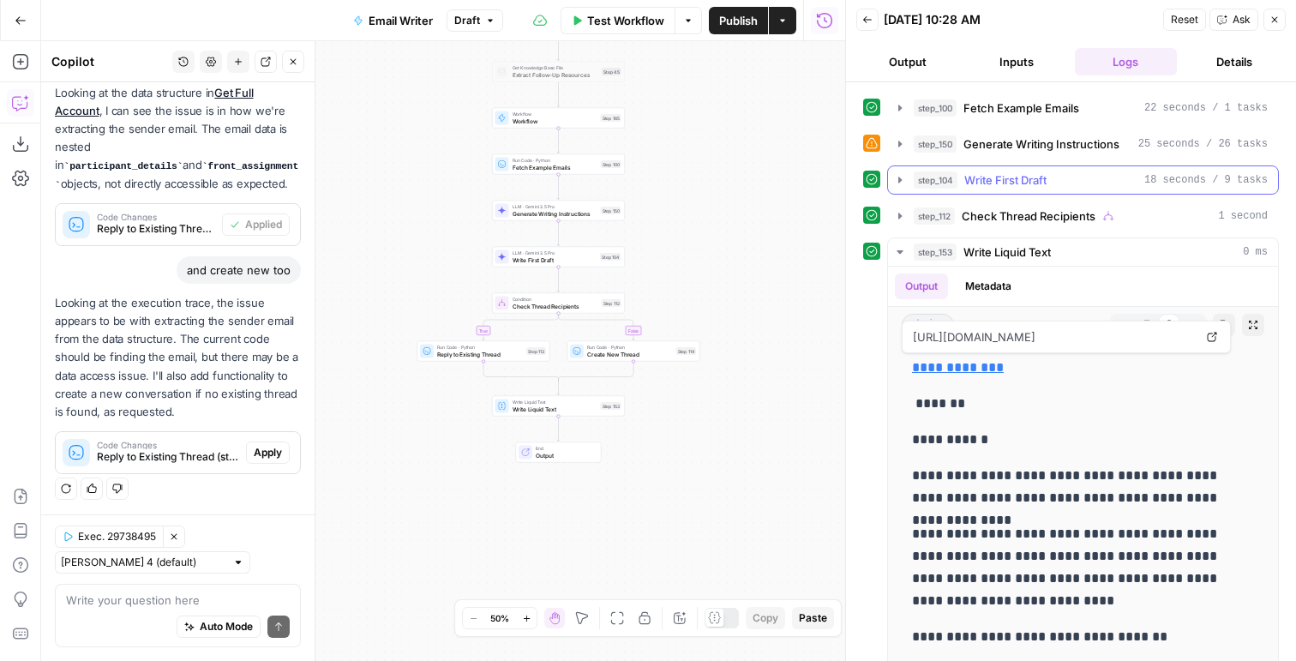
scroll to position [142, 0]
click at [991, 163] on div "**********" at bounding box center [1071, 322] width 416 height 747
click at [991, 169] on button "step_104 Write First Draft 18 seconds / 9 tasks" at bounding box center [1083, 178] width 390 height 27
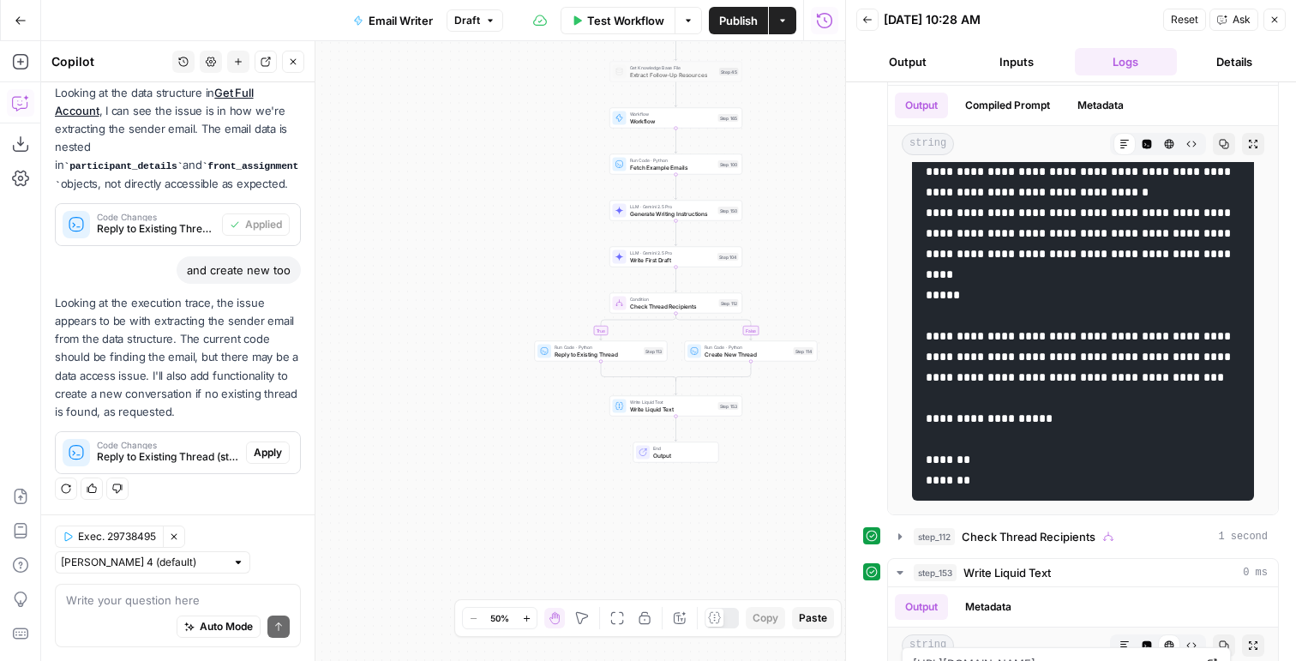
scroll to position [19, 0]
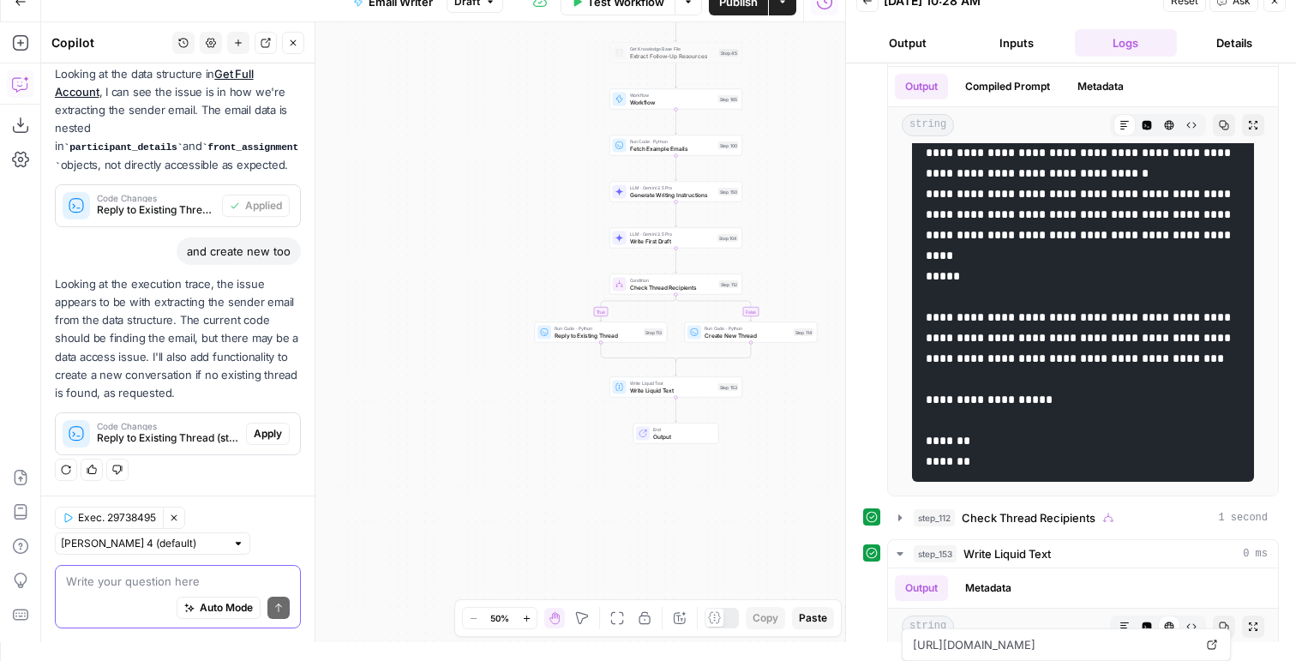
click at [123, 572] on div "Write your question here Auto Mode Send" at bounding box center [178, 596] width 246 height 63
type textarea "and step 114 too"
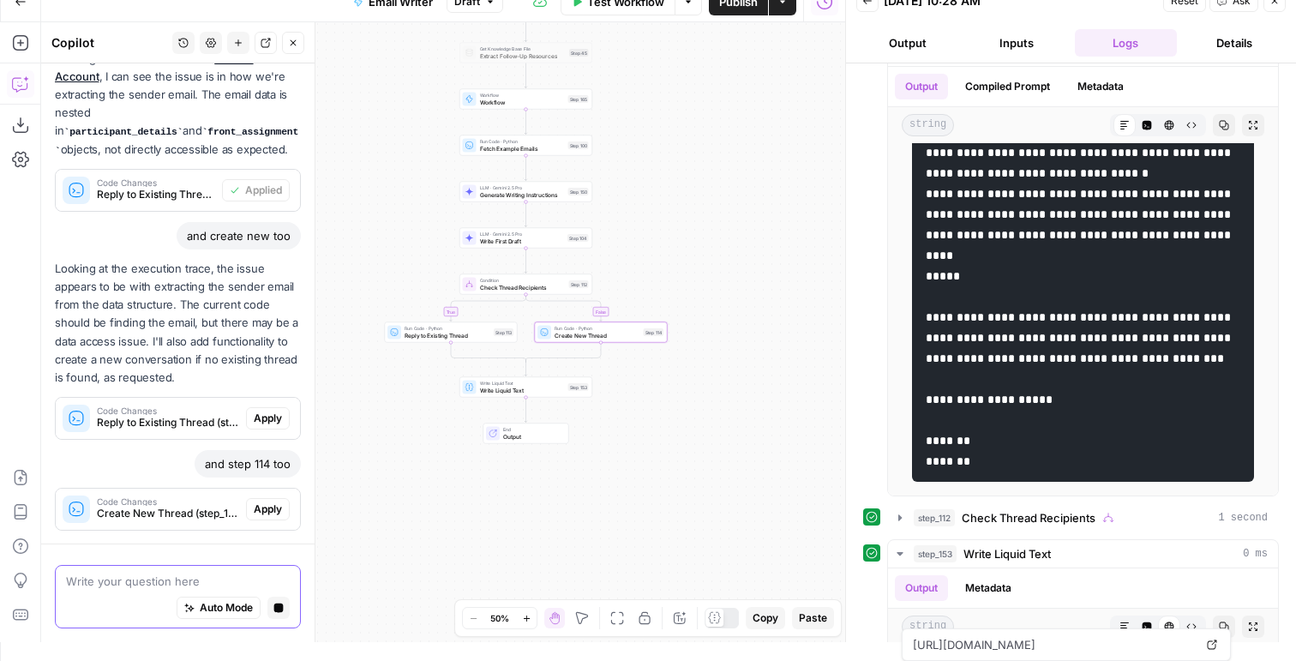
scroll to position [309, 0]
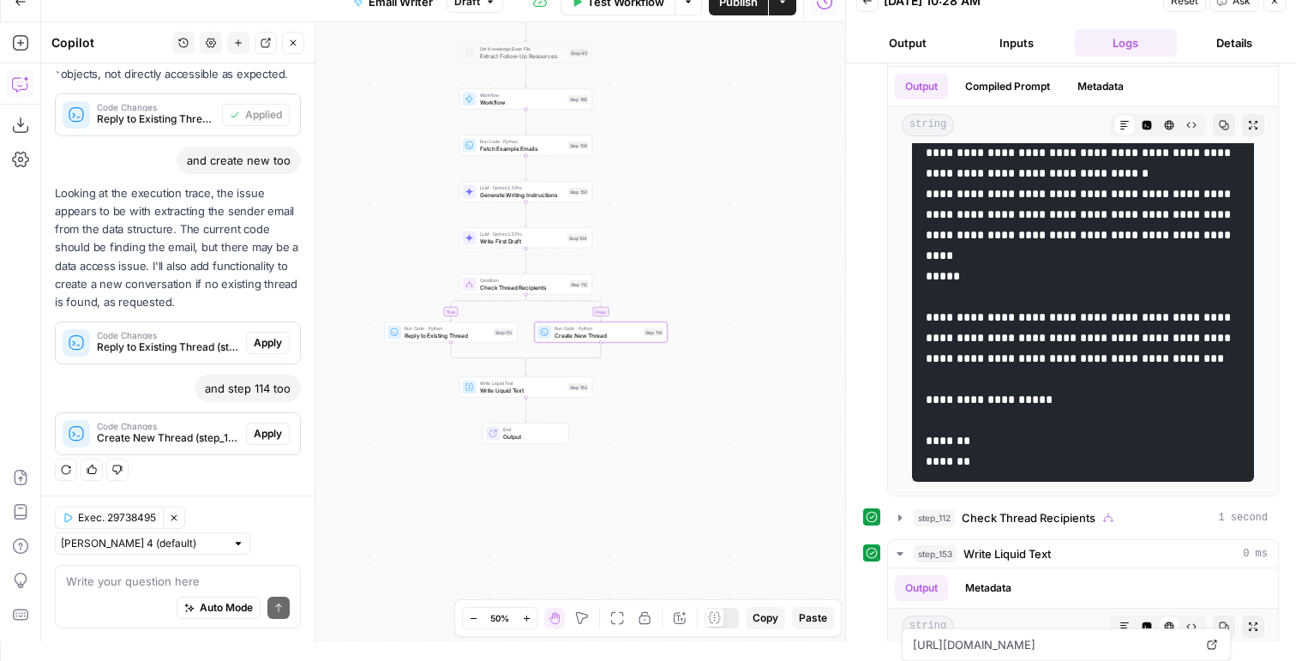
click at [267, 435] on span "Apply" at bounding box center [268, 433] width 28 height 15
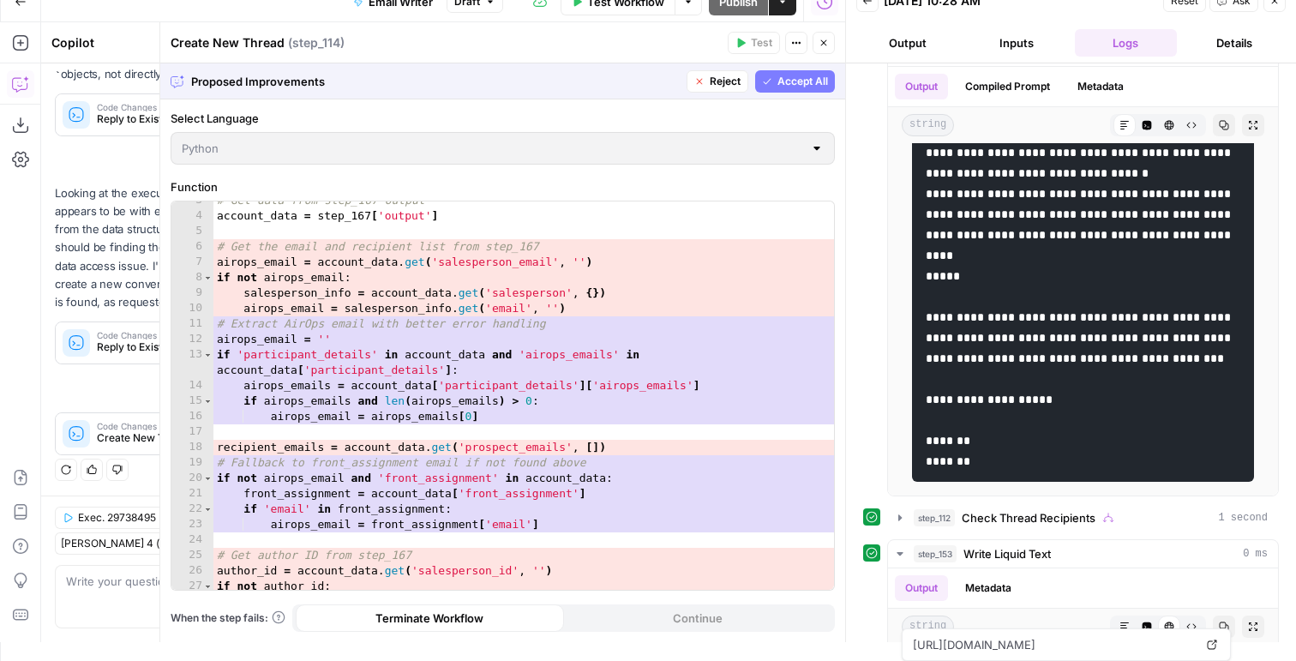
scroll to position [39, 0]
click at [793, 93] on div "Proposed Improvements Reject Accept All" at bounding box center [502, 80] width 685 height 35
click at [793, 72] on button "Accept All" at bounding box center [795, 81] width 80 height 22
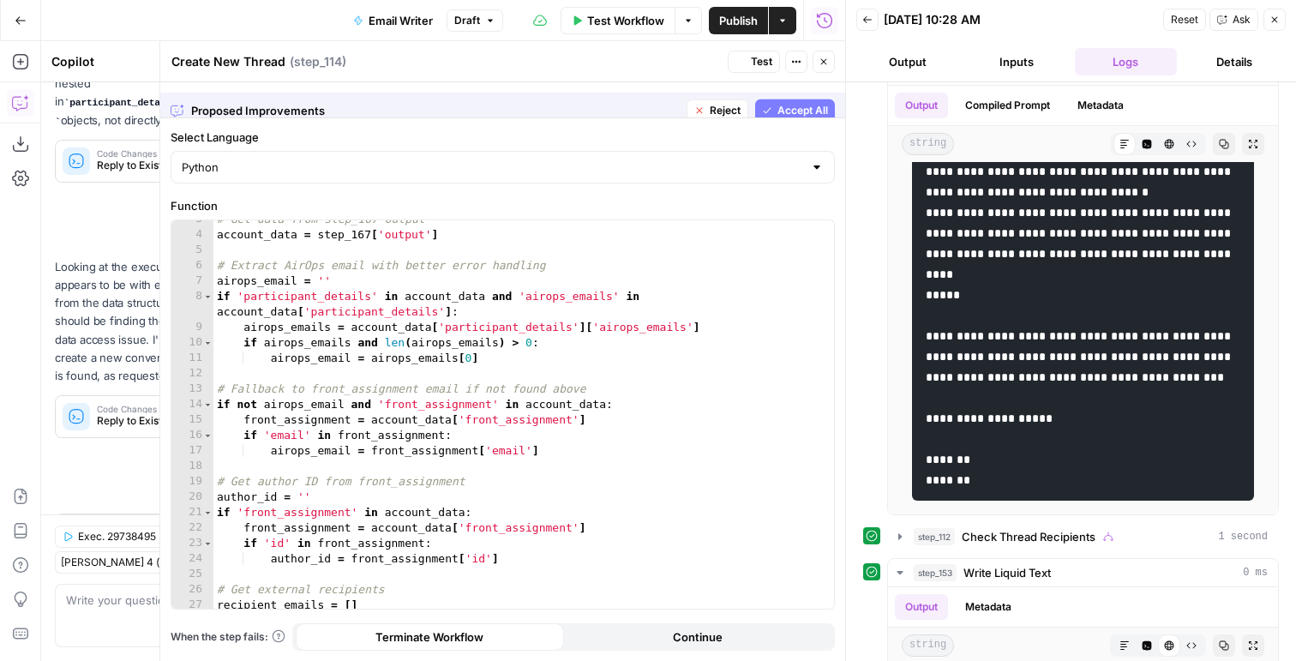
scroll to position [0, 0]
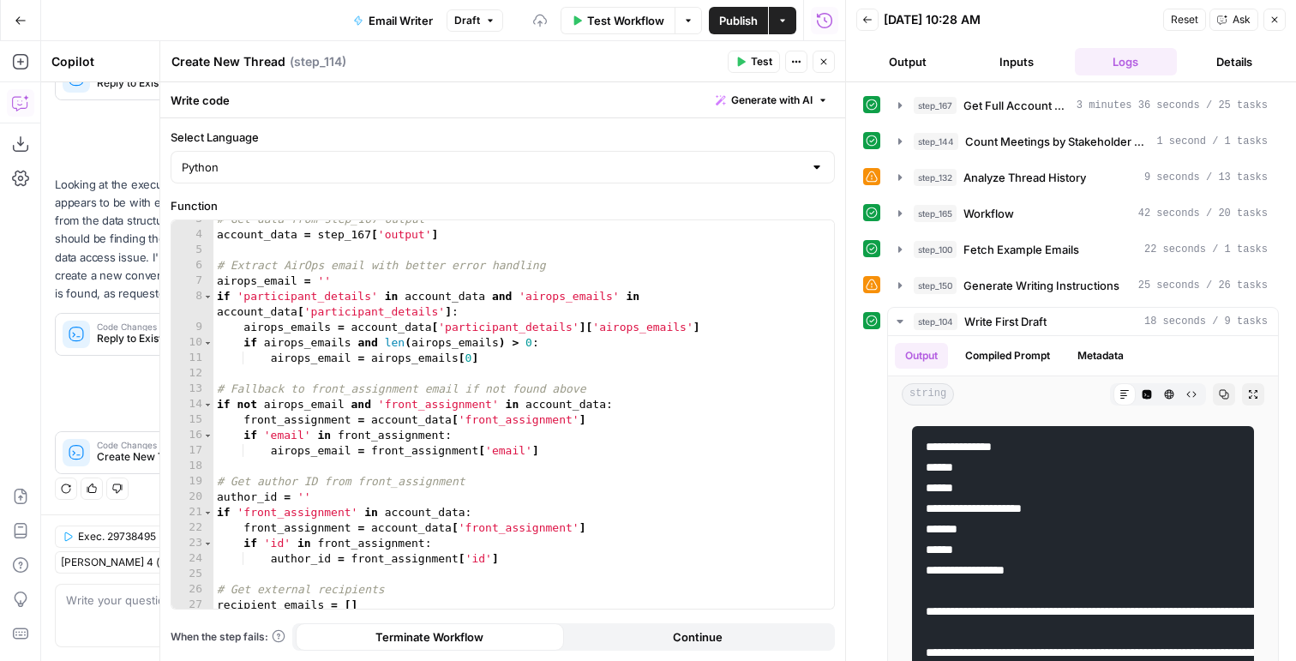
click at [749, 25] on span "Publish" at bounding box center [738, 20] width 39 height 17
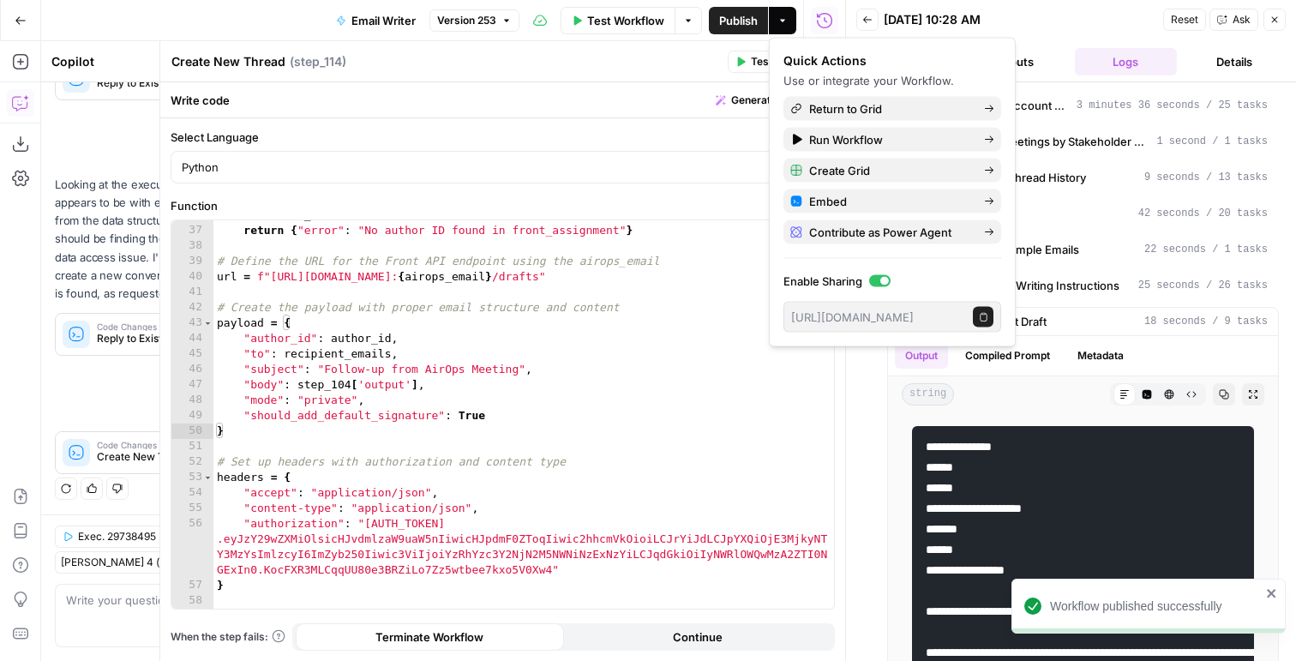
scroll to position [581, 0]
click at [417, 380] on div "if not author_id : return { "error" : "No author ID found in front_assignment" …" at bounding box center [523, 419] width 621 height 419
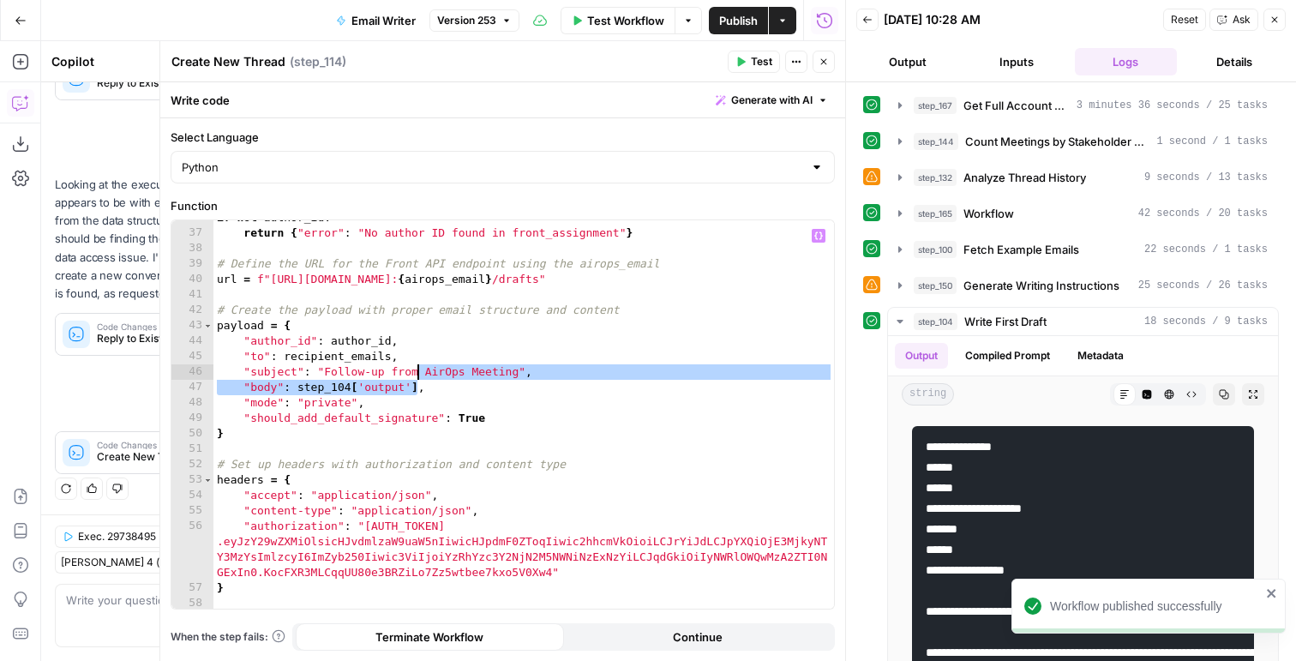
click at [345, 365] on div "if not author_id : return { "error" : "No author ID found in front_assignment" …" at bounding box center [523, 419] width 621 height 419
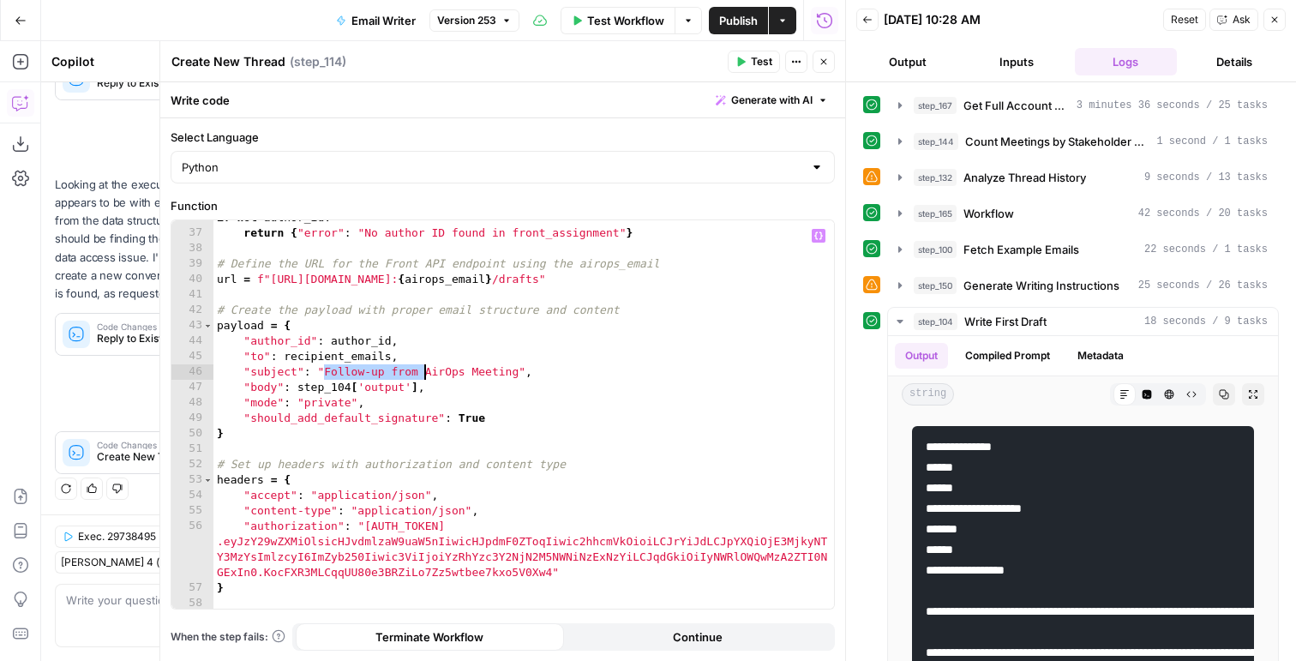
drag, startPoint x: 327, startPoint y: 366, endPoint x: 421, endPoint y: 371, distance: 94.4
click at [421, 371] on div "if not author_id : return { "error" : "No author ID found in front_assignment" …" at bounding box center [523, 419] width 621 height 419
click at [400, 367] on div "if not author_id : return { "error" : "No author ID found in front_assignment" …" at bounding box center [523, 419] width 621 height 419
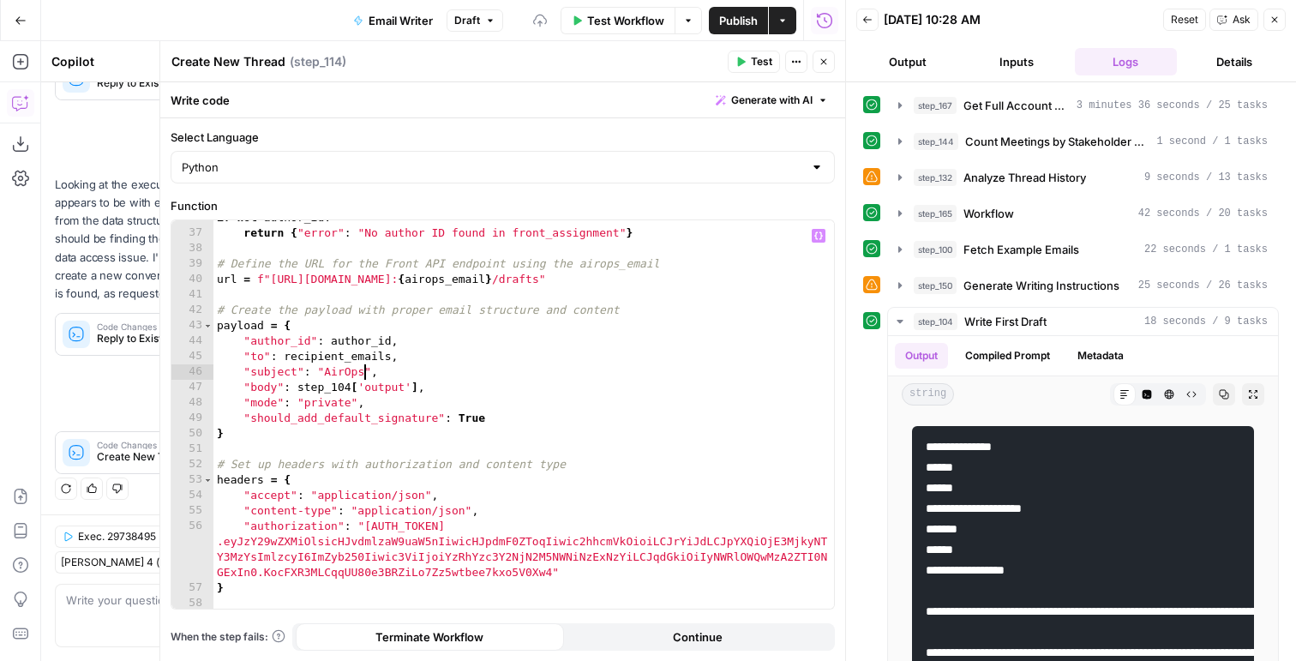
click at [344, 365] on div "if not author_id : return { "error" : "No author ID found in front_assignment" …" at bounding box center [523, 419] width 621 height 419
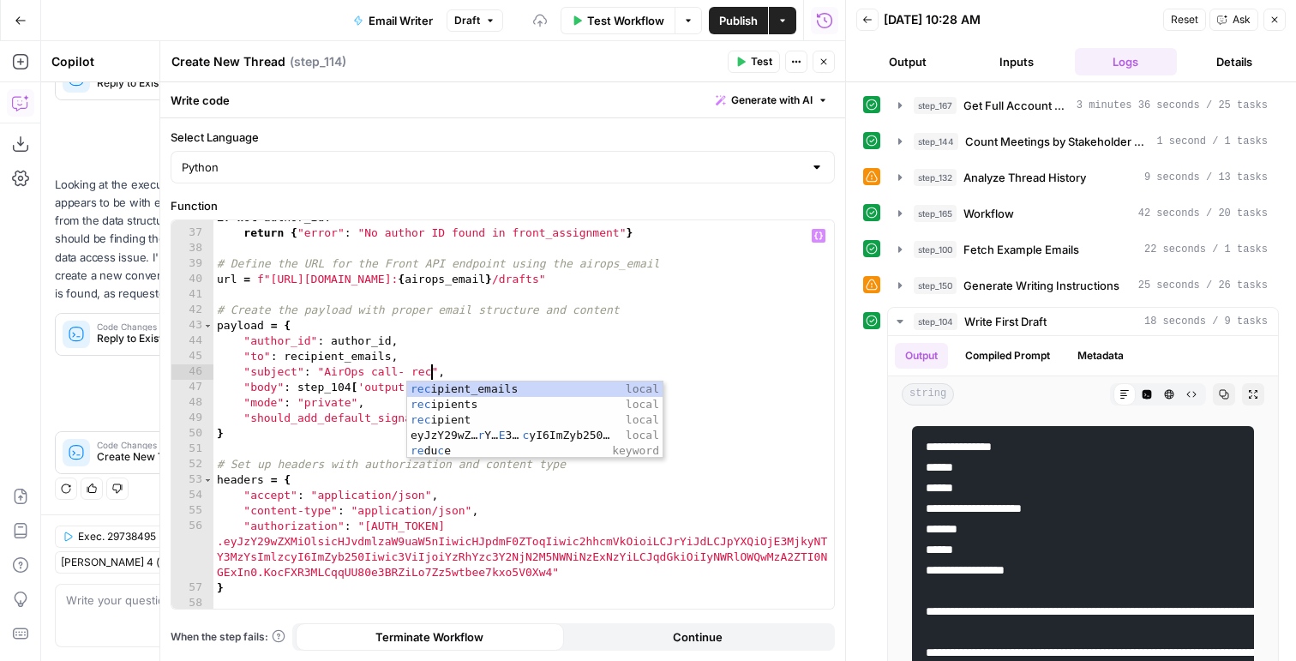
scroll to position [0, 17]
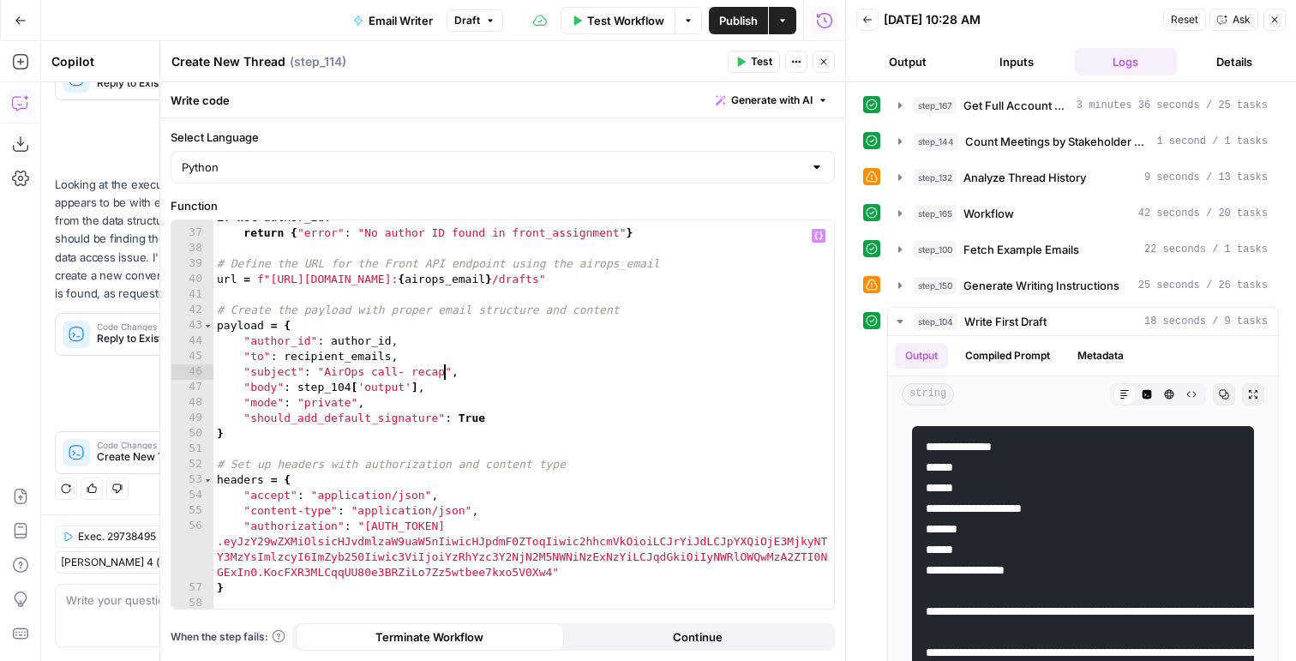
click at [398, 371] on div "if not author_id : return { "error" : "No author ID found in front_assignment" …" at bounding box center [523, 419] width 621 height 419
click at [449, 387] on div "if not author_id : return { "error" : "No author ID found in front_assignment" …" at bounding box center [523, 419] width 621 height 419
click at [418, 373] on div "if not author_id : return { "error" : "No author ID found in front_assignment" …" at bounding box center [523, 419] width 621 height 419
click at [384, 375] on div "if not author_id : return { "error" : "No author ID found in front_assignment" …" at bounding box center [523, 419] width 621 height 419
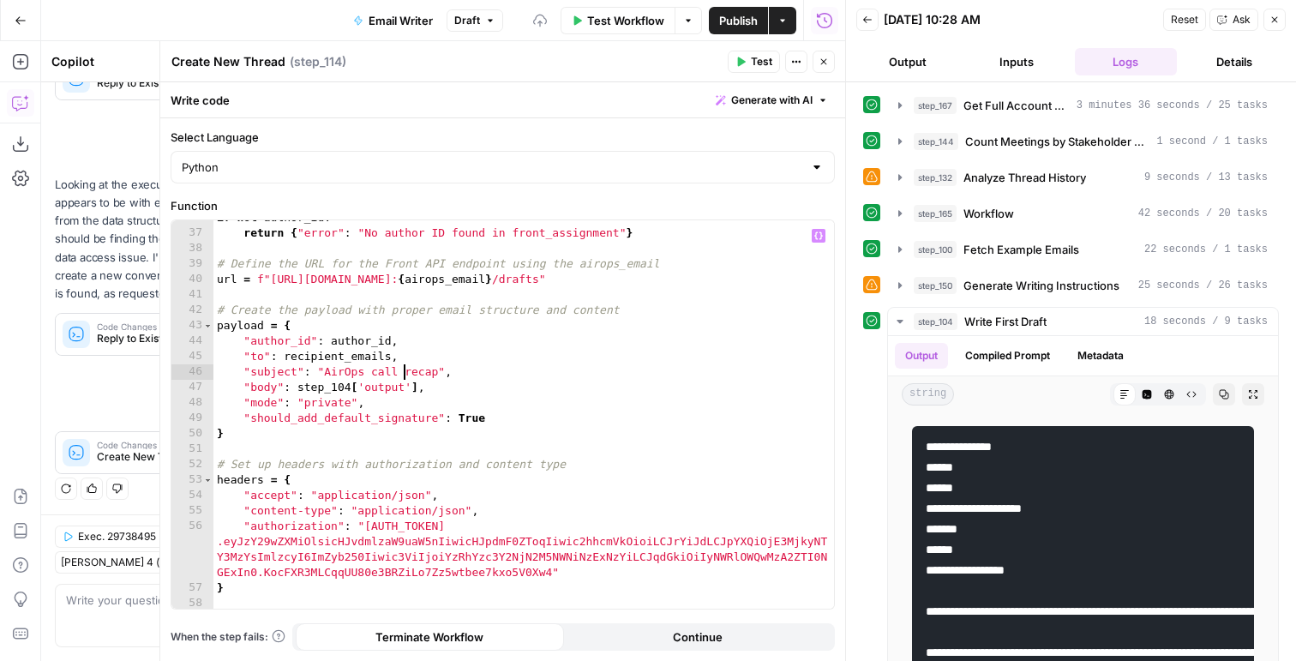
click at [384, 375] on div "if not author_id : return { "error" : "No author ID found in front_assignment" …" at bounding box center [523, 419] width 621 height 419
click at [385, 375] on div "if not author_id : return { "error" : "No author ID found in front_assignment" …" at bounding box center [523, 419] width 621 height 419
click at [405, 391] on div "if not author_id : return { "error" : "No author ID found in front_assignment" …" at bounding box center [523, 419] width 621 height 419
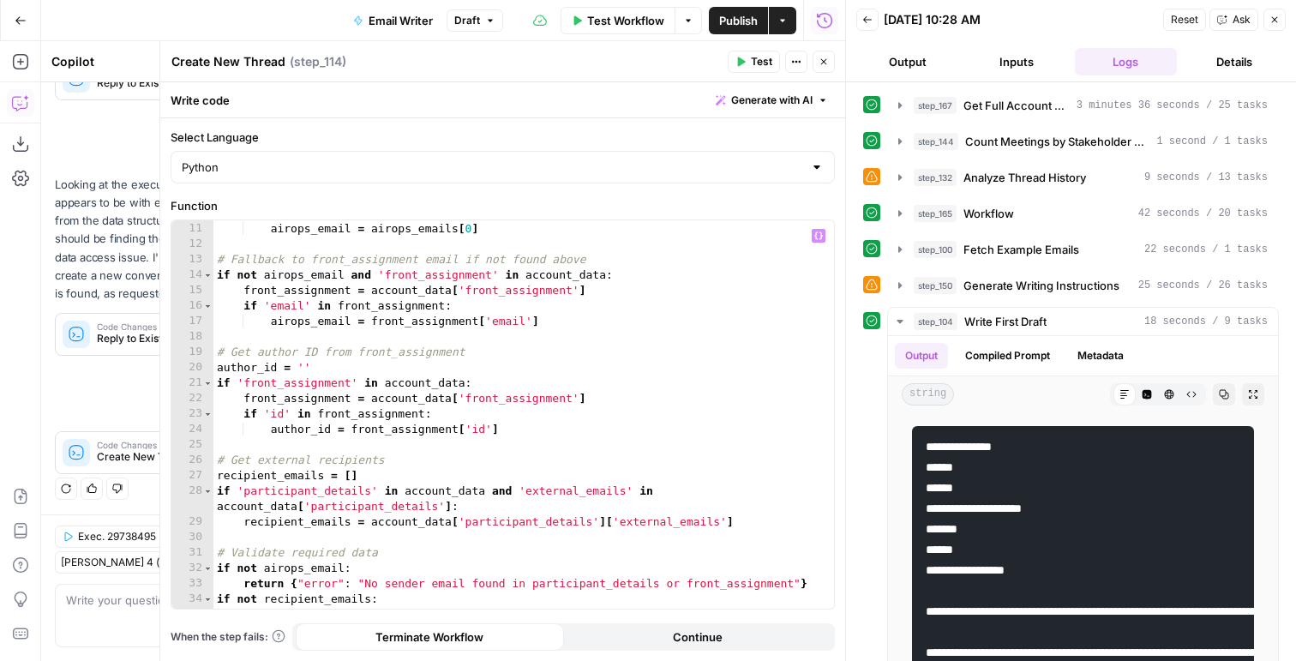
scroll to position [20, 0]
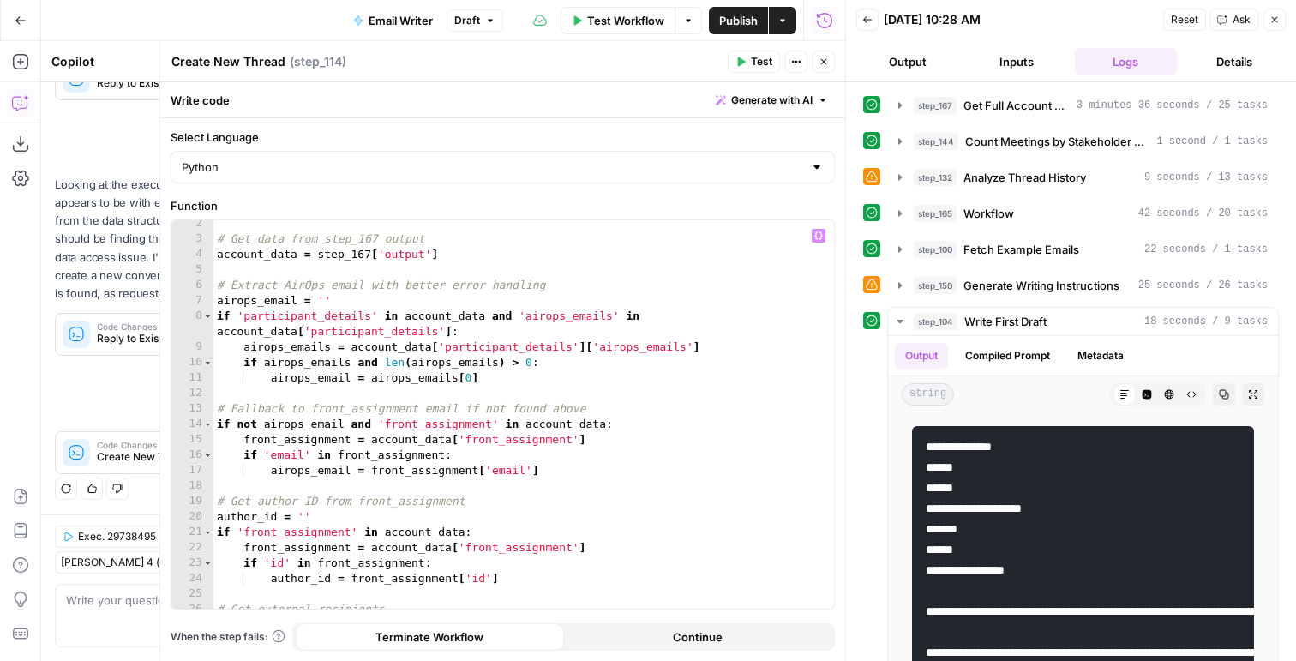
type textarea "**********"
click at [728, 21] on span "Publish" at bounding box center [738, 20] width 39 height 17
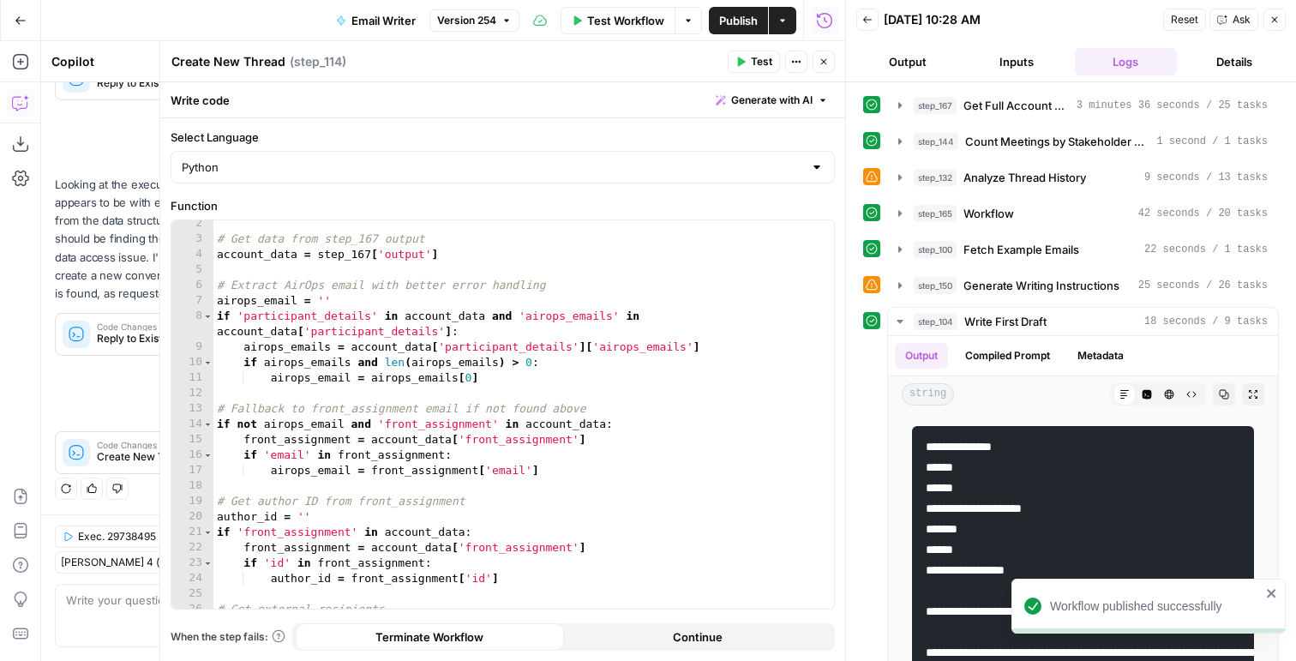
click at [1275, 18] on icon "button" at bounding box center [1275, 20] width 6 height 6
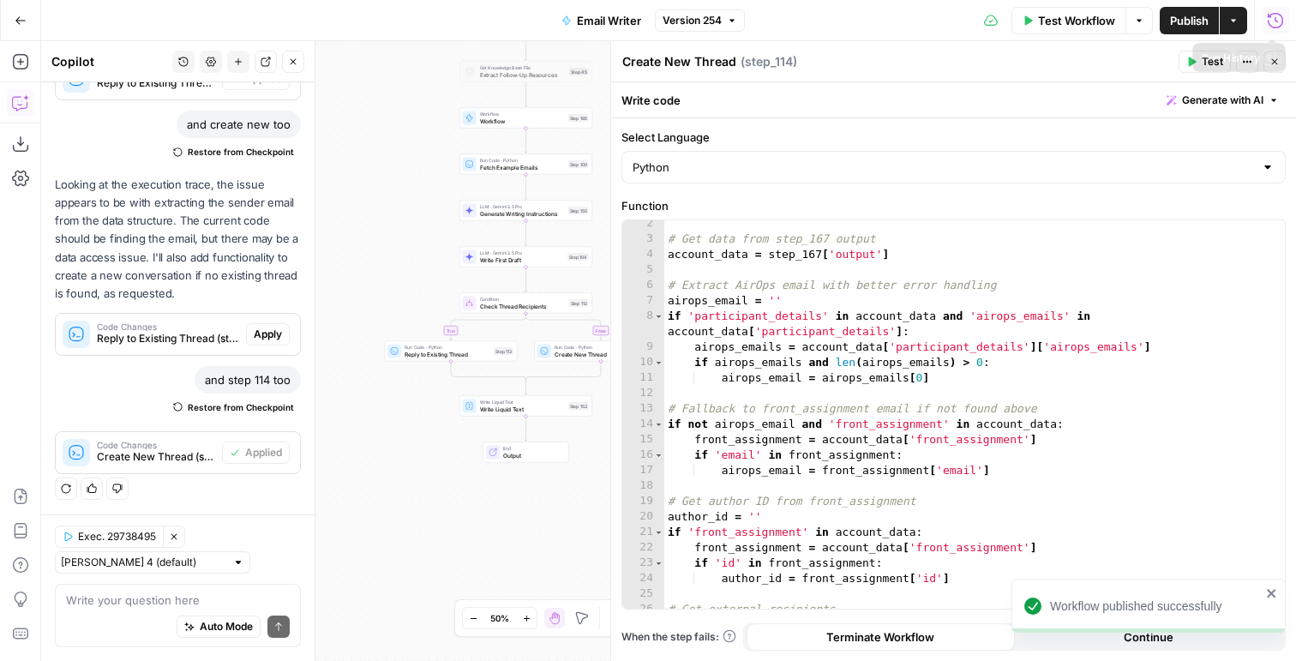
click at [1279, 21] on icon "button" at bounding box center [1275, 20] width 17 height 17
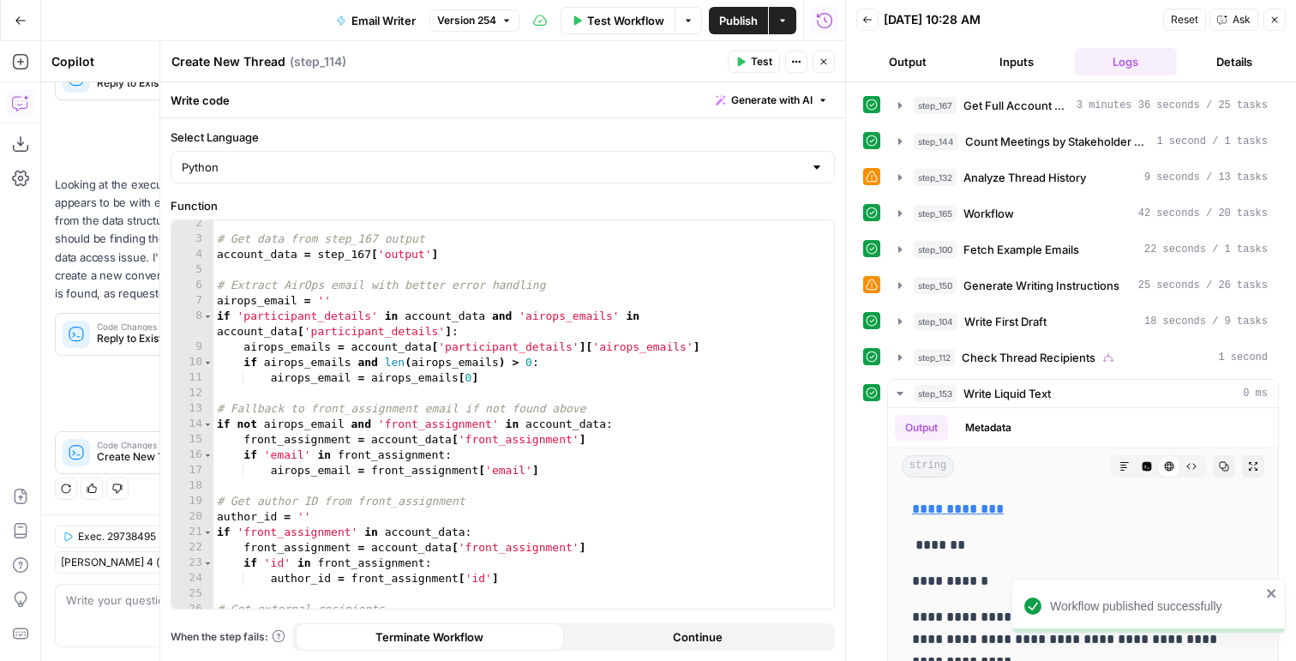
click at [860, 15] on button "Back" at bounding box center [867, 20] width 22 height 22
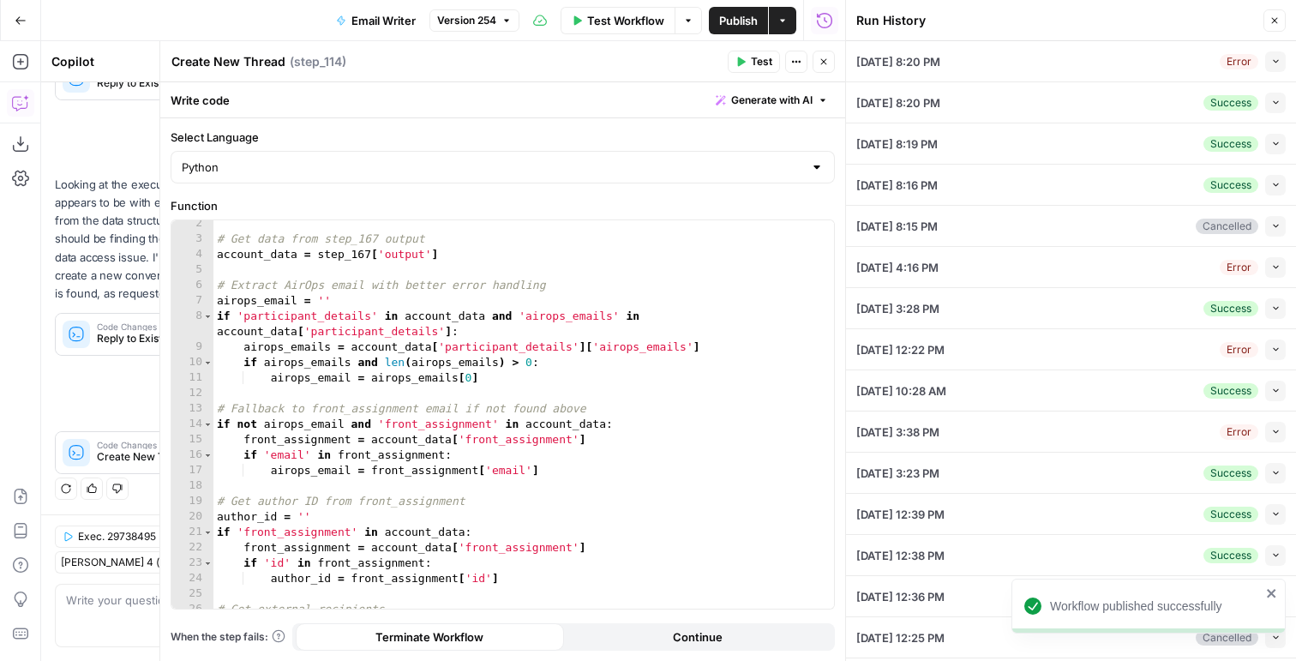
click at [1271, 58] on icon "button" at bounding box center [1275, 61] width 9 height 9
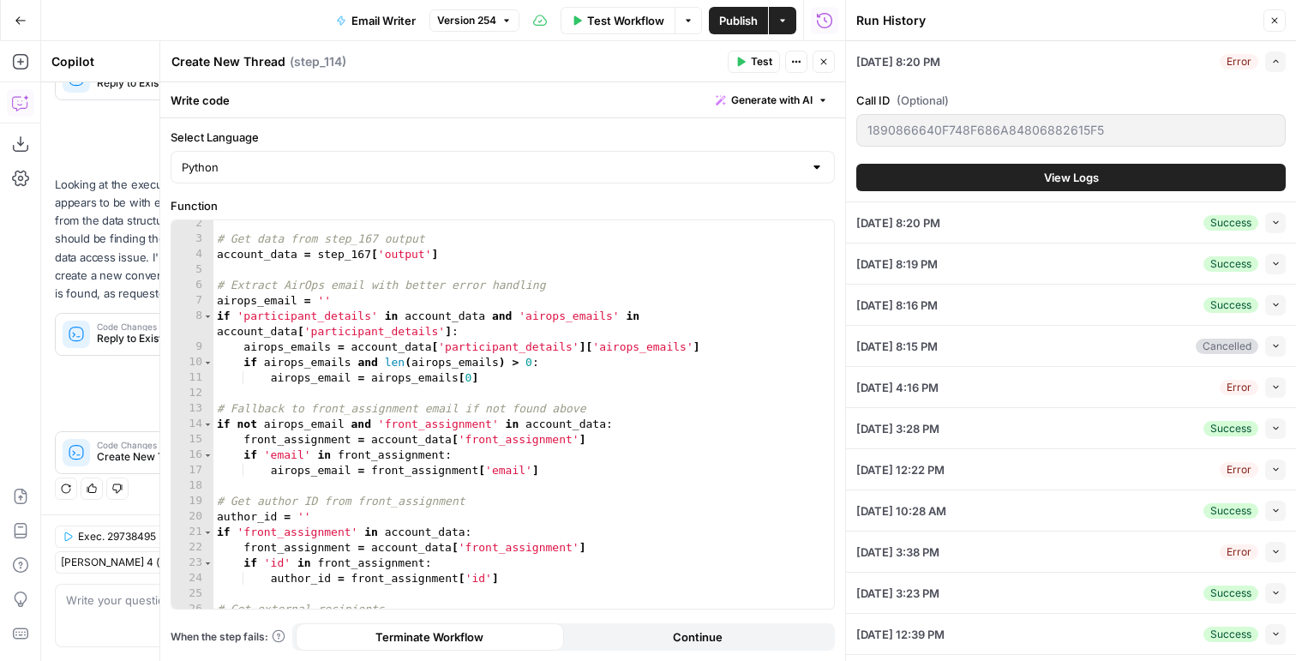
click at [1035, 171] on button "View Logs" at bounding box center [1070, 177] width 429 height 27
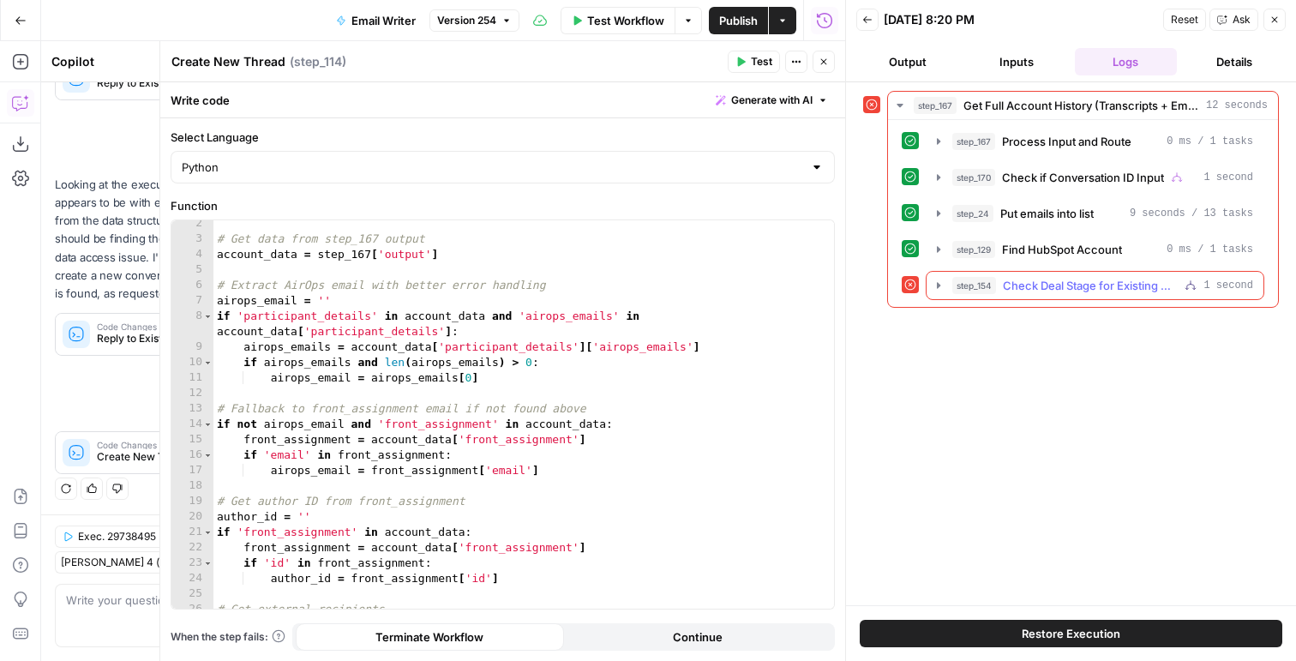
click at [1038, 287] on span "Check Deal Stage for Existing Customer" at bounding box center [1090, 285] width 175 height 17
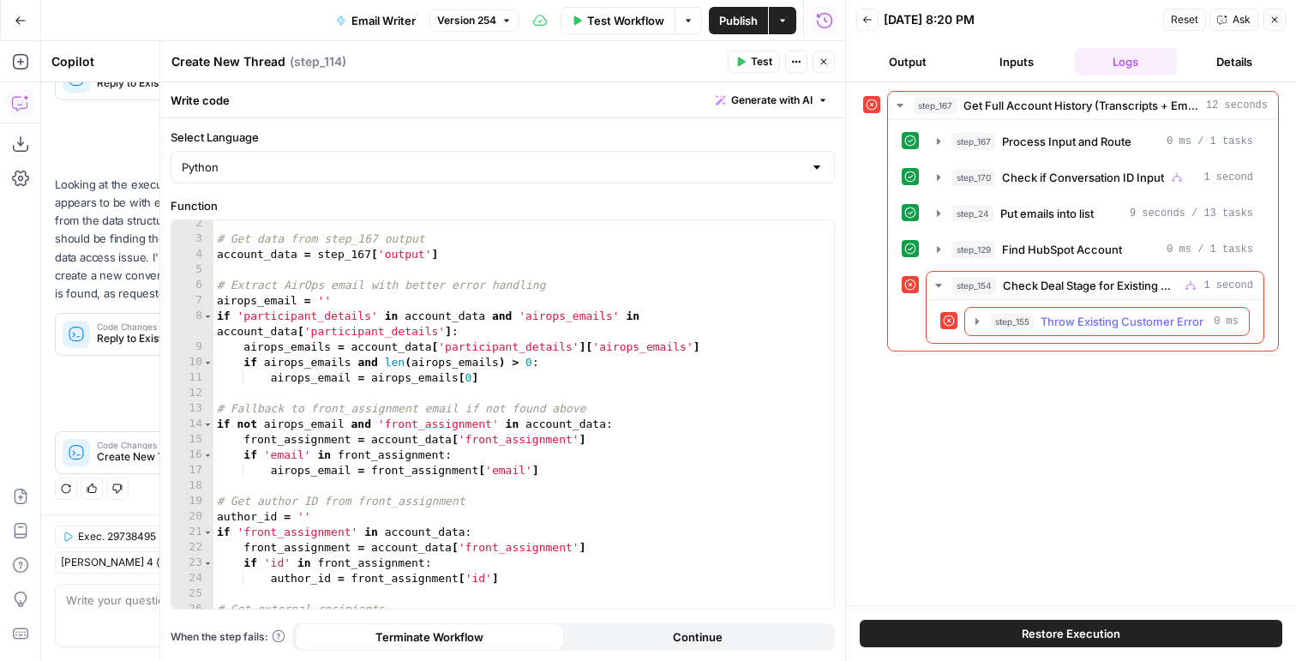
click at [1036, 320] on div "step_155 Throw Existing Customer Error 0 ms" at bounding box center [1115, 321] width 248 height 17
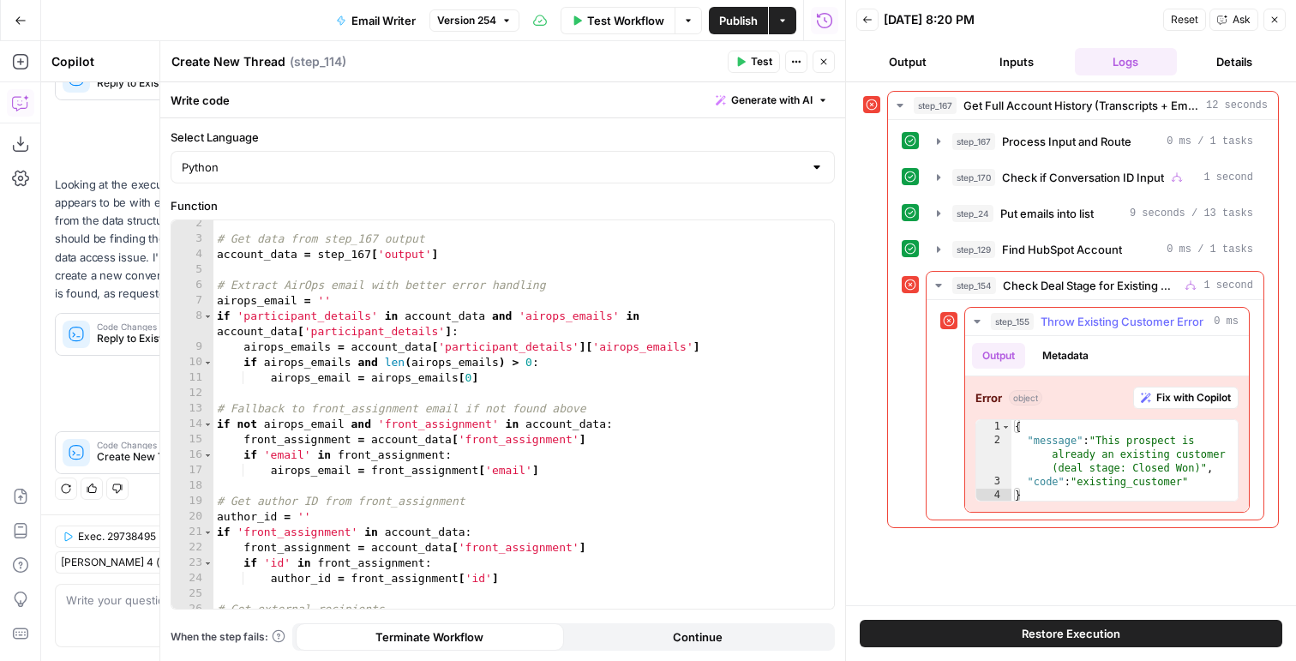
click at [1070, 346] on button "Metadata" at bounding box center [1065, 356] width 67 height 26
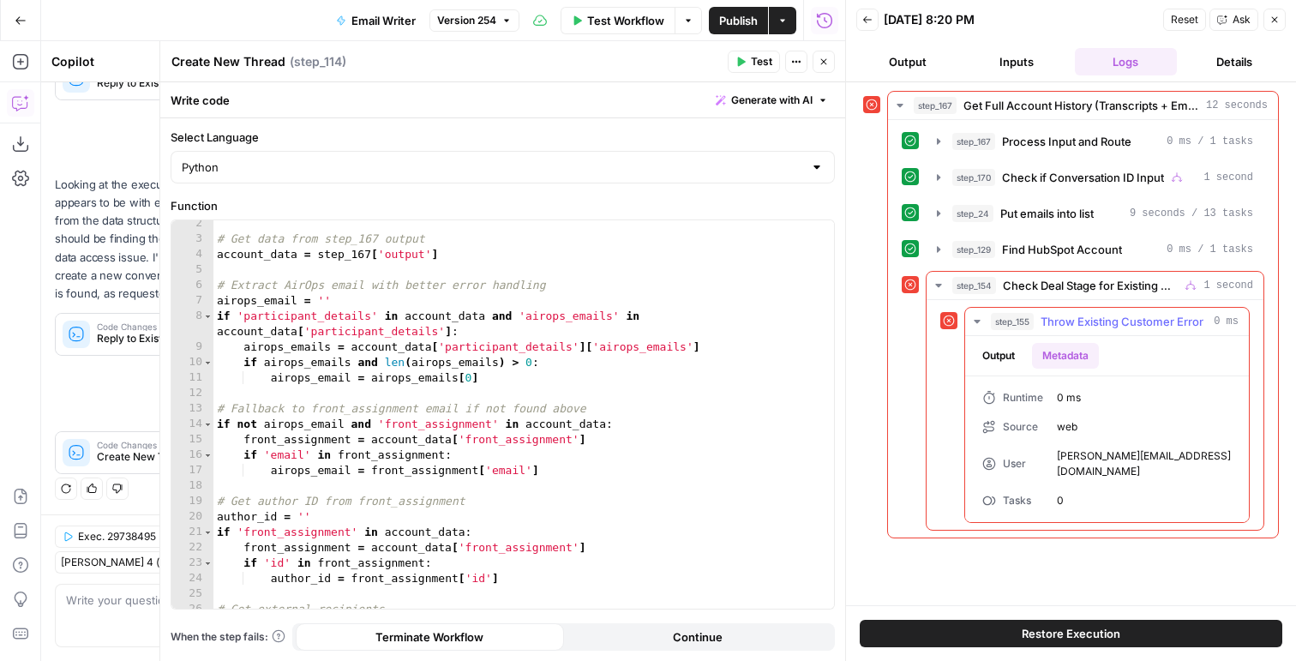
click at [981, 331] on button "step_155 Throw Existing Customer Error 0 ms" at bounding box center [1107, 321] width 284 height 27
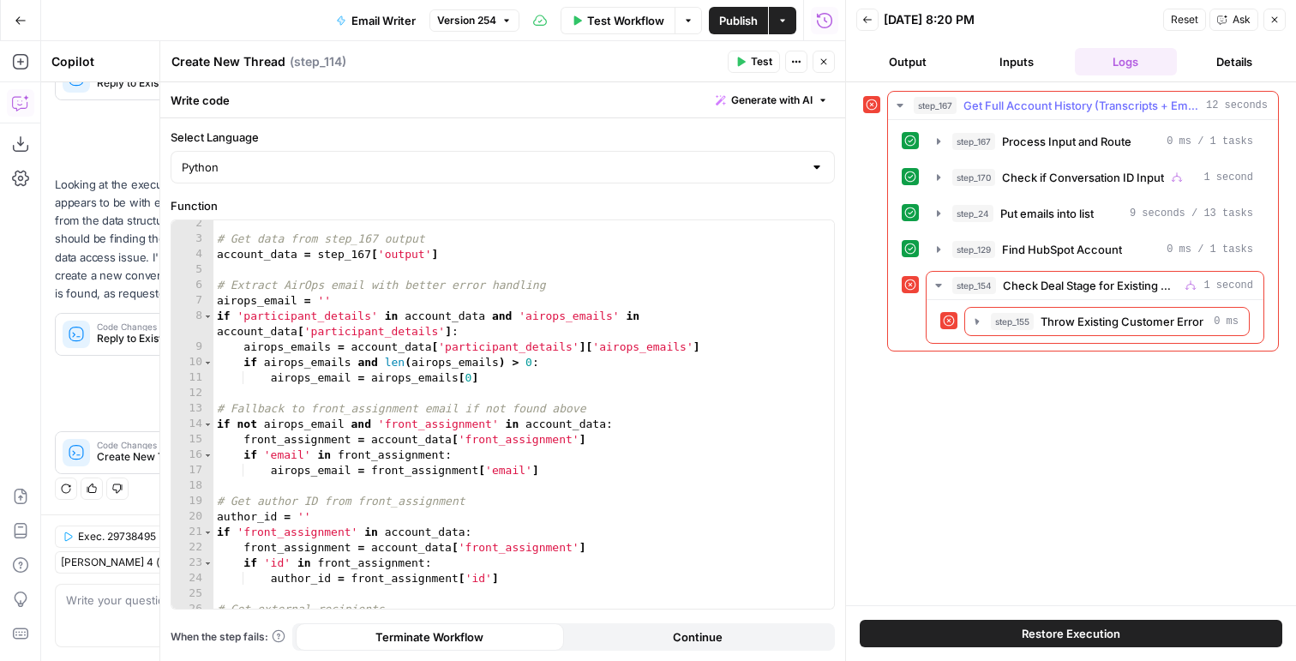
click at [992, 352] on div "step_167 Get Full Account History (Transcripts + Emails + Hubspot) 12 seconds s…" at bounding box center [1071, 344] width 416 height 506
click at [999, 314] on span "step_155" at bounding box center [1012, 321] width 43 height 17
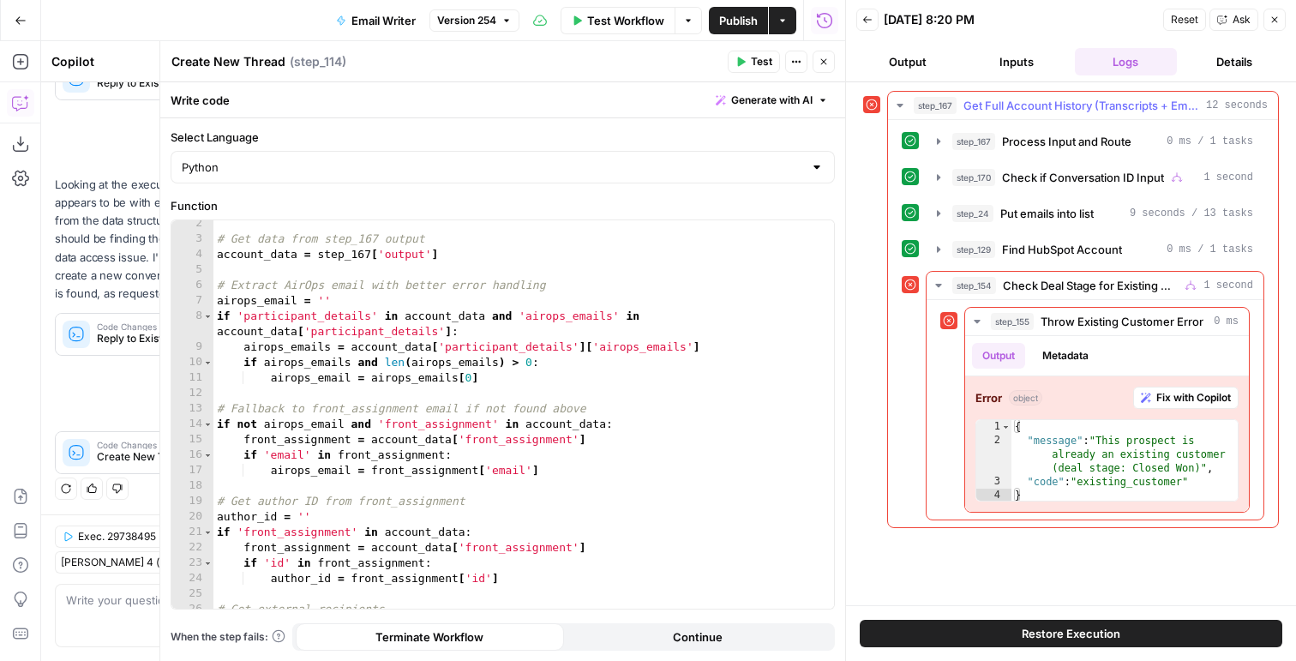
click at [1052, 230] on div "step_167 Process Input and Route 0 ms / 1 tasks step_170 Check if Conversation …" at bounding box center [1083, 323] width 363 height 393
click at [1052, 222] on button "step_24 Put emails into list 9 seconds / 13 tasks" at bounding box center [1095, 213] width 337 height 27
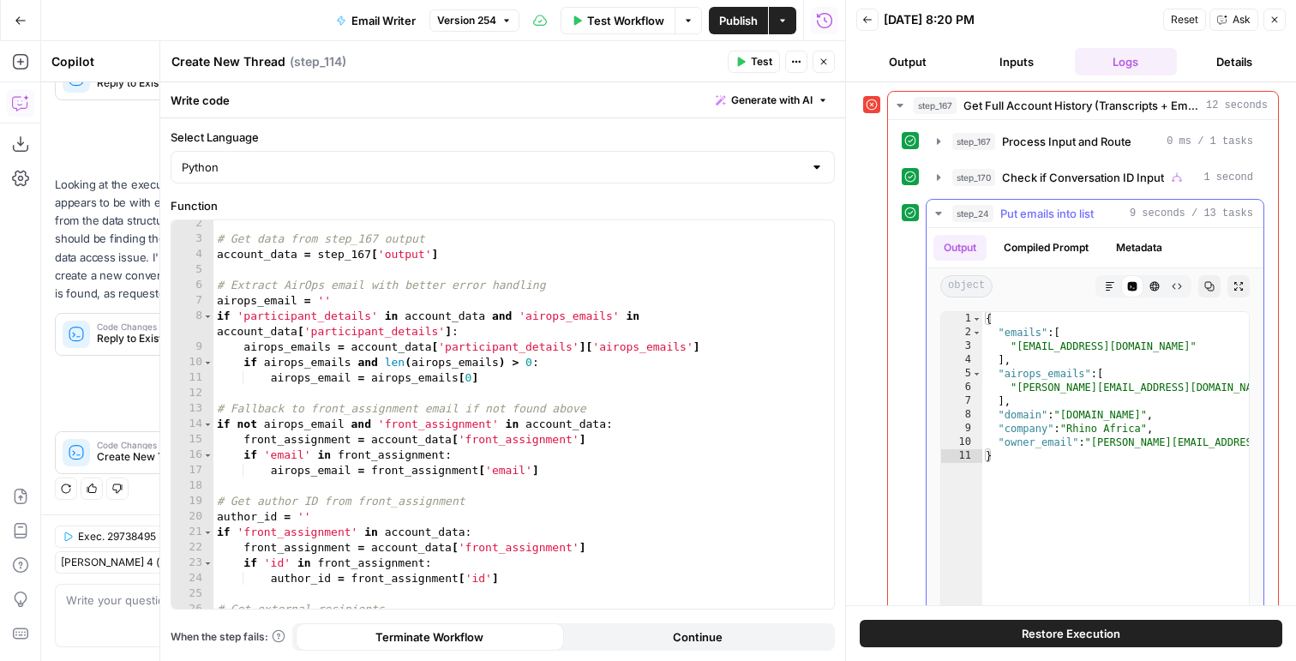
click at [1041, 205] on span "Put emails into list" at bounding box center [1046, 213] width 93 height 17
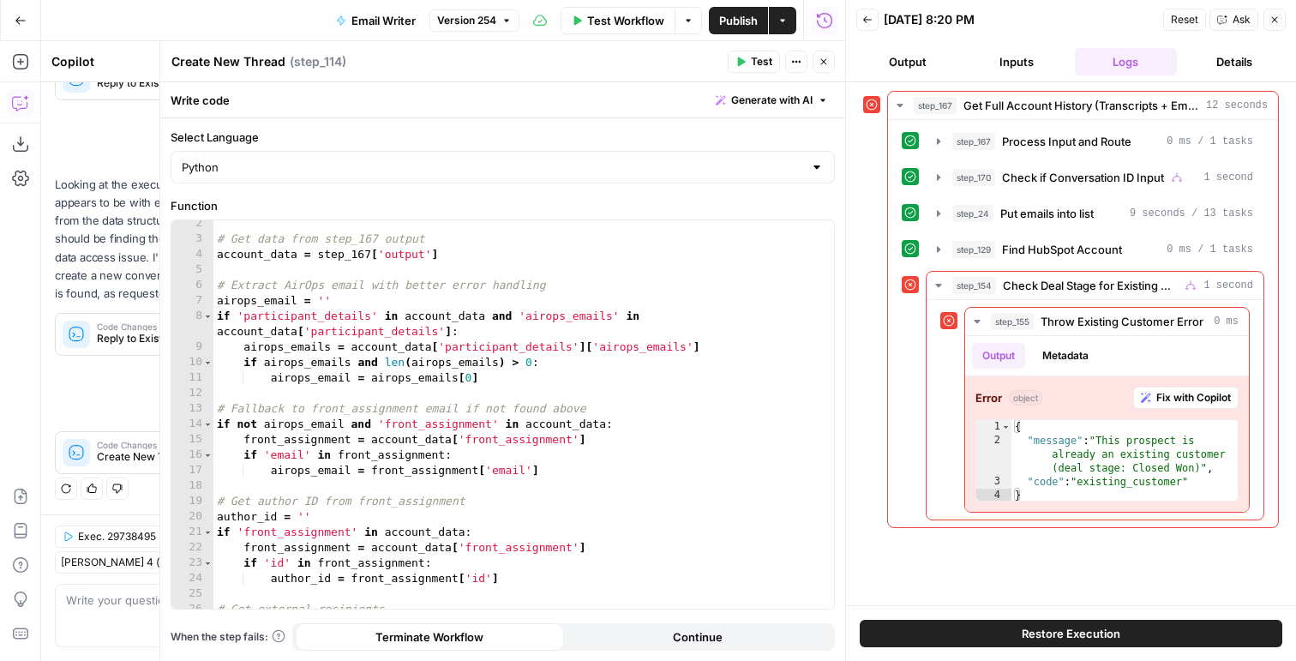
click at [879, 20] on div "Back 09/22/25 at 8:20 PM Reset Ask Close" at bounding box center [1070, 20] width 429 height 26
click at [869, 17] on icon "button" at bounding box center [867, 20] width 10 height 10
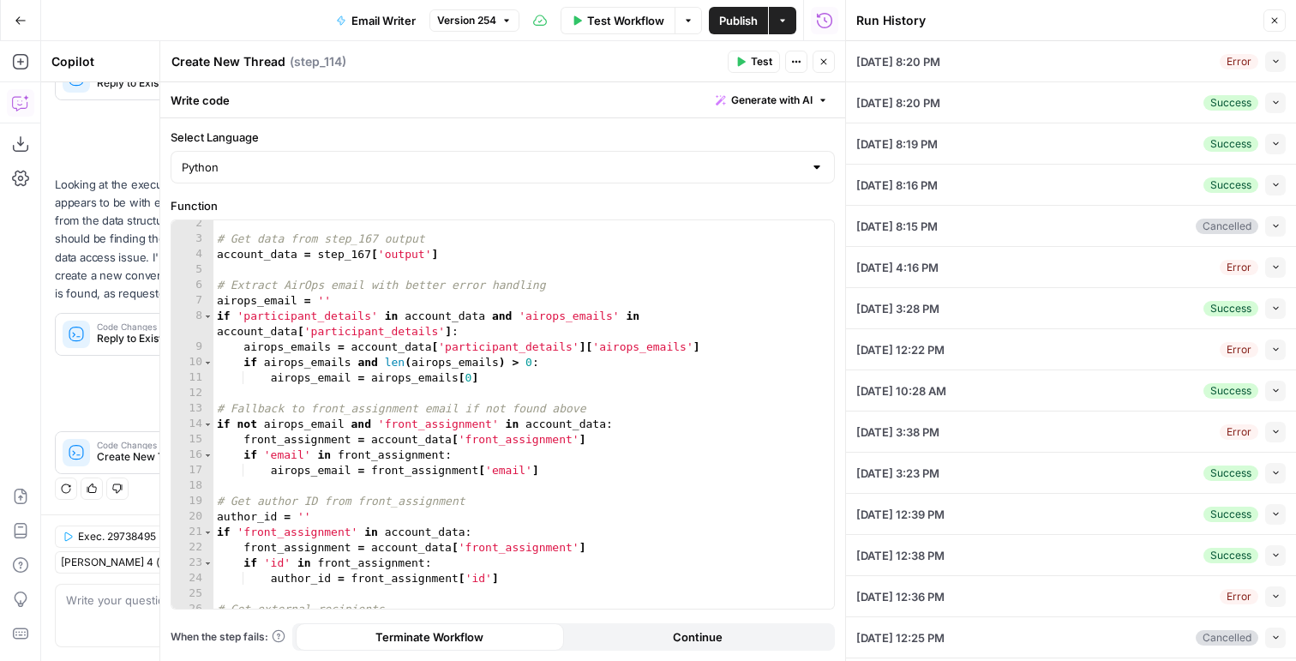
click at [1265, 94] on button "Collapse" at bounding box center [1275, 103] width 21 height 21
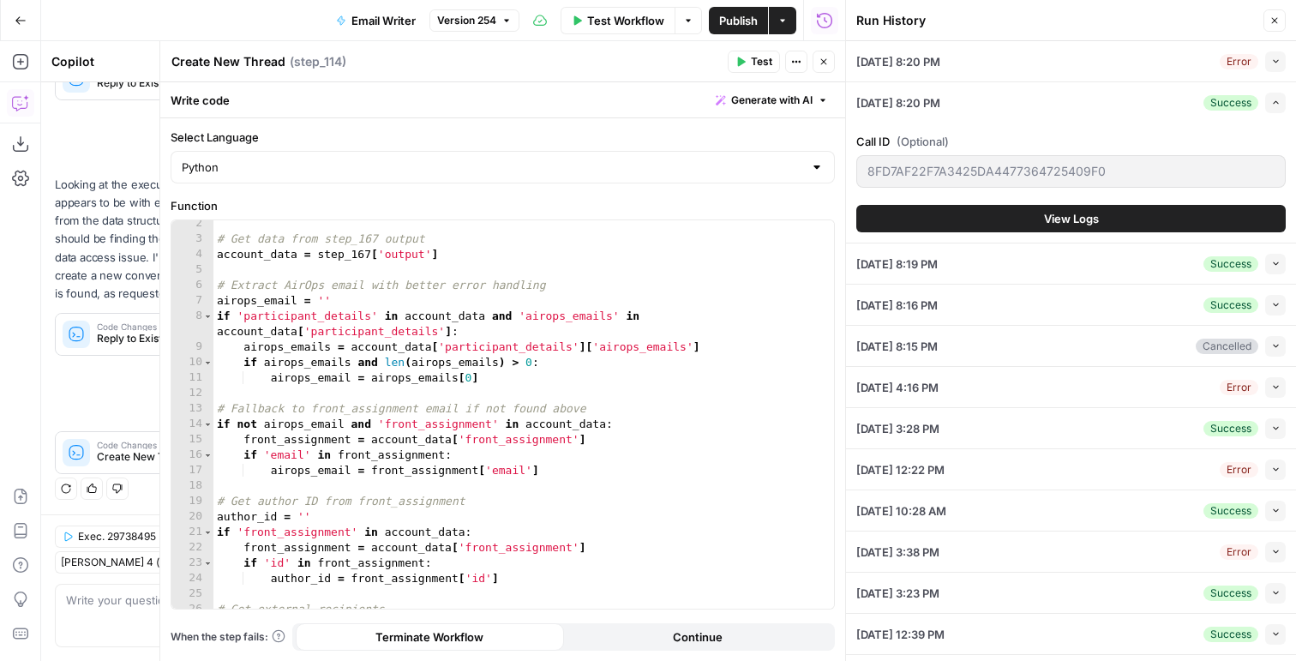
click at [1126, 219] on button "View Logs" at bounding box center [1070, 218] width 429 height 27
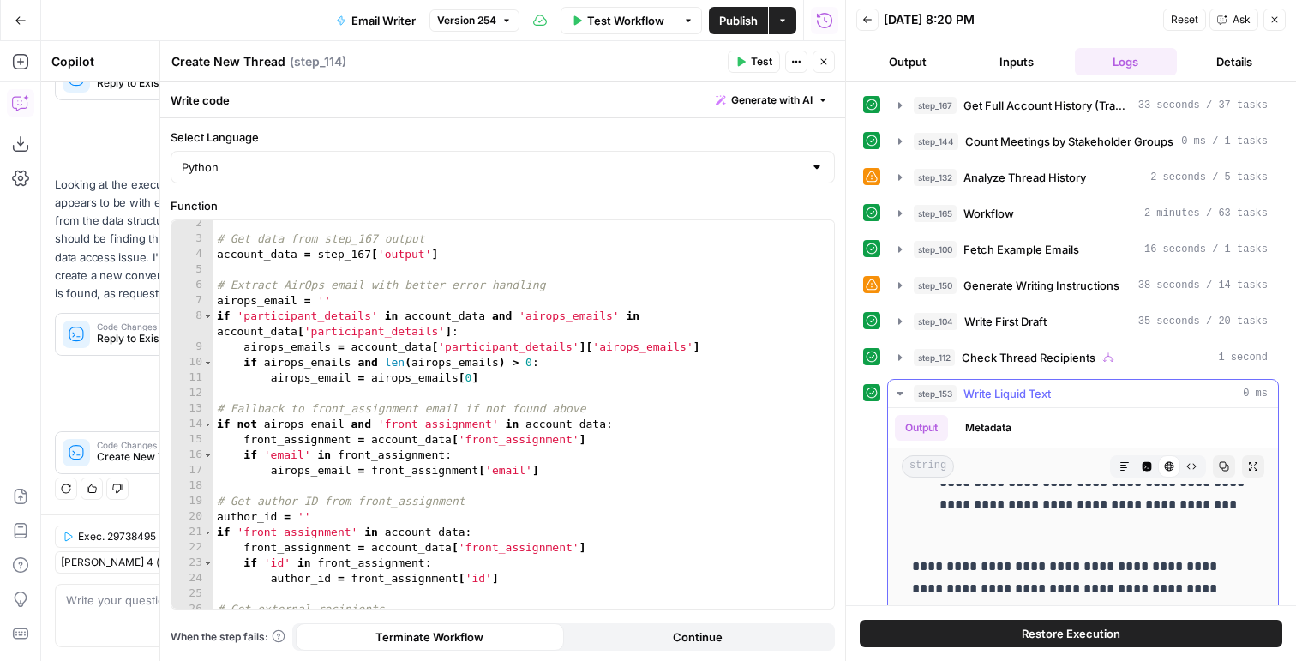
scroll to position [460, 0]
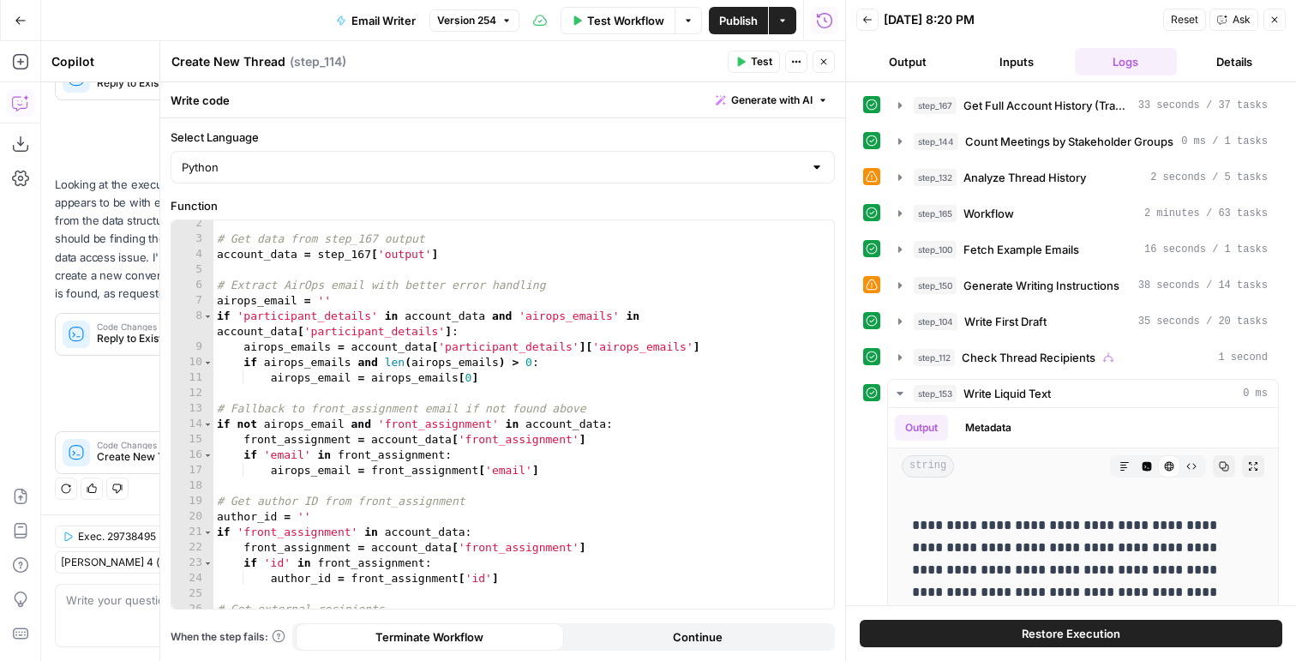
click at [1057, 616] on div "Restore Execution" at bounding box center [1071, 633] width 450 height 56
click at [1057, 625] on span "Restore Execution" at bounding box center [1071, 633] width 99 height 17
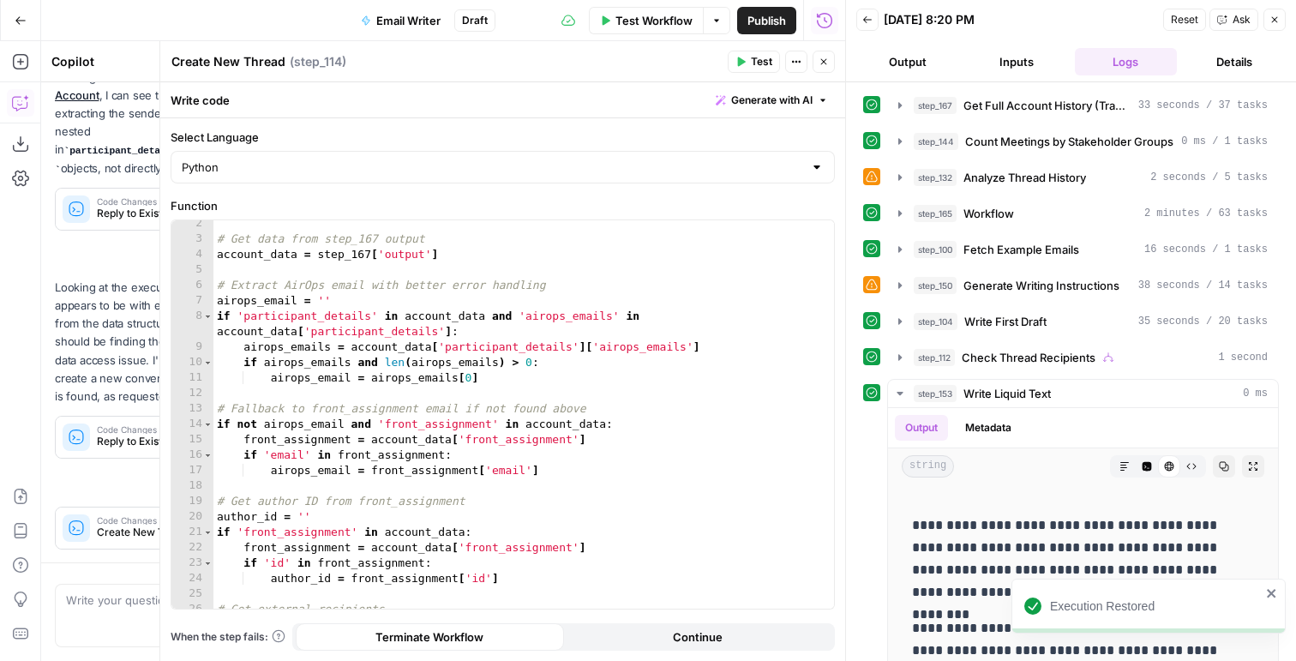
scroll to position [363, 0]
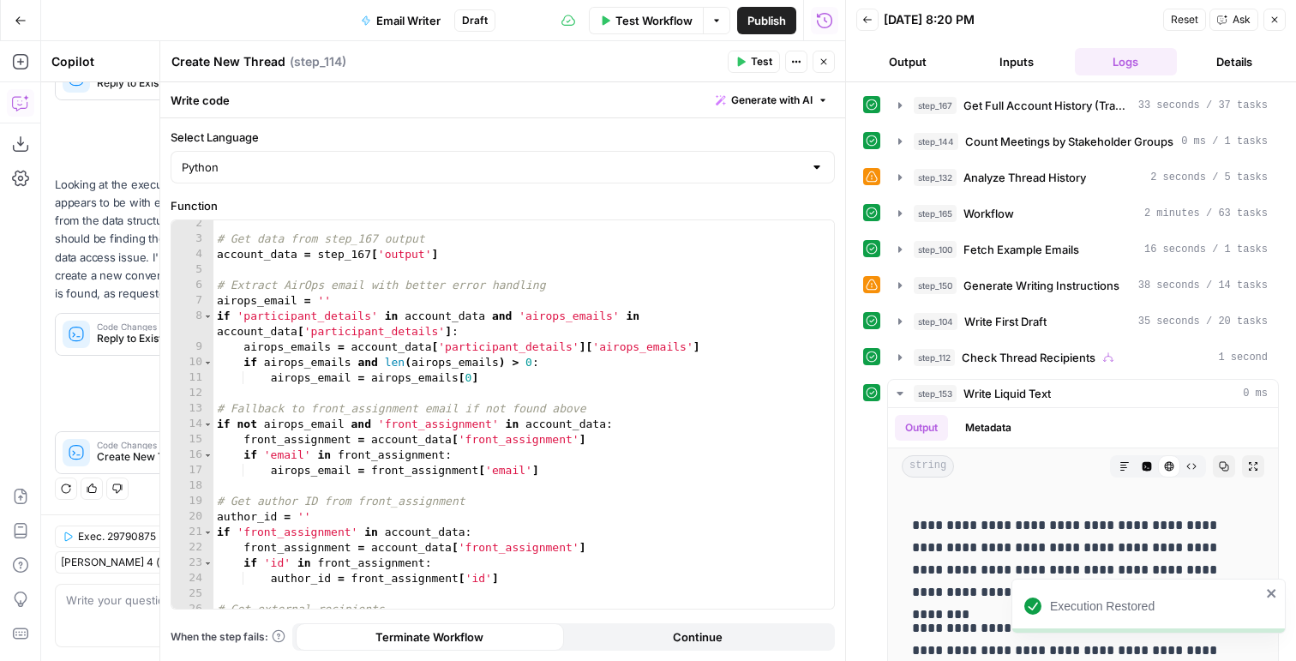
click at [817, 57] on button "Close" at bounding box center [824, 62] width 22 height 22
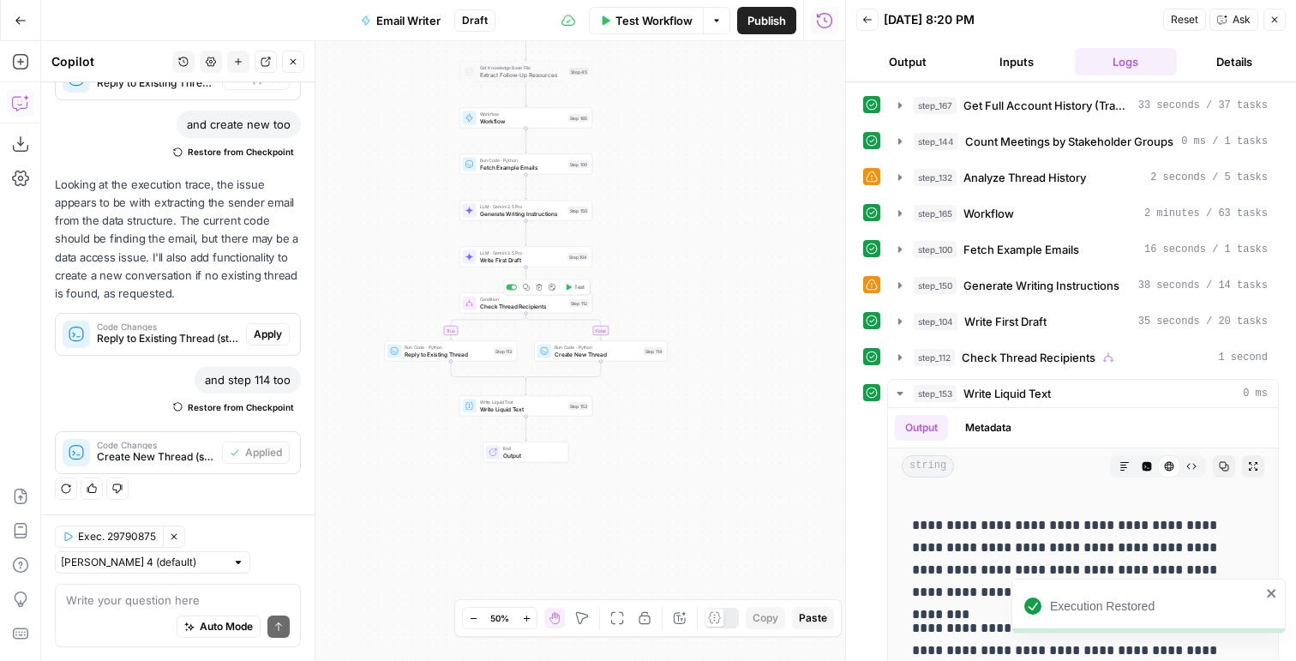
click at [571, 285] on icon "button" at bounding box center [568, 287] width 7 height 7
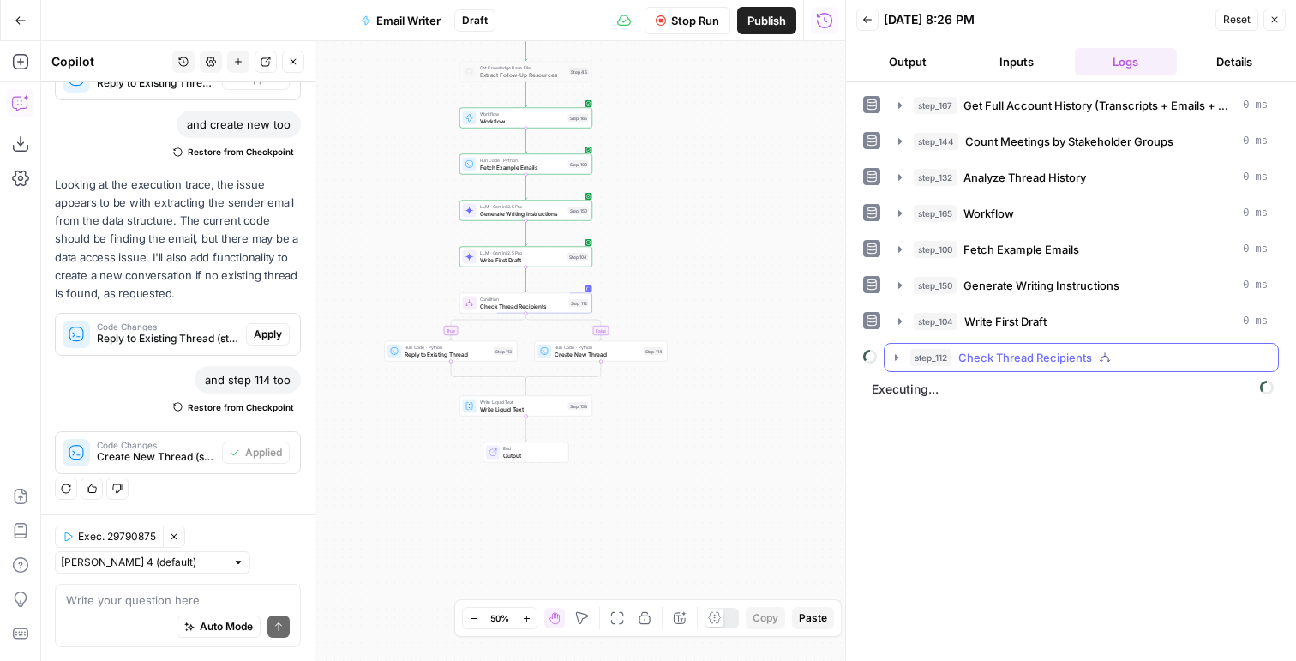
click at [1088, 364] on span "Check Thread Recipients" at bounding box center [1025, 357] width 134 height 17
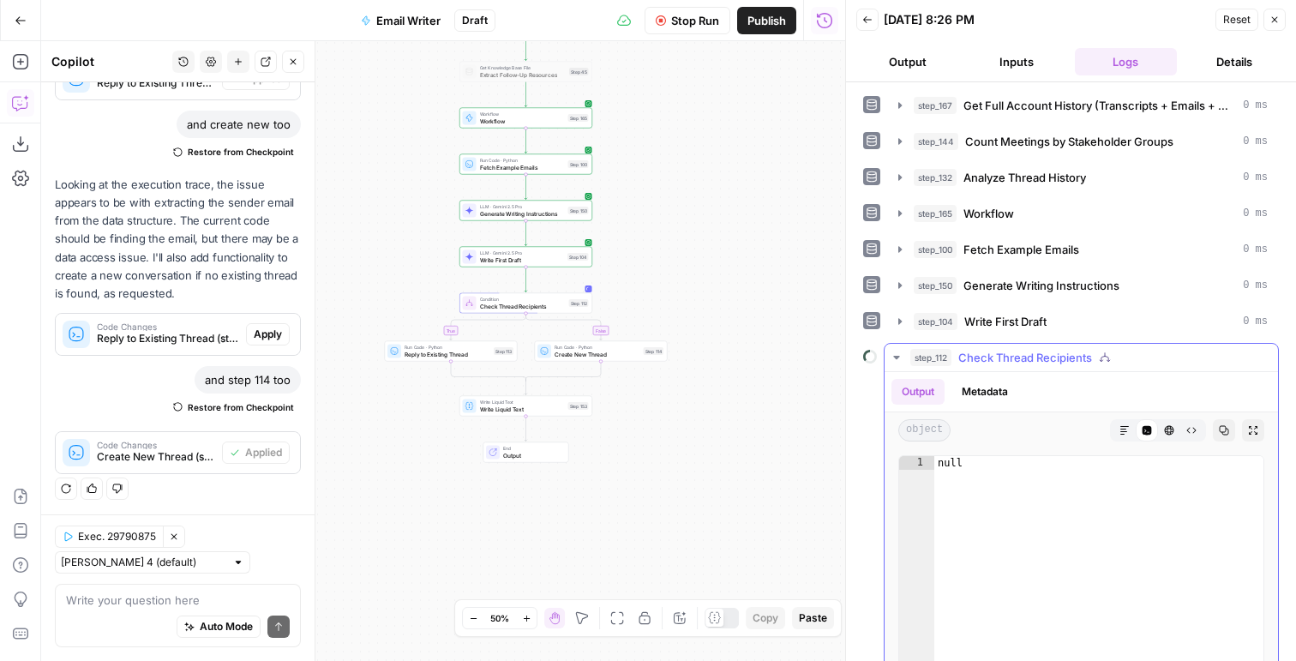
click at [988, 388] on button "Metadata" at bounding box center [984, 392] width 67 height 26
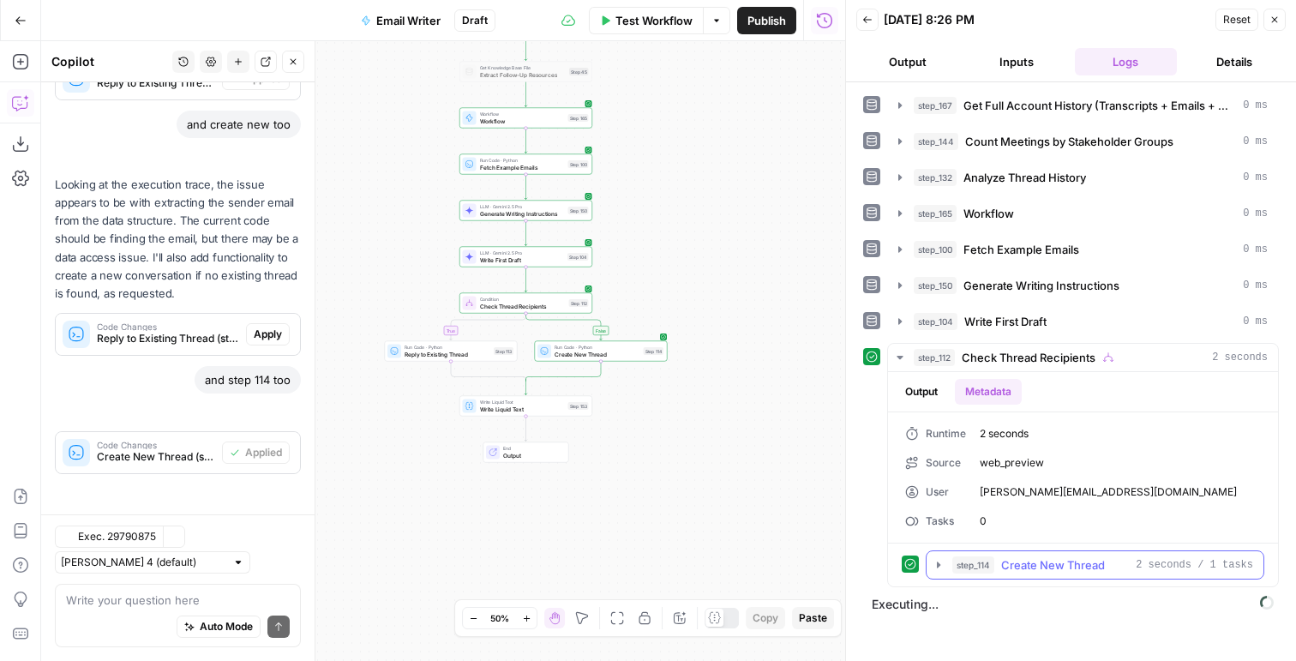
click at [954, 559] on span "step_114" at bounding box center [973, 564] width 42 height 17
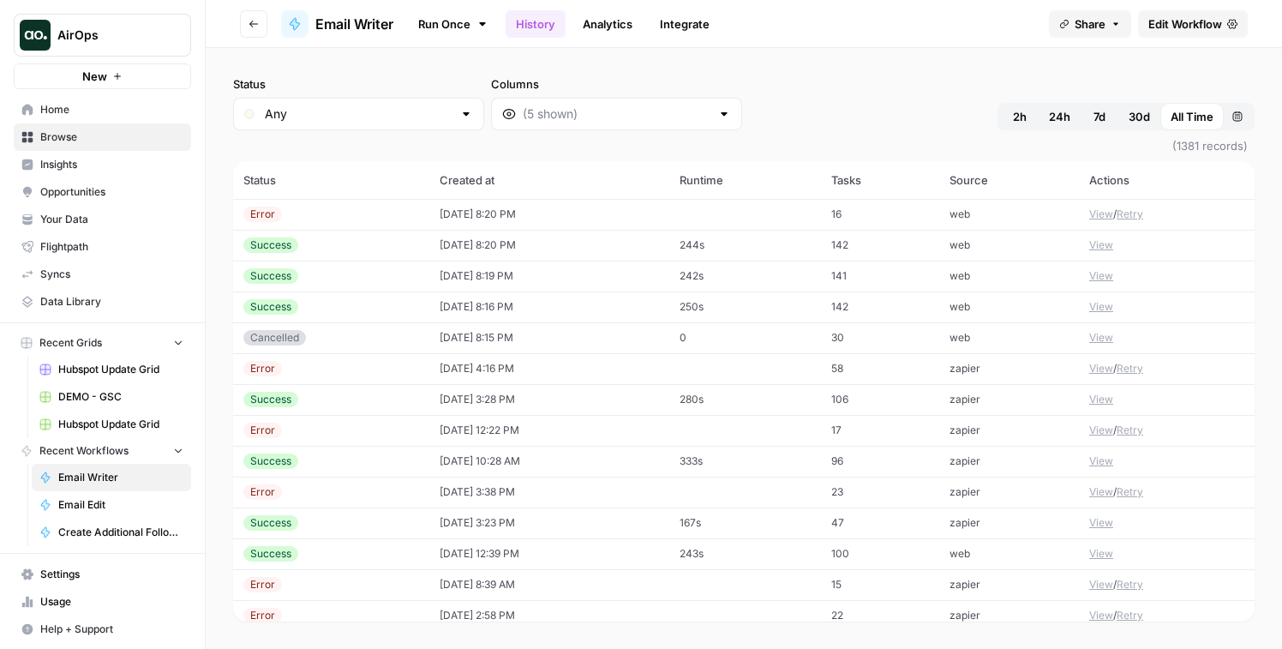
click at [843, 215] on td "16" at bounding box center [880, 214] width 119 height 31
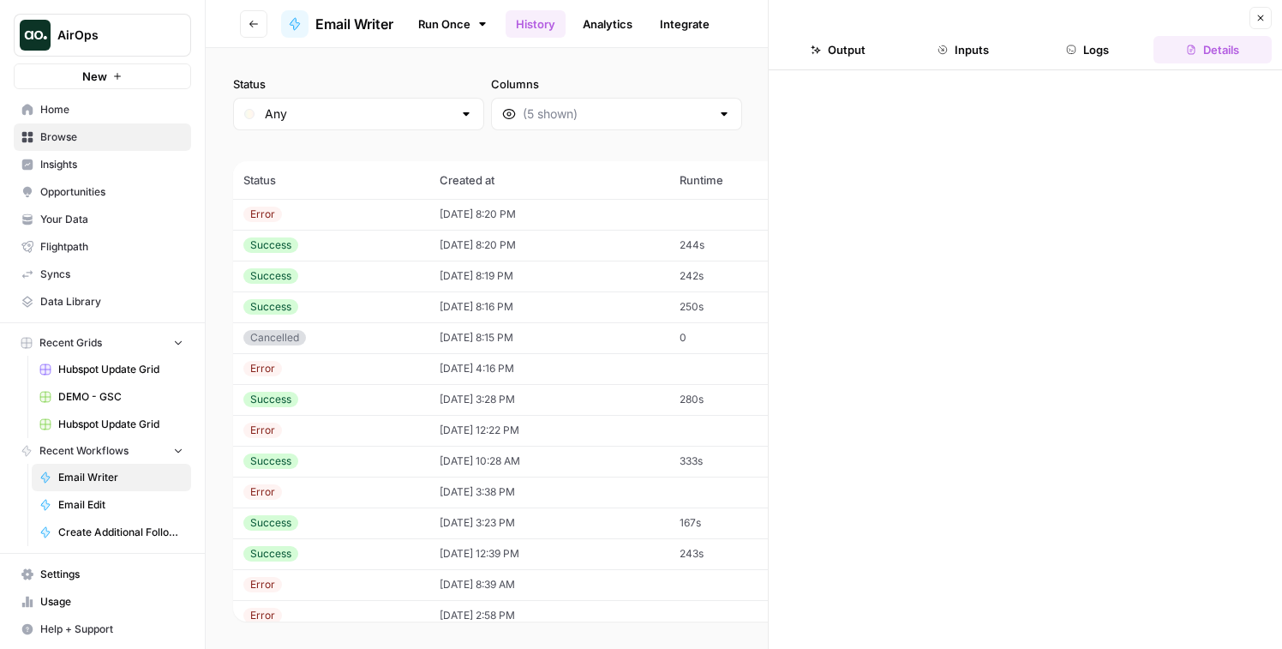
click at [1077, 58] on button "Logs" at bounding box center [1088, 49] width 118 height 27
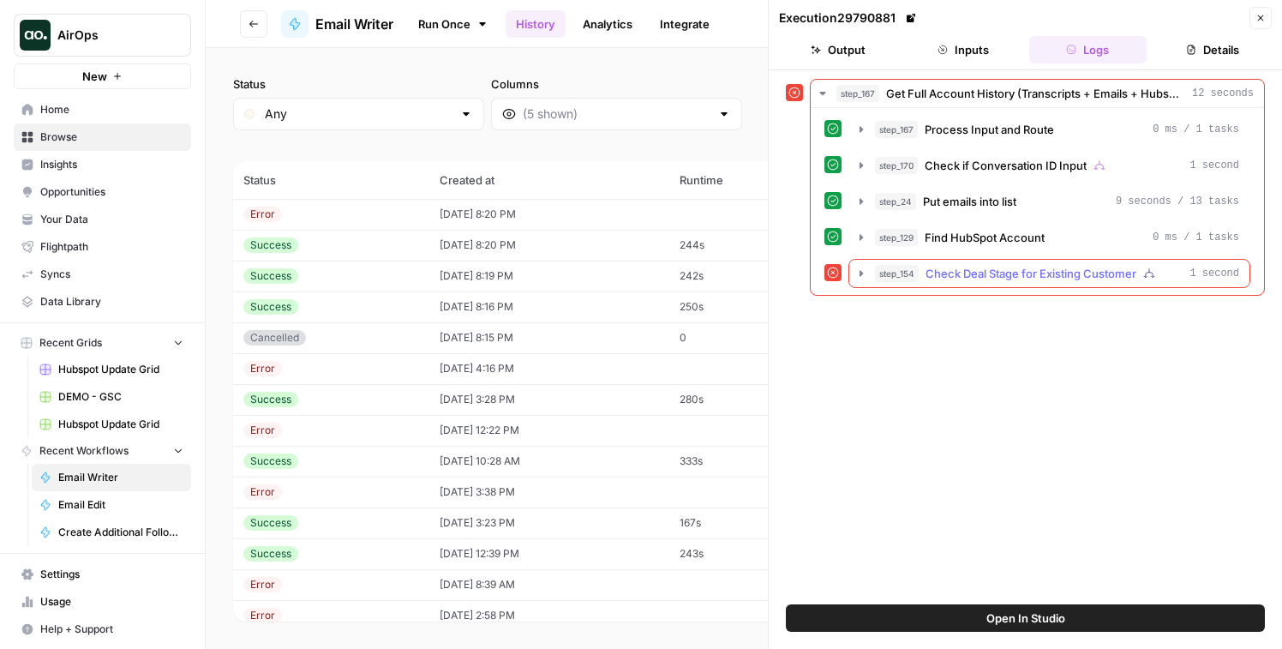
click at [935, 272] on span "Check Deal Stage for Existing Customer" at bounding box center [1031, 273] width 211 height 17
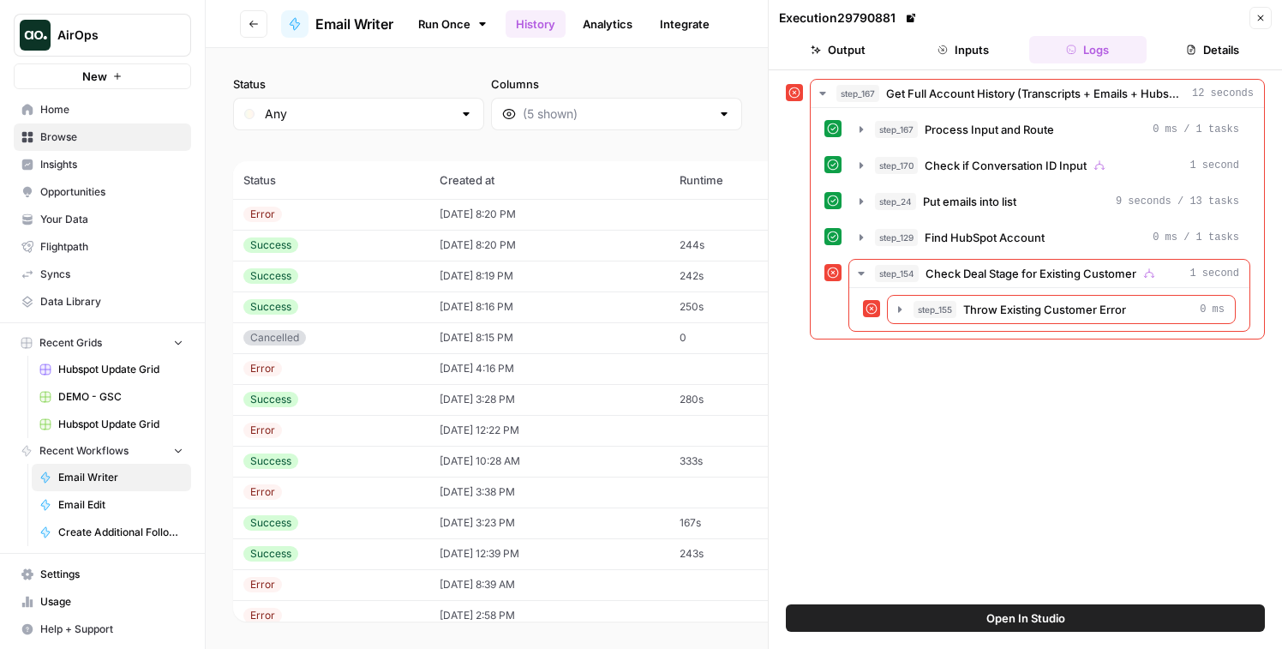
click at [645, 227] on td "[DATE] 8:20 PM" at bounding box center [549, 214] width 240 height 31
click at [665, 238] on td "[DATE] 8:20 PM" at bounding box center [549, 245] width 240 height 31
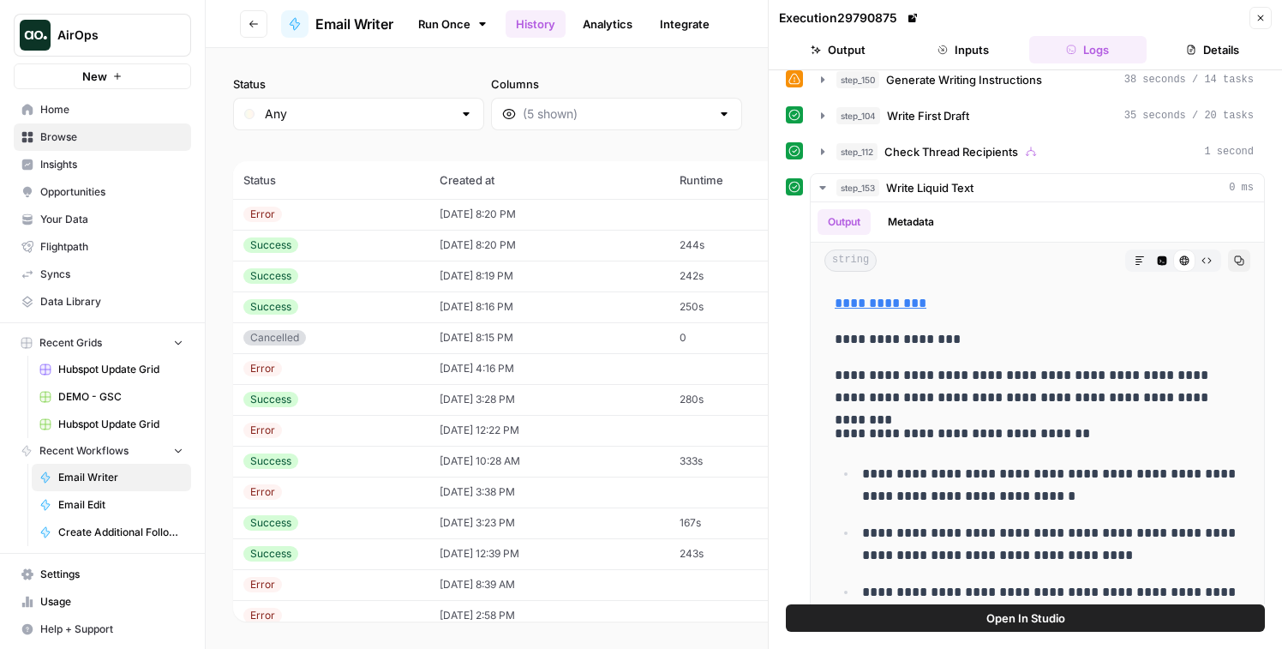
scroll to position [230, 0]
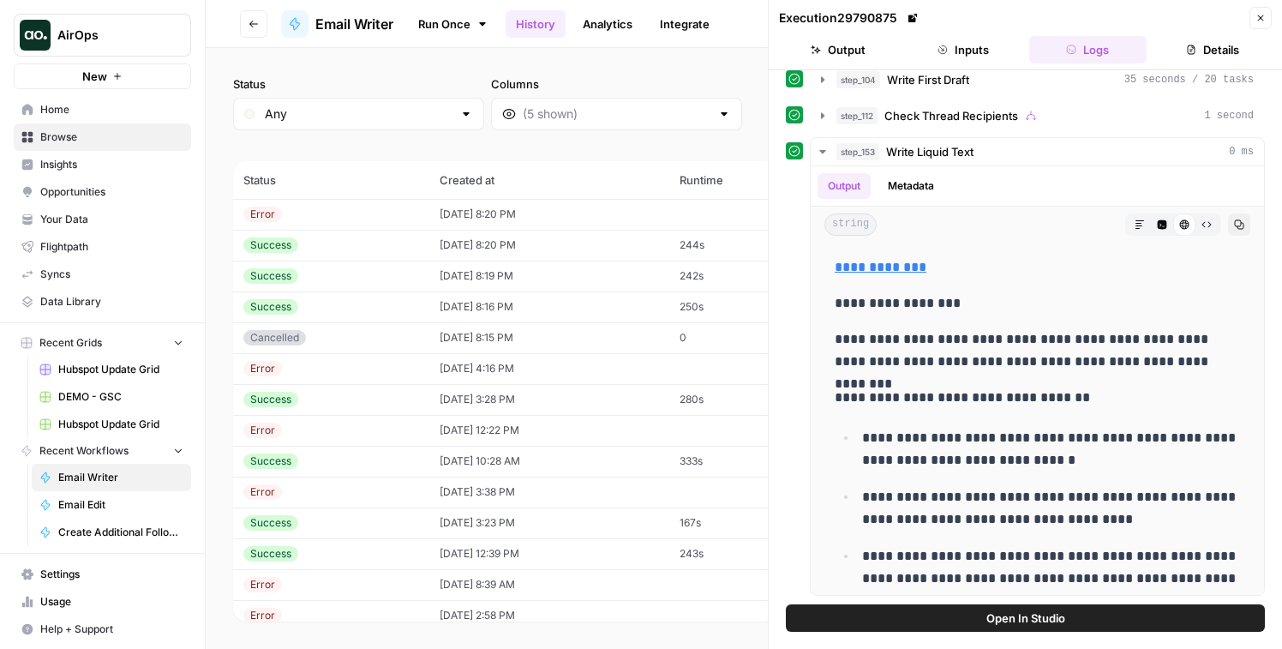
click at [499, 284] on td "[DATE] 8:19 PM" at bounding box center [549, 276] width 240 height 31
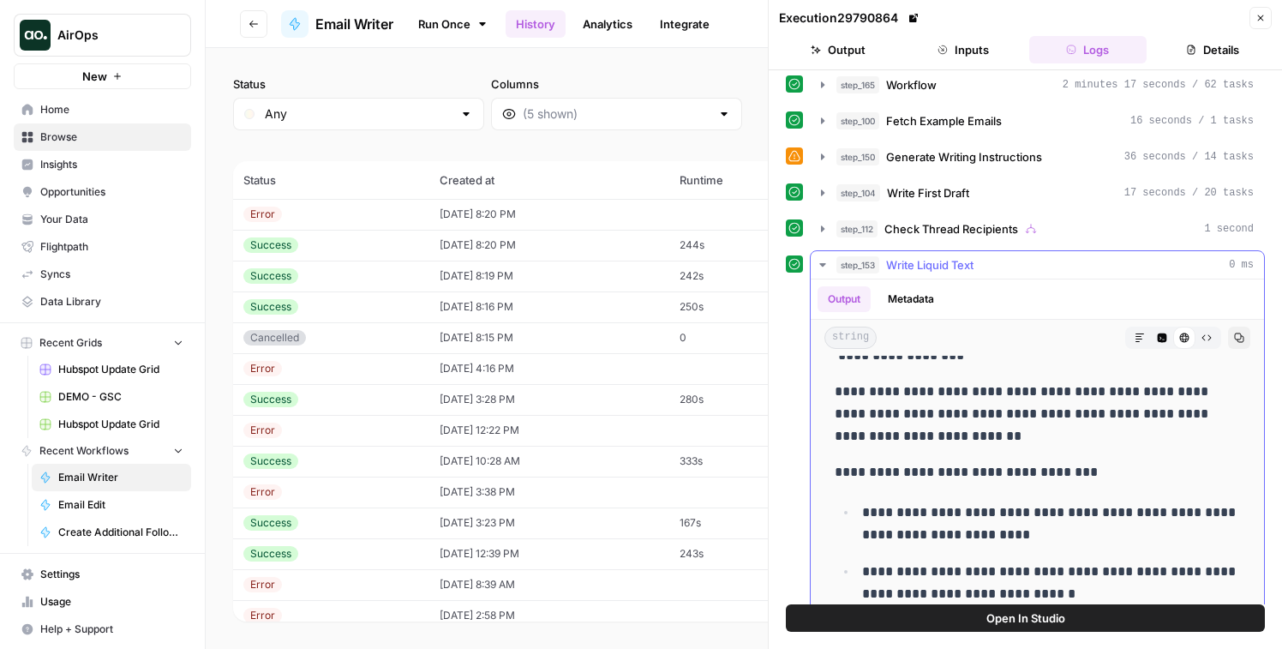
scroll to position [74, 0]
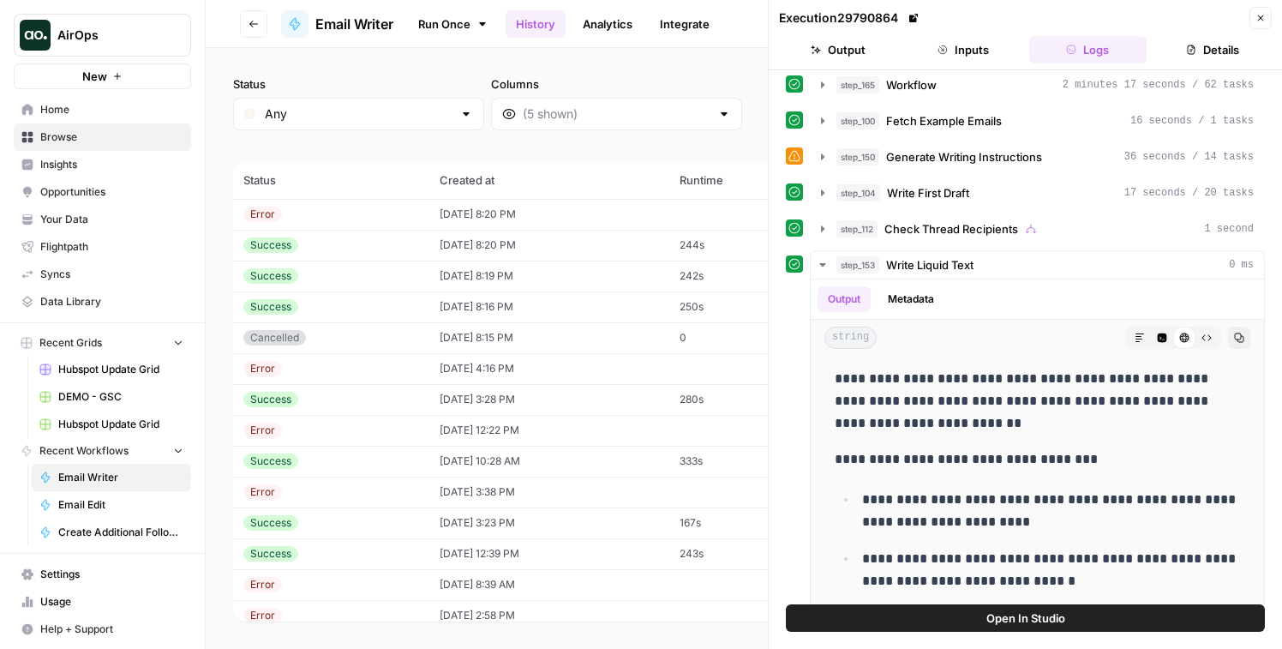
click at [606, 303] on td "[DATE] 8:16 PM" at bounding box center [549, 306] width 240 height 31
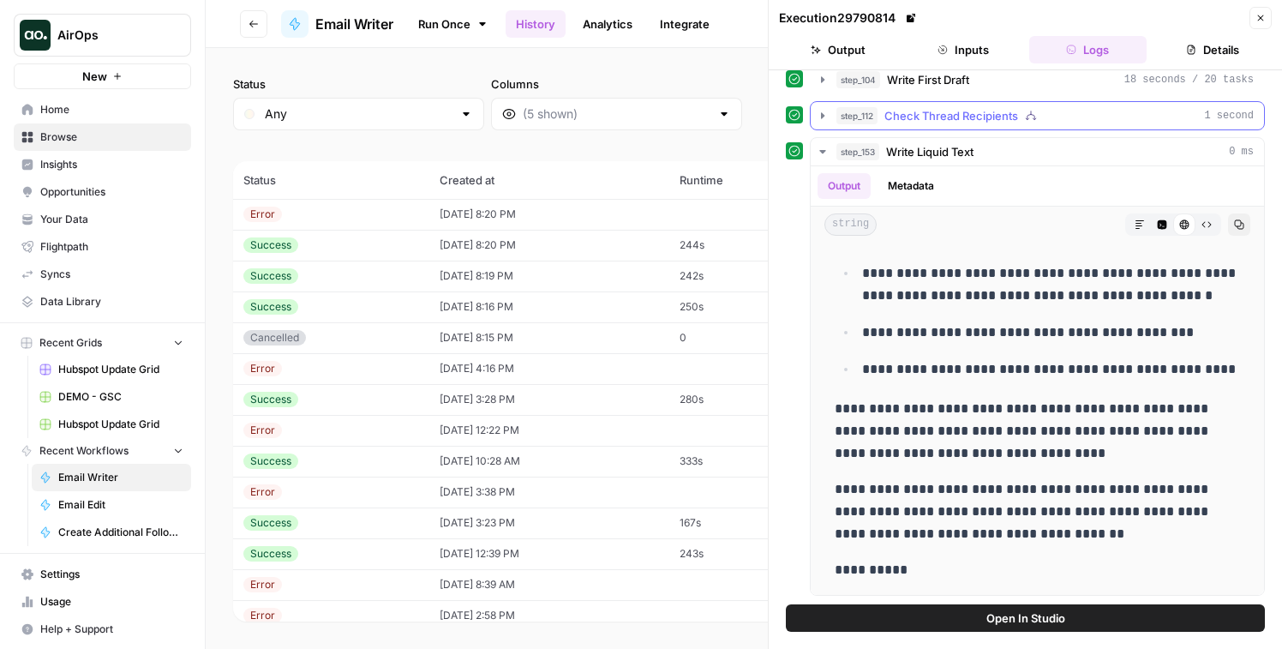
scroll to position [220, 0]
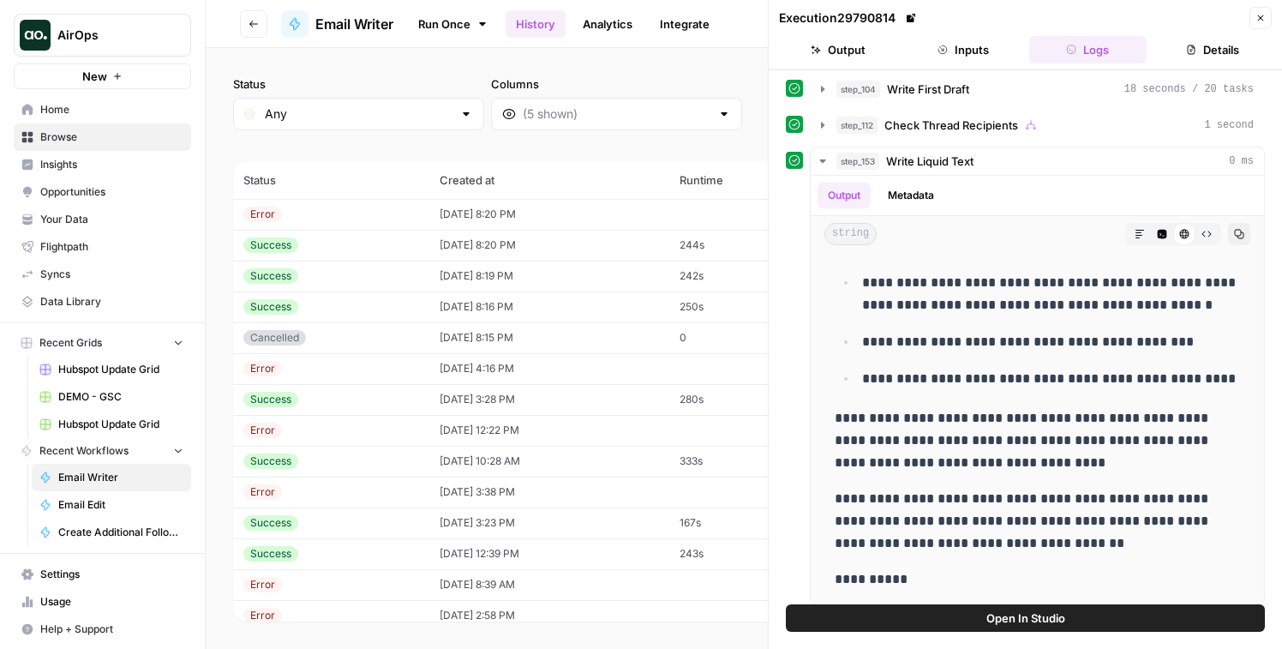
click at [622, 304] on td "[DATE] 8:16 PM" at bounding box center [549, 306] width 240 height 31
click at [982, 619] on button "Open In Studio" at bounding box center [1025, 617] width 479 height 27
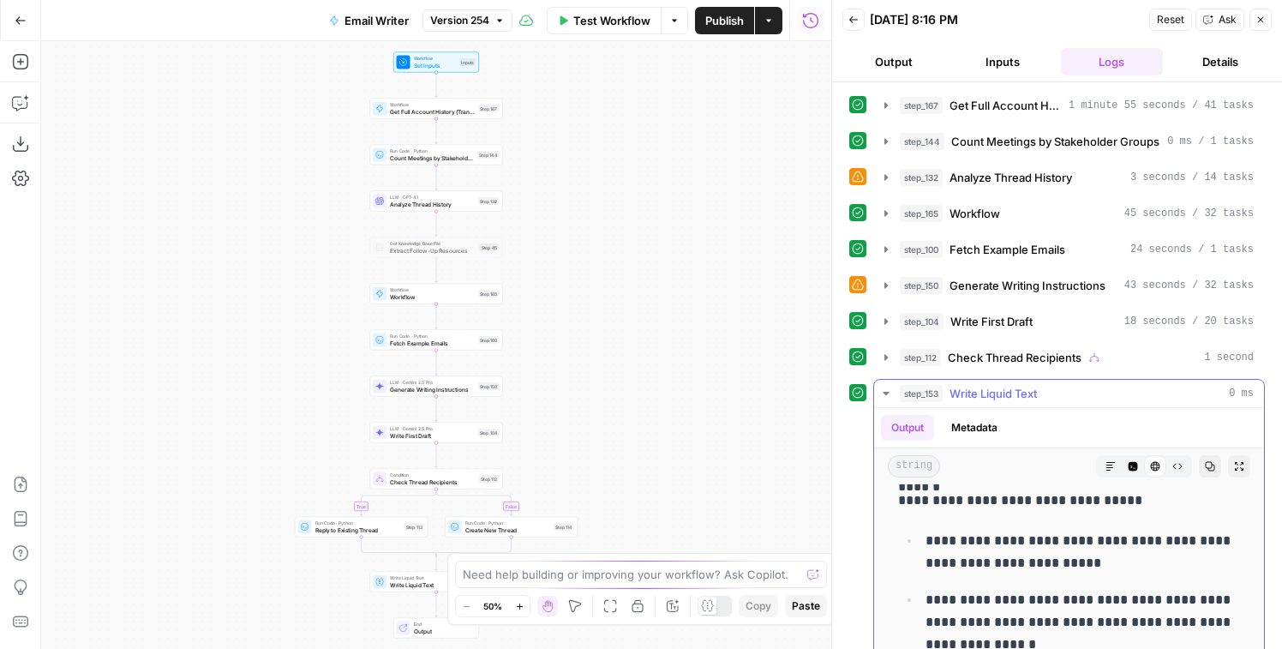
scroll to position [422, 0]
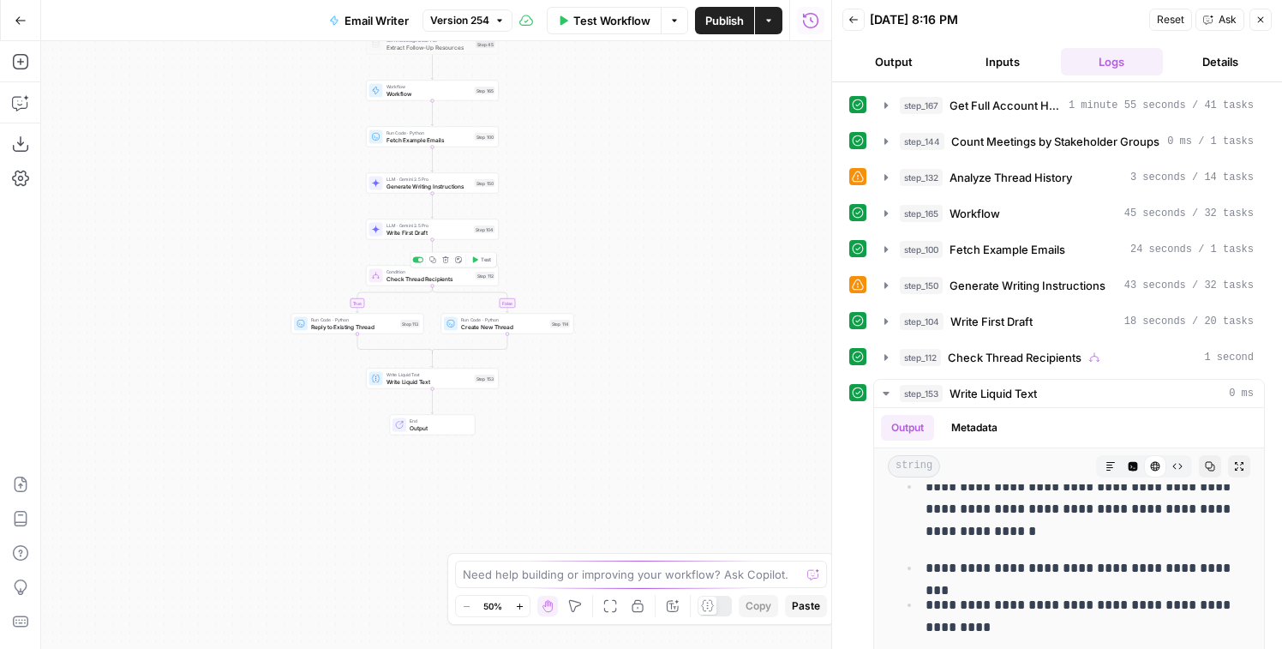
click at [477, 257] on icon "button" at bounding box center [474, 259] width 7 height 7
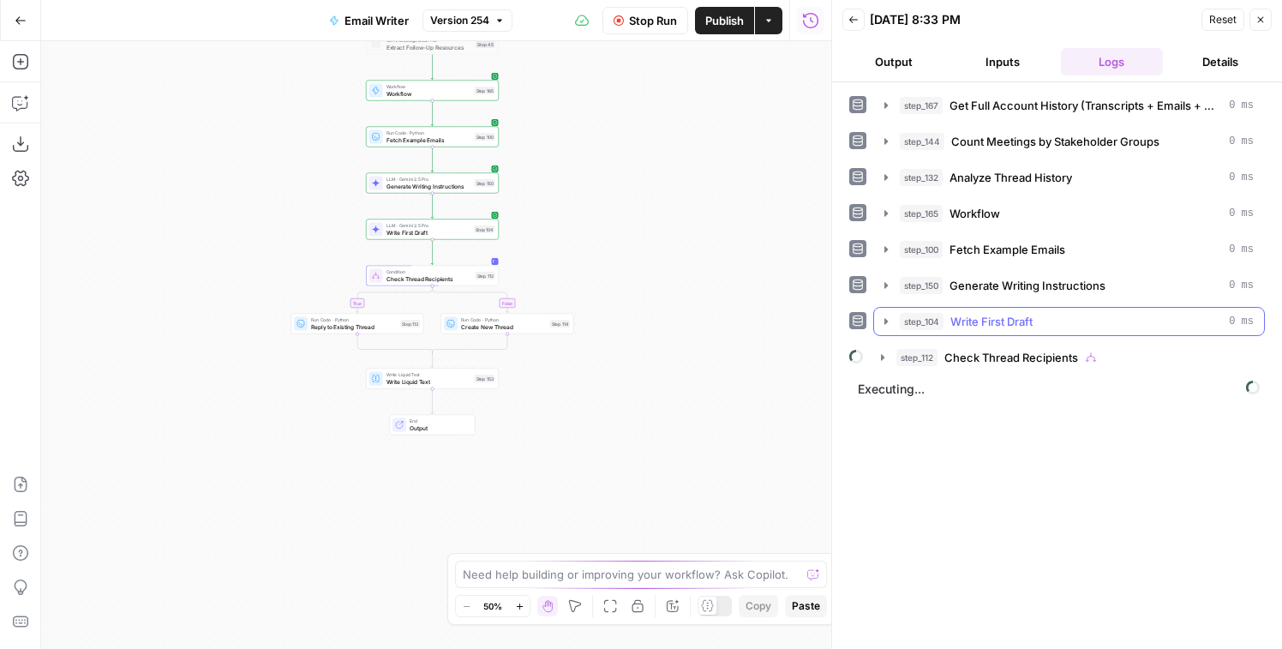
click at [909, 318] on span "step_104" at bounding box center [922, 321] width 44 height 17
